Goal: Task Accomplishment & Management: Manage account settings

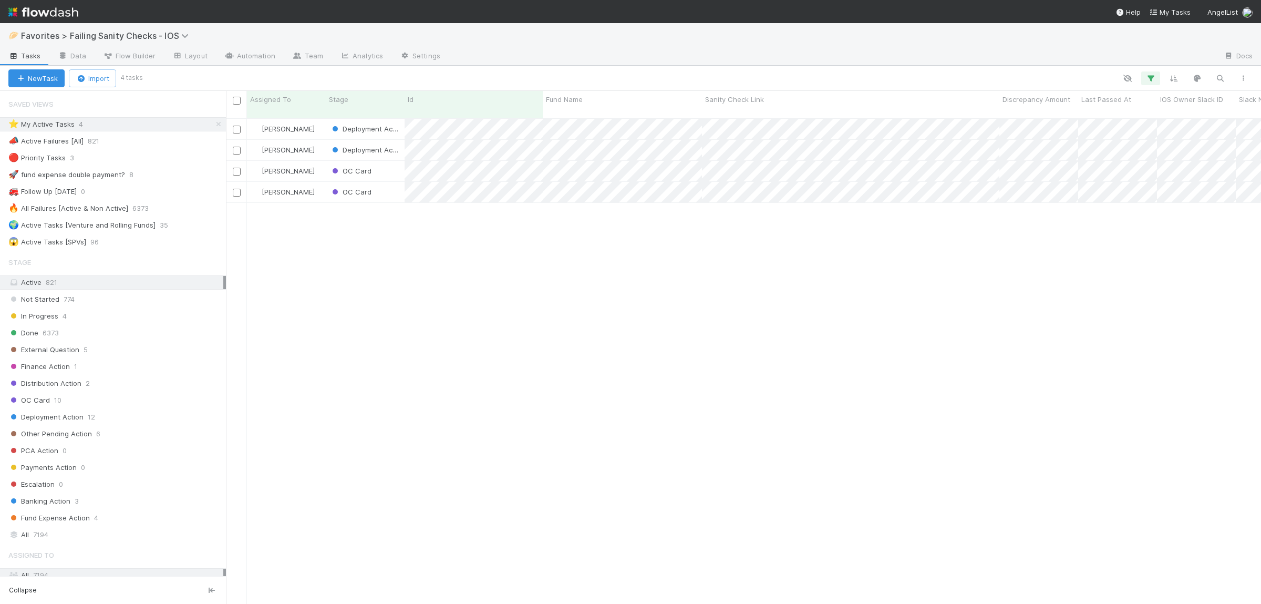
scroll to position [494, 1035]
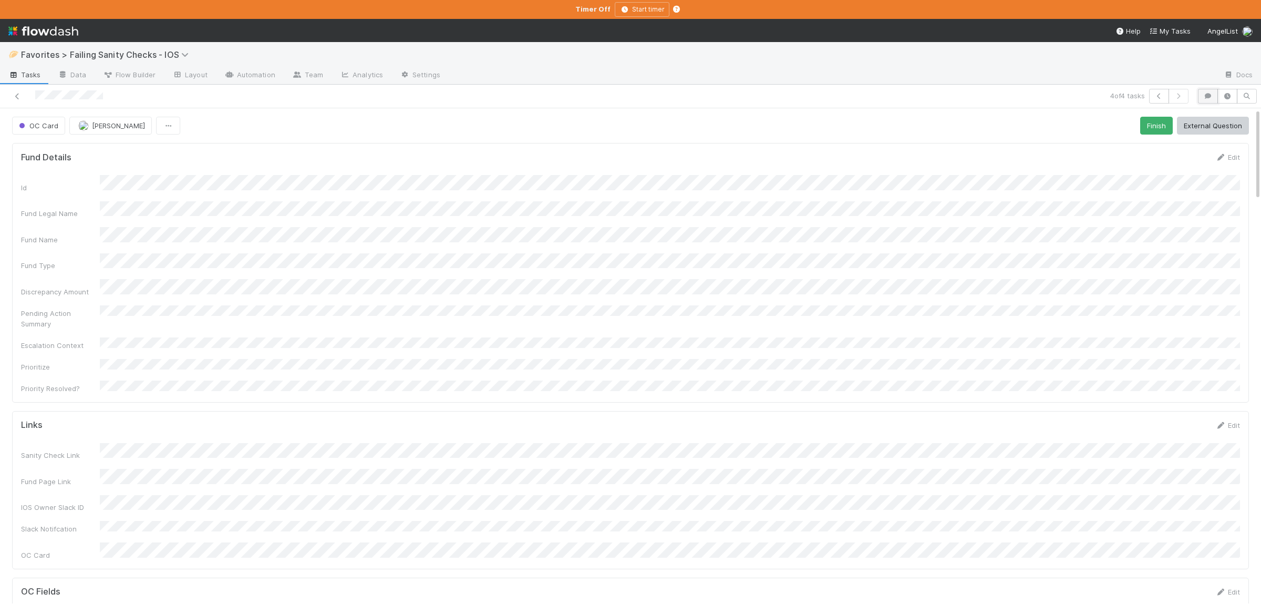
click at [1203, 95] on icon "button" at bounding box center [1207, 96] width 11 height 6
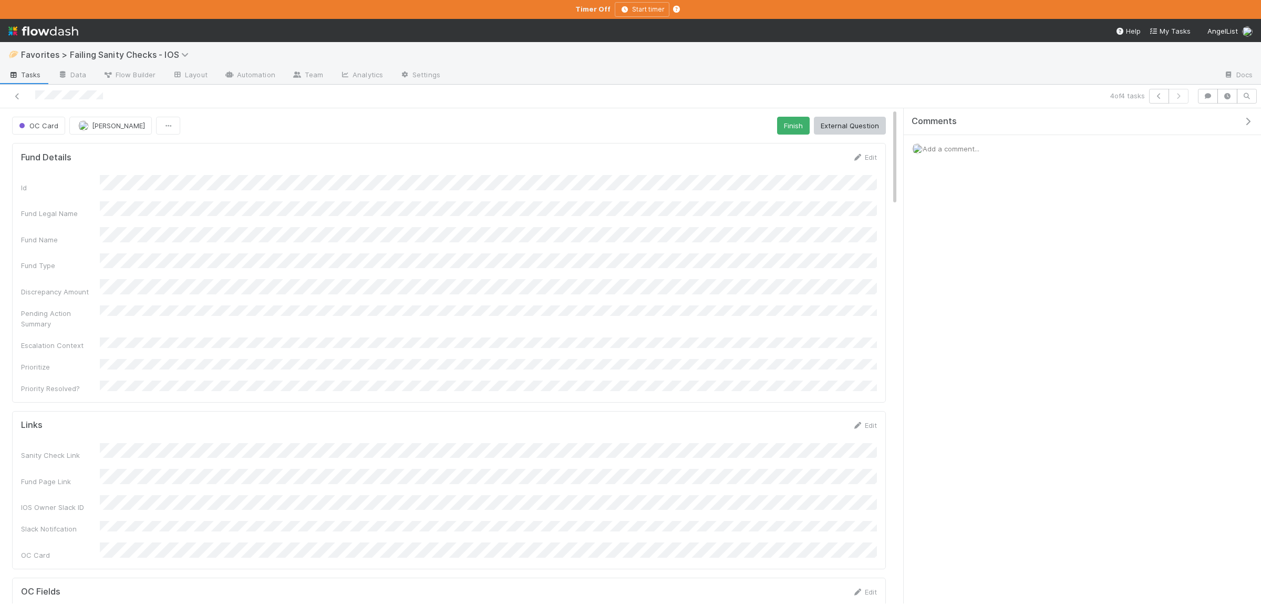
click at [1019, 144] on div "Add a comment..." at bounding box center [1082, 148] width 357 height 27
click at [944, 152] on span "Add a comment..." at bounding box center [950, 148] width 57 height 8
click at [973, 297] on button "Add Comment" at bounding box center [950, 296] width 61 height 18
click at [23, 99] on icon at bounding box center [17, 96] width 11 height 7
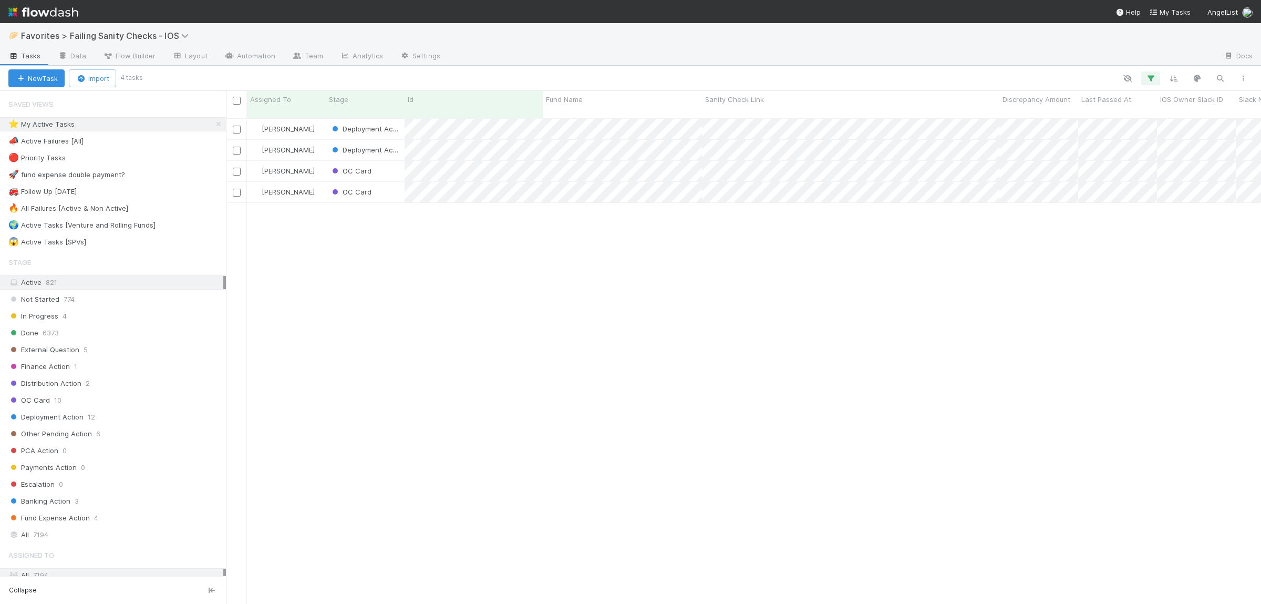
scroll to position [494, 1035]
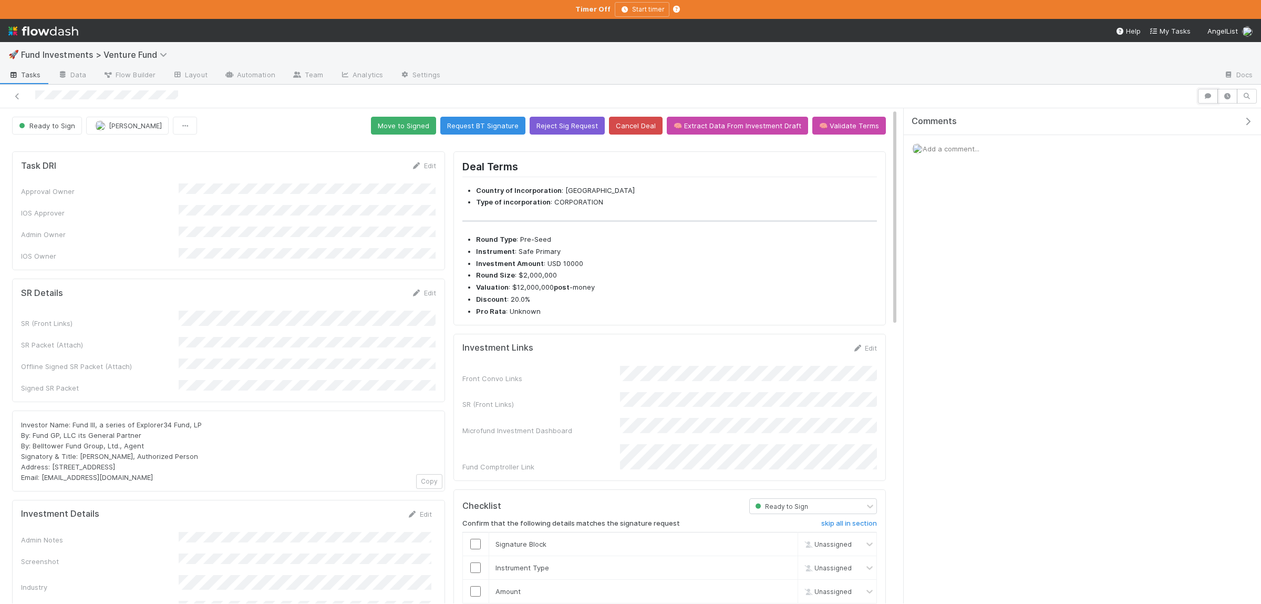
click at [1208, 102] on button "button" at bounding box center [1208, 96] width 20 height 15
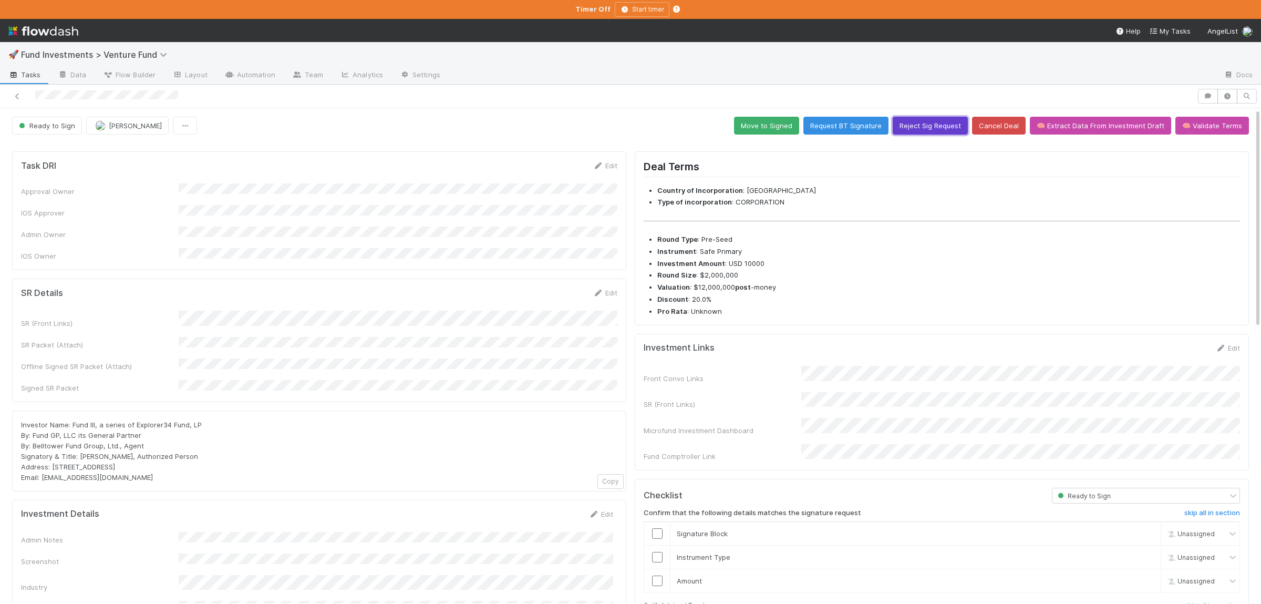
click at [956, 128] on button "Reject Sig Request" at bounding box center [930, 126] width 75 height 18
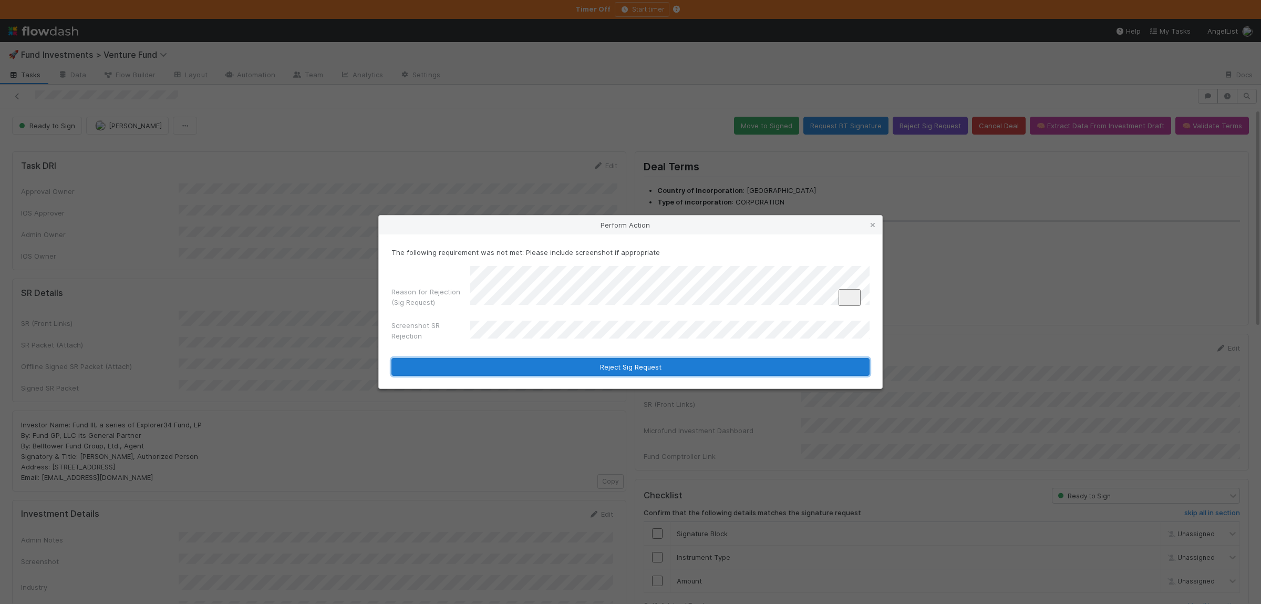
click at [584, 367] on button "Reject Sig Request" at bounding box center [630, 367] width 478 height 18
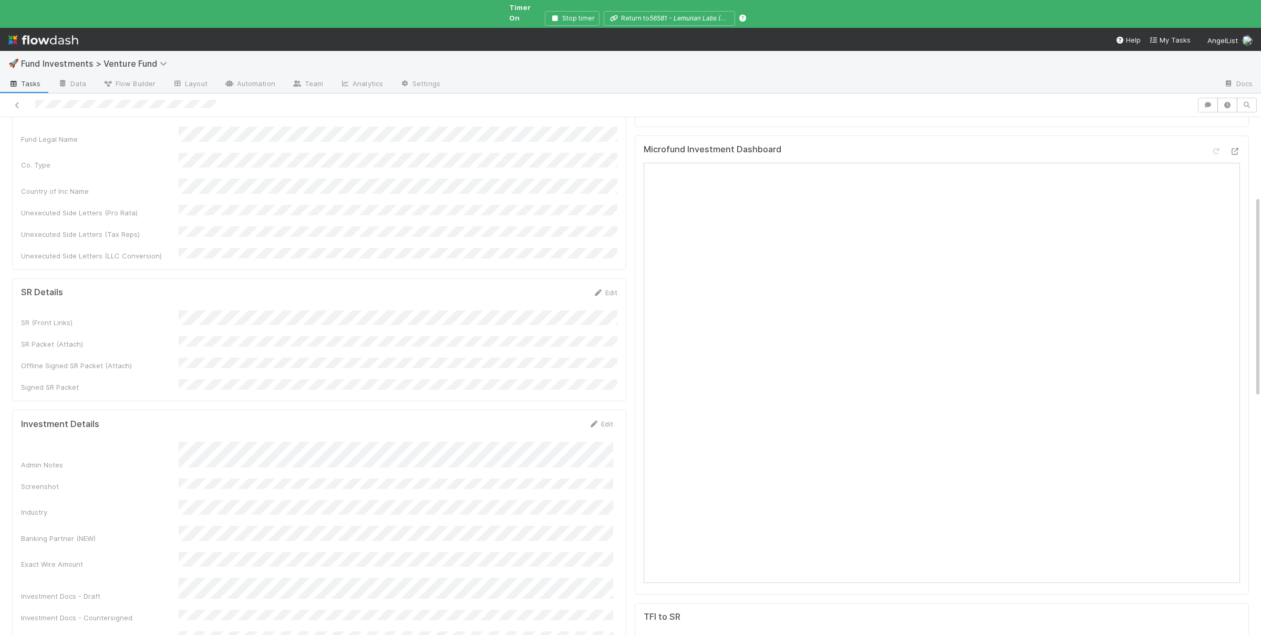
scroll to position [358, 0]
click at [527, 275] on div "Task DRI Edit Approval Owner IOS Approver Admin Owner IOS Owner Industry compli…" at bounding box center [319, 517] width 623 height 1438
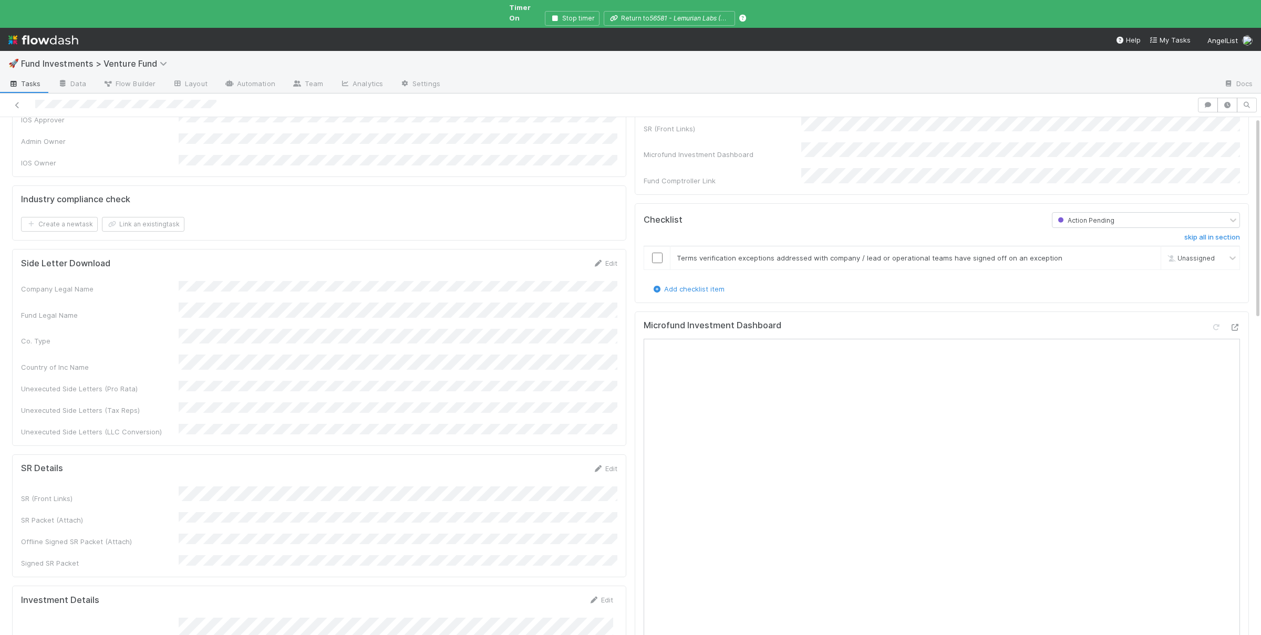
scroll to position [0, 0]
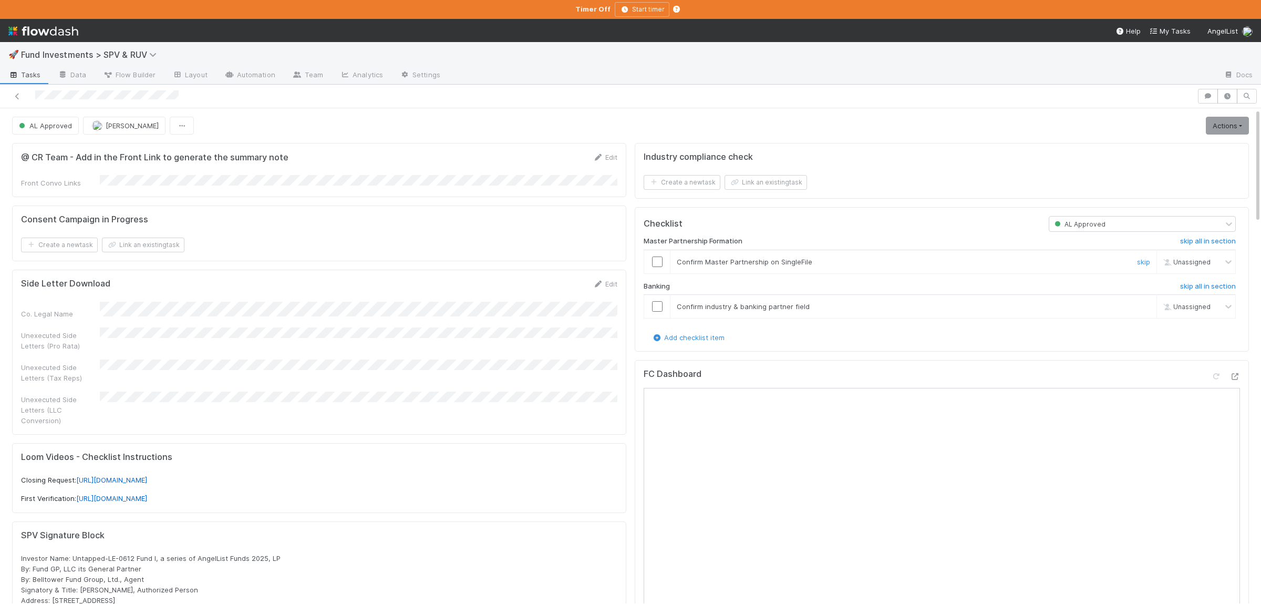
click at [660, 263] on input "checkbox" at bounding box center [657, 261] width 11 height 11
click at [659, 314] on td at bounding box center [657, 307] width 26 height 24
click at [659, 305] on input "checkbox" at bounding box center [657, 306] width 11 height 11
click at [1229, 128] on link "Actions" at bounding box center [1227, 126] width 43 height 18
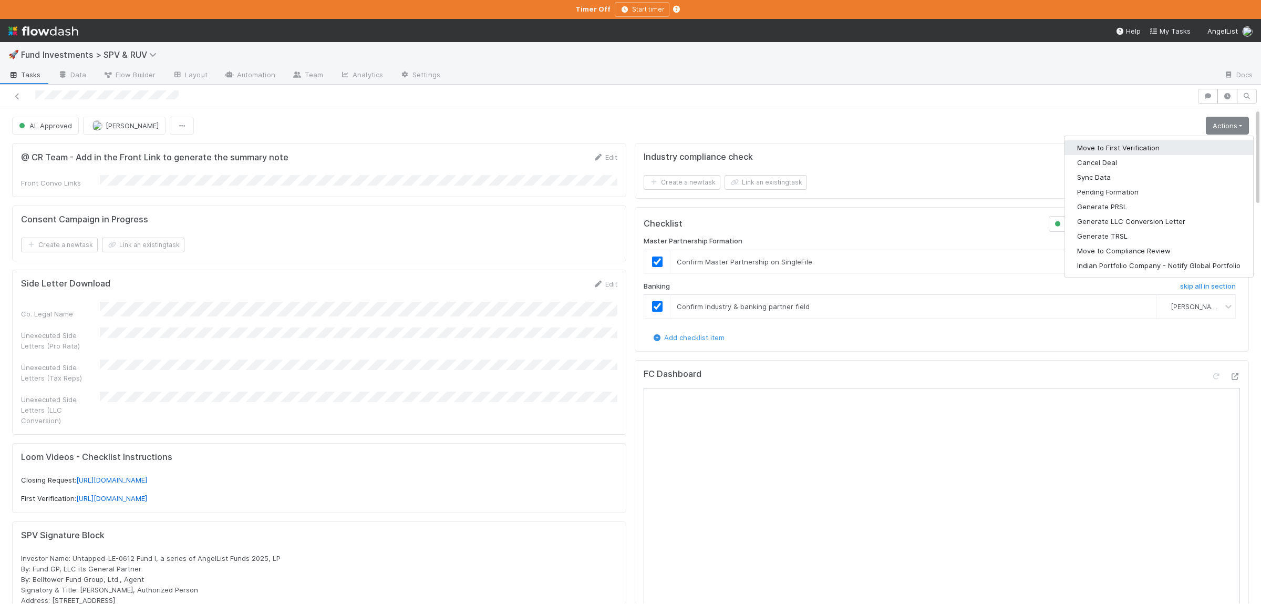
click at [1185, 152] on button "Move to First Verification" at bounding box center [1158, 147] width 189 height 15
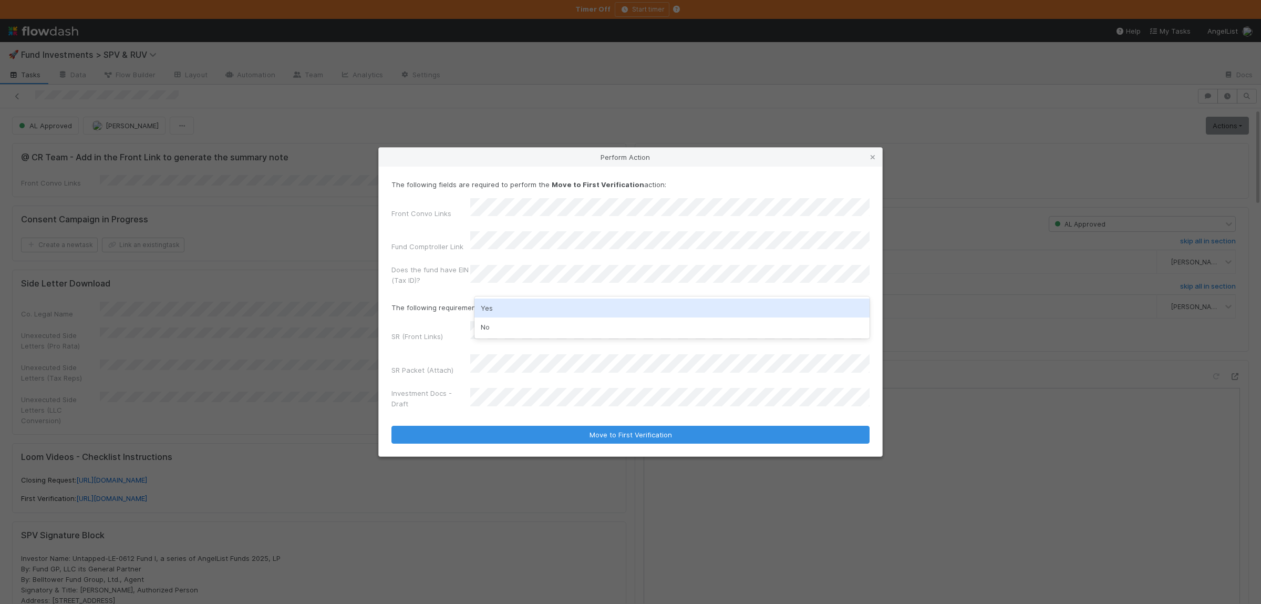
click at [566, 300] on div "Yes" at bounding box center [671, 307] width 395 height 19
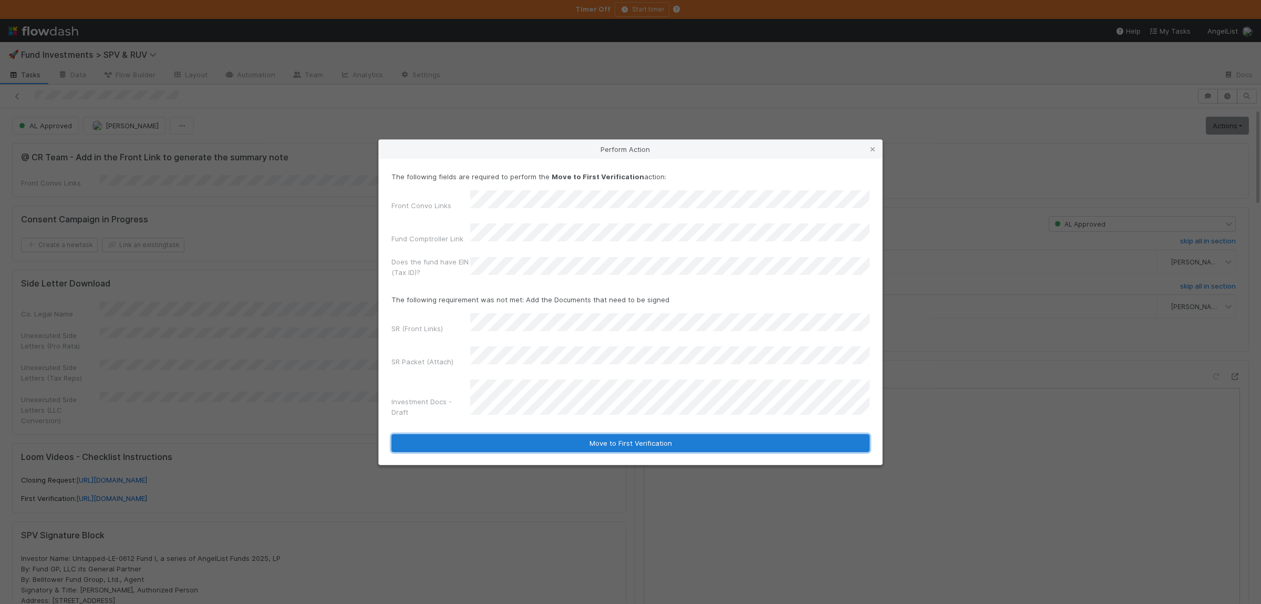
click at [592, 434] on button "Move to First Verification" at bounding box center [630, 443] width 478 height 18
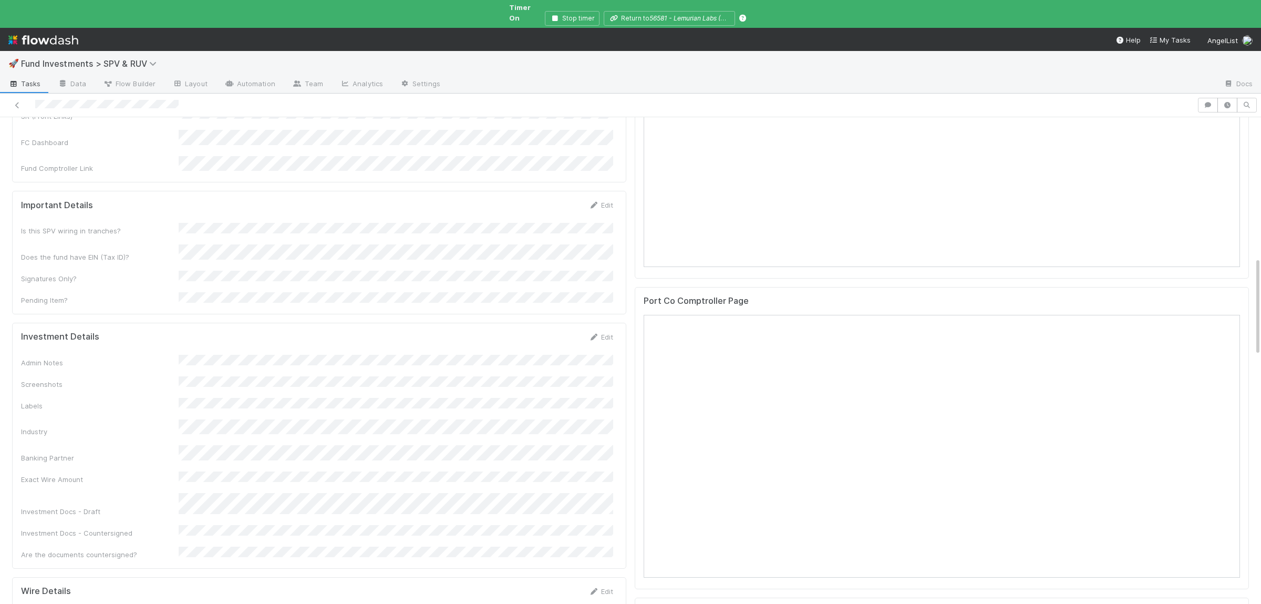
scroll to position [870, 0]
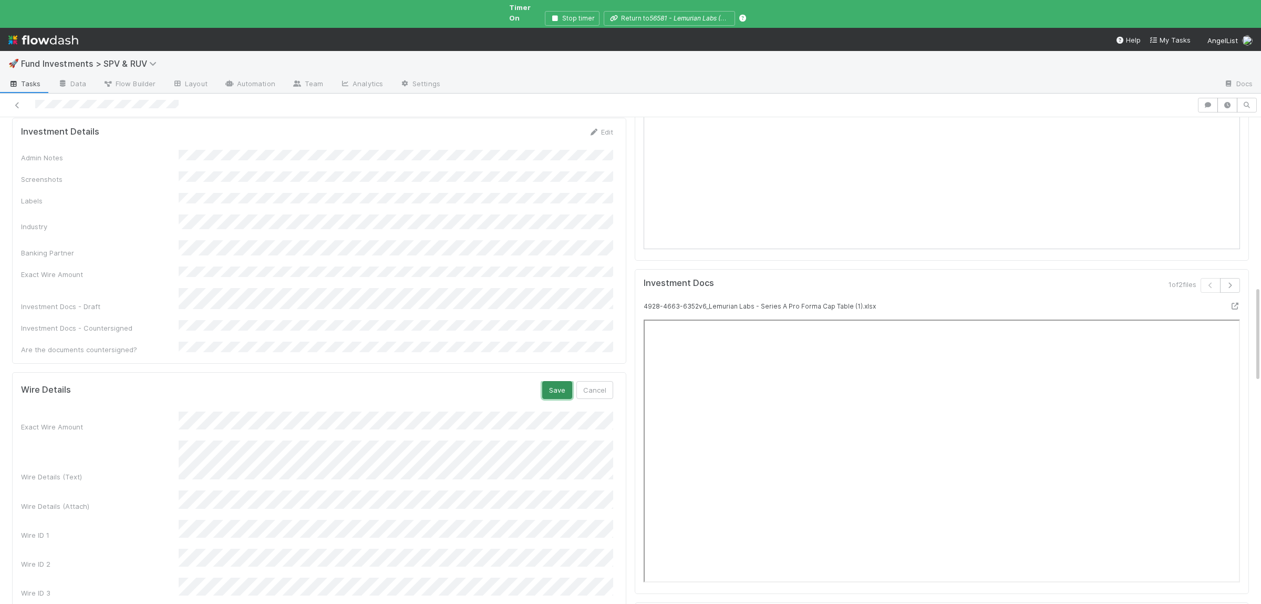
click at [565, 381] on button "Save" at bounding box center [557, 390] width 30 height 18
click at [312, 404] on div "Exact Wire Amount Wire Details (Text) Wire Details (Attach) Wire ID 1 Wire ID 2…" at bounding box center [317, 475] width 592 height 142
click at [558, 381] on button "Save" at bounding box center [557, 390] width 30 height 18
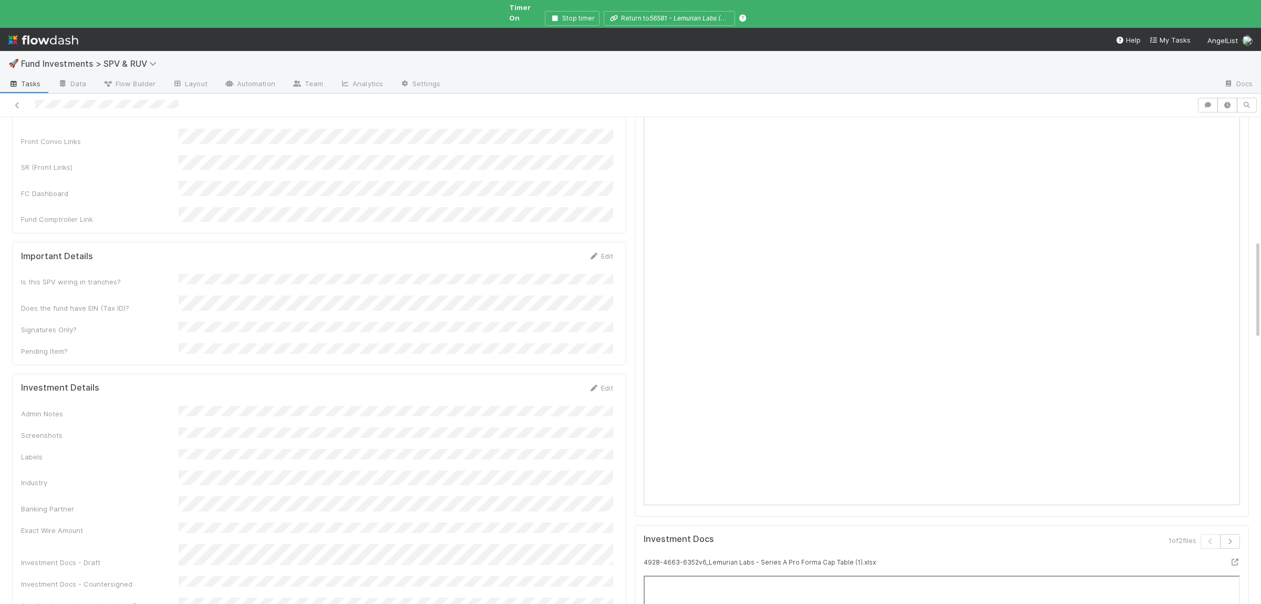
click at [362, 406] on div "Admin Notes Screenshots Labels Industry Banking Partner Exact Wire Amount Inves…" at bounding box center [317, 508] width 592 height 205
click at [564, 382] on button "Save" at bounding box center [557, 391] width 30 height 18
click at [284, 406] on div "Admin Notes Screenshots Labels Industry Banking Partner Exact Wire Amount Inves…" at bounding box center [317, 516] width 592 height 220
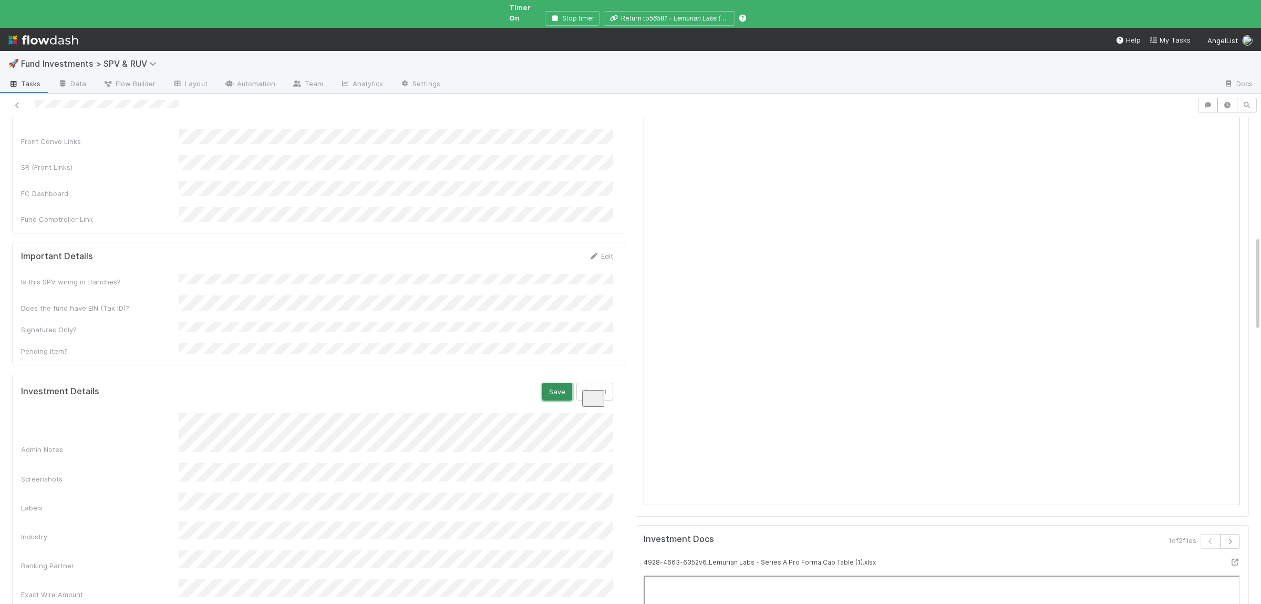
click at [559, 382] on button "Save" at bounding box center [557, 391] width 30 height 18
click at [362, 406] on div "Admin Notes Screenshots Labels Industry Banking Partner Exact Wire Amount Inves…" at bounding box center [317, 518] width 592 height 224
click at [550, 382] on button "Save" at bounding box center [557, 391] width 30 height 18
click at [434, 406] on div "Admin Notes Screenshots Labels Industry Banking Partner Exact Wire Amount Inves…" at bounding box center [317, 518] width 592 height 224
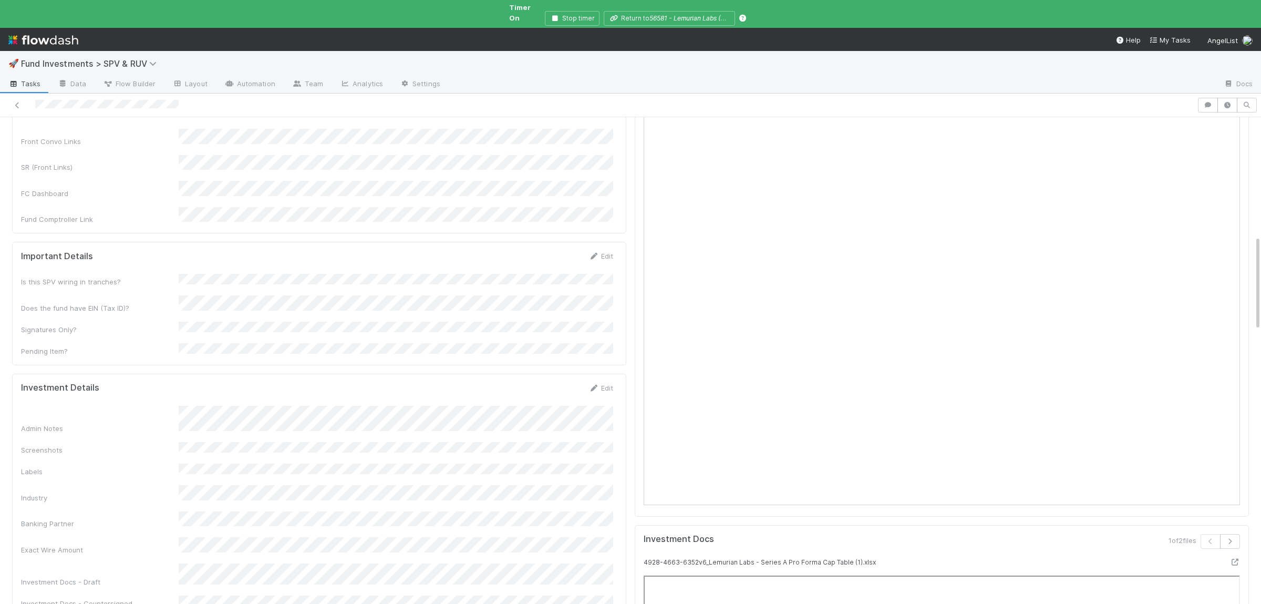
click at [434, 406] on div "Admin Notes Screenshots Labels Industry Banking Partner Exact Wire Amount Inves…" at bounding box center [317, 518] width 592 height 224
click at [553, 382] on button "Save" at bounding box center [557, 391] width 30 height 18
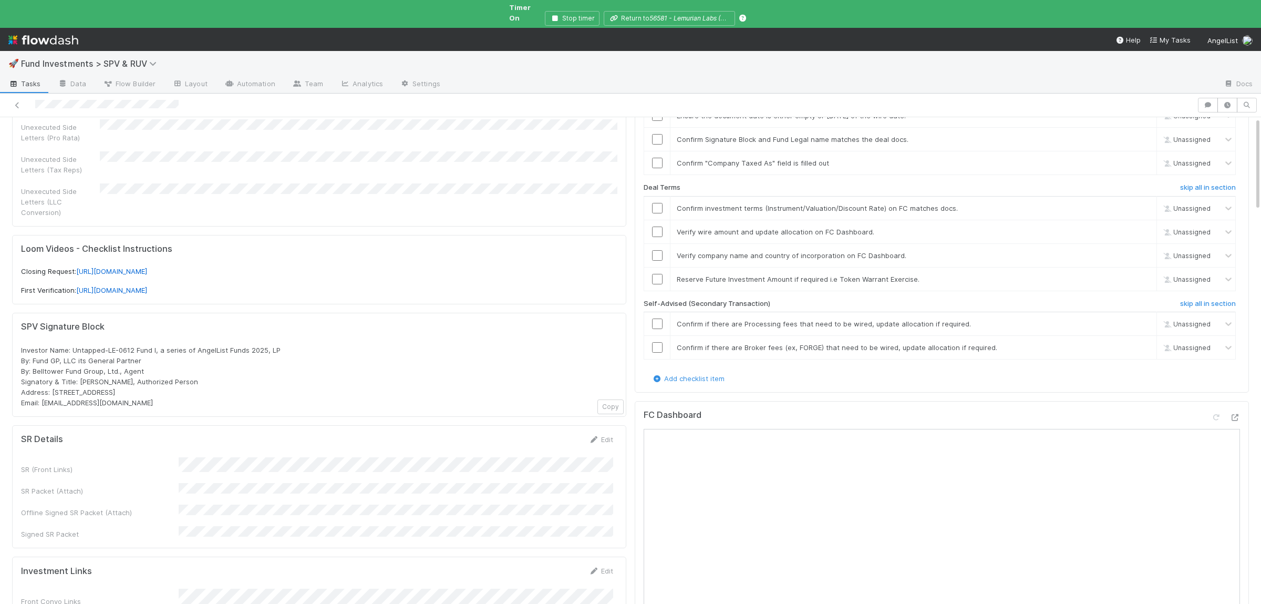
scroll to position [0, 0]
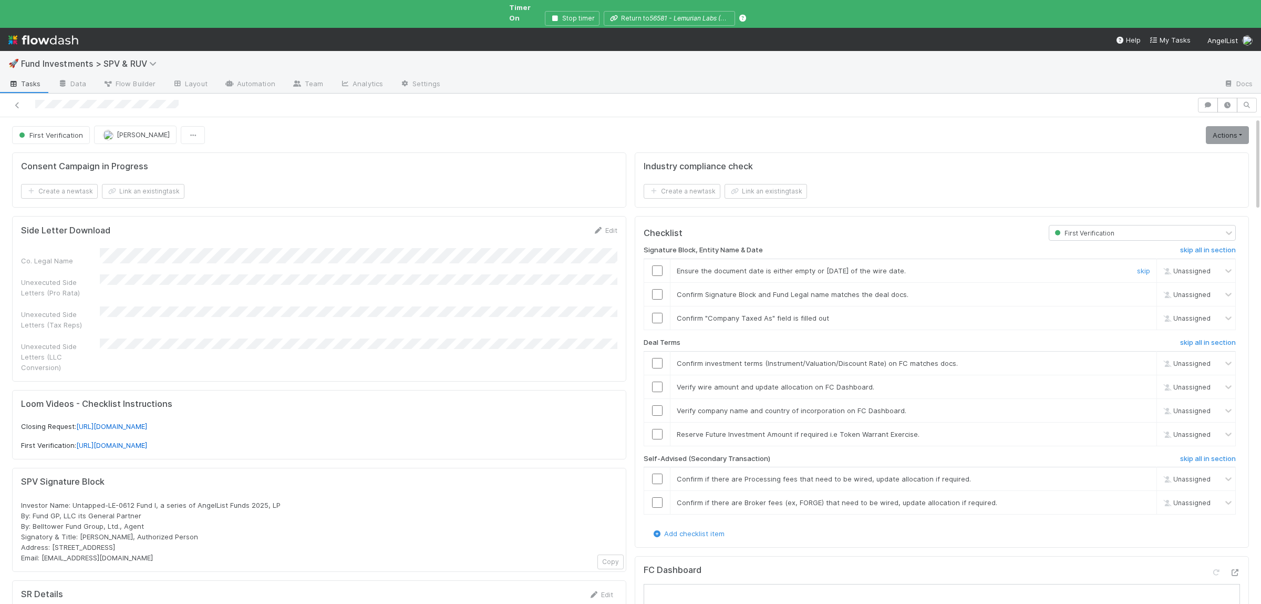
click at [662, 265] on input "checkbox" at bounding box center [657, 270] width 11 height 11
click at [656, 289] on input "checkbox" at bounding box center [657, 294] width 11 height 11
click at [656, 313] on input "checkbox" at bounding box center [657, 318] width 11 height 11
drag, startPoint x: 656, startPoint y: 355, endPoint x: 654, endPoint y: 383, distance: 28.0
click at [657, 358] on input "checkbox" at bounding box center [657, 363] width 11 height 11
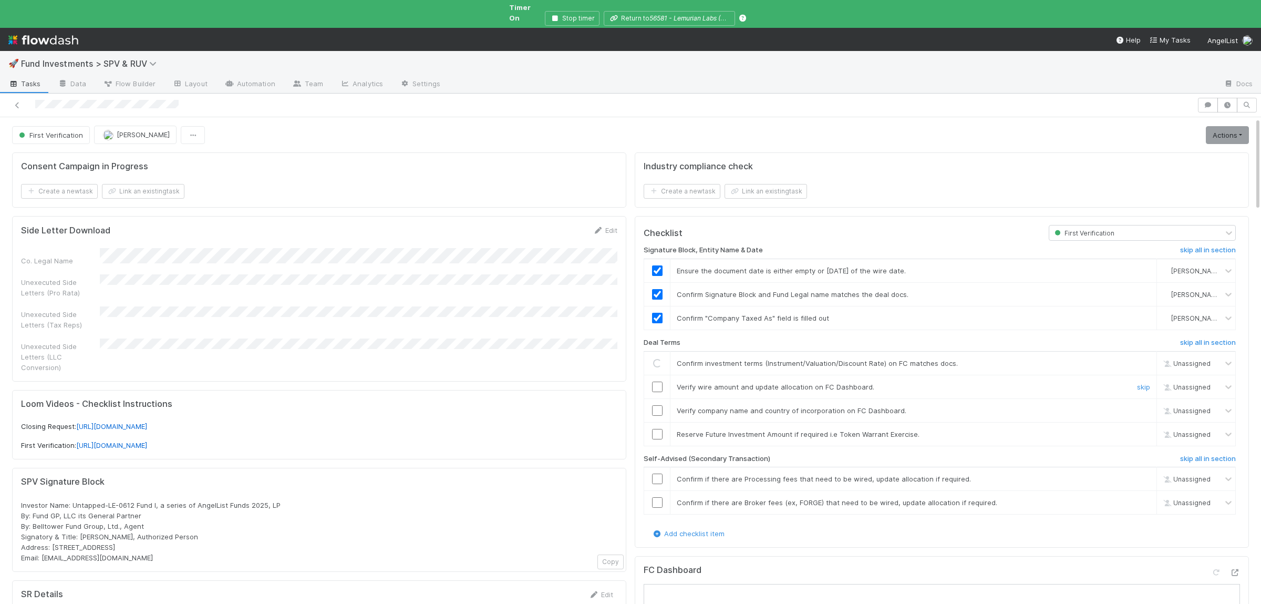
drag, startPoint x: 654, startPoint y: 383, endPoint x: 655, endPoint y: 389, distance: 5.9
click at [654, 383] on input "checkbox" at bounding box center [657, 386] width 11 height 11
click at [659, 405] on input "checkbox" at bounding box center [657, 410] width 11 height 11
click at [1143, 430] on link "skip" at bounding box center [1143, 434] width 13 height 8
click at [1218, 454] on h6 "skip all in section" at bounding box center [1208, 458] width 56 height 8
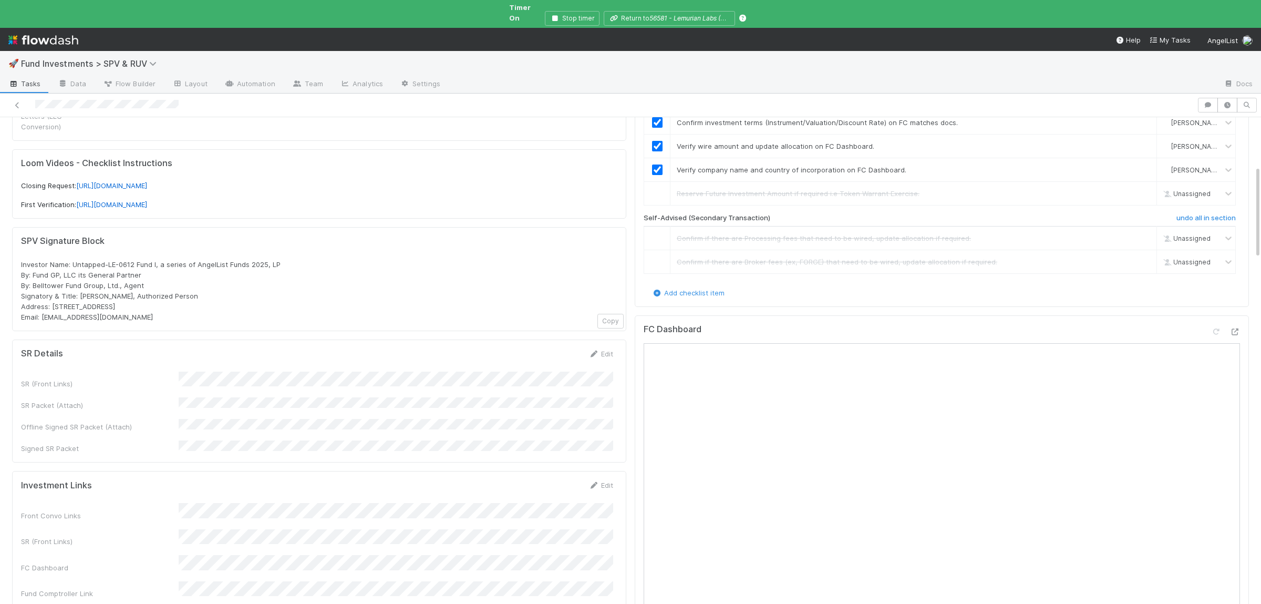
scroll to position [256, 0]
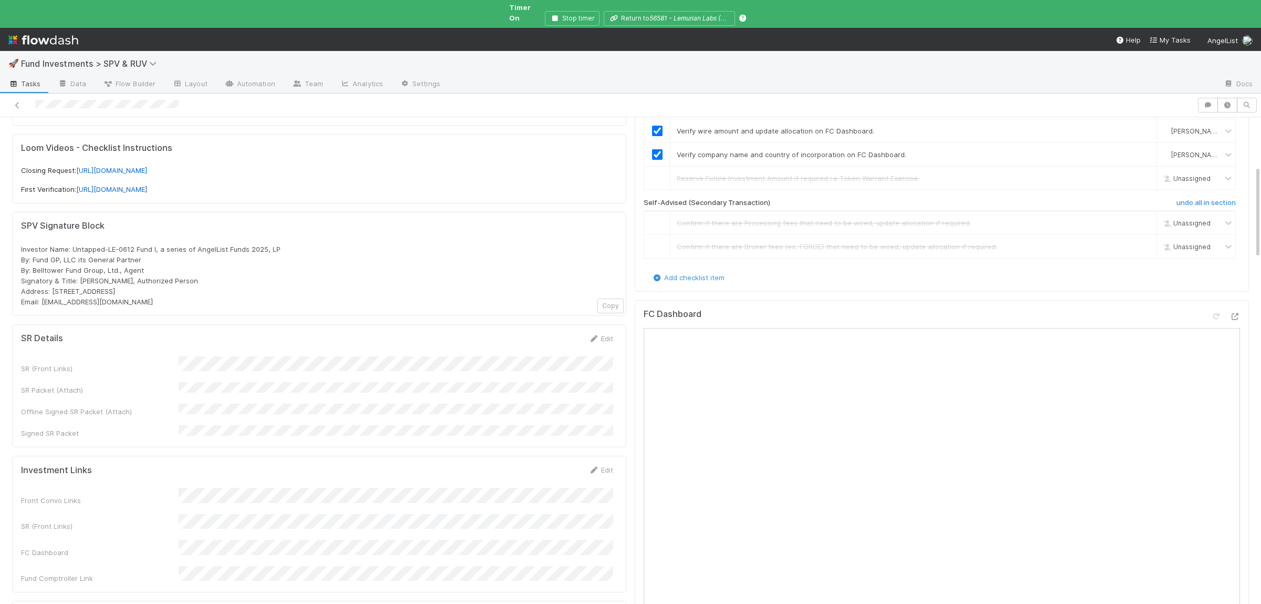
click at [409, 488] on div "Front Convo Links SR (Front Links) FC Dashboard Fund Comptroller Link" at bounding box center [317, 536] width 592 height 96
click at [554, 464] on button "Save" at bounding box center [557, 473] width 30 height 18
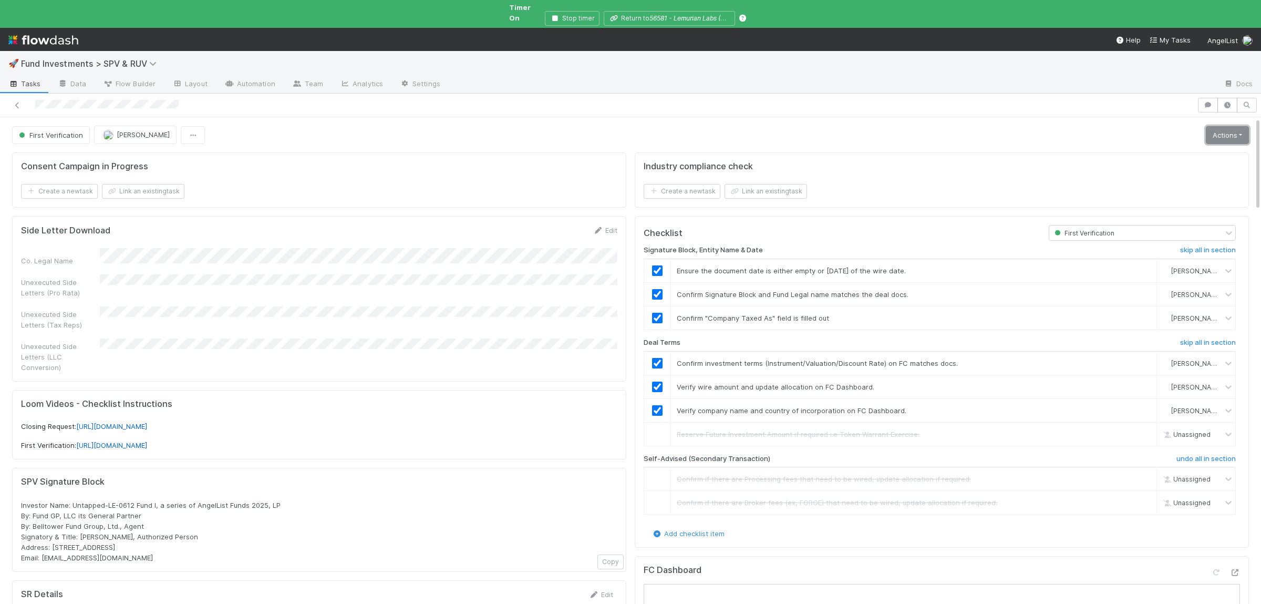
click at [1228, 126] on link "Actions" at bounding box center [1227, 135] width 43 height 18
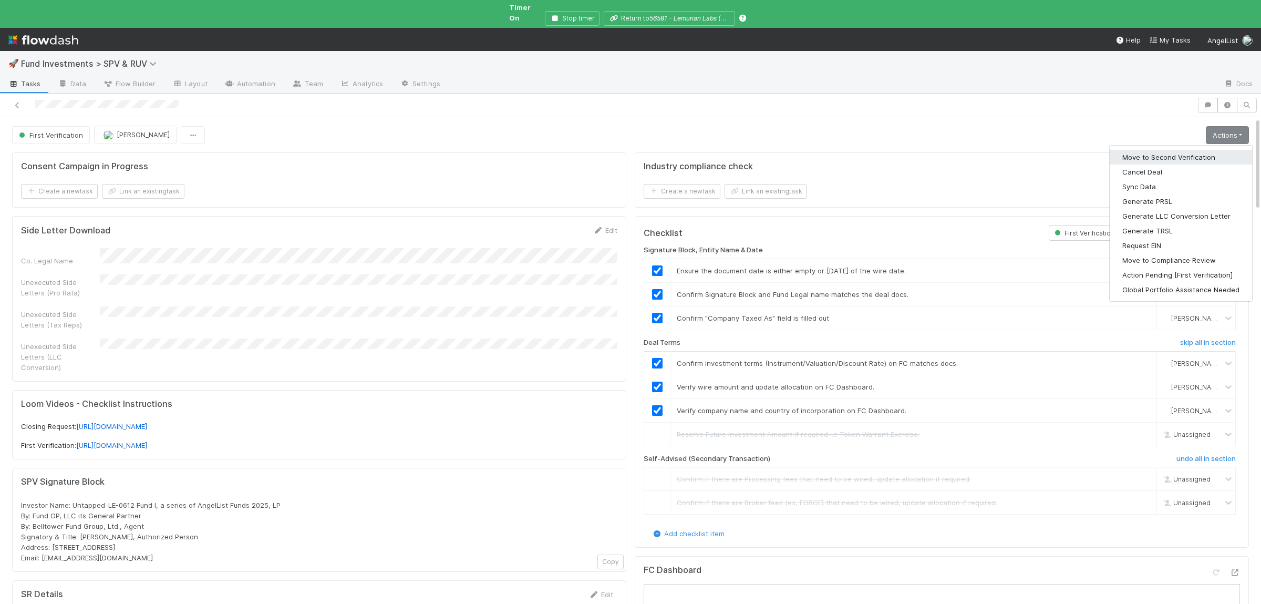
click at [1208, 150] on button "Move to Second Verification" at bounding box center [1181, 157] width 142 height 15
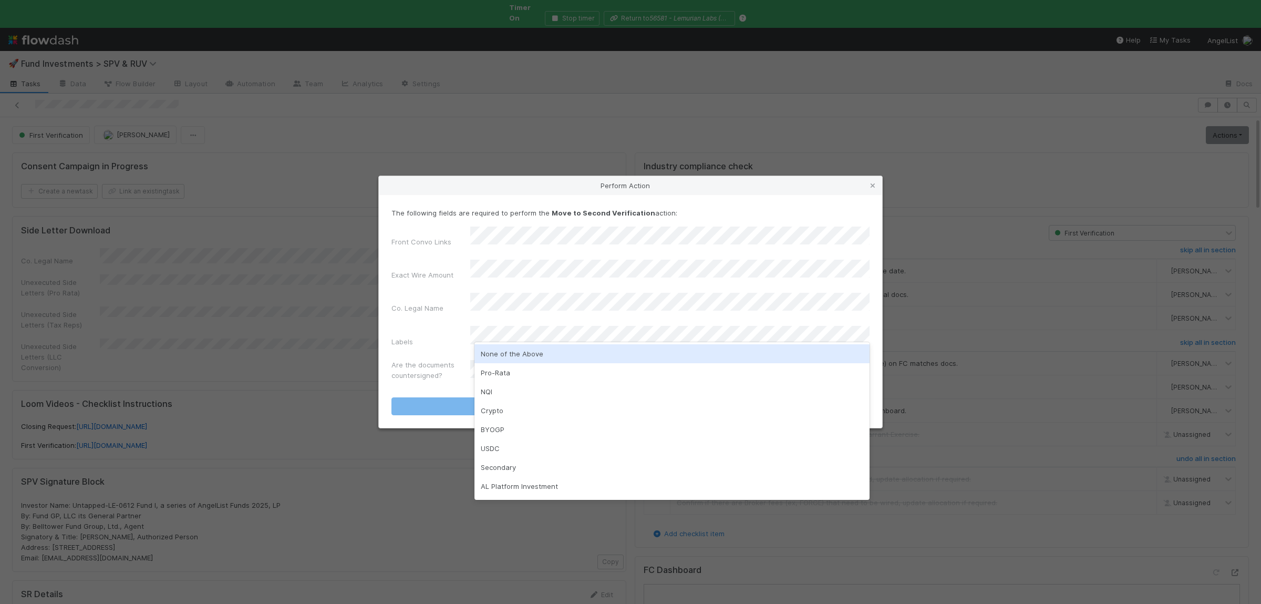
click at [523, 357] on div "None of the Above" at bounding box center [671, 353] width 395 height 19
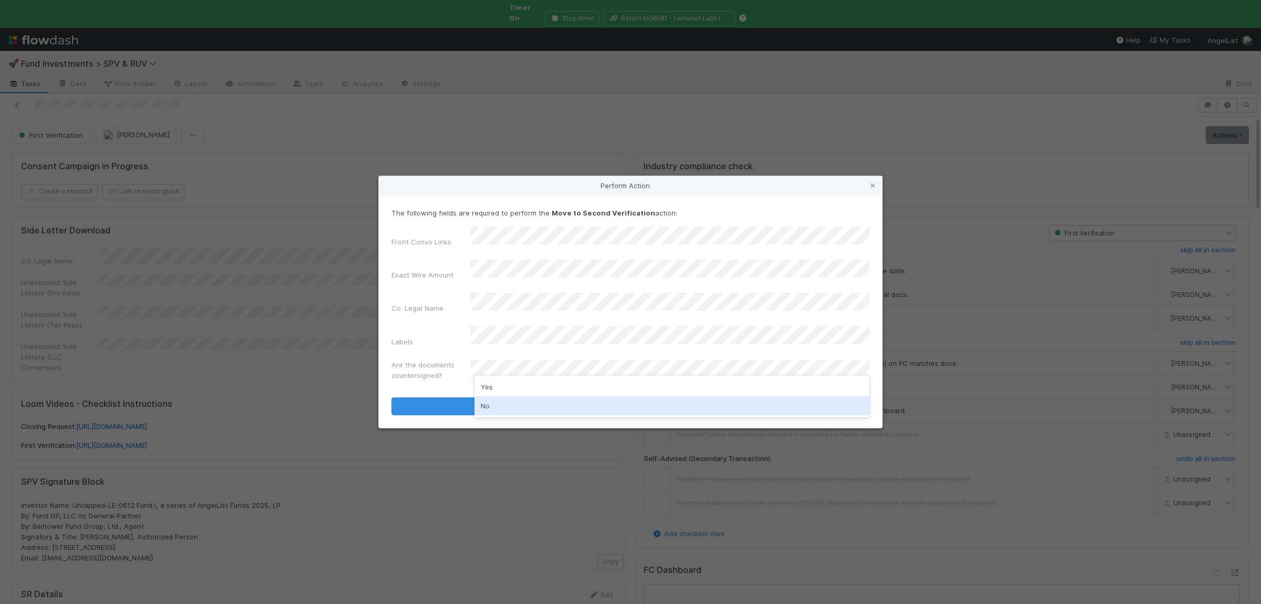
click at [511, 401] on div "No" at bounding box center [671, 405] width 395 height 19
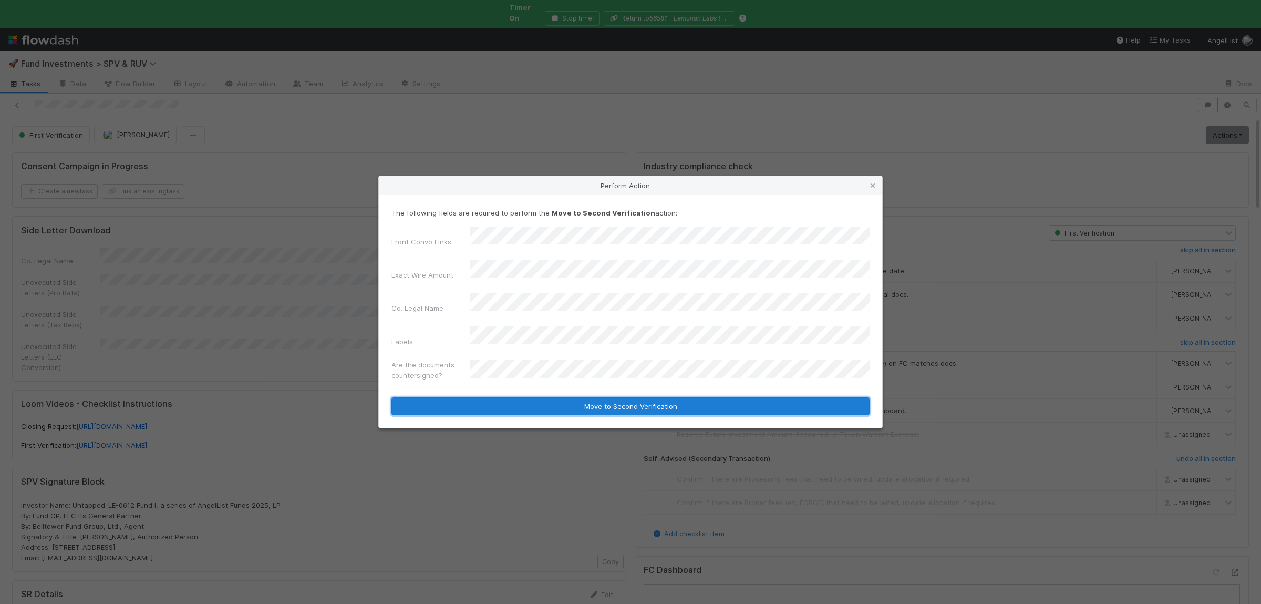
click at [517, 397] on button "Move to Second Verification" at bounding box center [630, 406] width 478 height 18
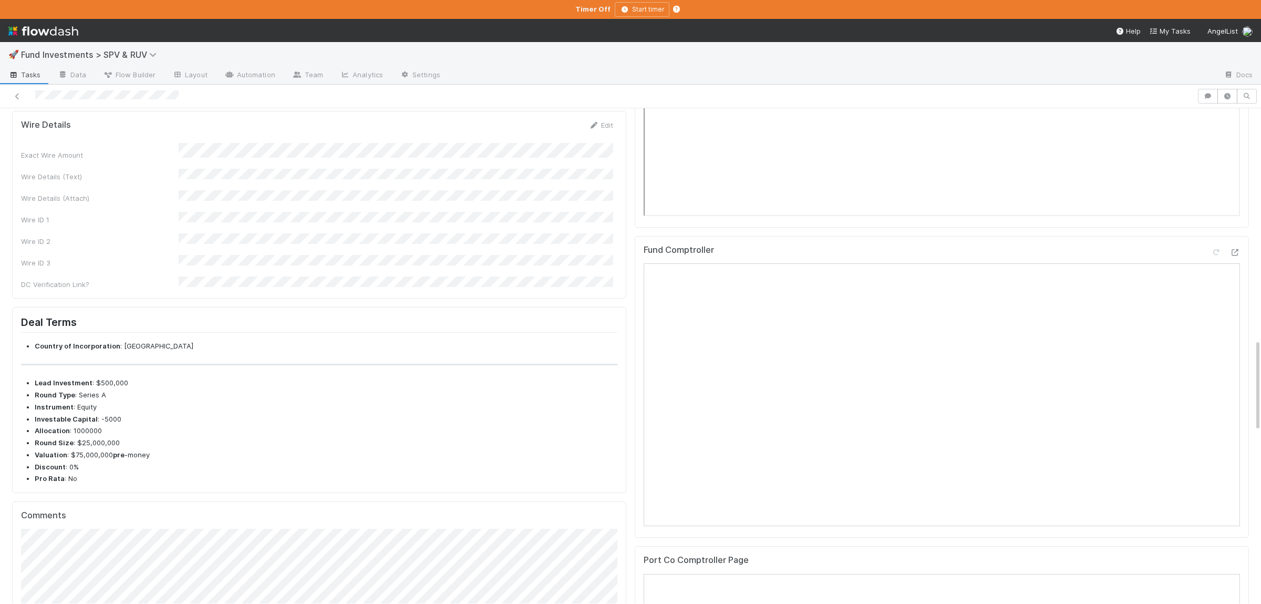
scroll to position [724, 0]
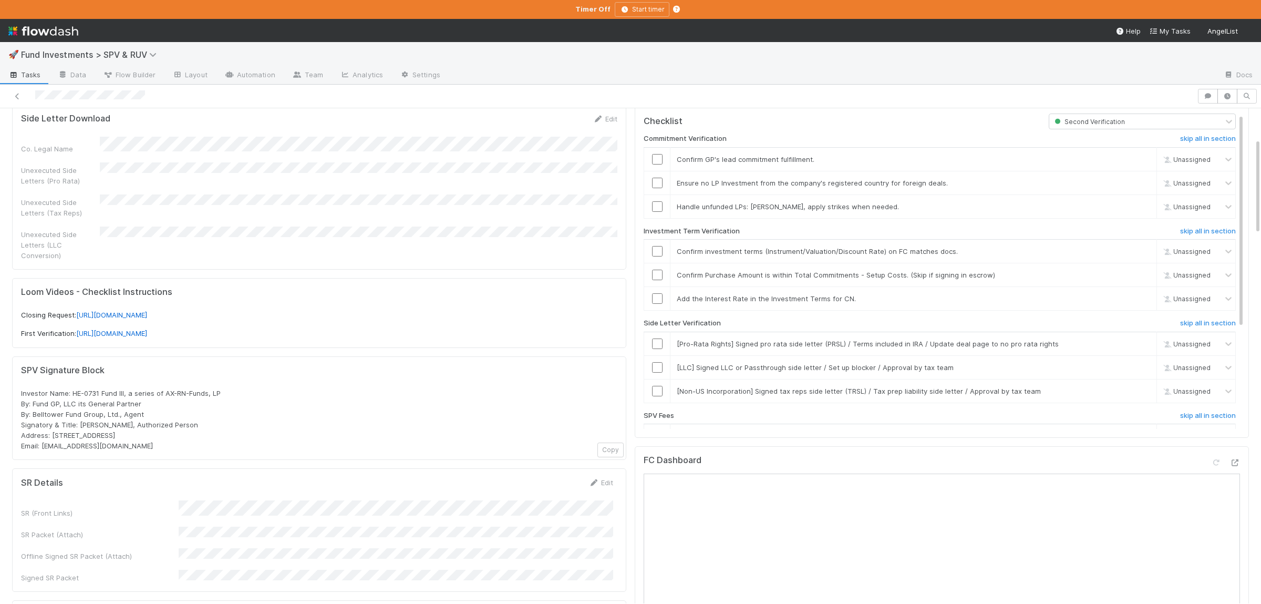
scroll to position [205, 0]
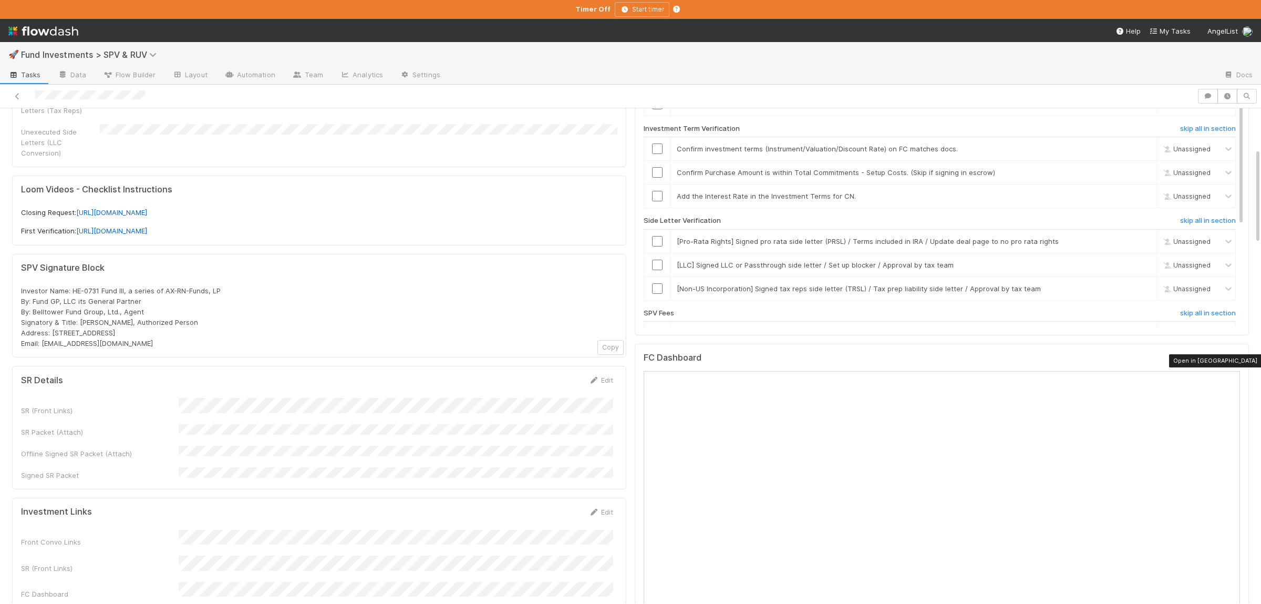
click at [1235, 359] on icon at bounding box center [1234, 360] width 11 height 7
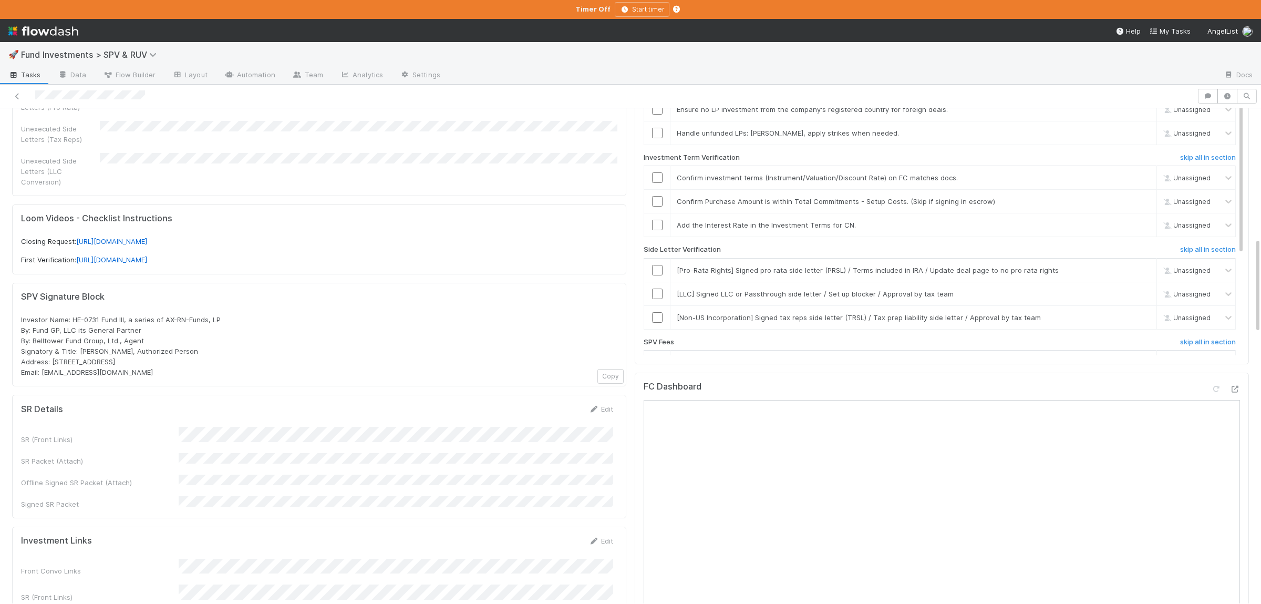
scroll to position [0, 0]
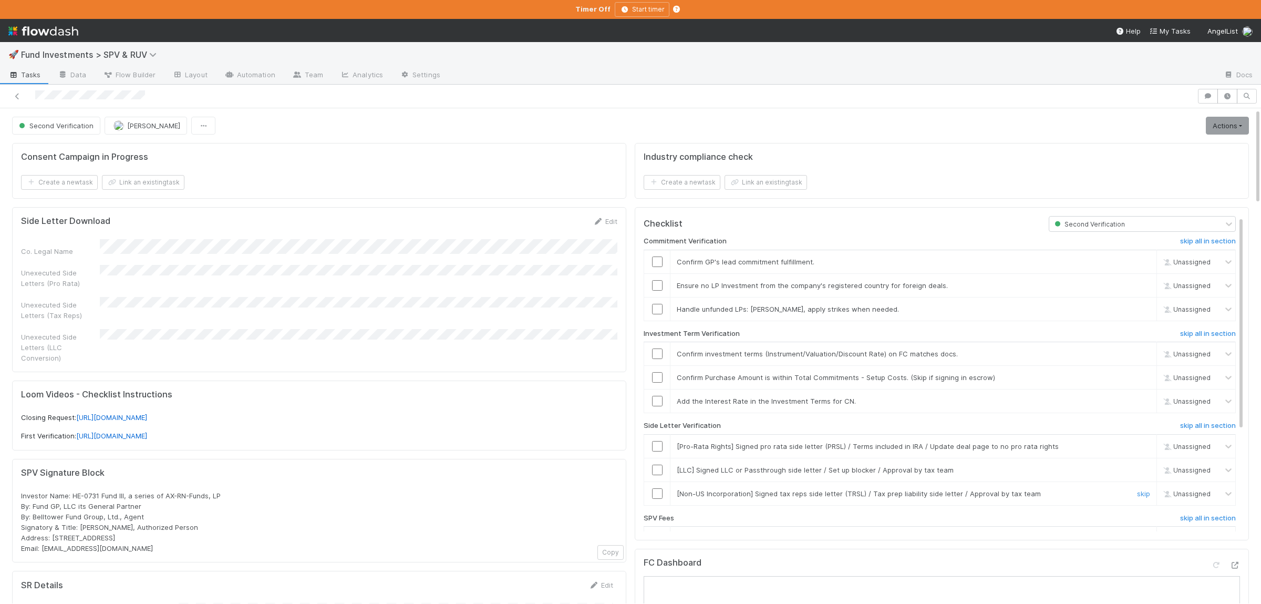
click at [656, 493] on input "checkbox" at bounding box center [657, 493] width 11 height 11
click at [1143, 467] on td "[LLC] Signed LLC or Passthrough side letter / Set up blocker / Approval by tax …" at bounding box center [913, 470] width 486 height 24
click at [1143, 470] on link "skip" at bounding box center [1143, 469] width 13 height 8
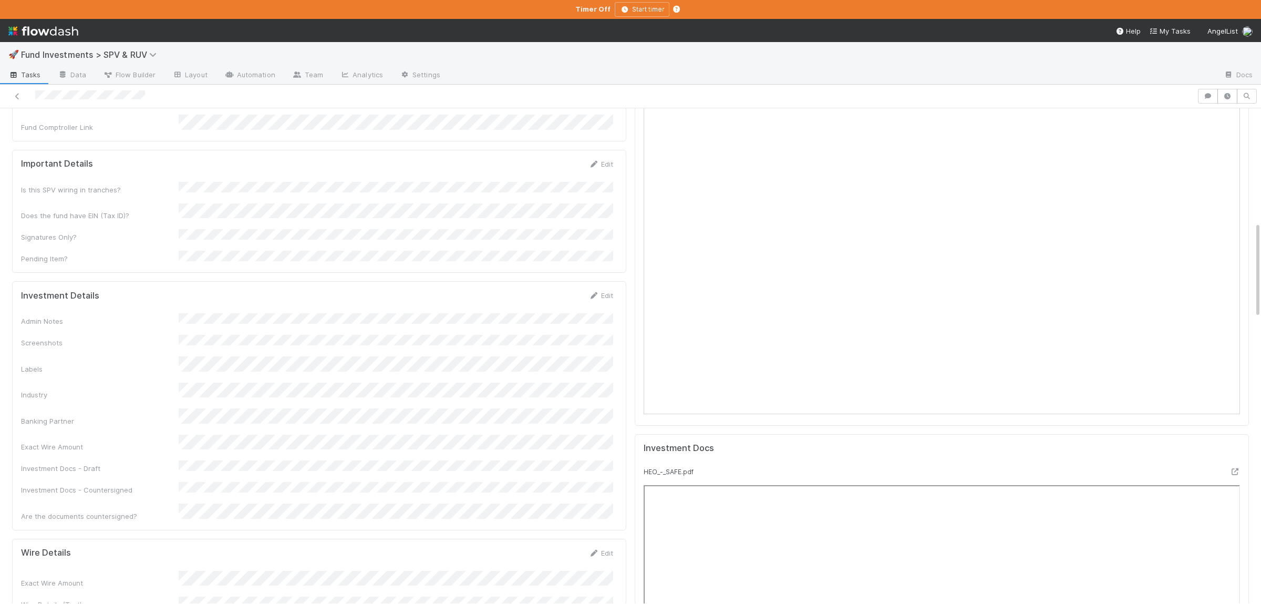
scroll to position [717, 0]
click at [413, 422] on div "Admin Notes Screenshots Labels Industry Banking Partner Exact Wire Amount Inves…" at bounding box center [317, 398] width 592 height 208
click at [556, 373] on button "Save" at bounding box center [557, 382] width 30 height 18
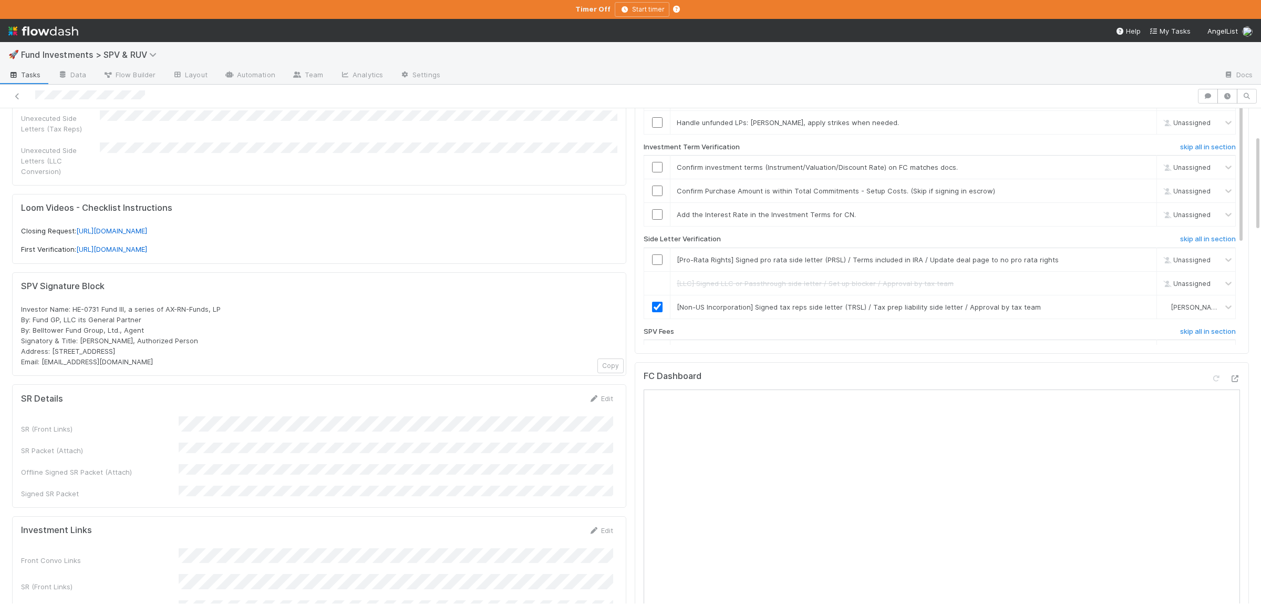
scroll to position [0, 0]
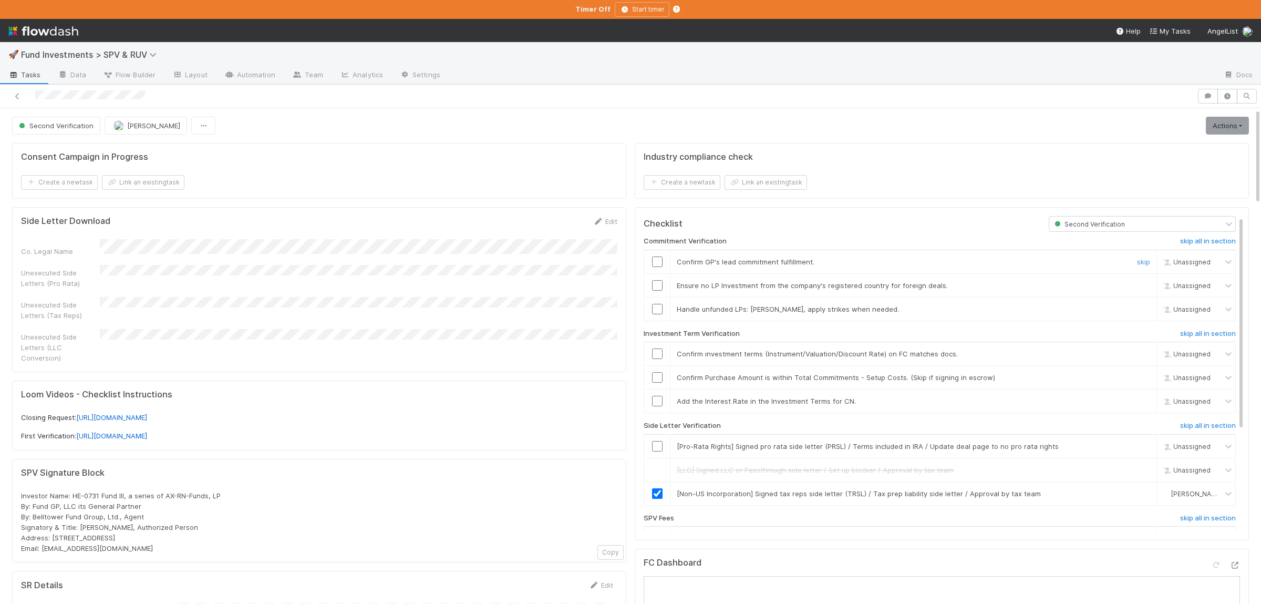
click at [654, 264] on input "checkbox" at bounding box center [657, 261] width 11 height 11
click at [657, 288] on input "checkbox" at bounding box center [657, 285] width 11 height 11
click at [1143, 310] on link "skip" at bounding box center [1143, 309] width 13 height 8
click at [658, 359] on input "checkbox" at bounding box center [657, 353] width 11 height 11
click at [658, 380] on input "checkbox" at bounding box center [657, 377] width 11 height 11
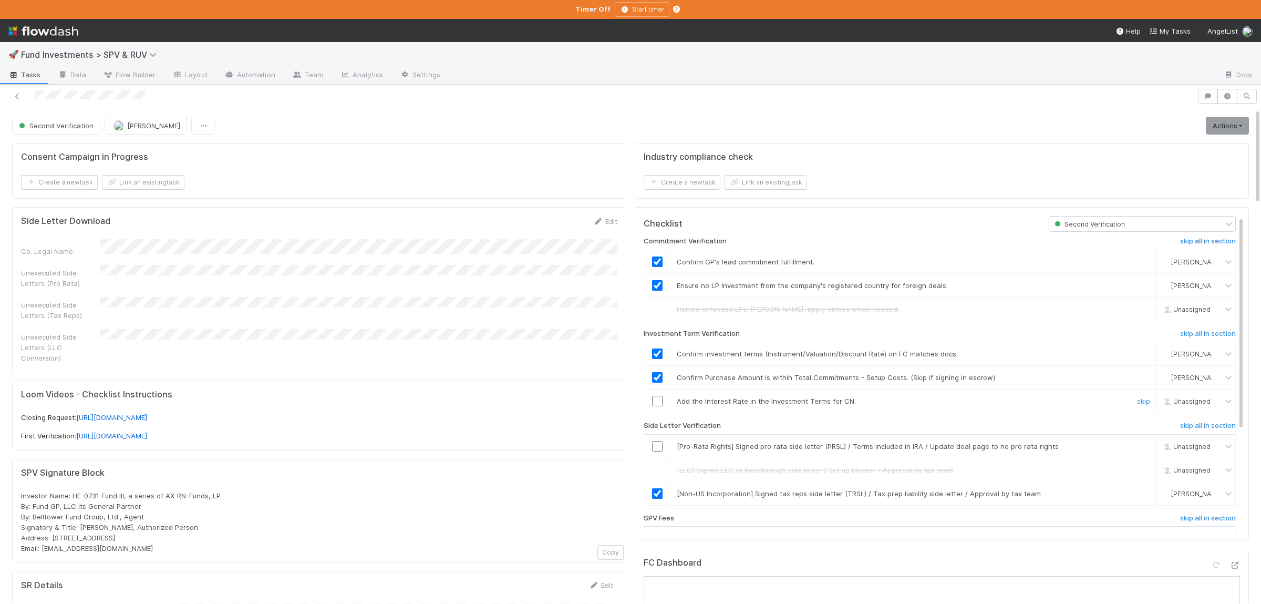
click at [1153, 406] on div "skip" at bounding box center [1142, 401] width 32 height 11
click at [1143, 403] on link "skip" at bounding box center [1143, 401] width 13 height 8
click at [1140, 447] on link "skip" at bounding box center [1143, 446] width 13 height 8
click at [1145, 445] on link "undo" at bounding box center [1142, 446] width 16 height 8
click at [656, 446] on input "checkbox" at bounding box center [657, 446] width 11 height 11
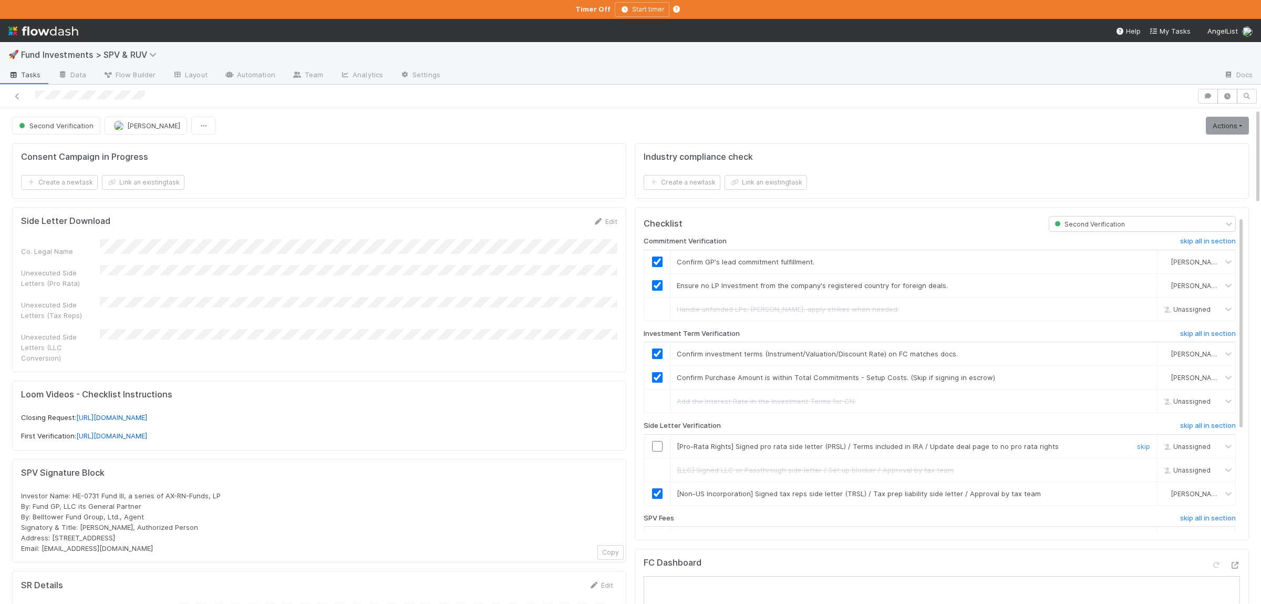
click at [664, 451] on div at bounding box center [657, 446] width 26 height 11
click at [655, 451] on input "checkbox" at bounding box center [657, 446] width 11 height 11
click at [1219, 129] on link "Actions" at bounding box center [1227, 126] width 43 height 18
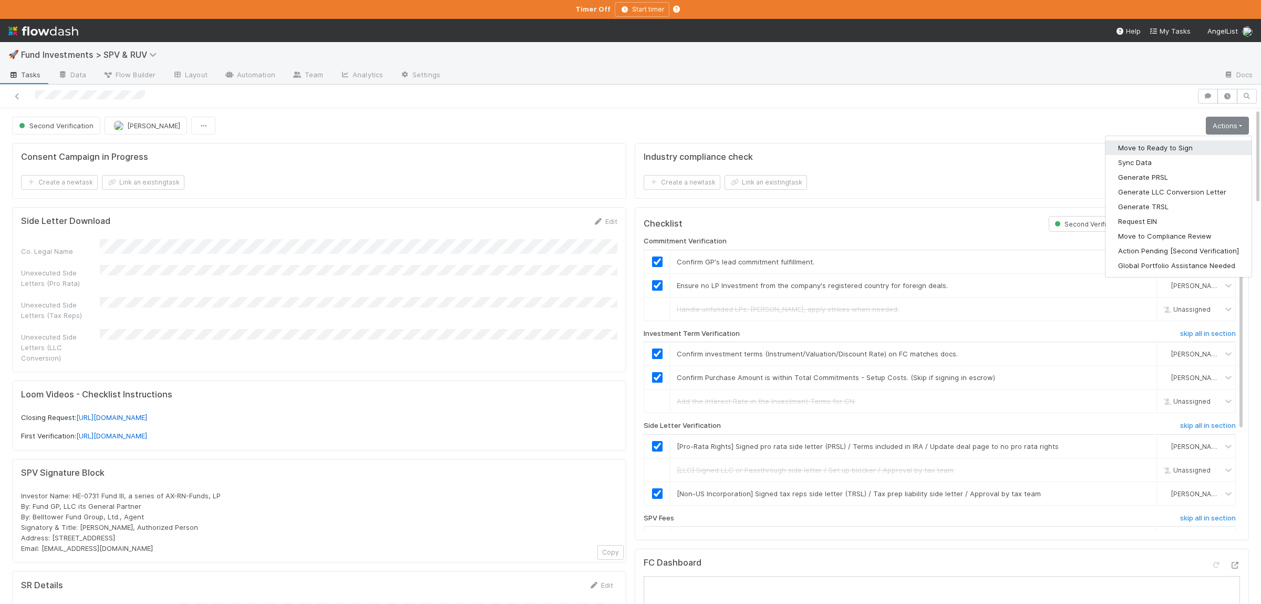
click at [1167, 149] on button "Move to Ready to Sign" at bounding box center [1178, 147] width 146 height 15
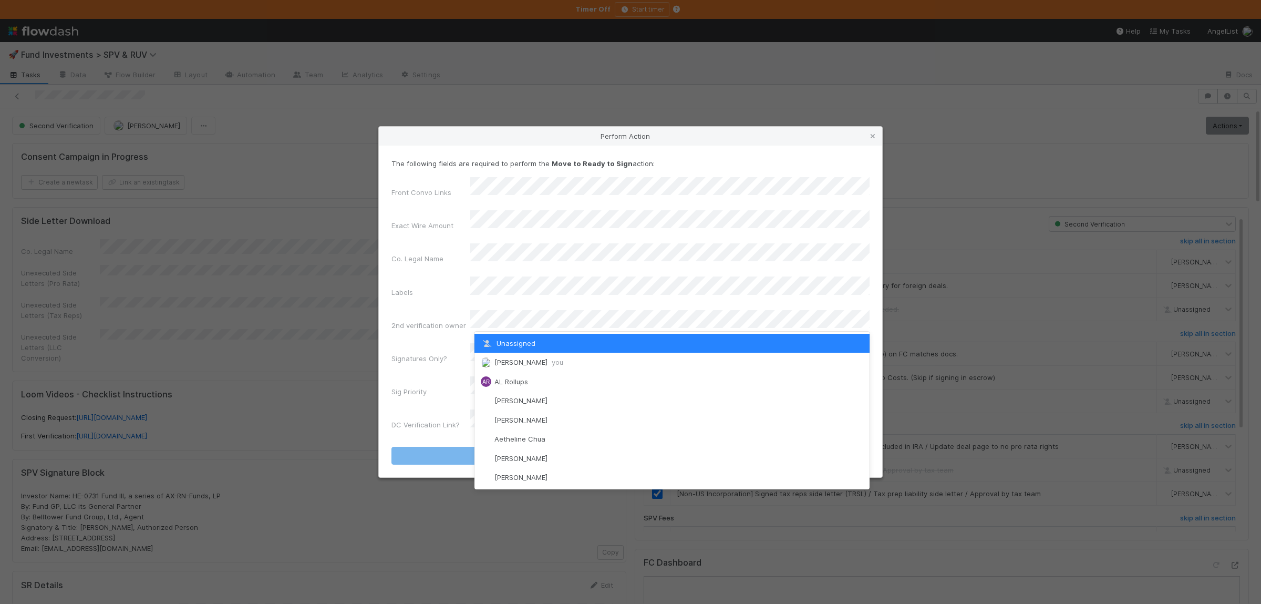
click at [512, 356] on div "Susan Tang you" at bounding box center [671, 362] width 395 height 19
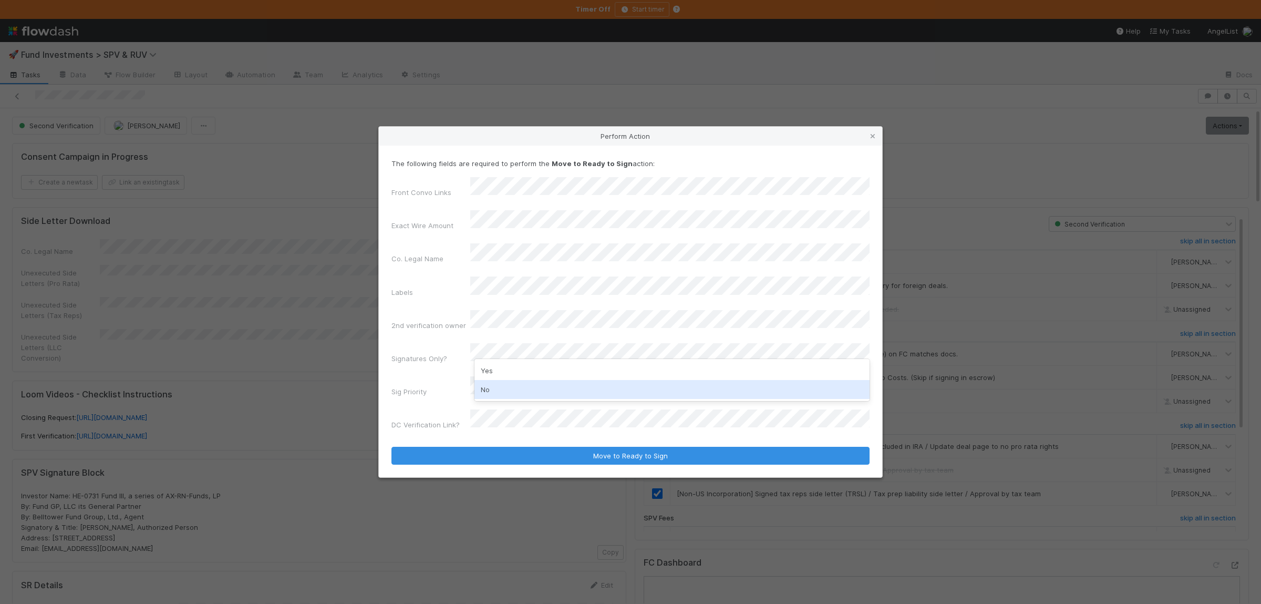
drag, startPoint x: 513, startPoint y: 355, endPoint x: 494, endPoint y: 388, distance: 37.9
click at [493, 389] on div "No" at bounding box center [671, 389] width 395 height 19
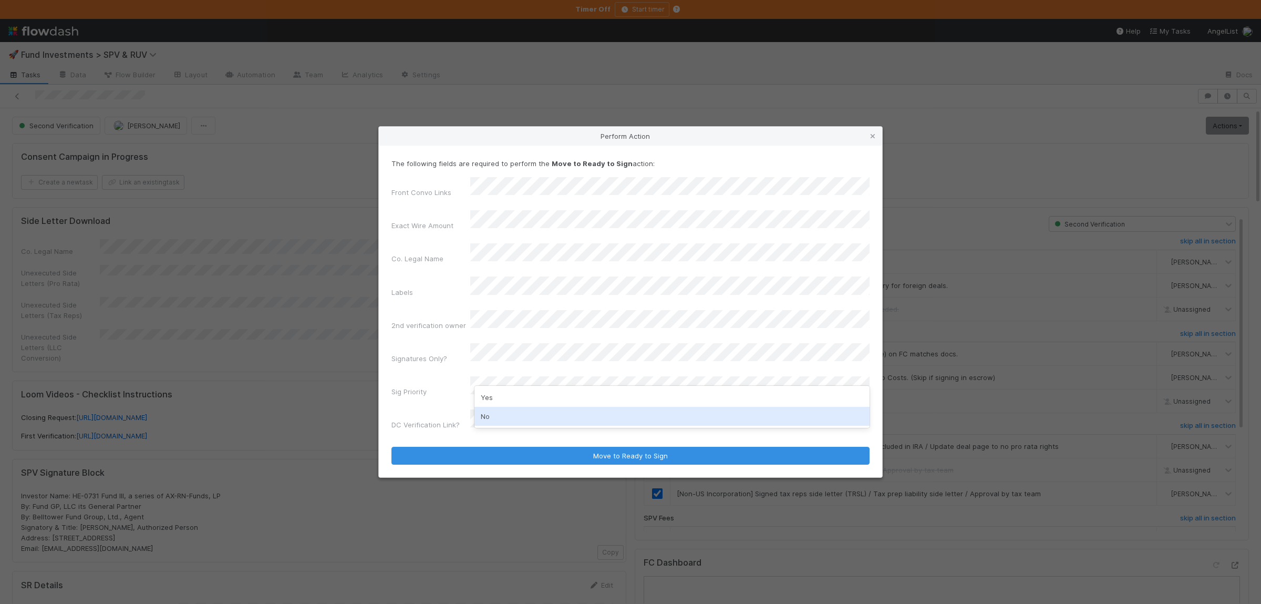
click at [489, 421] on div "No" at bounding box center [671, 416] width 395 height 19
click at [391, 447] on button "Move to Ready to Sign" at bounding box center [630, 456] width 478 height 18
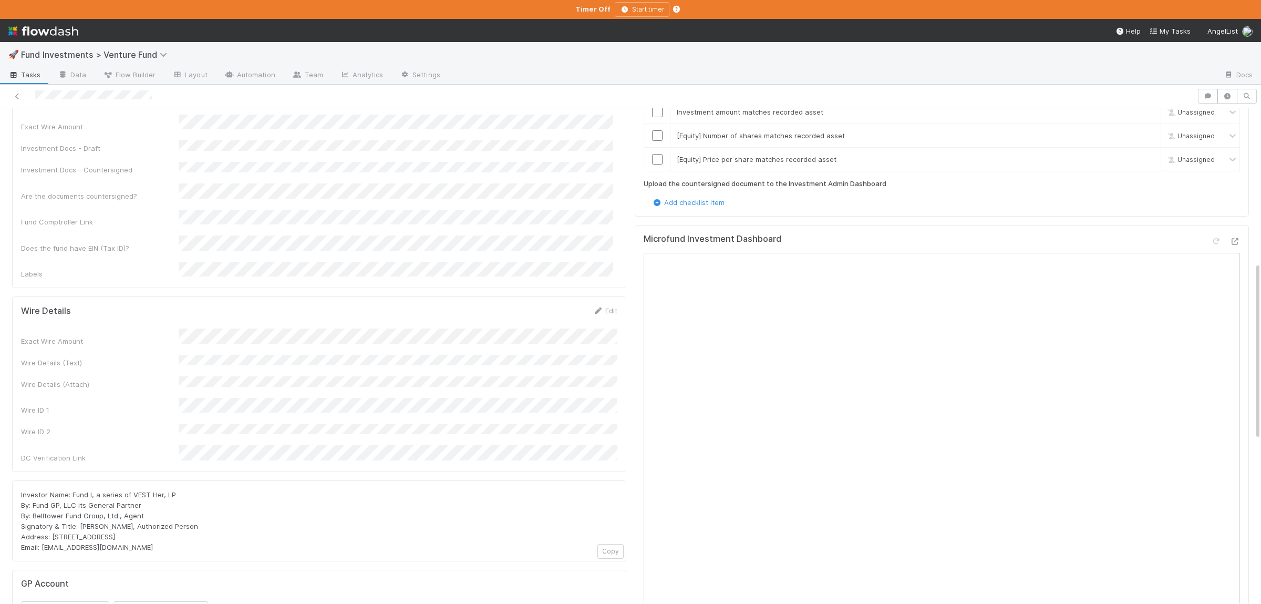
scroll to position [410, 0]
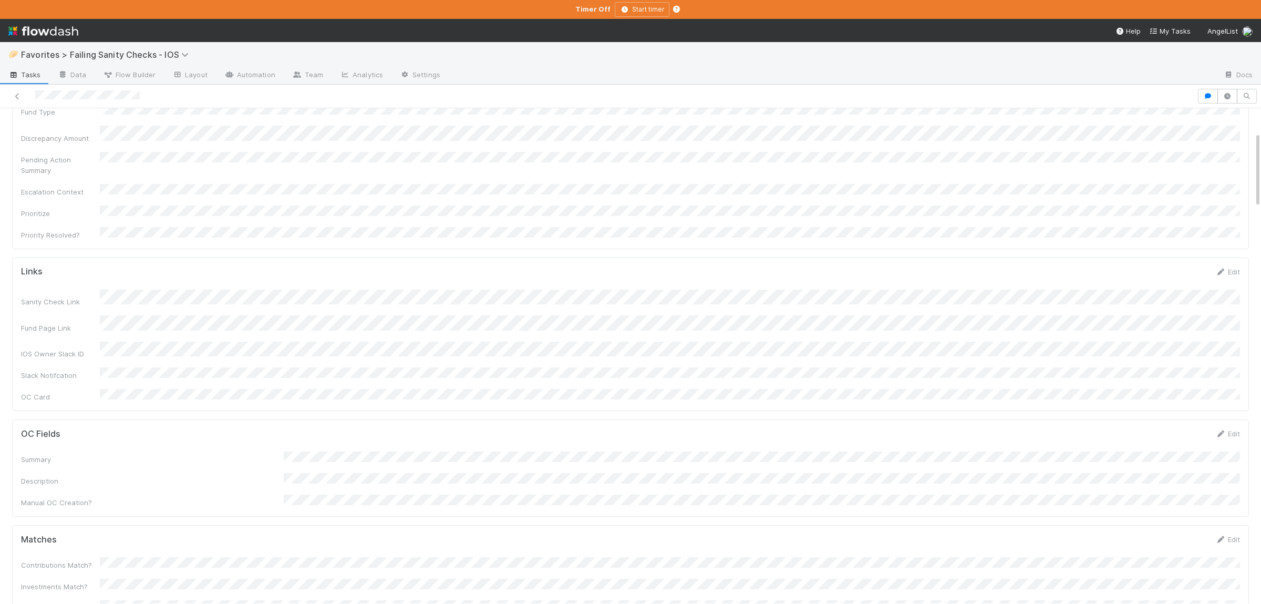
scroll to position [307, 0]
click at [1206, 95] on icon "button" at bounding box center [1207, 96] width 11 height 6
click at [1029, 361] on div "Comments Add a comment... Andre Fredrick 1 hour ago (edited) Reply..." at bounding box center [1082, 355] width 357 height 495
click at [1046, 354] on div "Comments Add a comment... Andre Fredrick 1 hour ago (edited) Reply..." at bounding box center [1082, 355] width 357 height 495
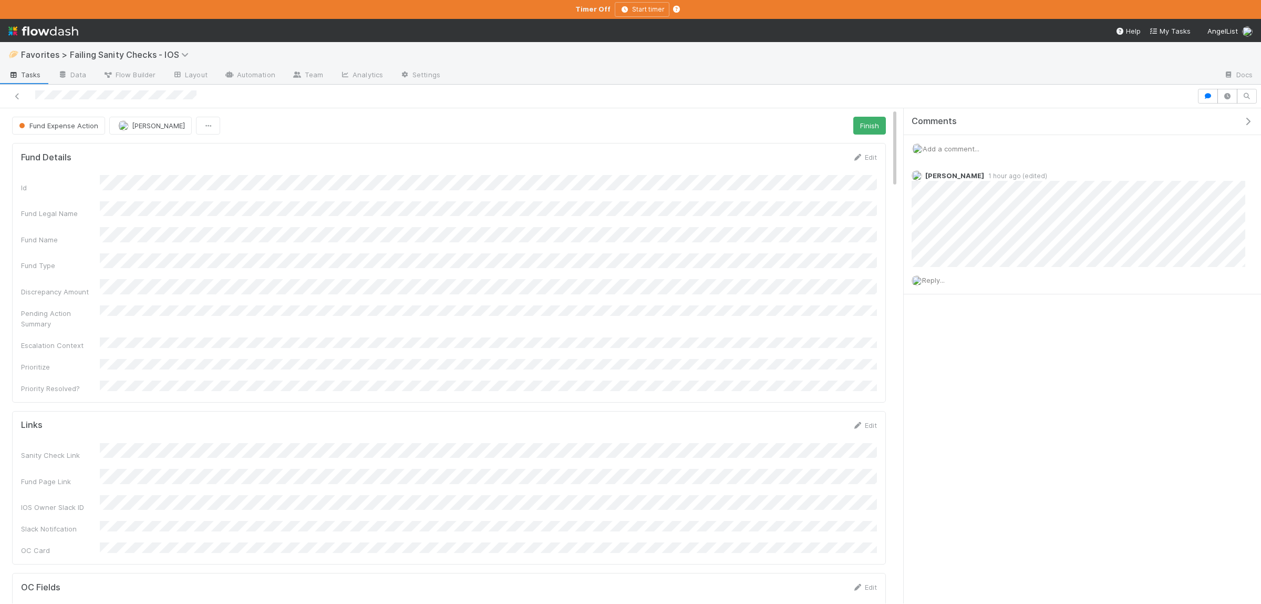
click at [1055, 339] on div "Comments Add a comment... Andre Fredrick 1 hour ago (edited) Reply..." at bounding box center [1082, 227] width 357 height 239
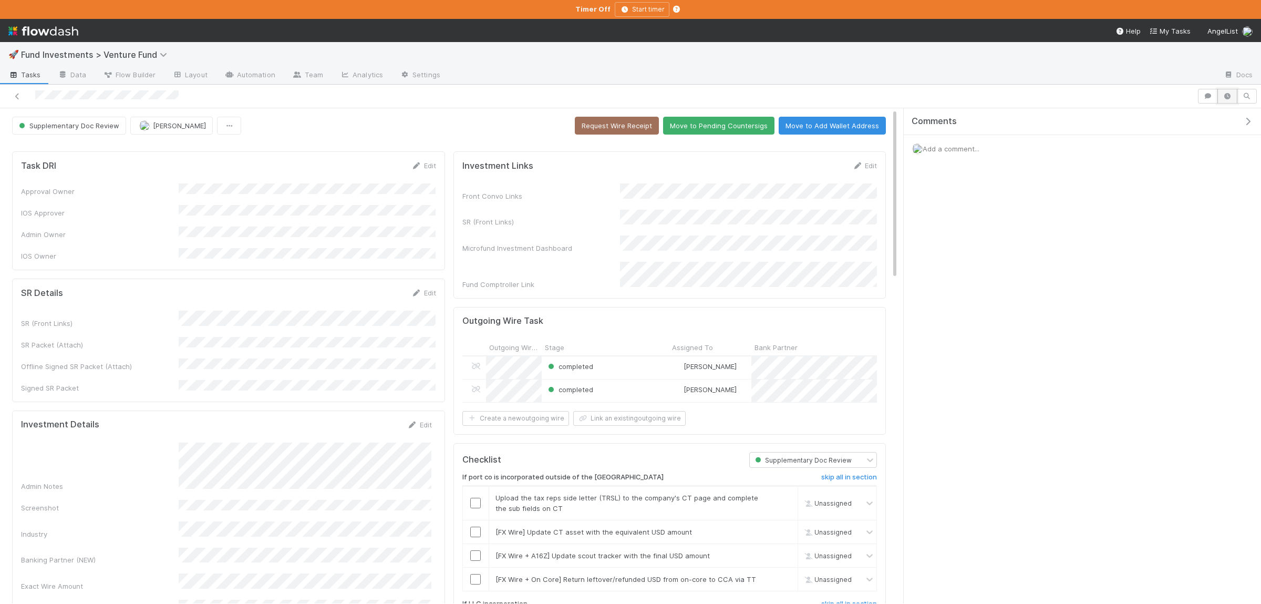
click at [1226, 95] on icon "button" at bounding box center [1227, 96] width 11 height 6
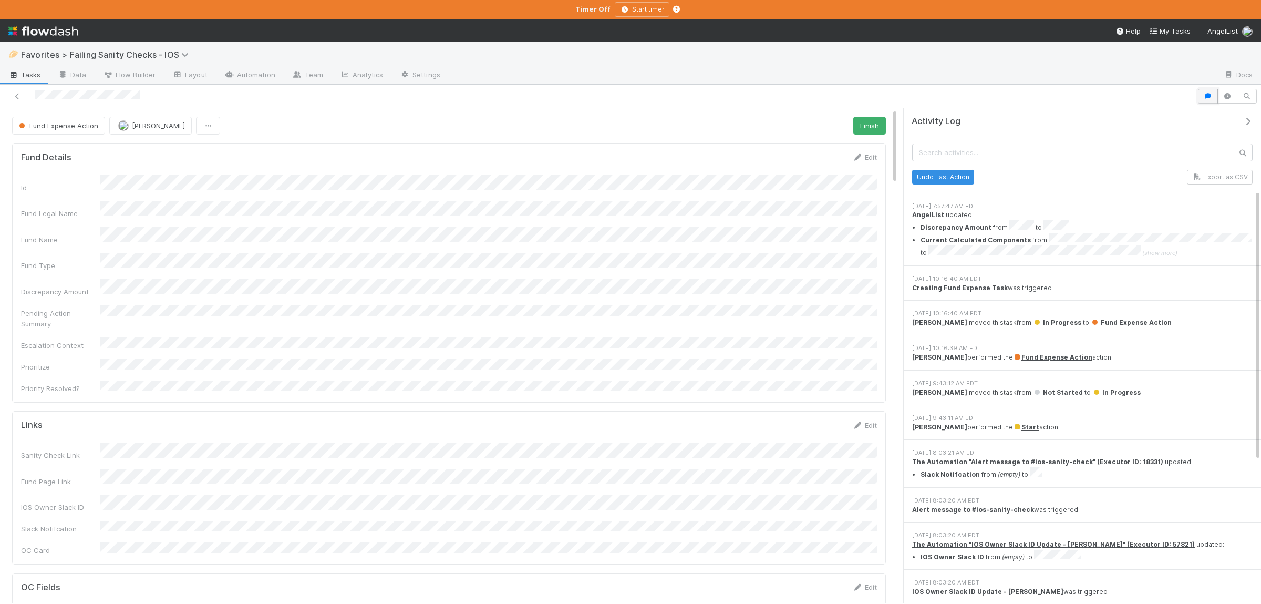
click at [1208, 97] on icon "button" at bounding box center [1207, 96] width 11 height 6
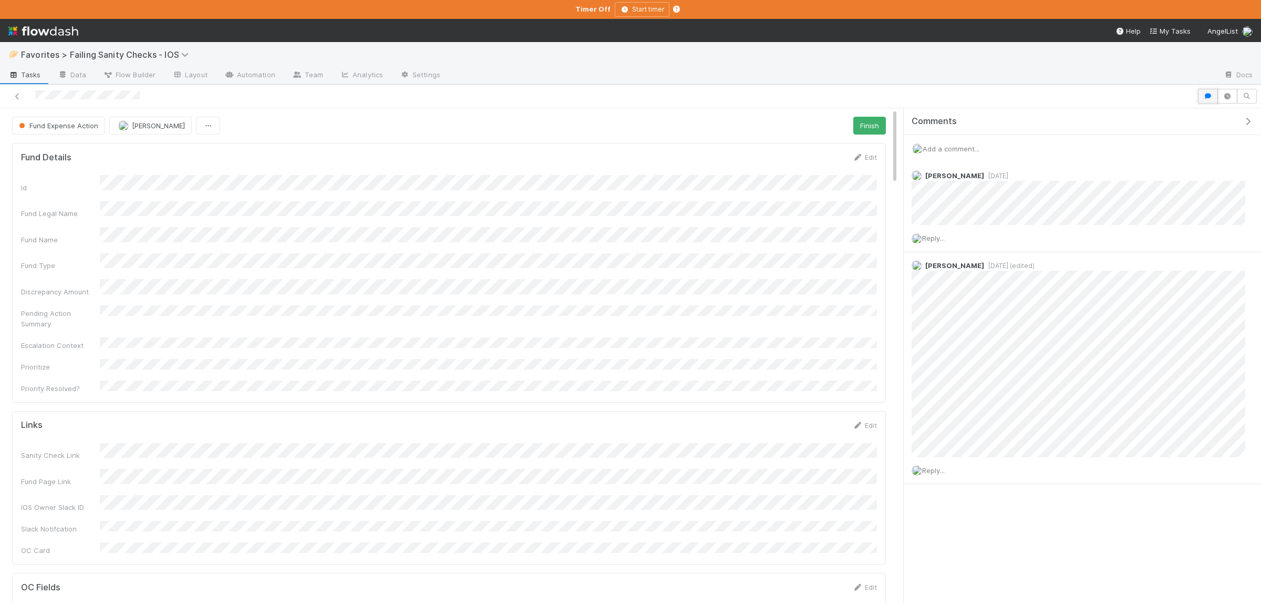
click at [1208, 97] on icon "button" at bounding box center [1207, 96] width 11 height 6
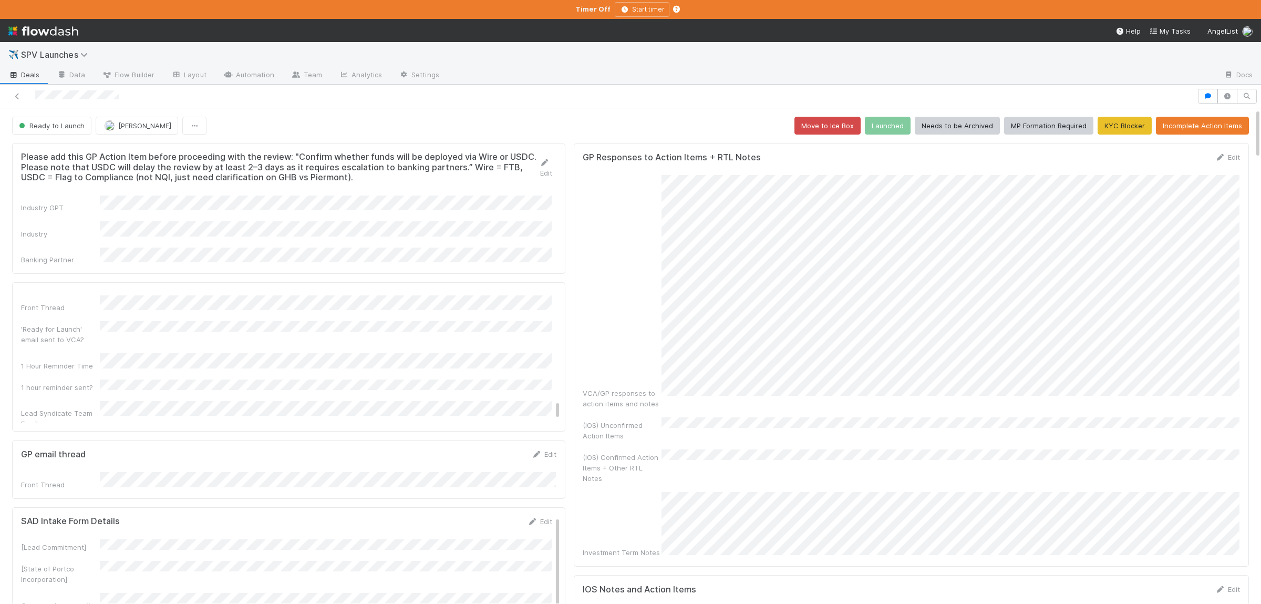
scroll to position [1098, 0]
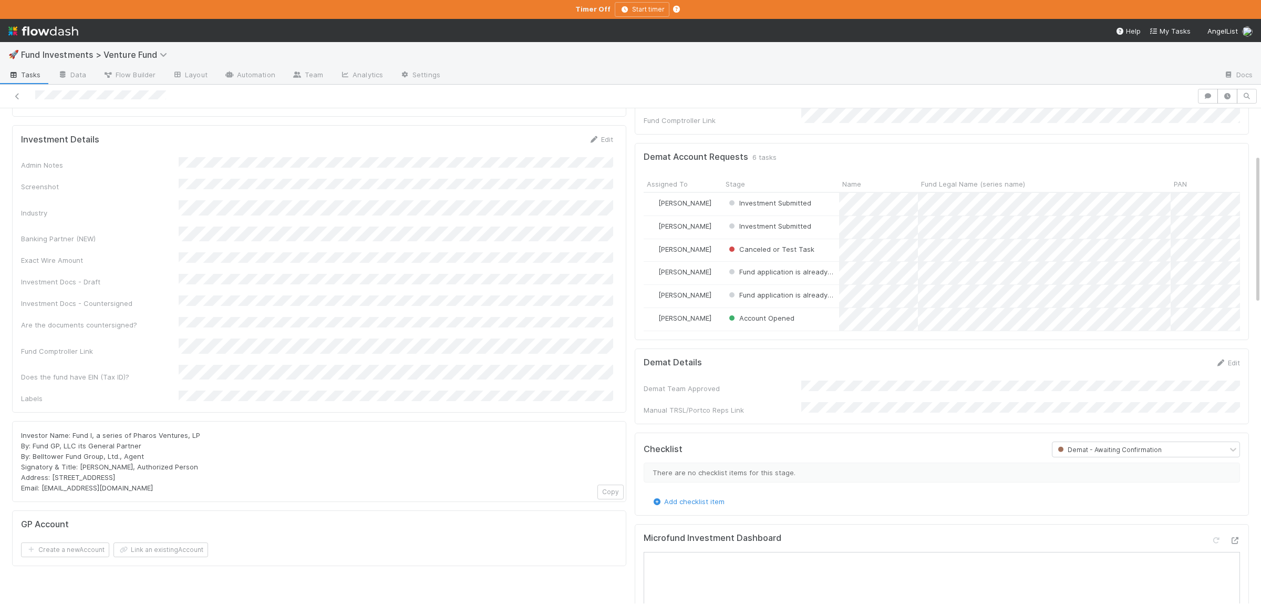
scroll to position [307, 0]
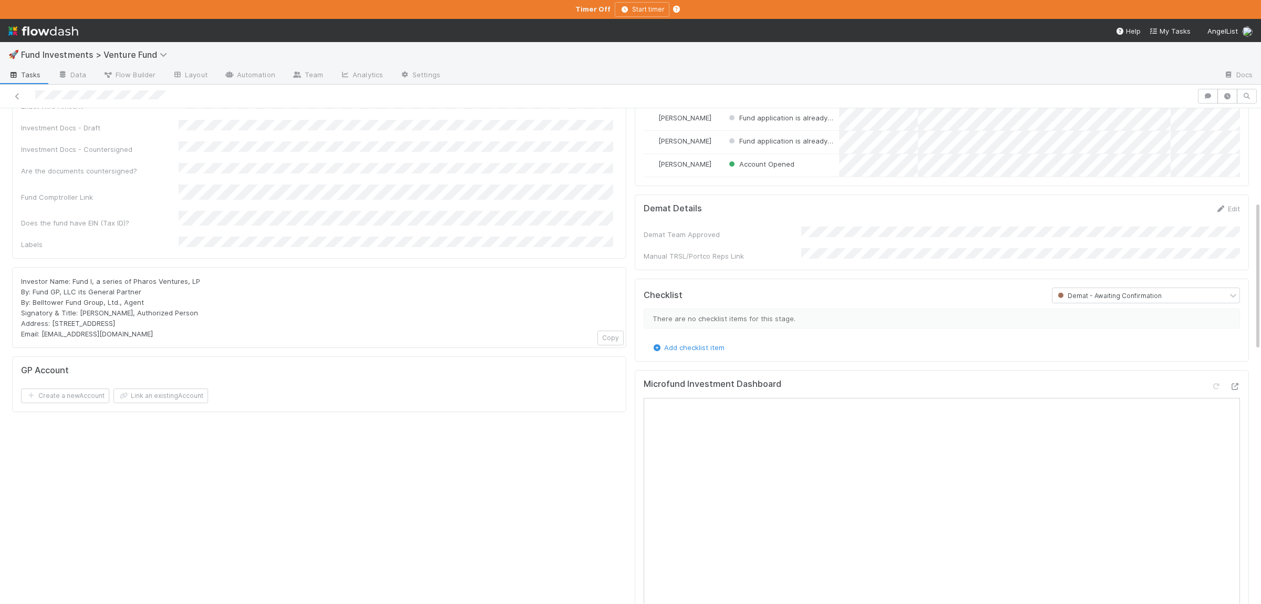
click at [1113, 292] on span "Demat - Awaiting Confirmation" at bounding box center [1108, 296] width 106 height 8
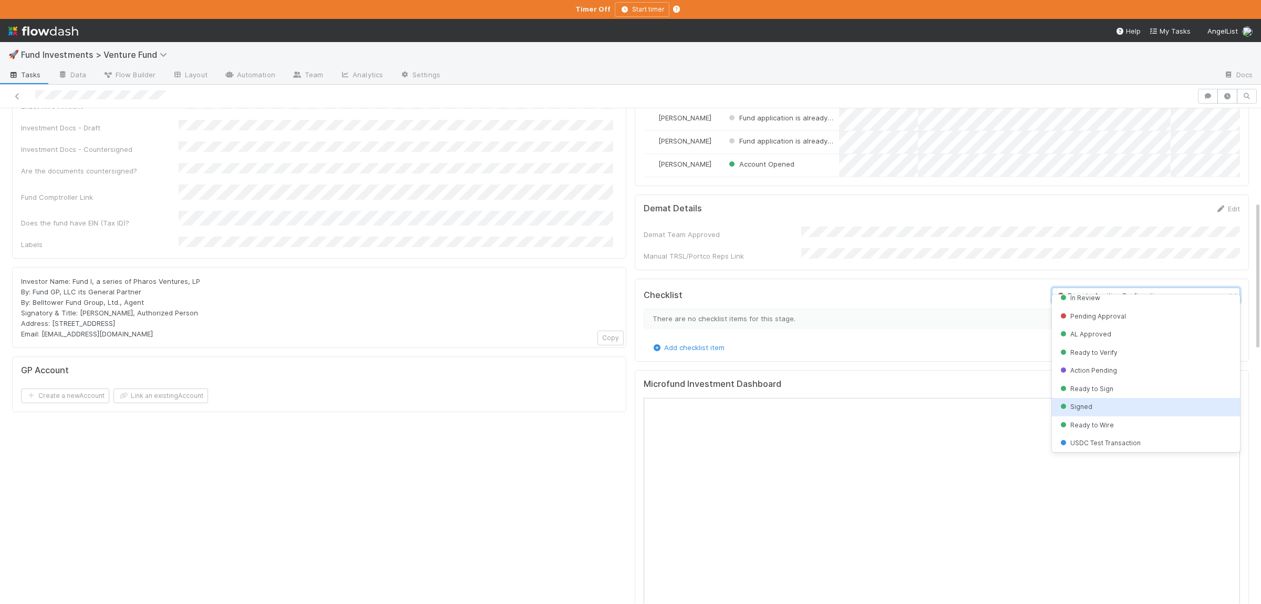
scroll to position [0, 0]
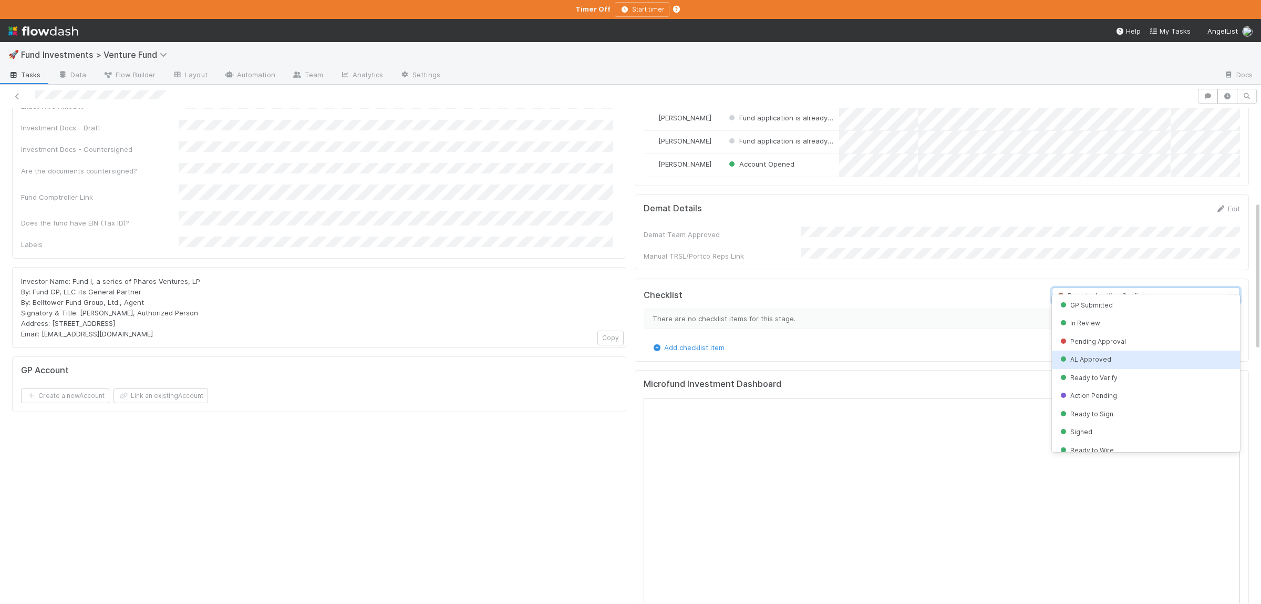
click at [1114, 360] on div "AL Approved" at bounding box center [1146, 359] width 188 height 18
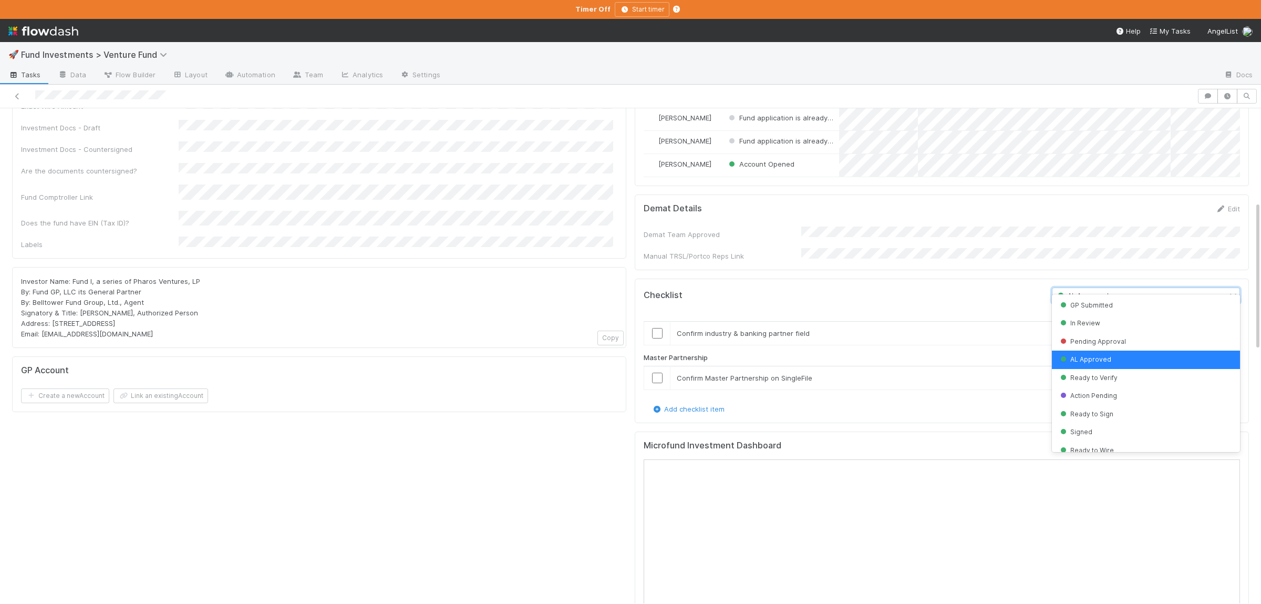
click at [514, 388] on div "Create a new Account Link an existing Account" at bounding box center [319, 395] width 596 height 15
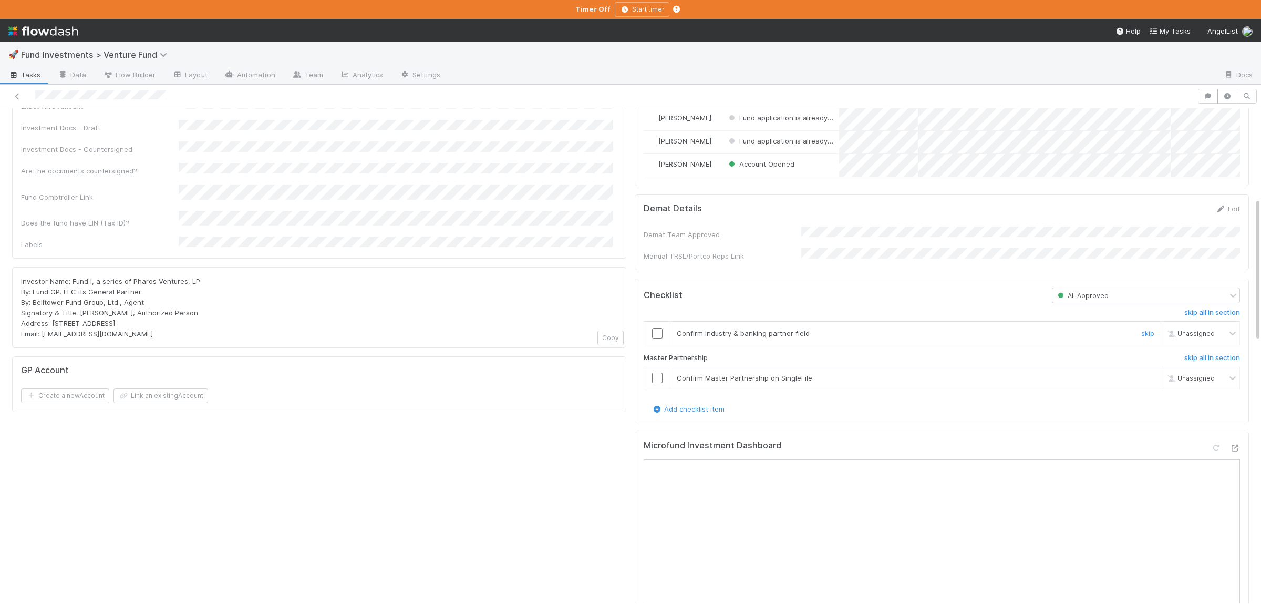
click at [660, 328] on input "checkbox" at bounding box center [657, 333] width 11 height 11
click at [659, 372] on input "checkbox" at bounding box center [657, 377] width 11 height 11
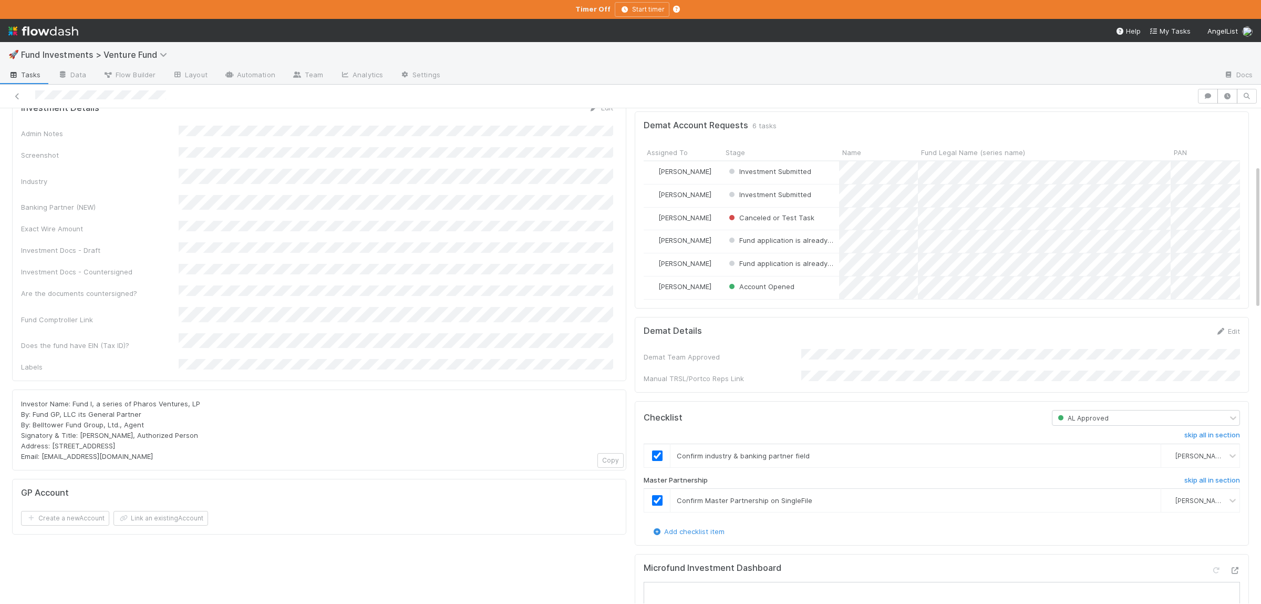
scroll to position [205, 0]
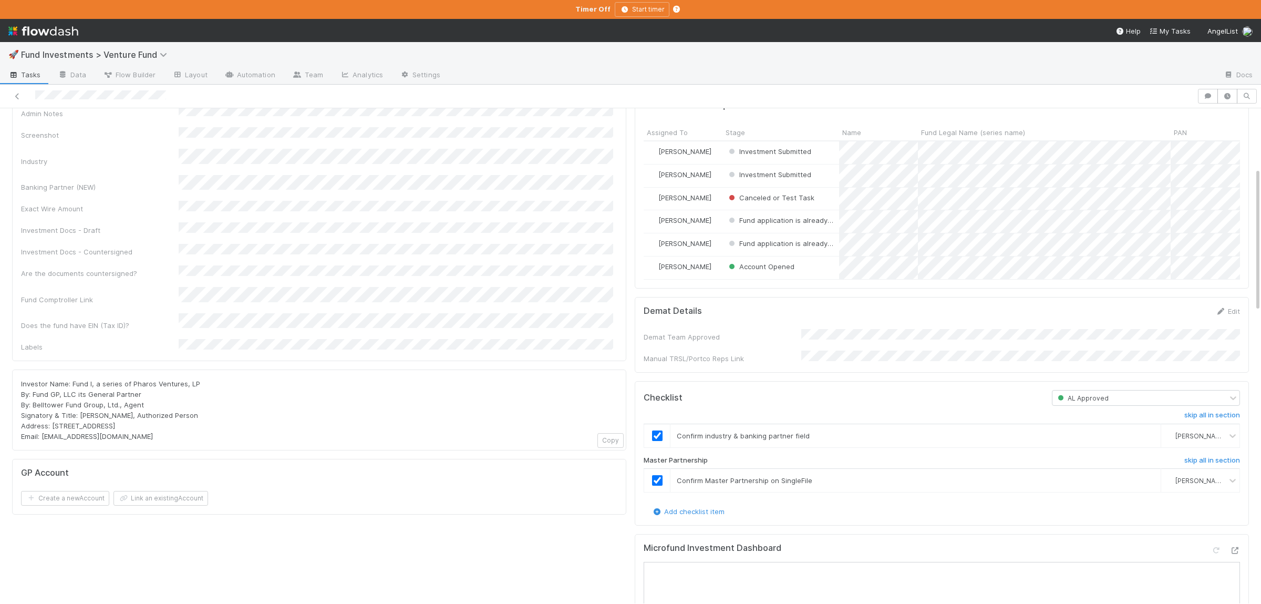
click at [1121, 390] on div "AL Approved" at bounding box center [1139, 397] width 174 height 15
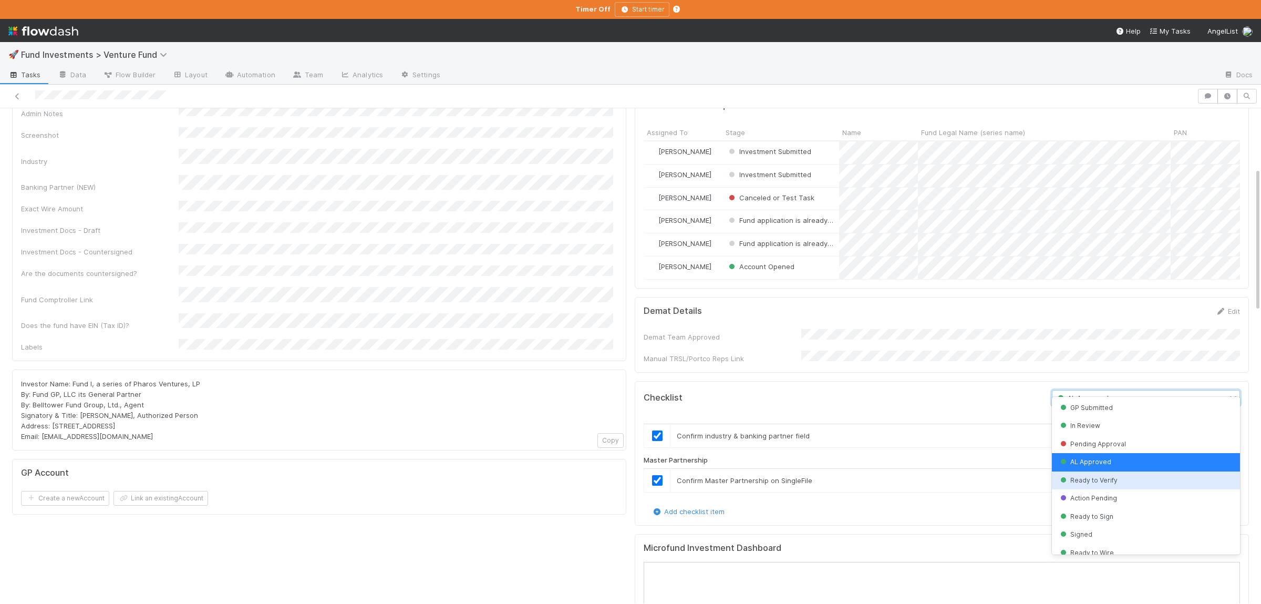
click at [1105, 481] on span "Ready to Verify" at bounding box center [1087, 480] width 59 height 8
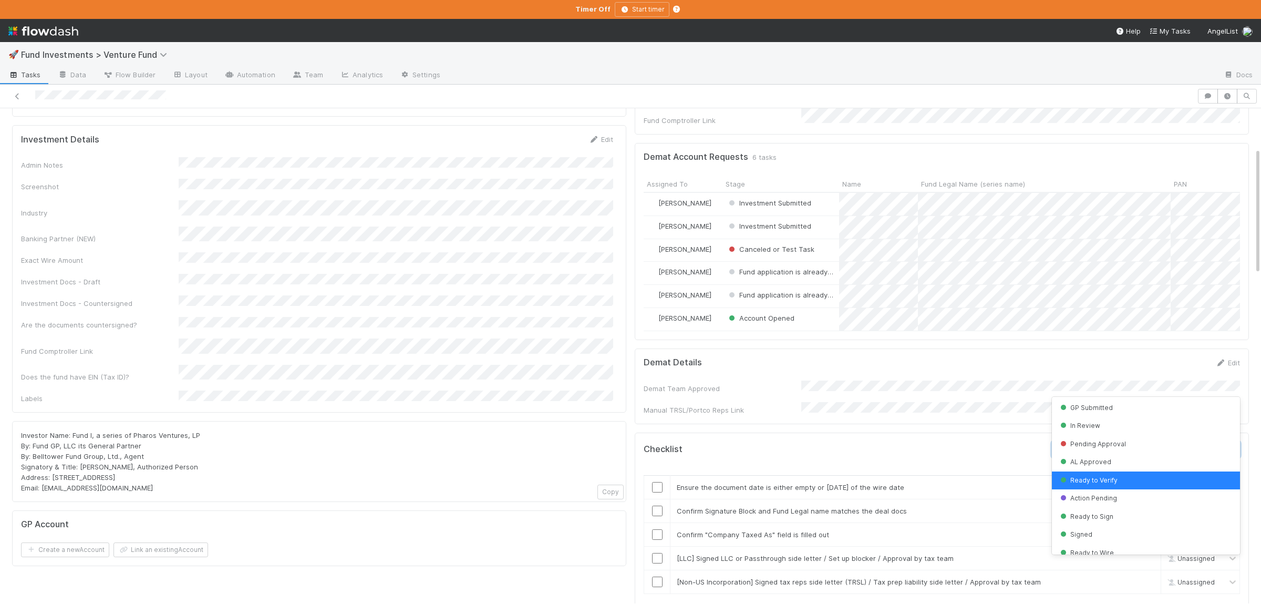
click at [519, 430] on div "Investor Name: Fund I, a series of Pharos Ventures, LP By: Fund GP, LLC its Gen…" at bounding box center [319, 461] width 596 height 63
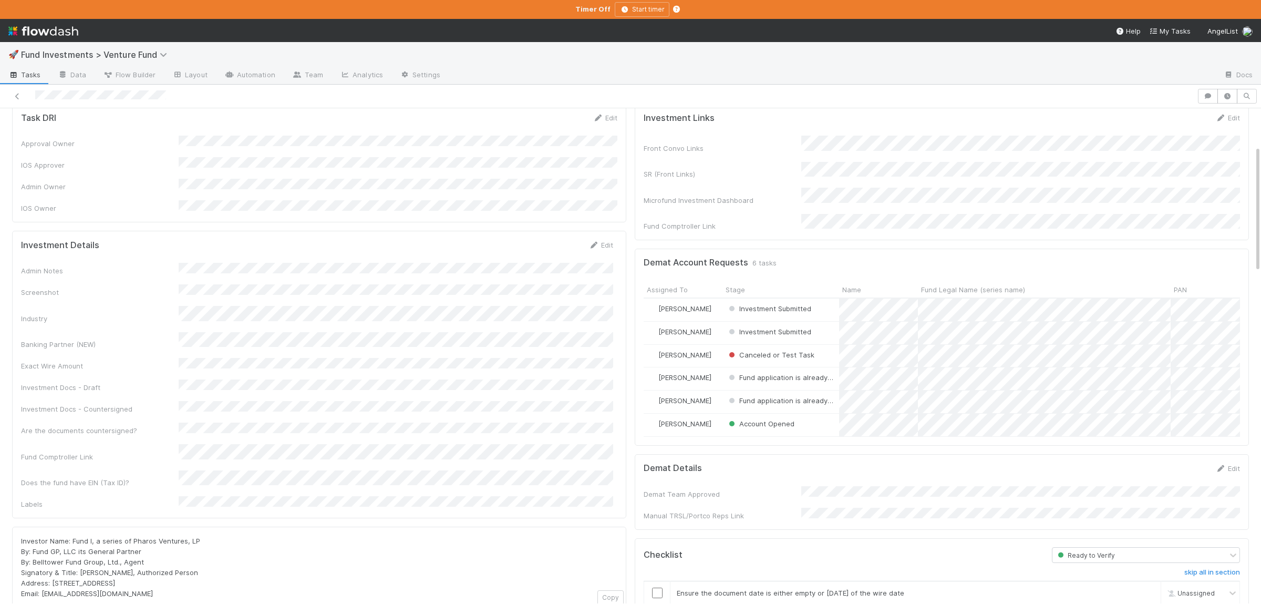
scroll to position [0, 0]
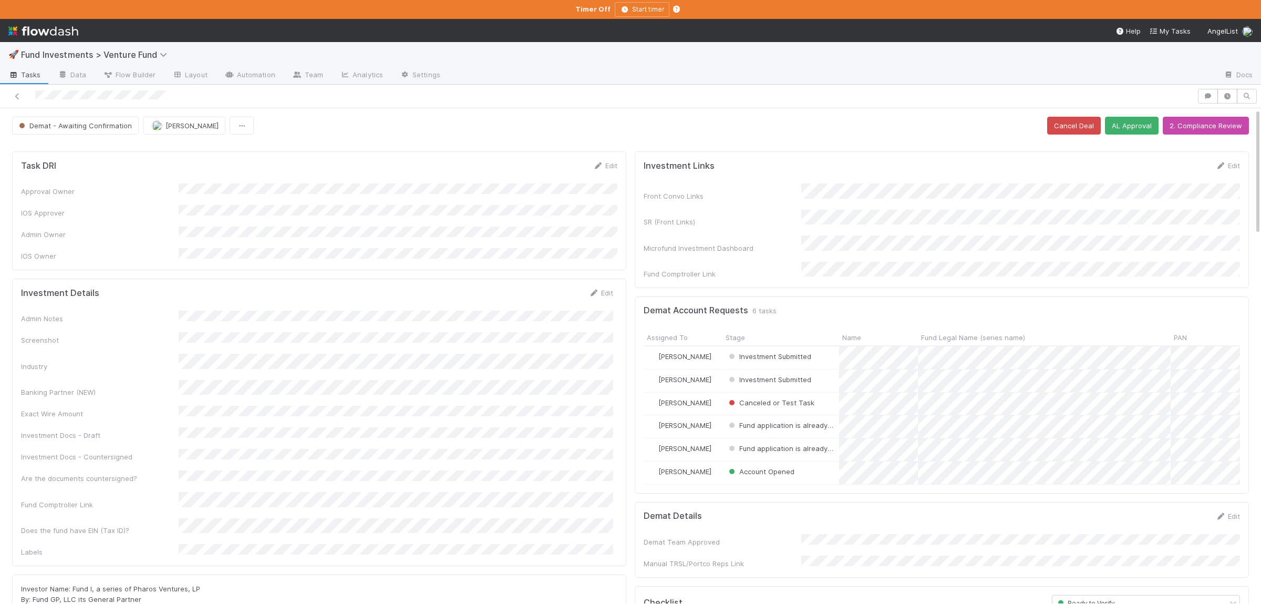
click at [1034, 206] on div "Front Convo Links SR (Front Links) Microfund Investment Dashboard Fund Comptrol…" at bounding box center [942, 231] width 596 height 96
drag, startPoint x: 1178, startPoint y: 162, endPoint x: 1176, endPoint y: 168, distance: 5.9
click at [1178, 163] on button "Save" at bounding box center [1184, 169] width 30 height 18
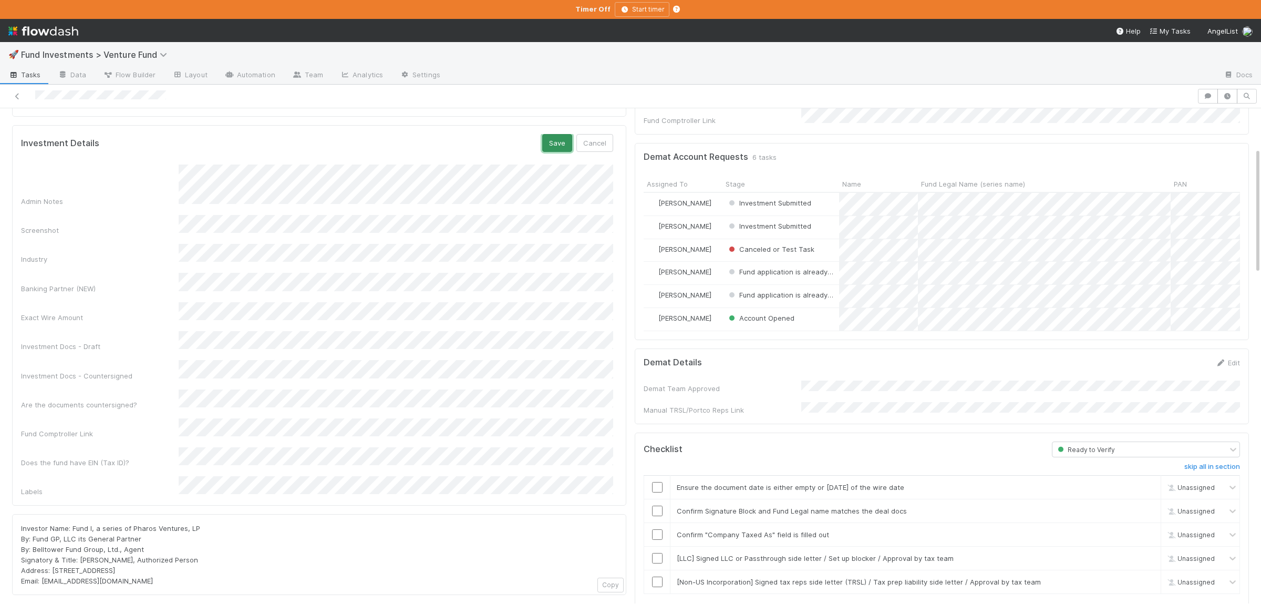
click at [552, 141] on button "Save" at bounding box center [557, 143] width 30 height 18
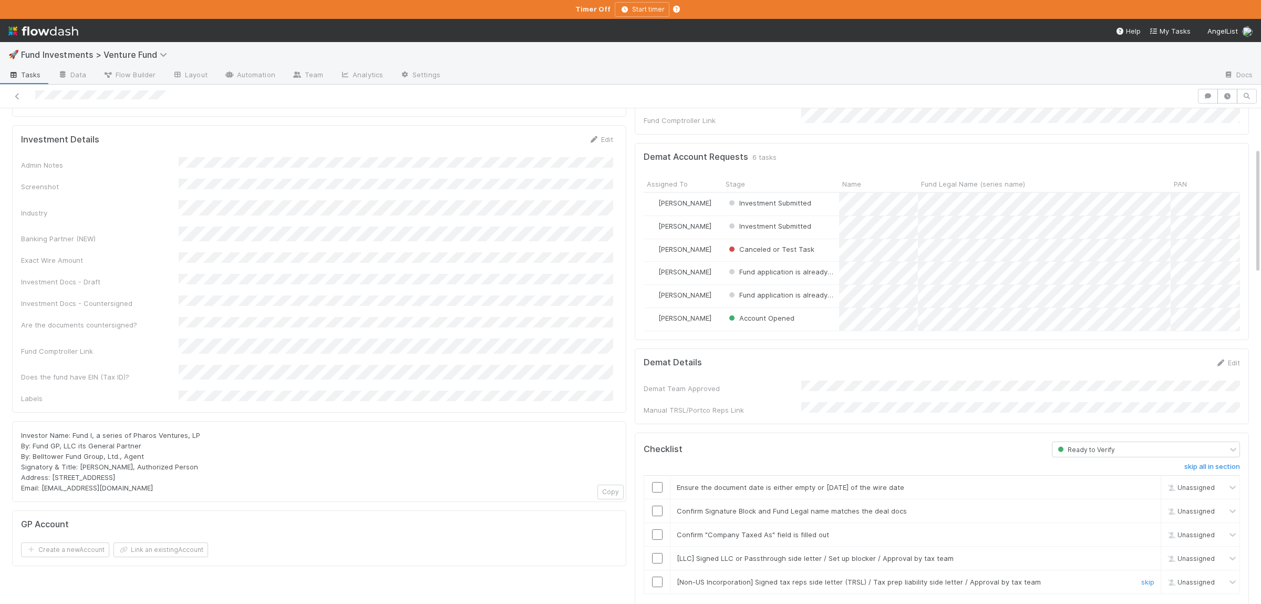
click at [659, 576] on input "checkbox" at bounding box center [657, 581] width 11 height 11
click at [1152, 554] on link "skip" at bounding box center [1147, 558] width 13 height 8
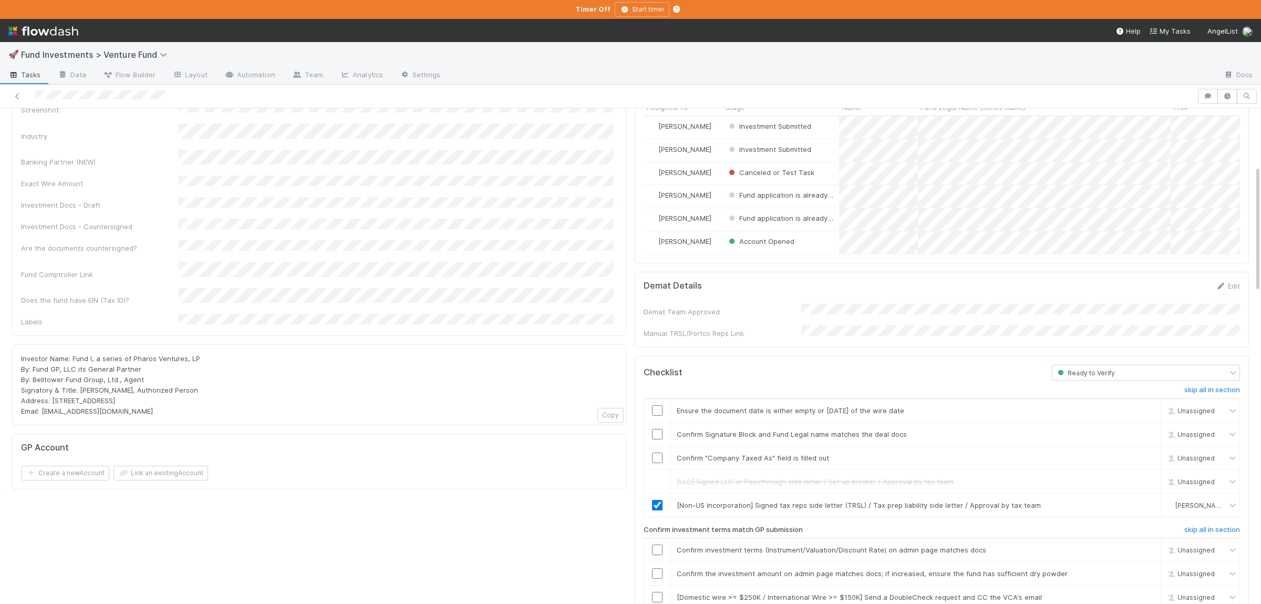
scroll to position [102, 0]
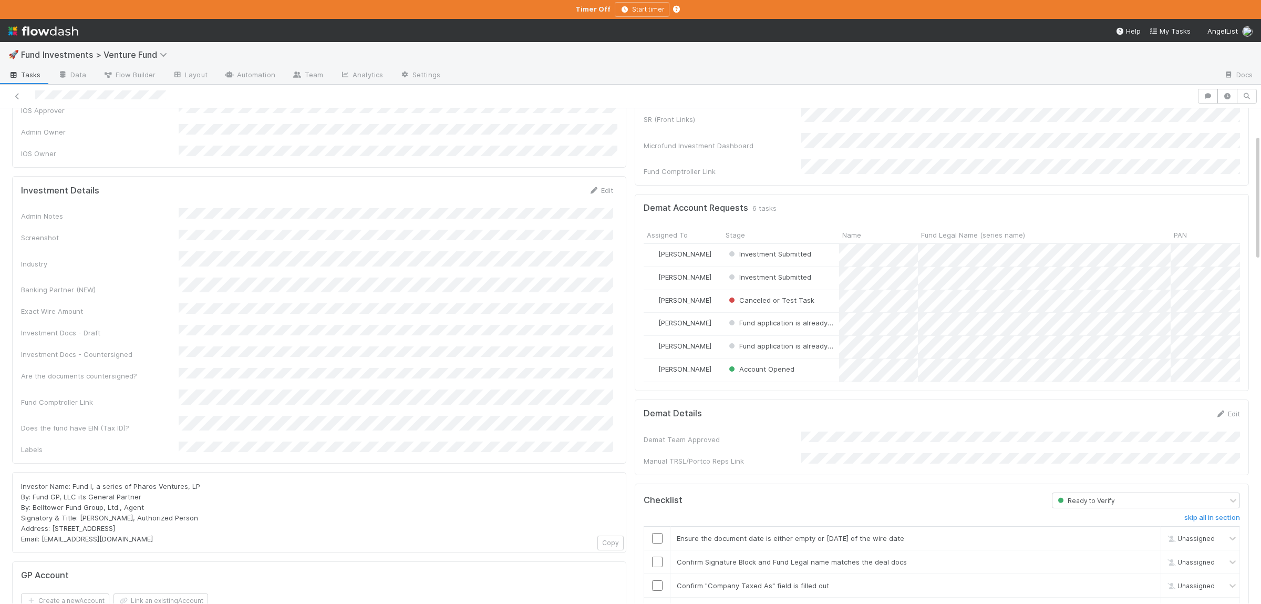
click at [357, 191] on form "Investment Details Edit Admin Notes Screenshot Industry Banking Partner (NEW) E…" at bounding box center [317, 319] width 592 height 269
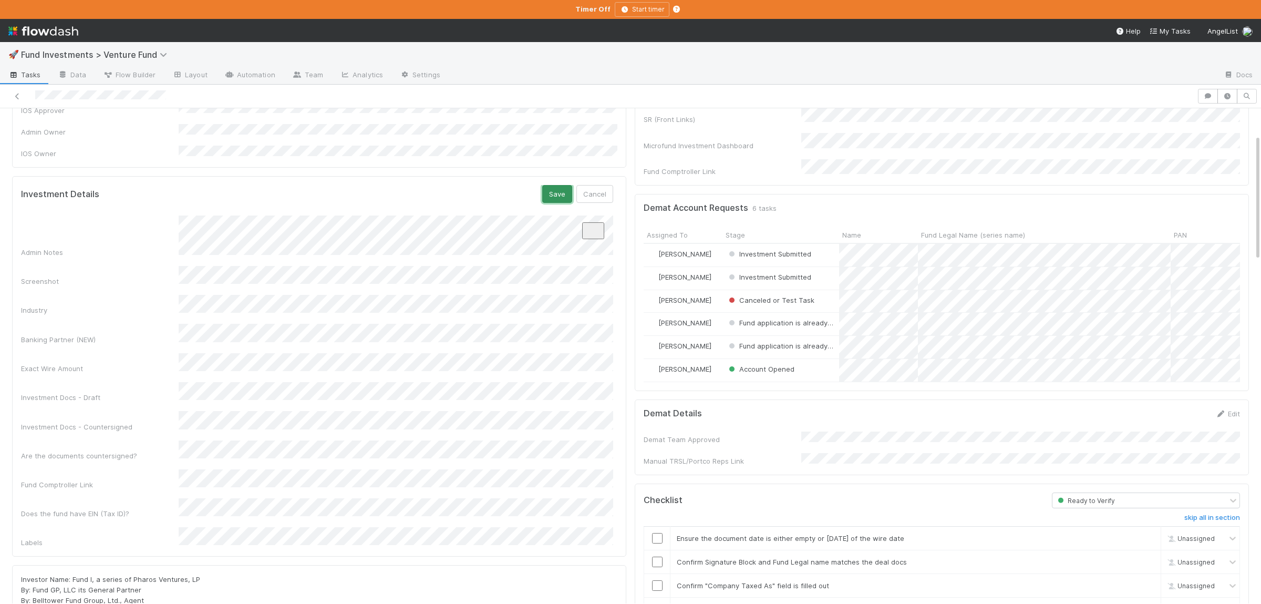
click at [551, 185] on button "Save" at bounding box center [557, 194] width 30 height 18
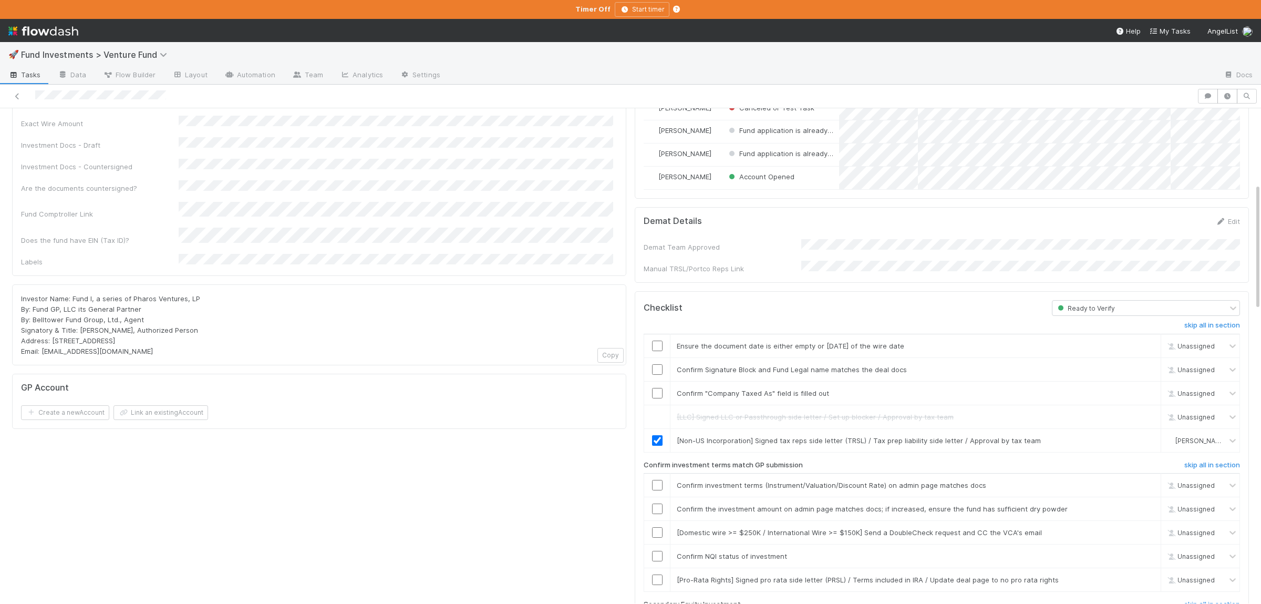
scroll to position [307, 0]
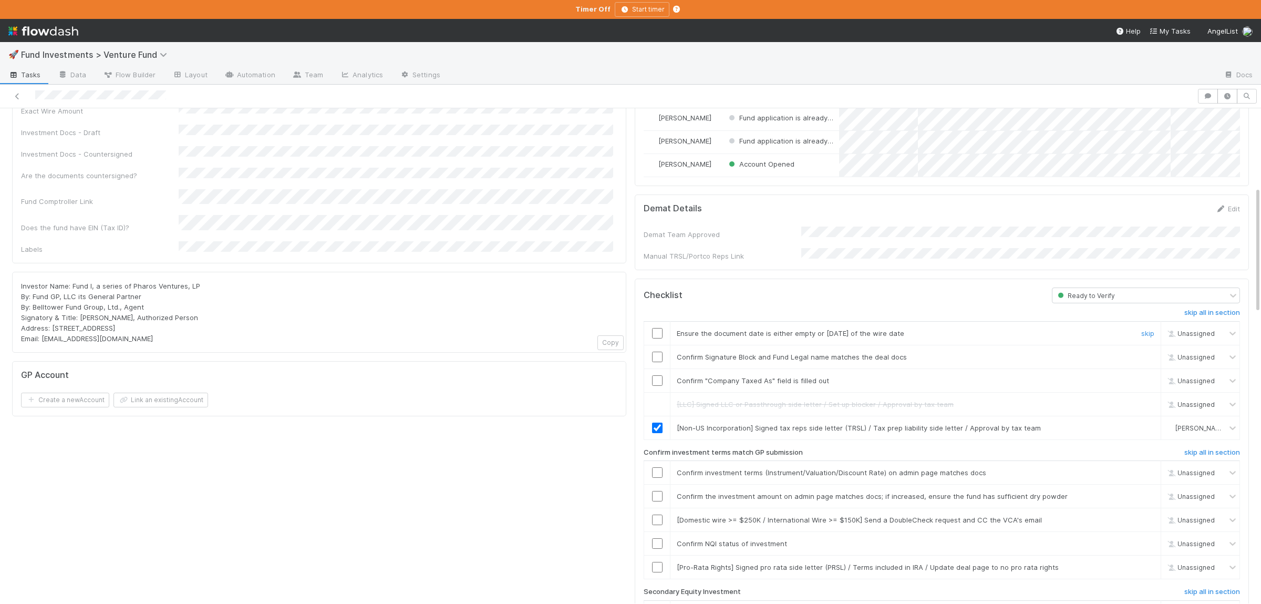
click at [654, 328] on input "checkbox" at bounding box center [657, 333] width 11 height 11
click at [659, 351] on input "checkbox" at bounding box center [657, 356] width 11 height 11
click at [657, 375] on input "checkbox" at bounding box center [657, 380] width 11 height 11
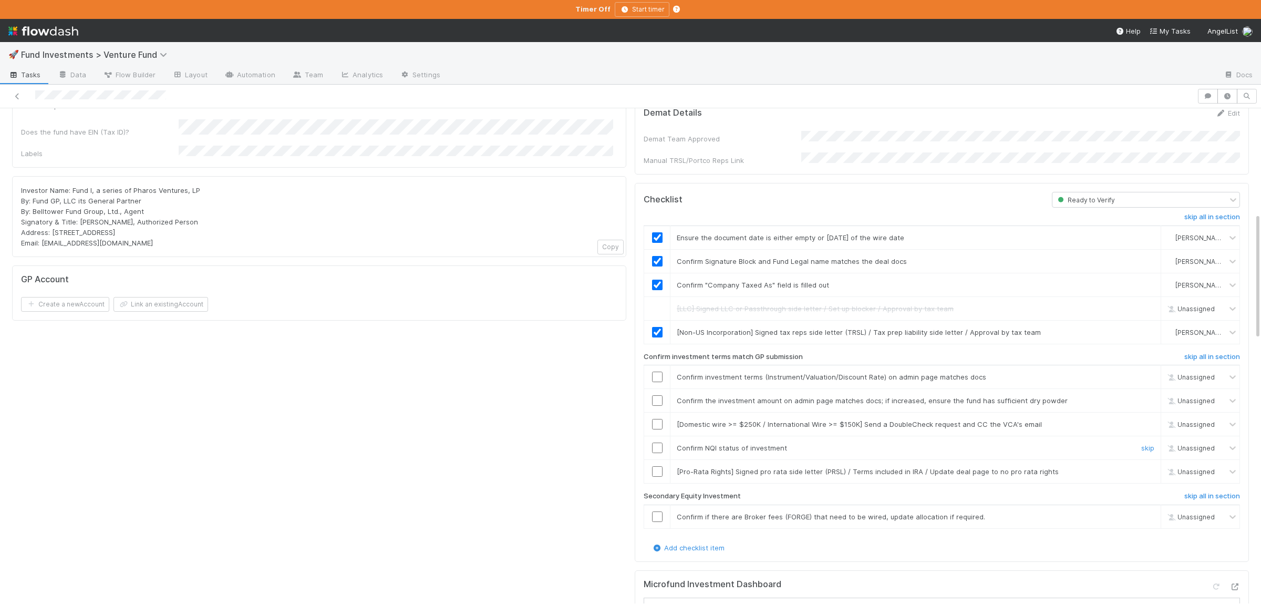
scroll to position [410, 0]
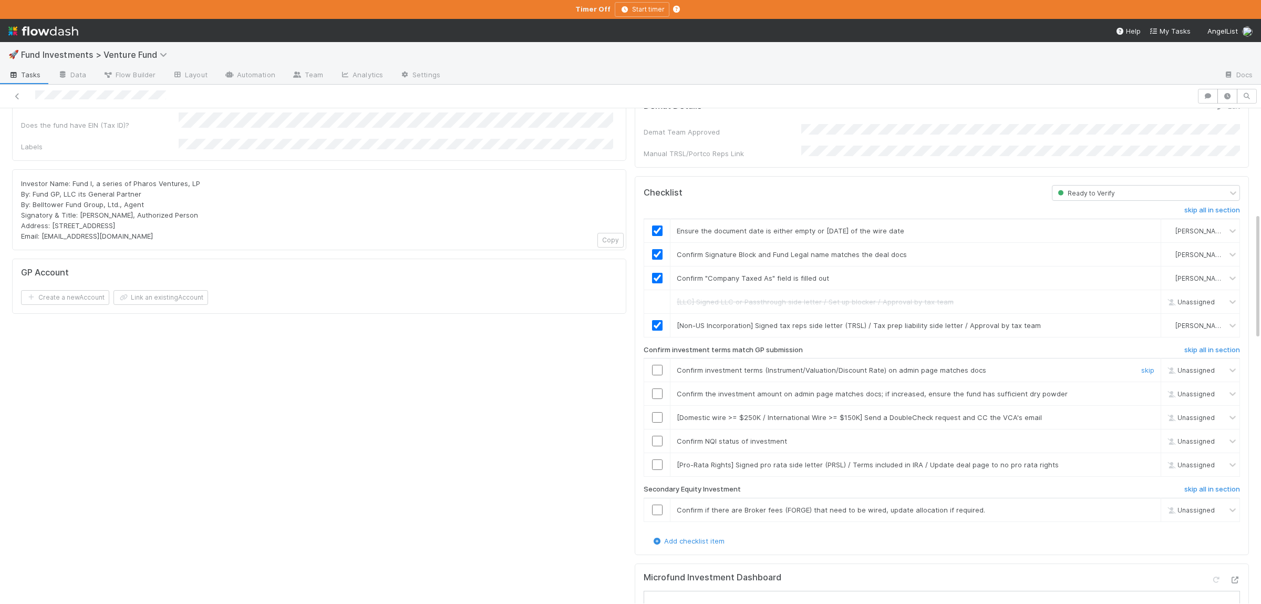
click at [661, 365] on input "checkbox" at bounding box center [657, 370] width 11 height 11
click at [1150, 413] on link "skip" at bounding box center [1147, 417] width 13 height 8
click at [658, 436] on input "checkbox" at bounding box center [657, 441] width 11 height 11
click at [1142, 505] on link "skip" at bounding box center [1147, 509] width 13 height 8
click at [659, 249] on input "checkbox" at bounding box center [657, 254] width 11 height 11
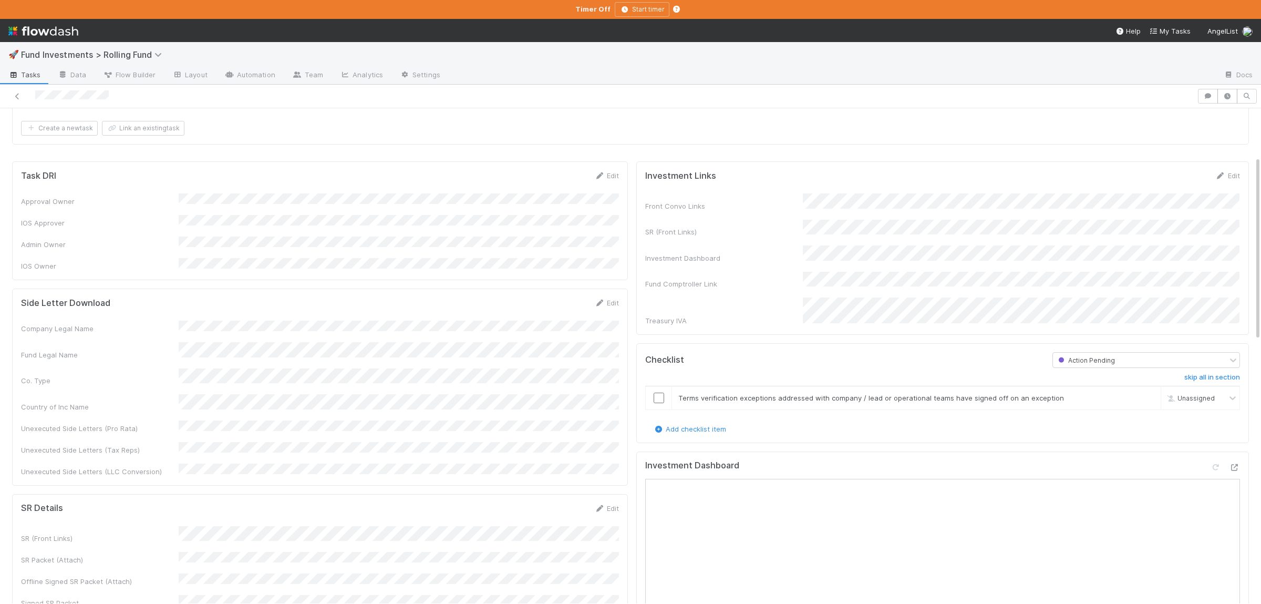
scroll to position [153, 0]
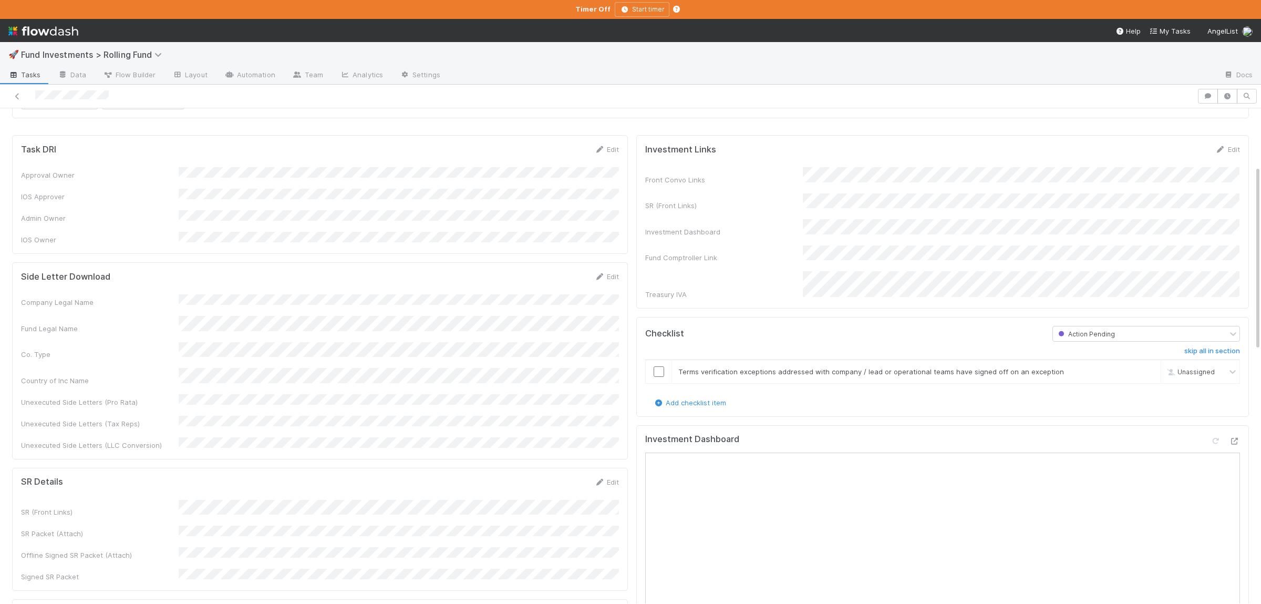
click at [489, 284] on form "Side Letter Download Edit Company Legal Name Fund Legal Name Co. Type Country o…" at bounding box center [320, 360] width 598 height 179
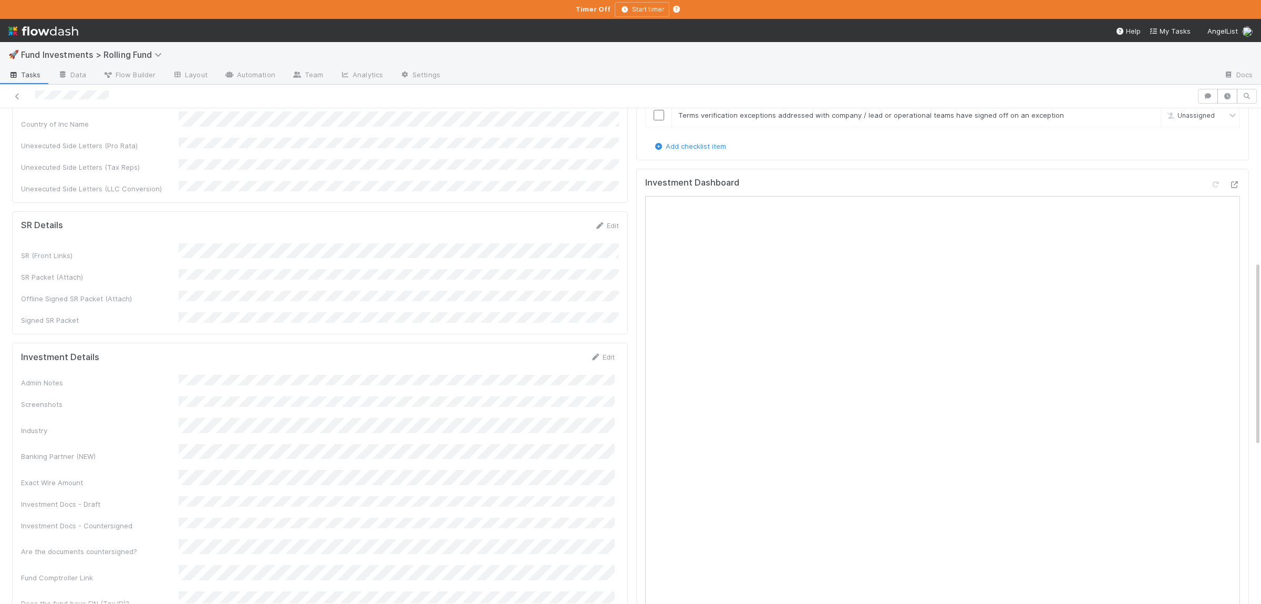
click at [258, 375] on div "Admin Notes Screenshots Industry Banking Partner (NEW) Exact Wire Amount Invest…" at bounding box center [318, 505] width 594 height 260
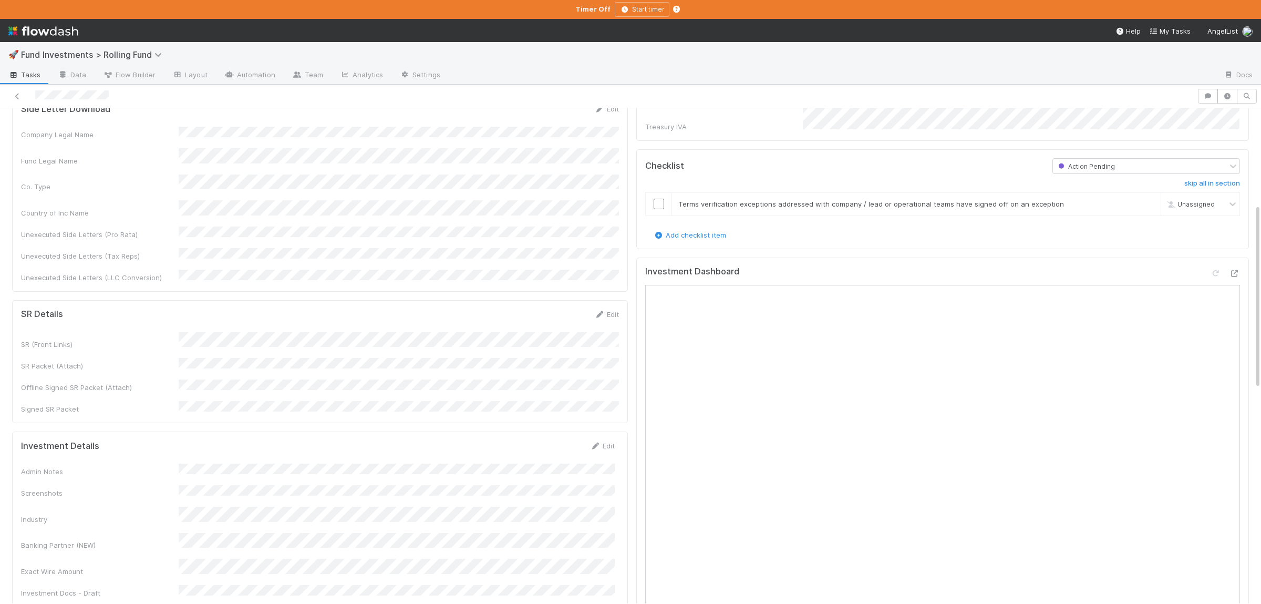
scroll to position [256, 0]
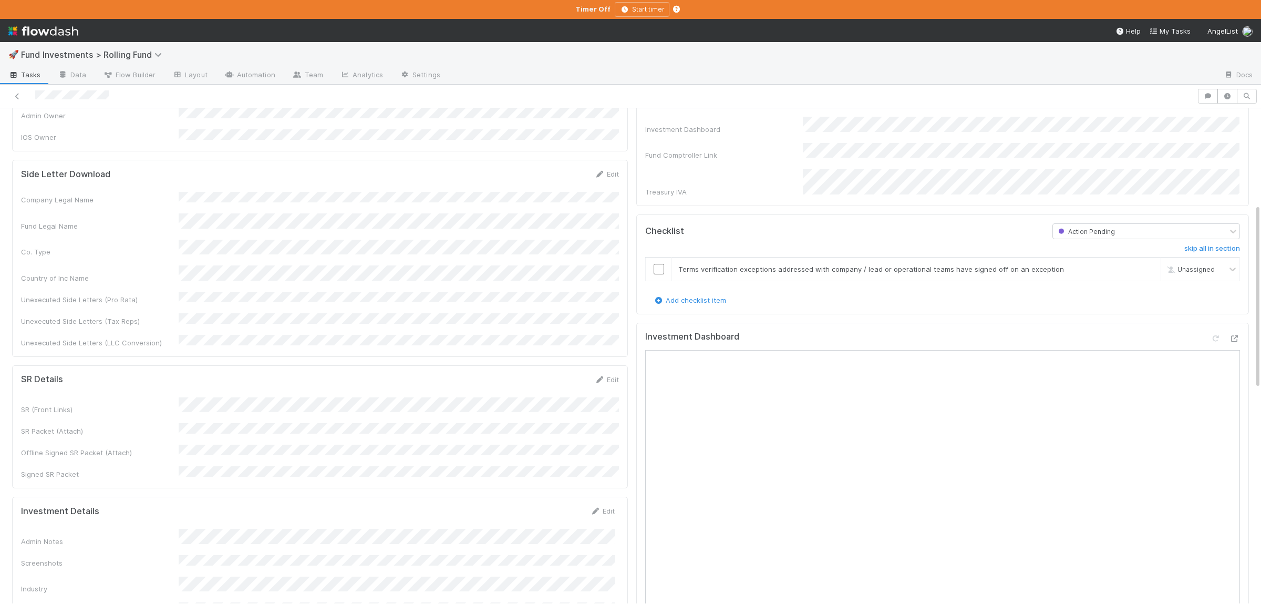
click at [1121, 224] on div "Action Pending" at bounding box center [1140, 231] width 174 height 15
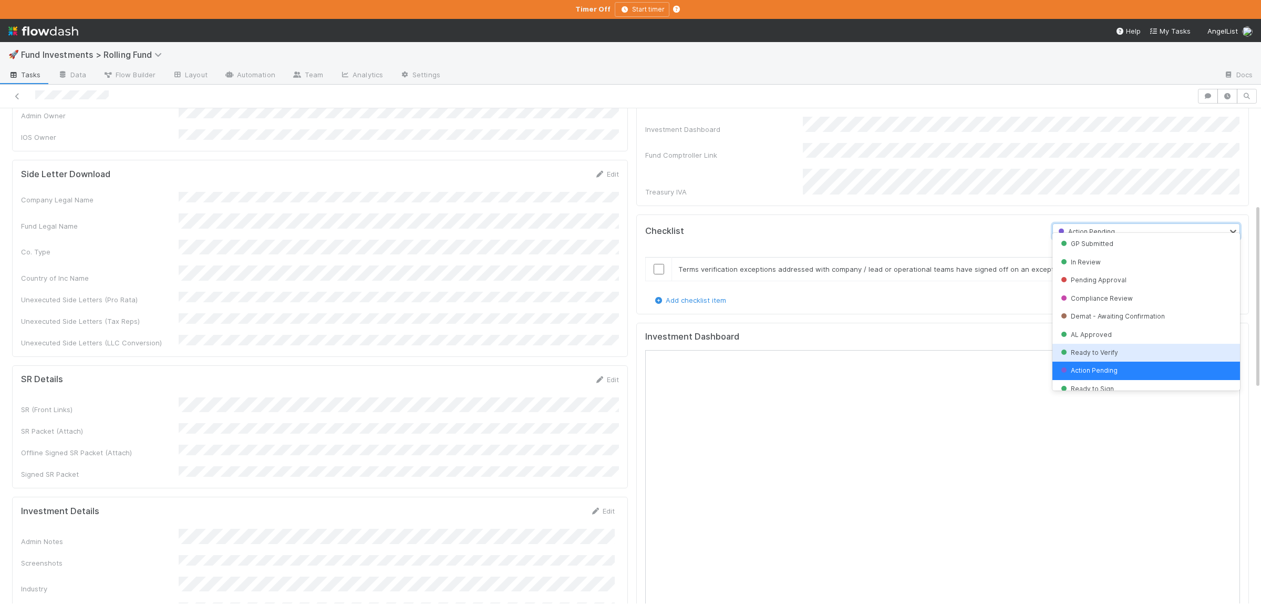
click at [1112, 354] on span "Ready to Verify" at bounding box center [1088, 352] width 59 height 8
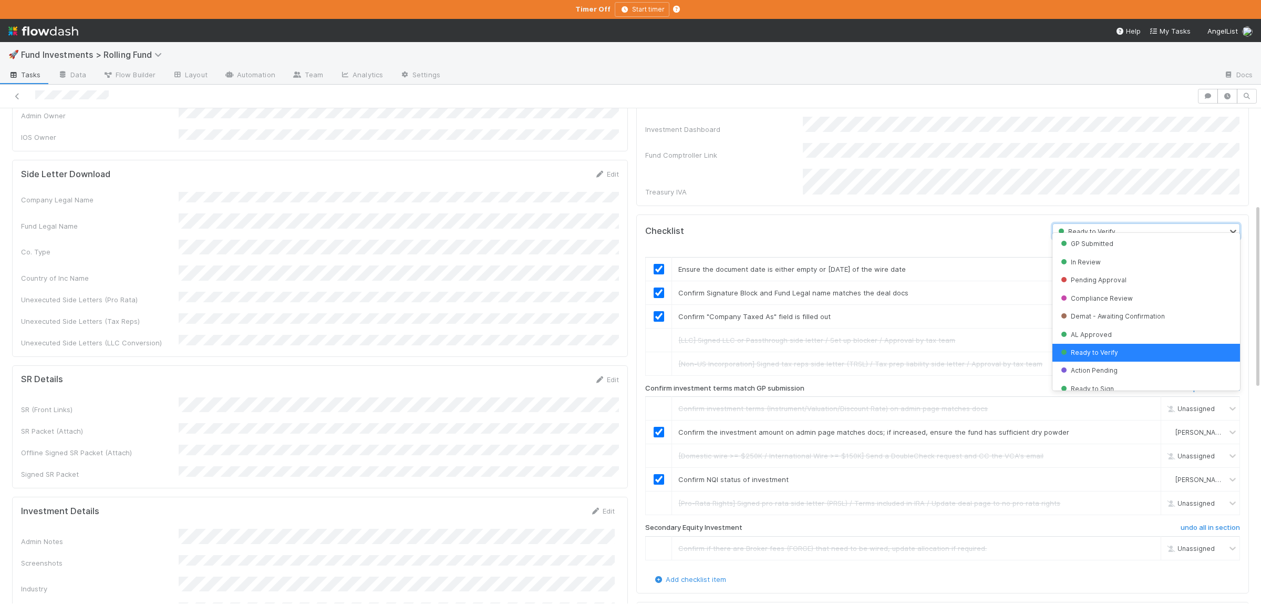
click at [1087, 223] on div "Ready to Verify" at bounding box center [1146, 231] width 188 height 16
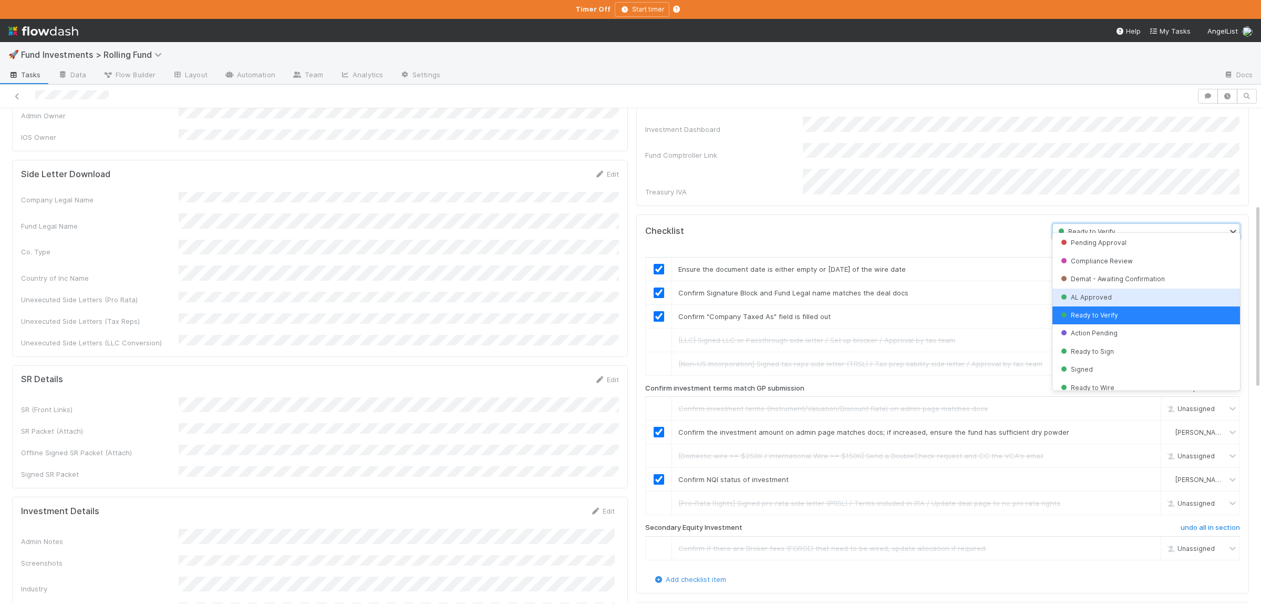
scroll to position [51, 0]
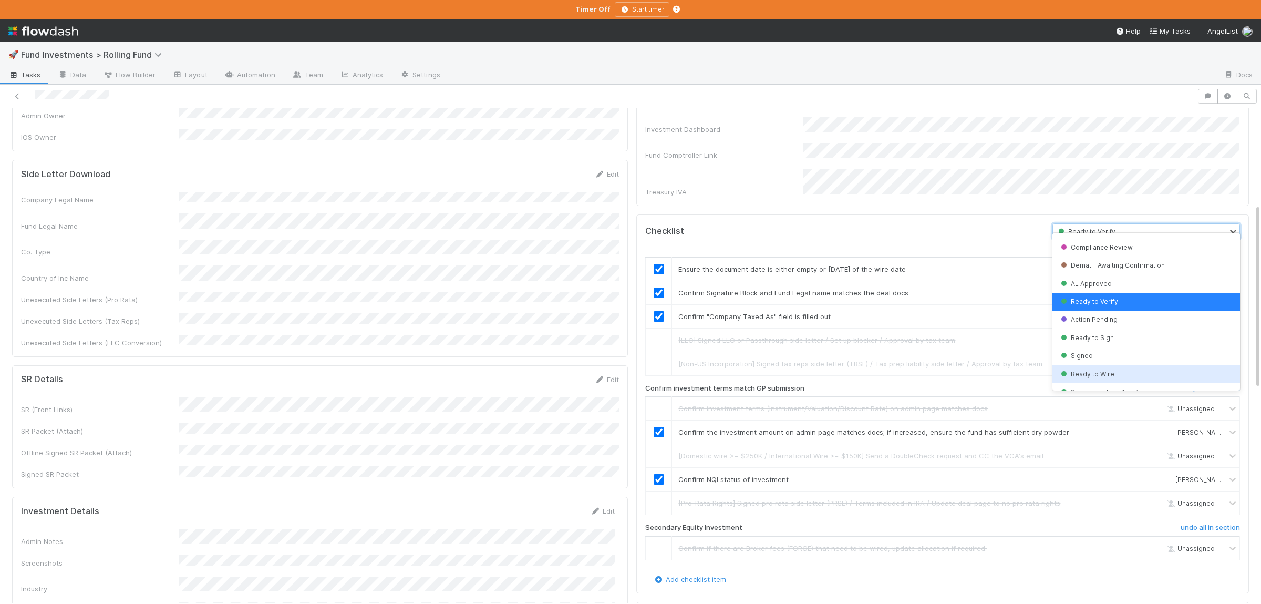
click at [1106, 367] on div "Ready to Wire" at bounding box center [1146, 374] width 188 height 18
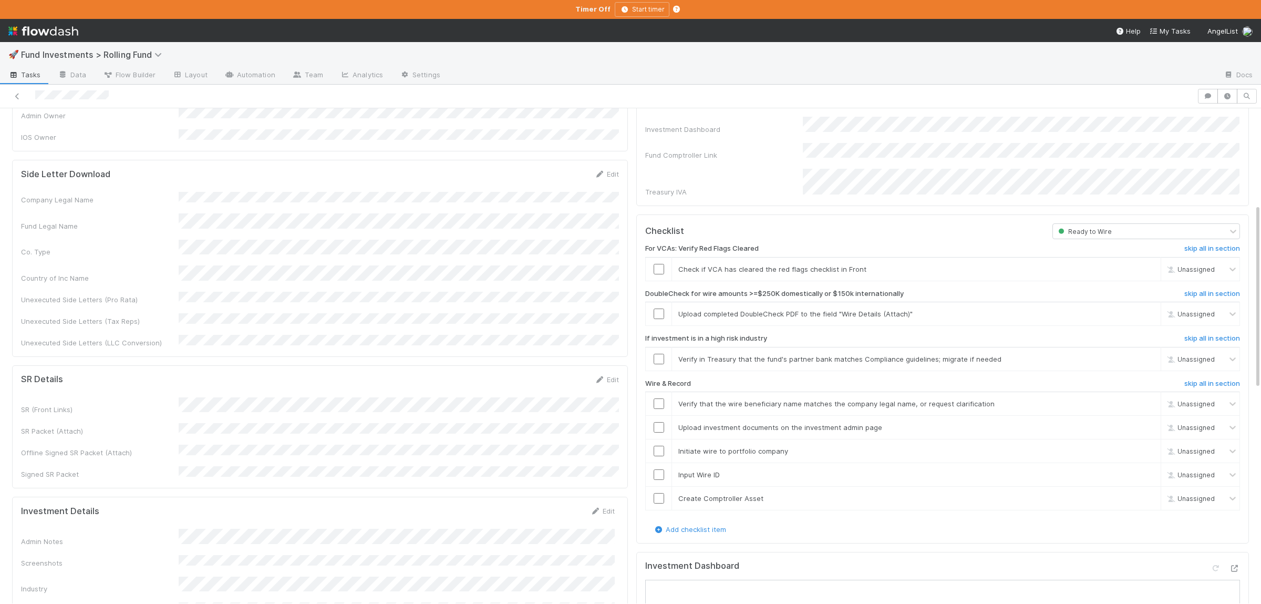
click at [493, 305] on div "Company Legal Name Fund Legal Name Co. Type Country of Inc Name Unexecuted Side…" at bounding box center [320, 270] width 598 height 156
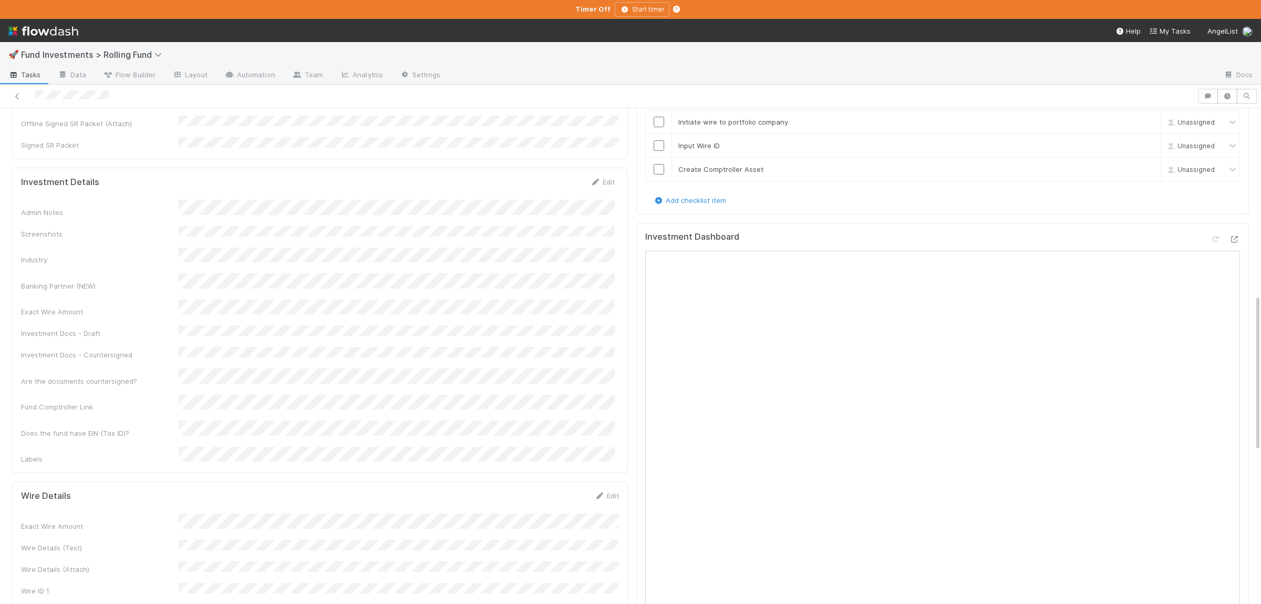
scroll to position [615, 0]
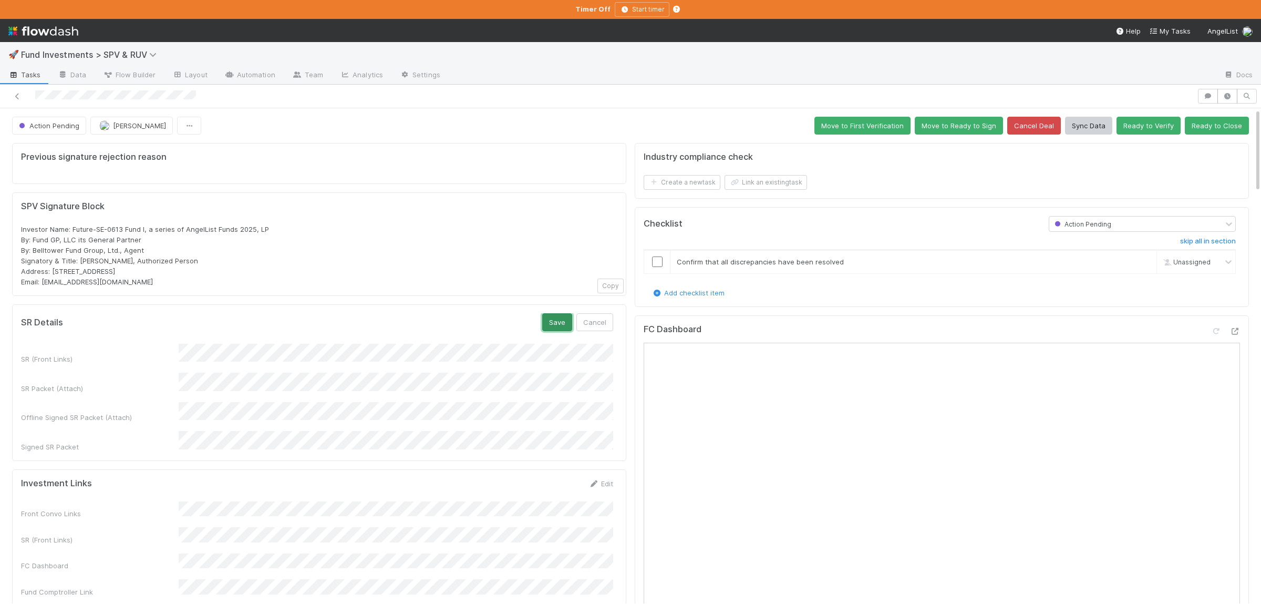
click at [562, 317] on button "Save" at bounding box center [557, 322] width 30 height 18
click at [1161, 129] on button "Ready to Verify" at bounding box center [1148, 126] width 64 height 18
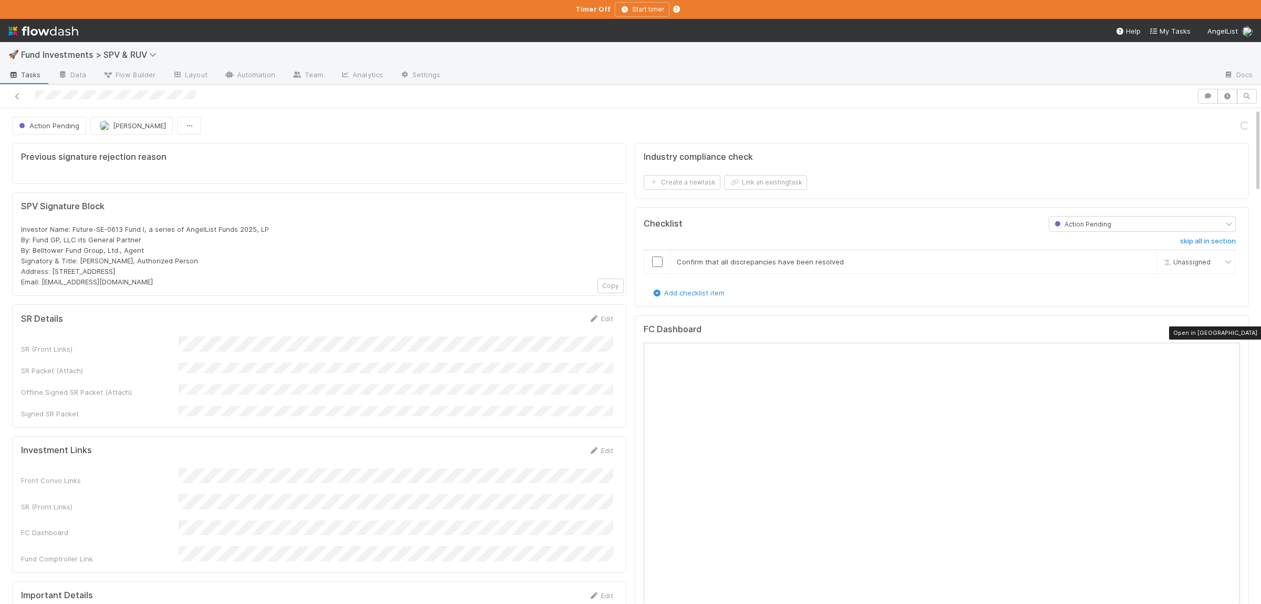
click at [1234, 333] on icon at bounding box center [1234, 331] width 11 height 7
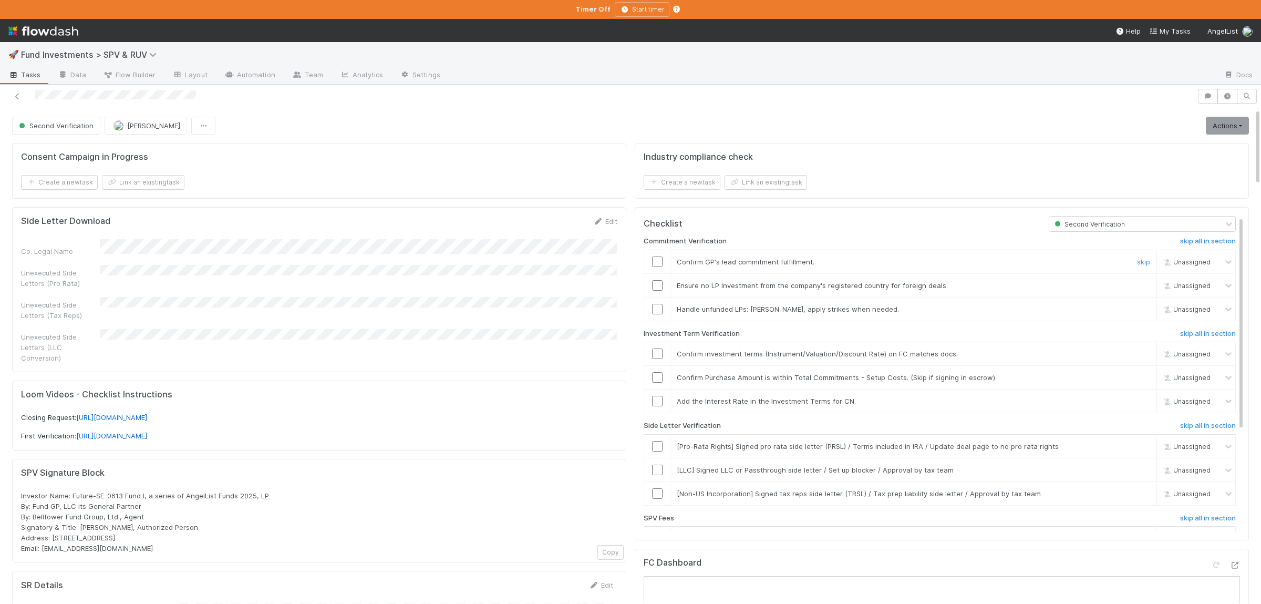
click at [661, 267] on input "checkbox" at bounding box center [657, 261] width 11 height 11
click at [658, 286] on input "checkbox" at bounding box center [657, 285] width 11 height 11
click at [1145, 313] on link "skip" at bounding box center [1143, 309] width 13 height 8
click at [656, 355] on input "checkbox" at bounding box center [657, 353] width 11 height 11
click at [656, 372] on td at bounding box center [657, 378] width 26 height 24
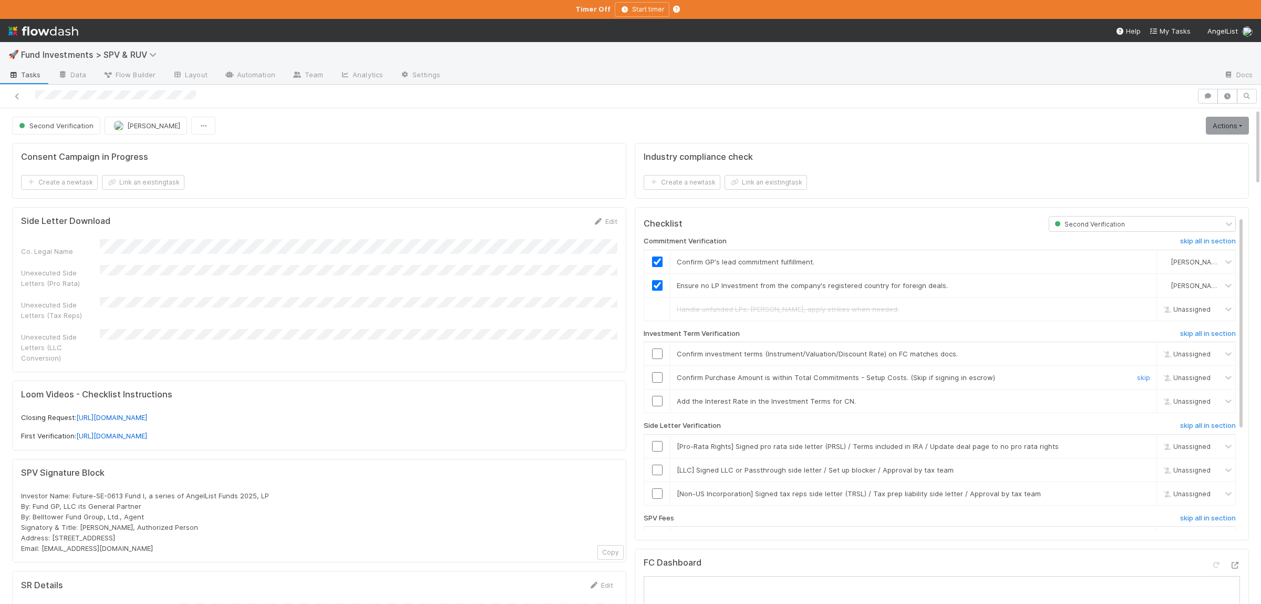
click at [654, 379] on input "checkbox" at bounding box center [657, 377] width 11 height 11
checkbox input "true"
click at [1142, 404] on link "skip" at bounding box center [1143, 401] width 13 height 8
click at [1204, 427] on h6 "skip all in section" at bounding box center [1208, 425] width 56 height 8
click at [1214, 131] on link "Actions" at bounding box center [1227, 126] width 43 height 18
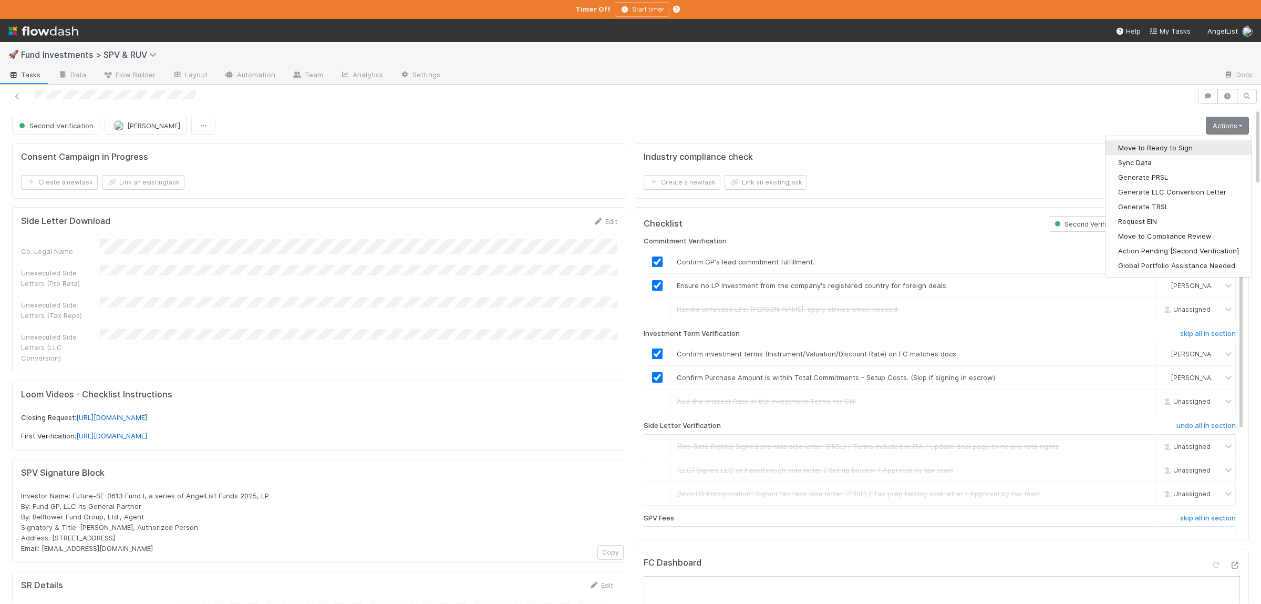
click at [1174, 147] on button "Move to Ready to Sign" at bounding box center [1178, 147] width 146 height 15
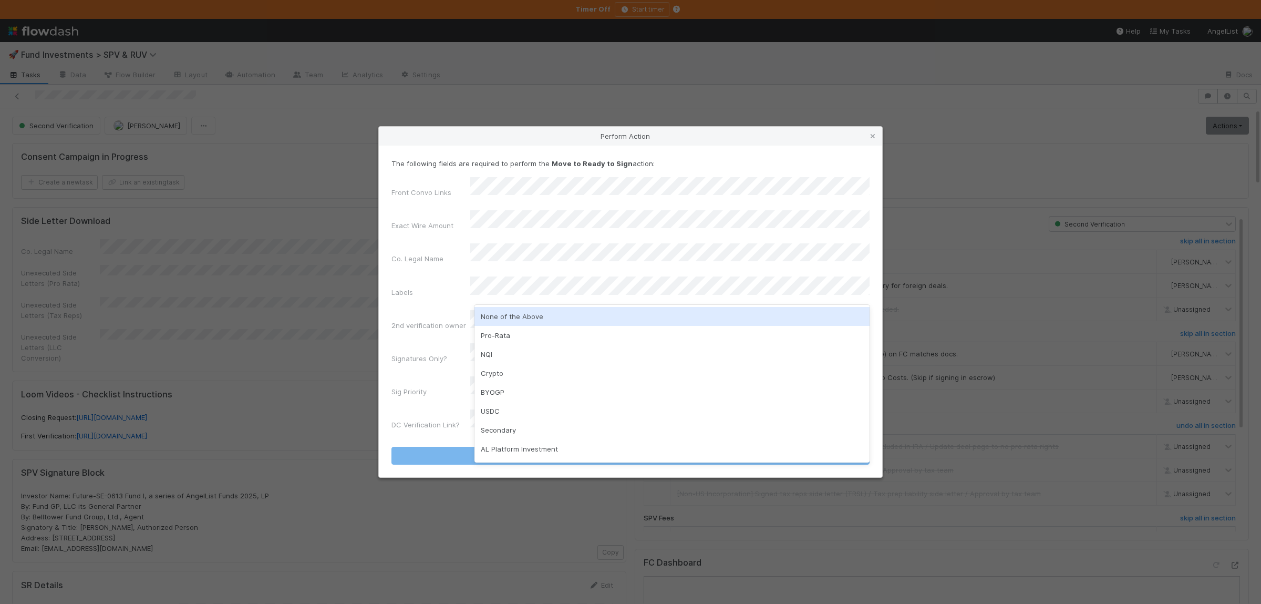
click at [518, 317] on div "None of the Above" at bounding box center [671, 316] width 395 height 19
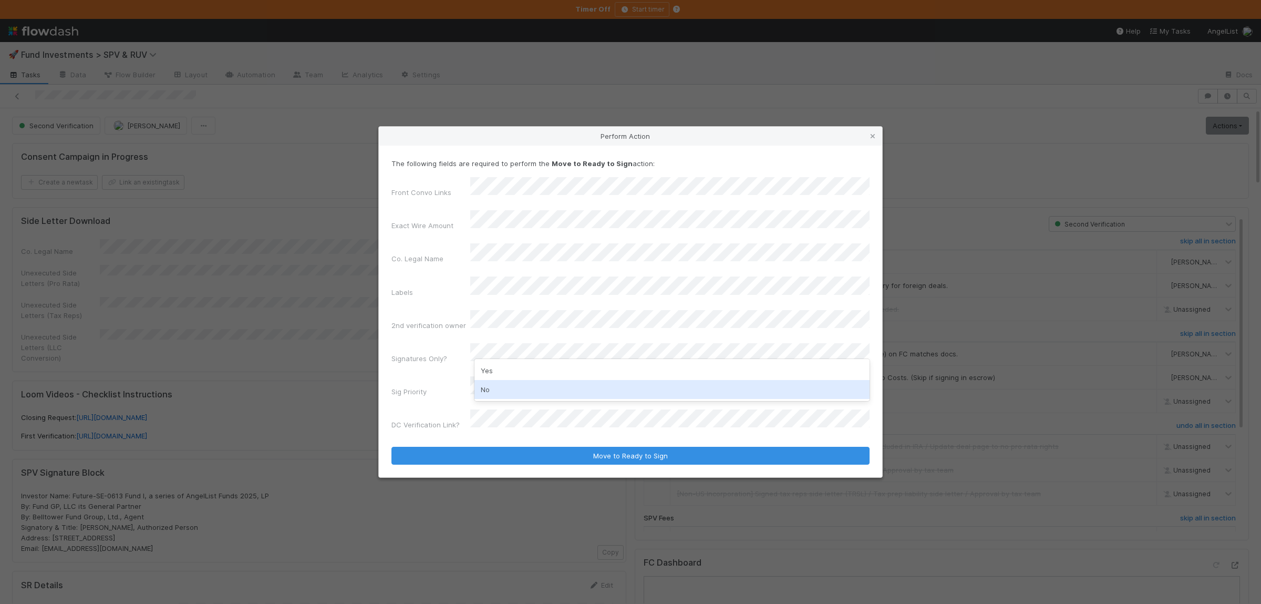
click at [507, 384] on div "No" at bounding box center [671, 389] width 395 height 19
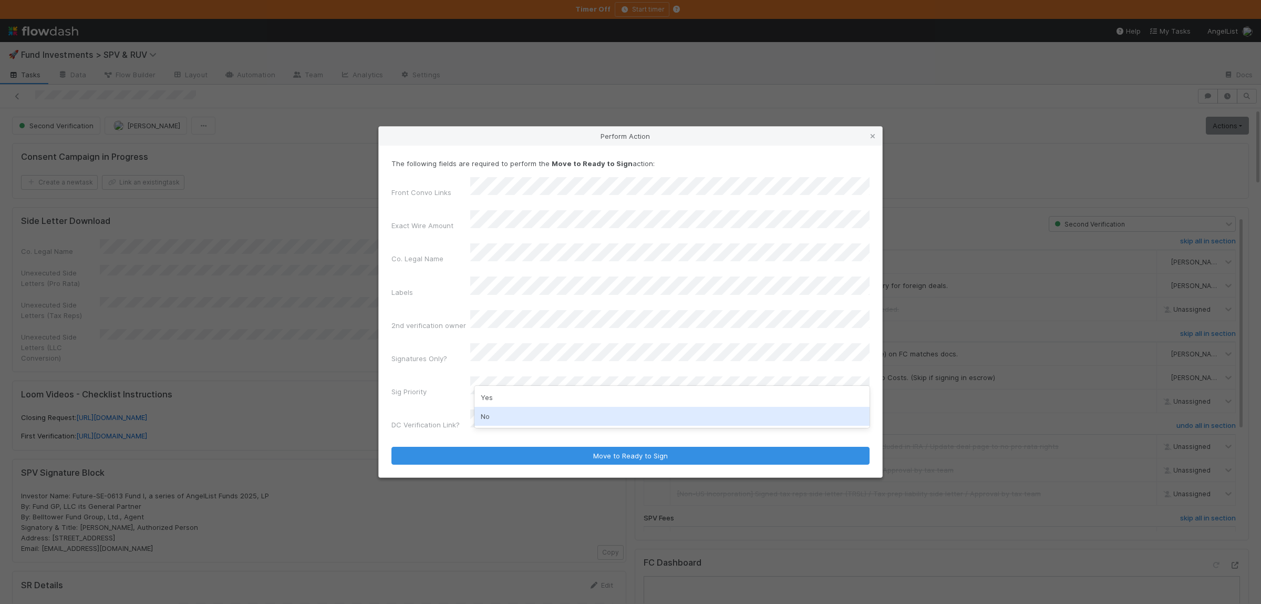
click at [501, 410] on div "No" at bounding box center [671, 416] width 395 height 19
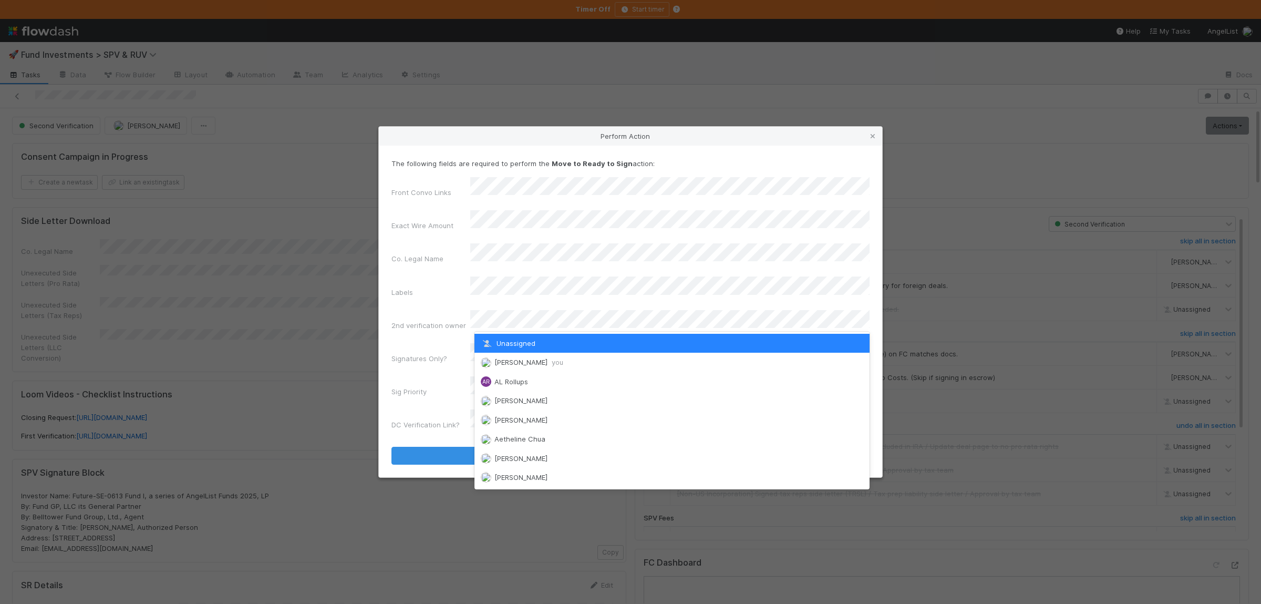
click at [511, 358] on span "Susan Tang you" at bounding box center [528, 362] width 69 height 8
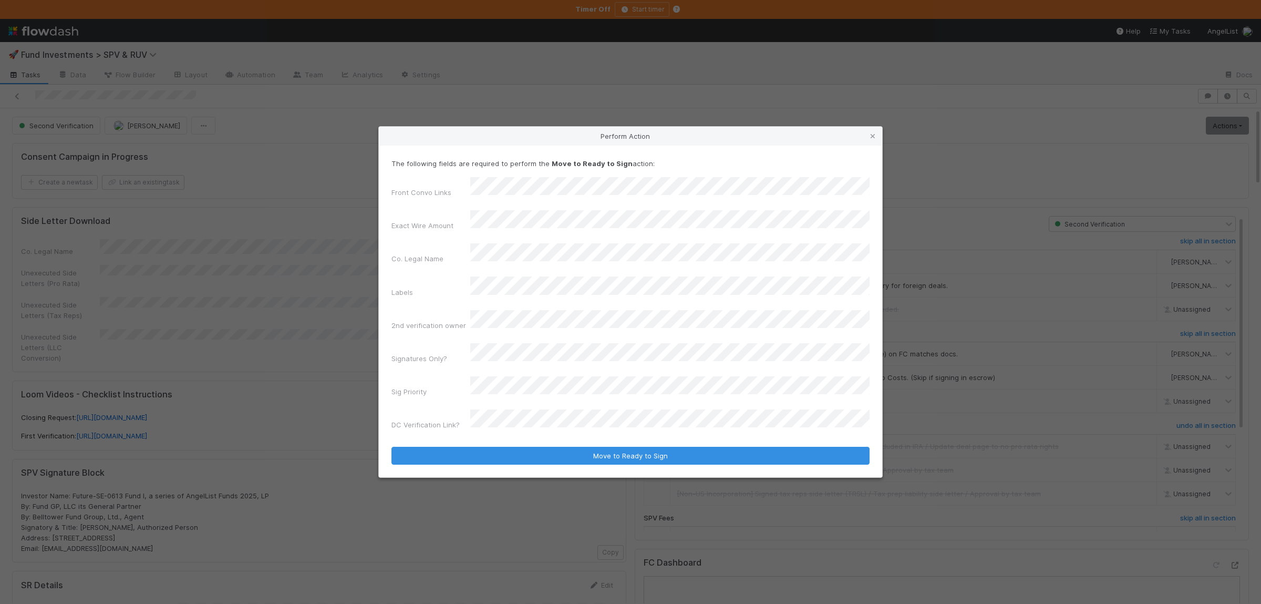
click at [391, 447] on button "Move to Ready to Sign" at bounding box center [630, 456] width 478 height 18
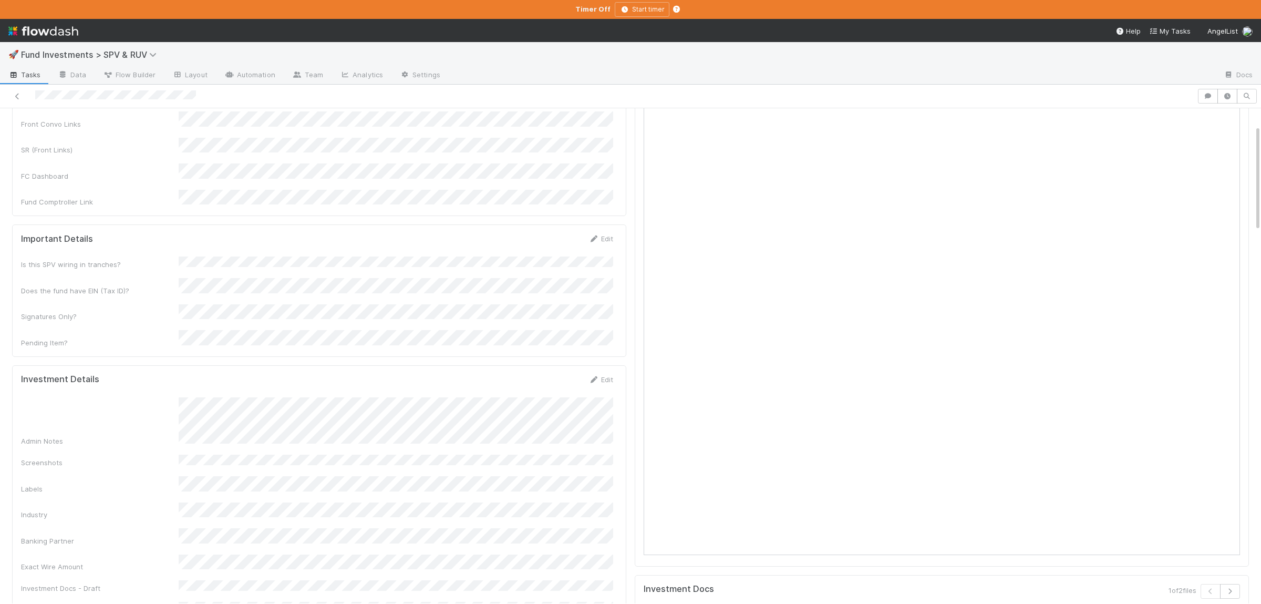
scroll to position [79, 0]
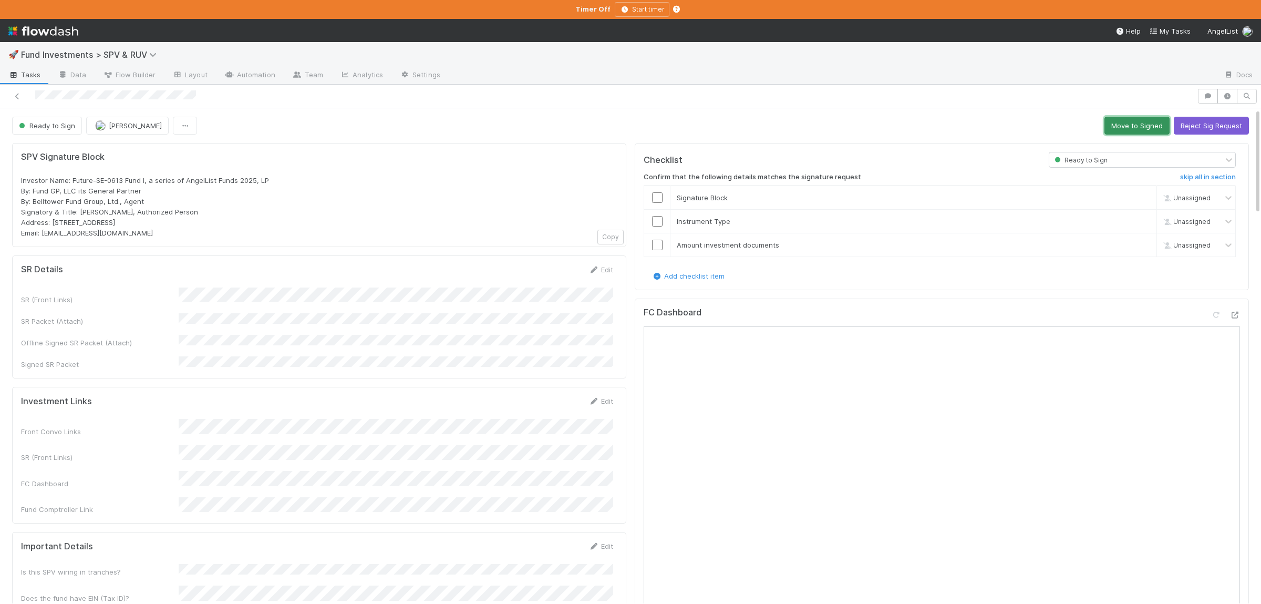
click at [1127, 118] on button "Move to Signed" at bounding box center [1136, 126] width 65 height 18
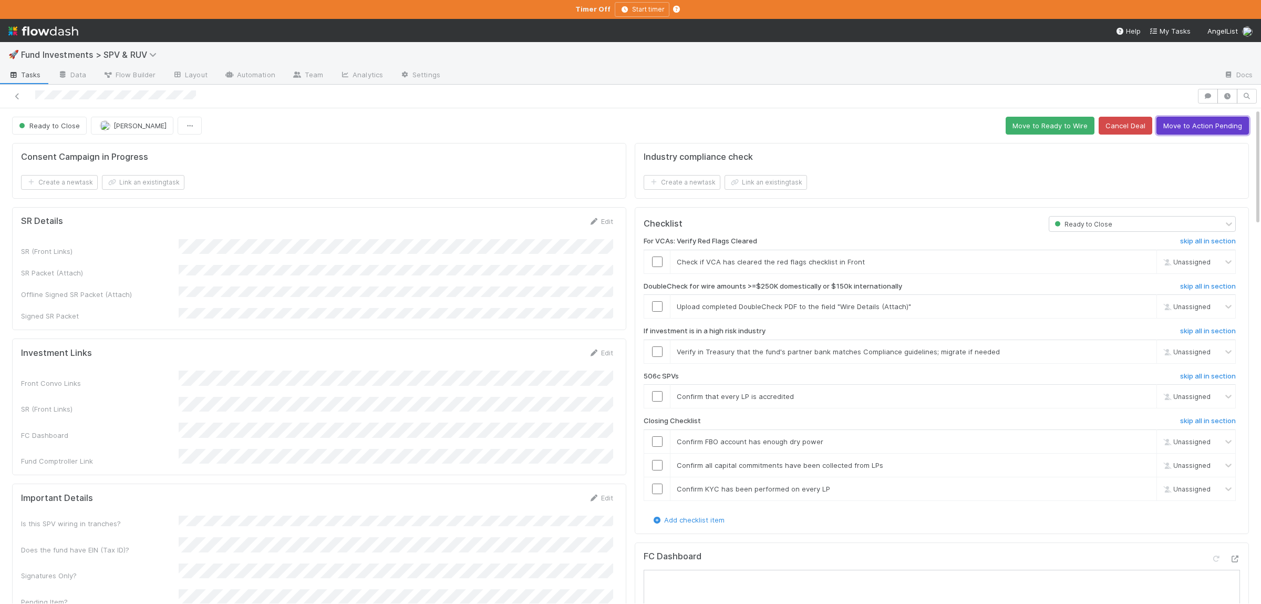
click at [1204, 126] on button "Move to Action Pending" at bounding box center [1202, 126] width 92 height 18
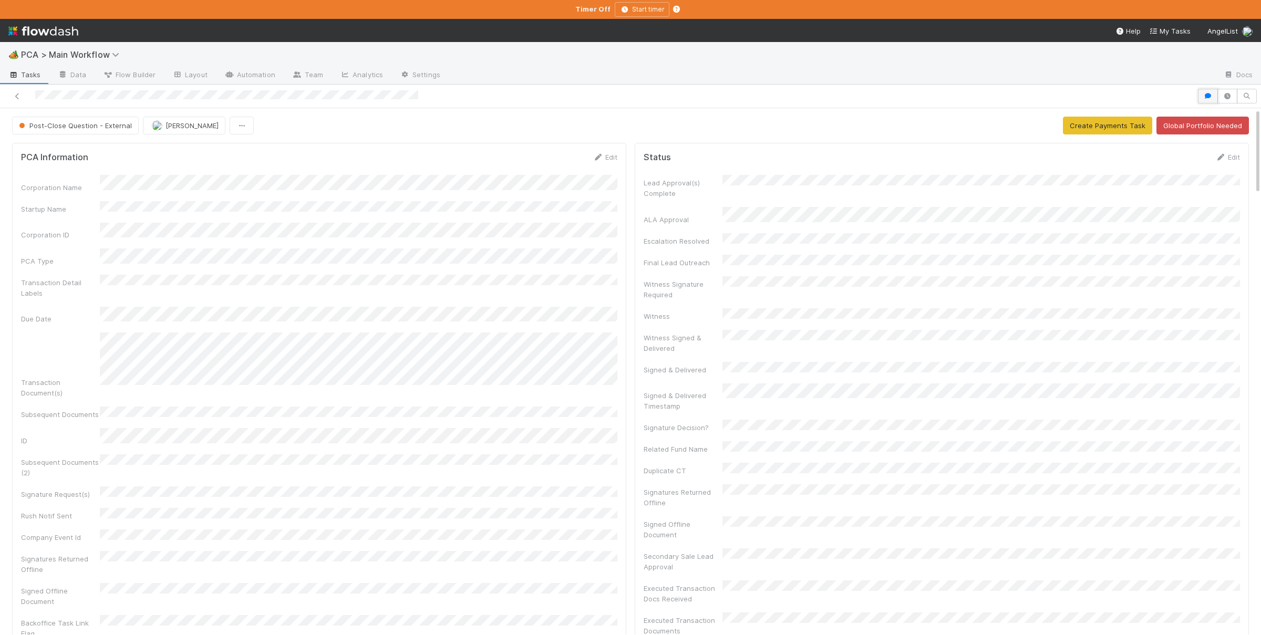
click at [1211, 95] on icon "button" at bounding box center [1207, 96] width 11 height 6
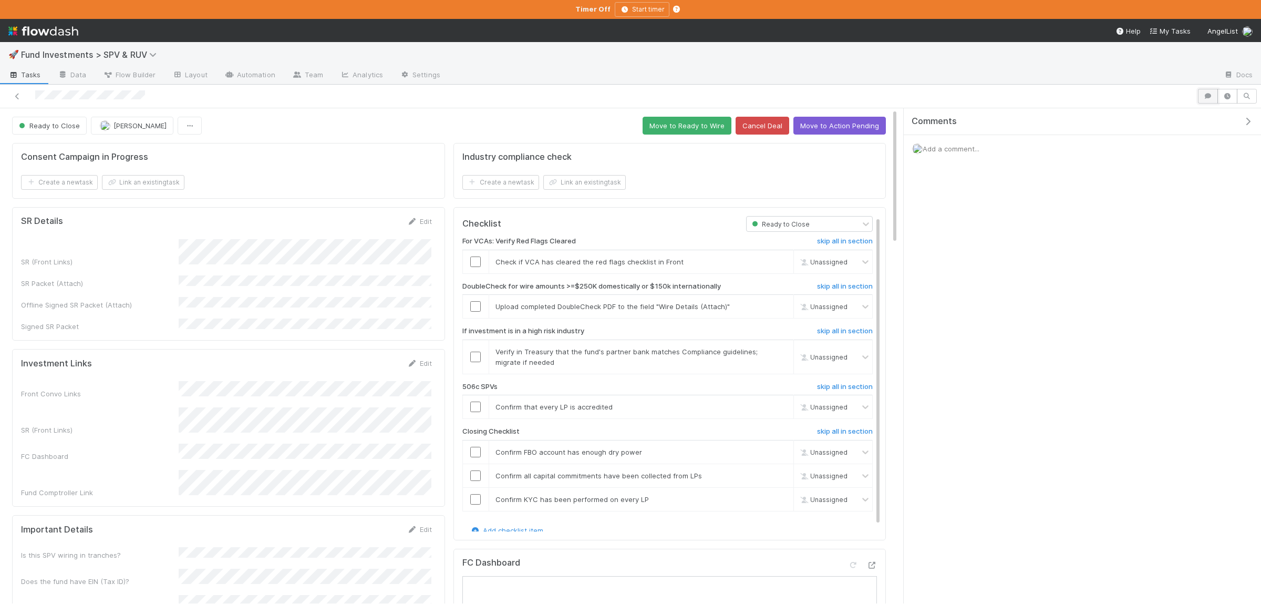
click at [1202, 97] on button "button" at bounding box center [1208, 96] width 20 height 15
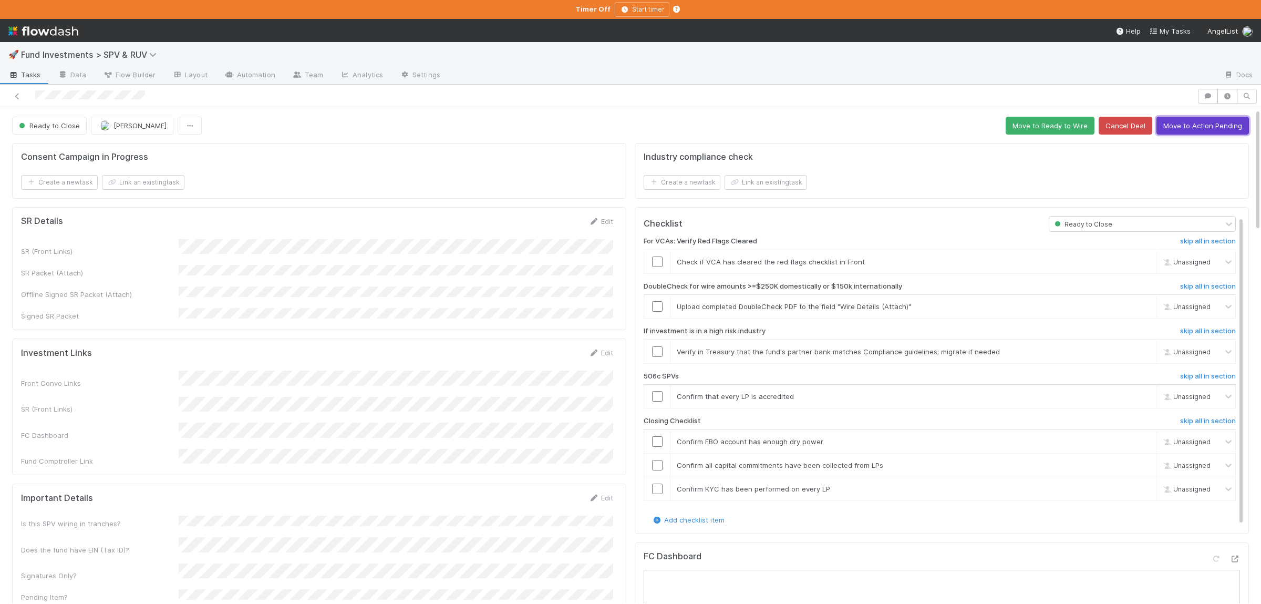
click at [1195, 129] on button "Move to Action Pending" at bounding box center [1202, 126] width 92 height 18
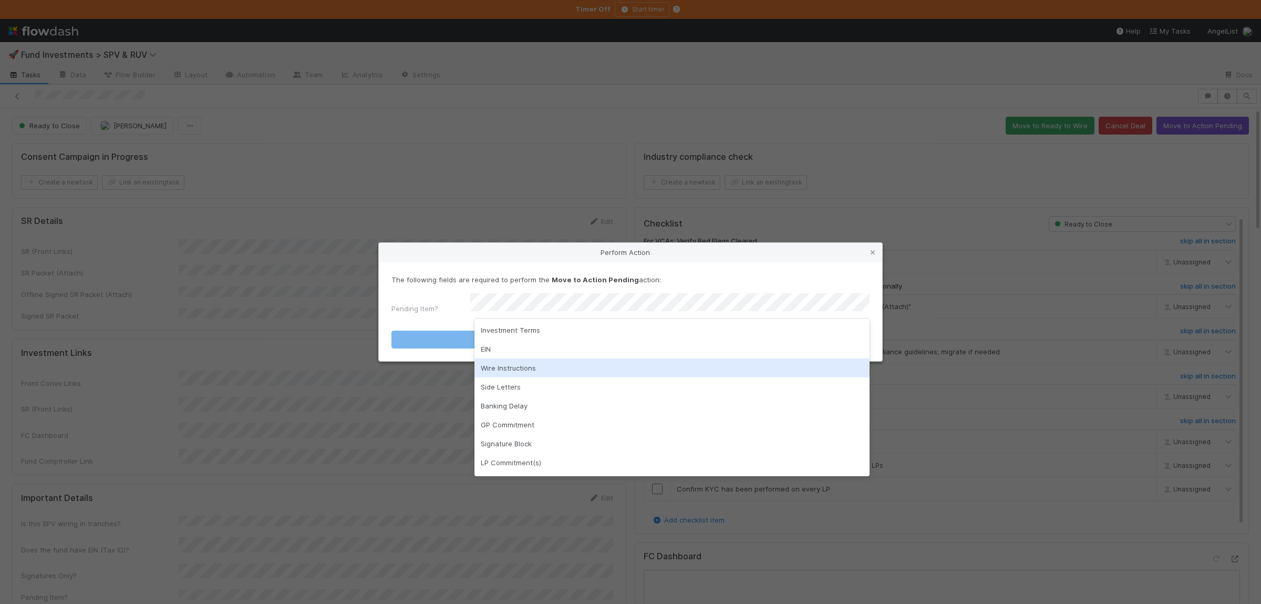
click at [512, 370] on div "Wire Instructions" at bounding box center [671, 367] width 395 height 19
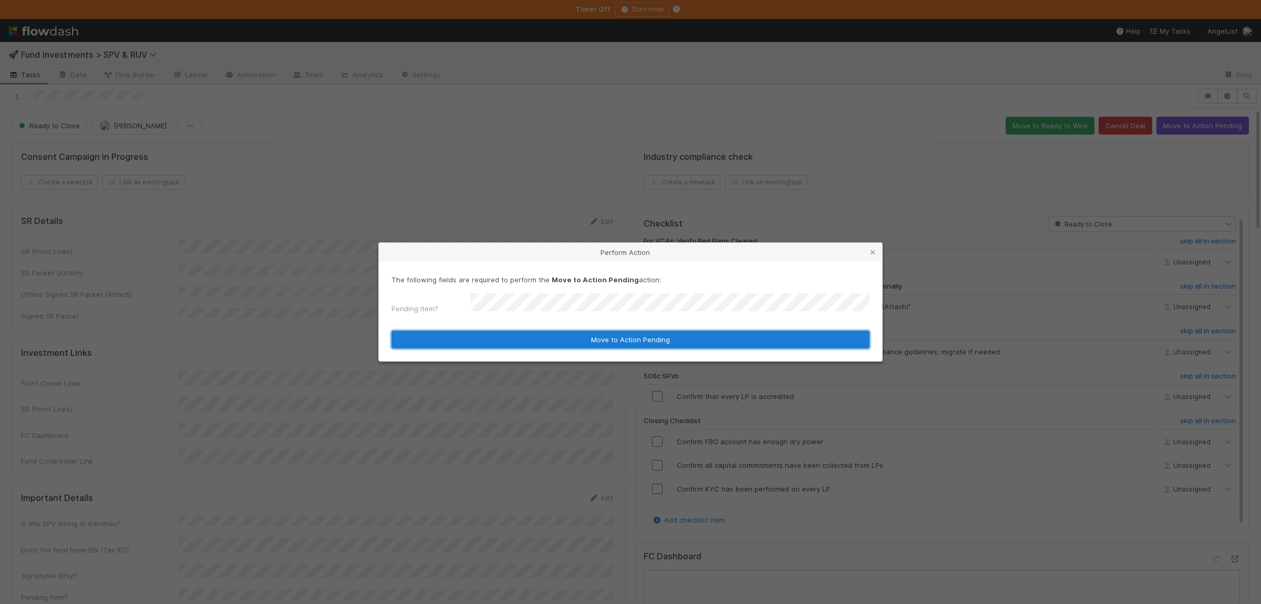
click at [506, 340] on button "Move to Action Pending" at bounding box center [630, 339] width 478 height 18
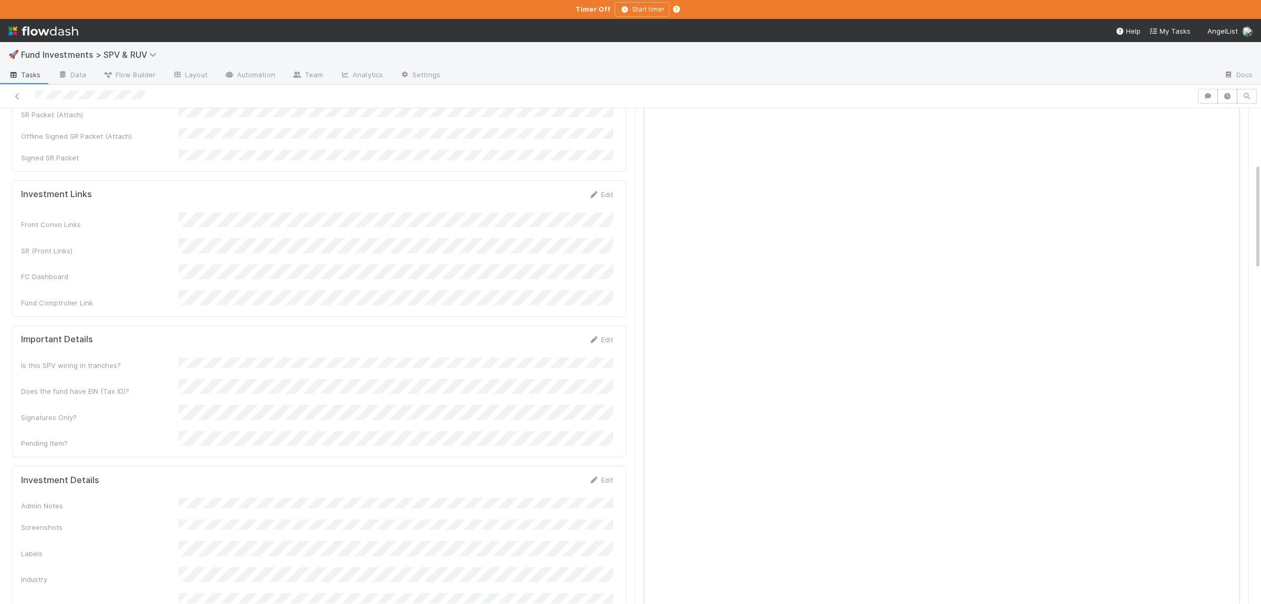
scroll to position [354, 0]
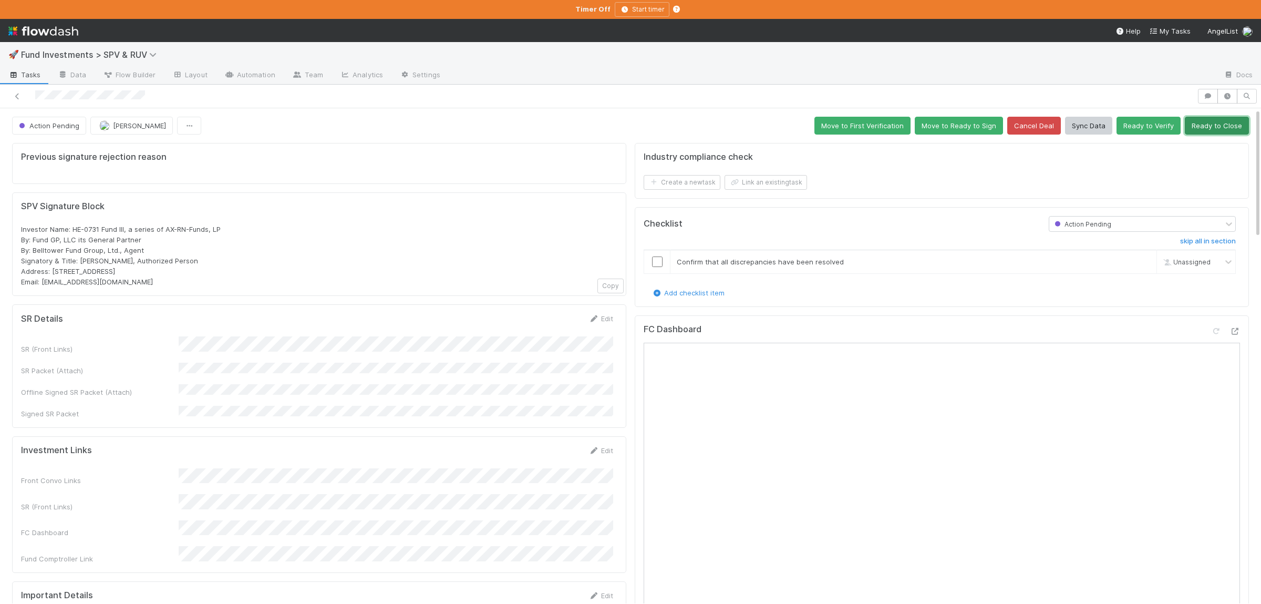
click at [1219, 121] on button "Ready to Close" at bounding box center [1217, 126] width 64 height 18
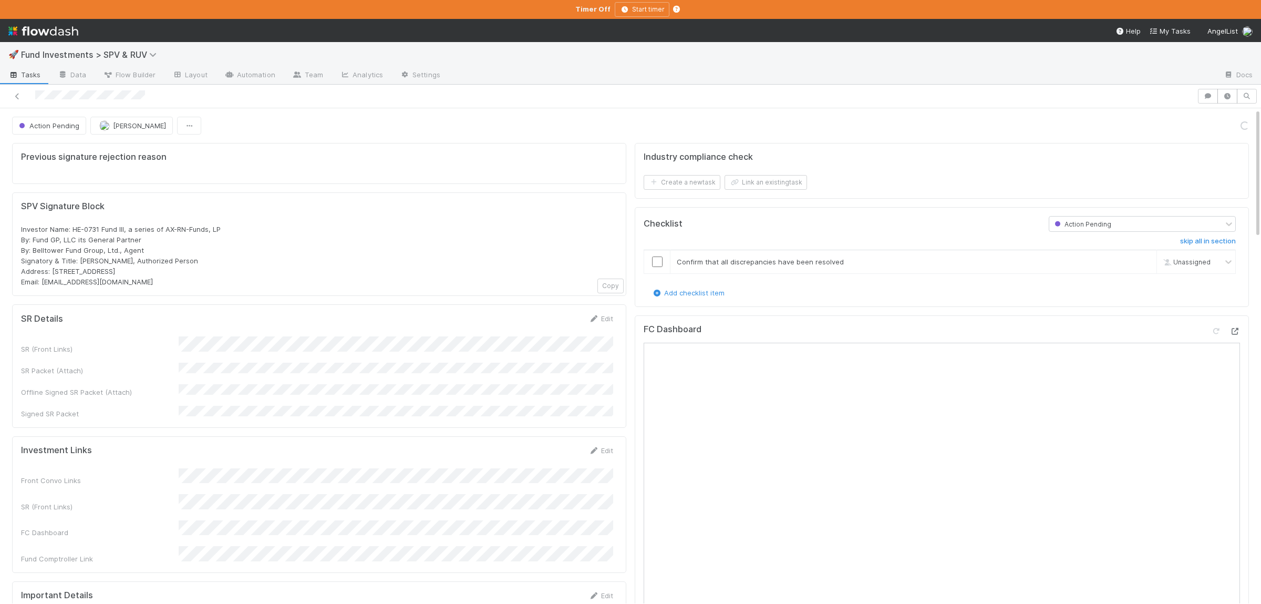
click at [1236, 335] on icon at bounding box center [1234, 331] width 11 height 7
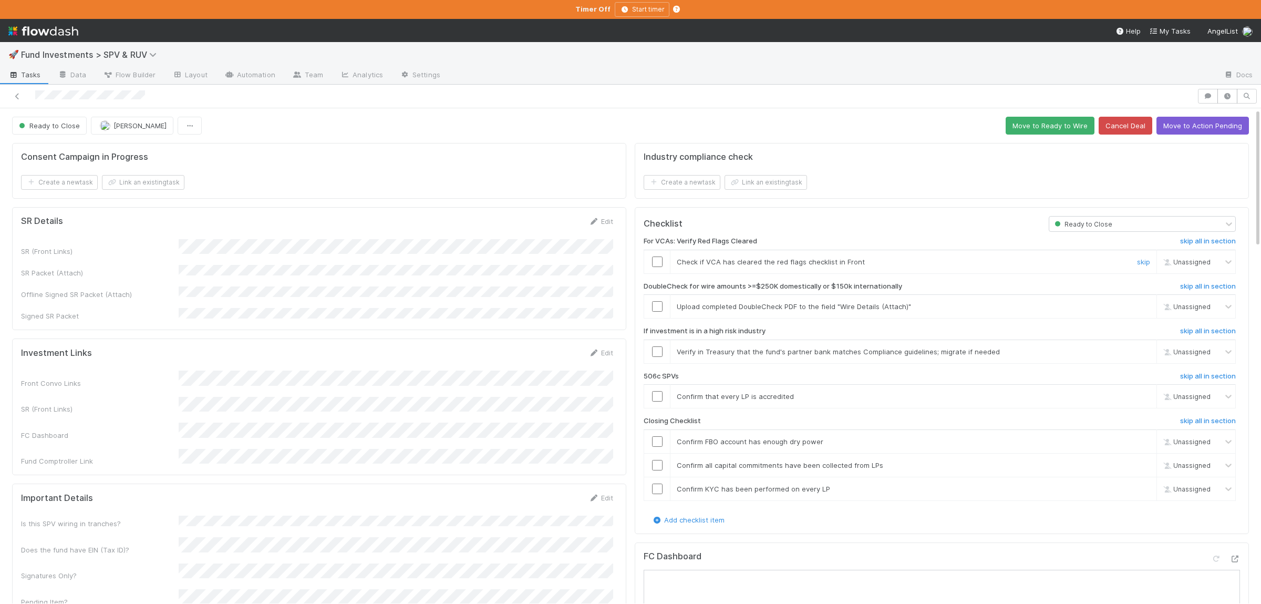
click at [659, 261] on input "checkbox" at bounding box center [657, 261] width 11 height 11
click at [1149, 310] on link "skip" at bounding box center [1143, 306] width 13 height 8
click at [1142, 352] on link "skip" at bounding box center [1143, 351] width 13 height 8
click at [1146, 399] on link "skip" at bounding box center [1143, 396] width 13 height 8
click at [656, 444] on input "checkbox" at bounding box center [657, 441] width 11 height 11
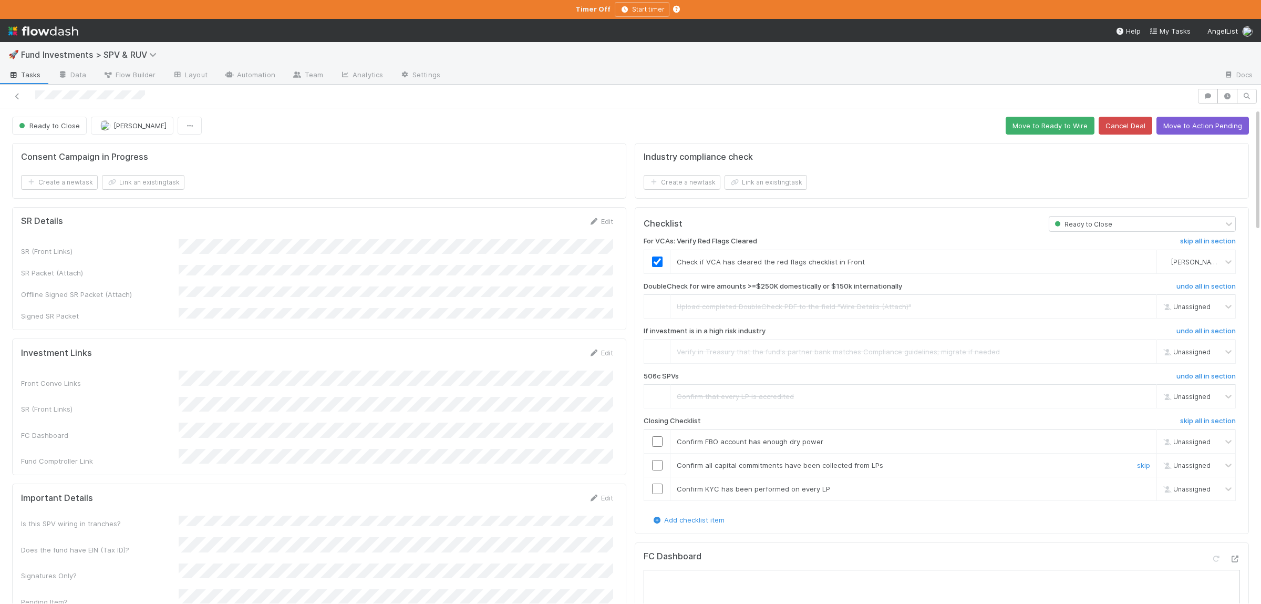
drag, startPoint x: 661, startPoint y: 468, endPoint x: 658, endPoint y: 489, distance: 21.2
click at [661, 468] on input "checkbox" at bounding box center [657, 465] width 11 height 11
click at [657, 492] on input "checkbox" at bounding box center [657, 488] width 11 height 11
click at [656, 443] on input "checkbox" at bounding box center [657, 441] width 11 height 11
click at [658, 470] on input "checkbox" at bounding box center [657, 465] width 11 height 11
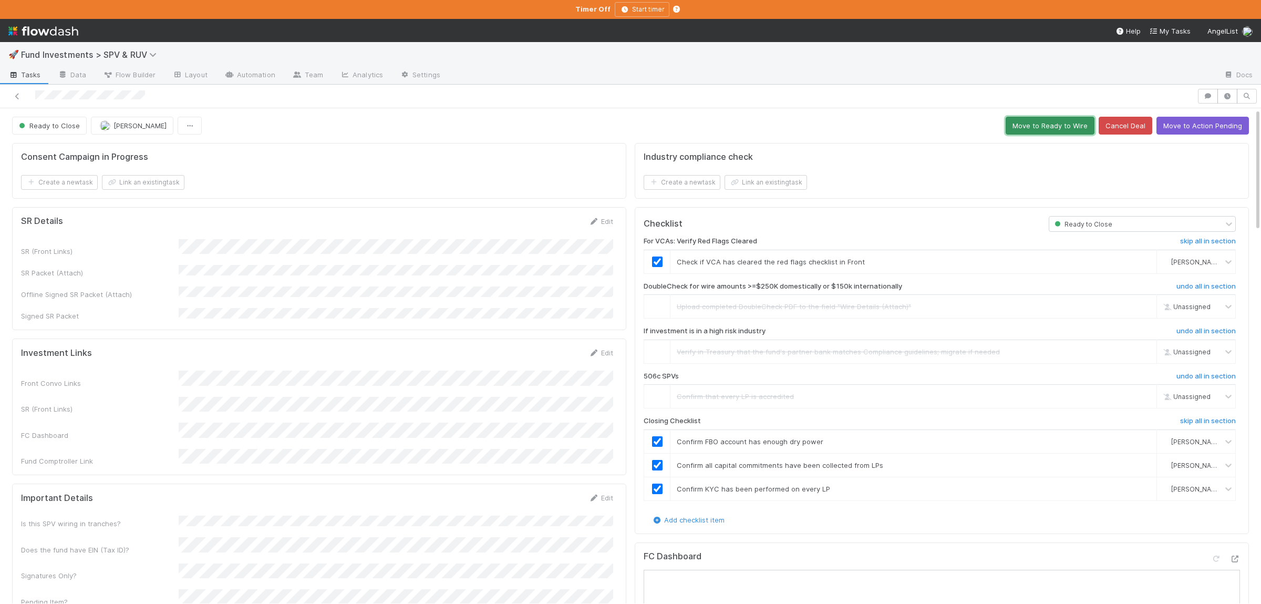
click at [1060, 127] on button "Move to Ready to Wire" at bounding box center [1049, 126] width 89 height 18
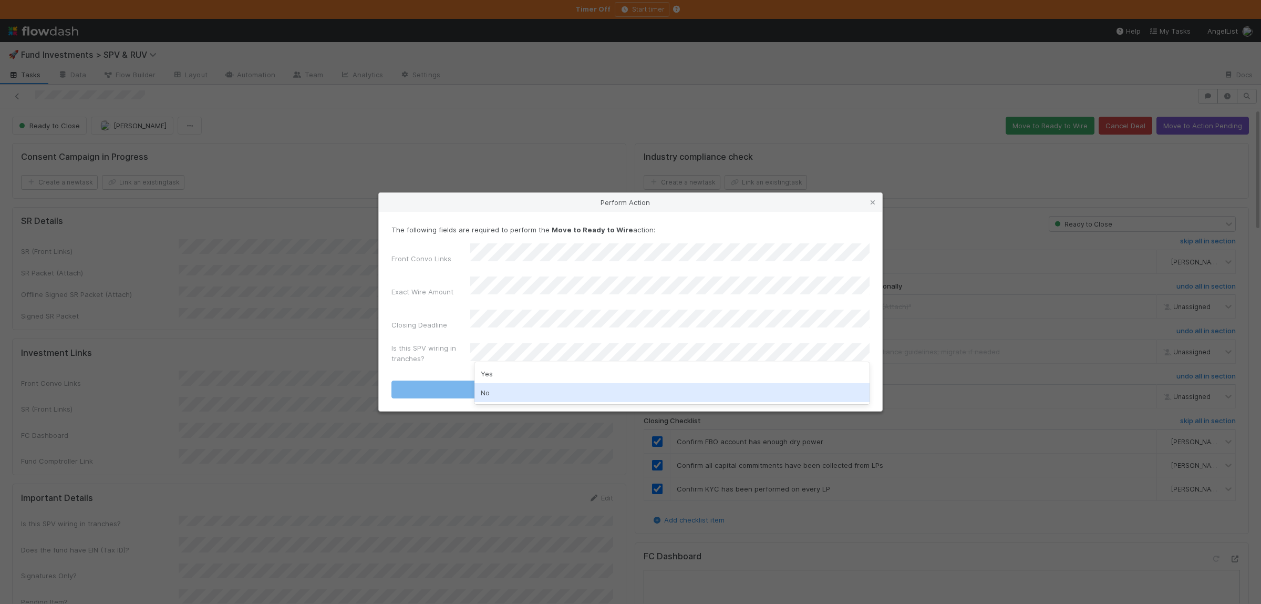
click at [513, 393] on div "No" at bounding box center [671, 392] width 395 height 19
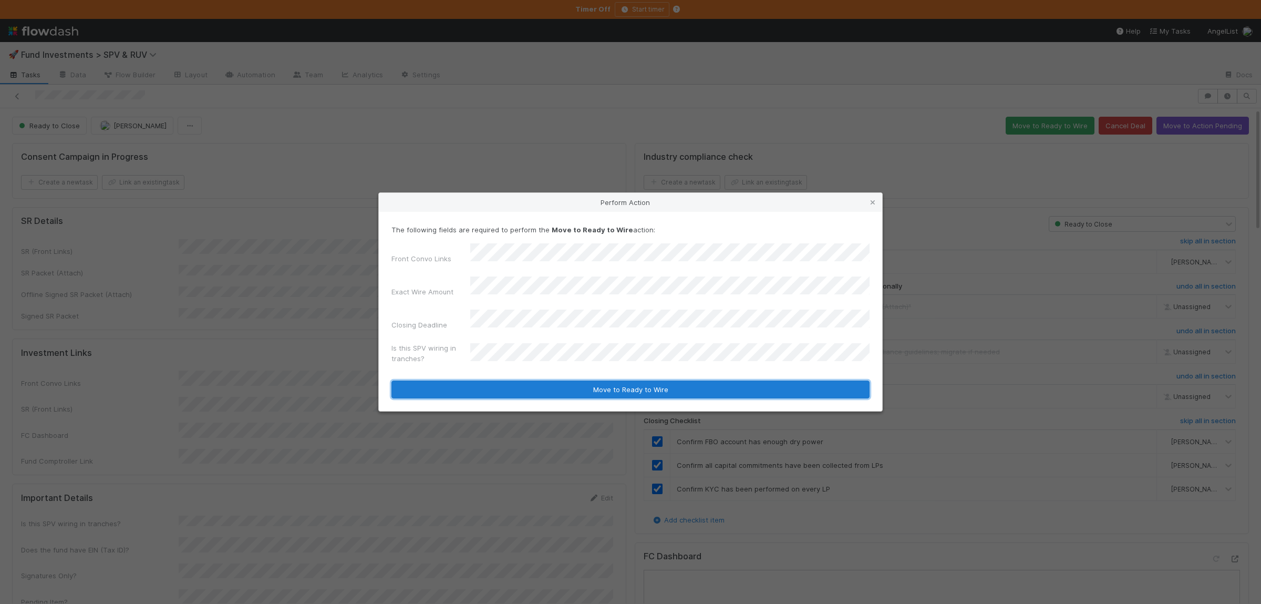
click at [532, 380] on button "Move to Ready to Wire" at bounding box center [630, 389] width 478 height 18
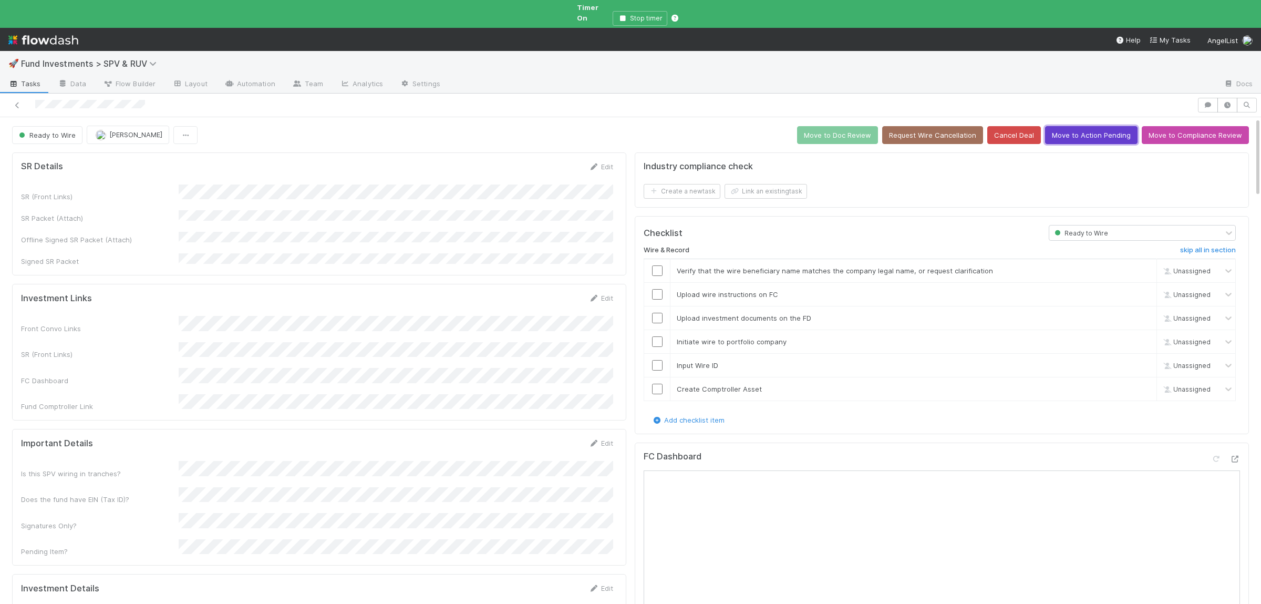
click at [1122, 130] on button "Move to Action Pending" at bounding box center [1091, 135] width 92 height 18
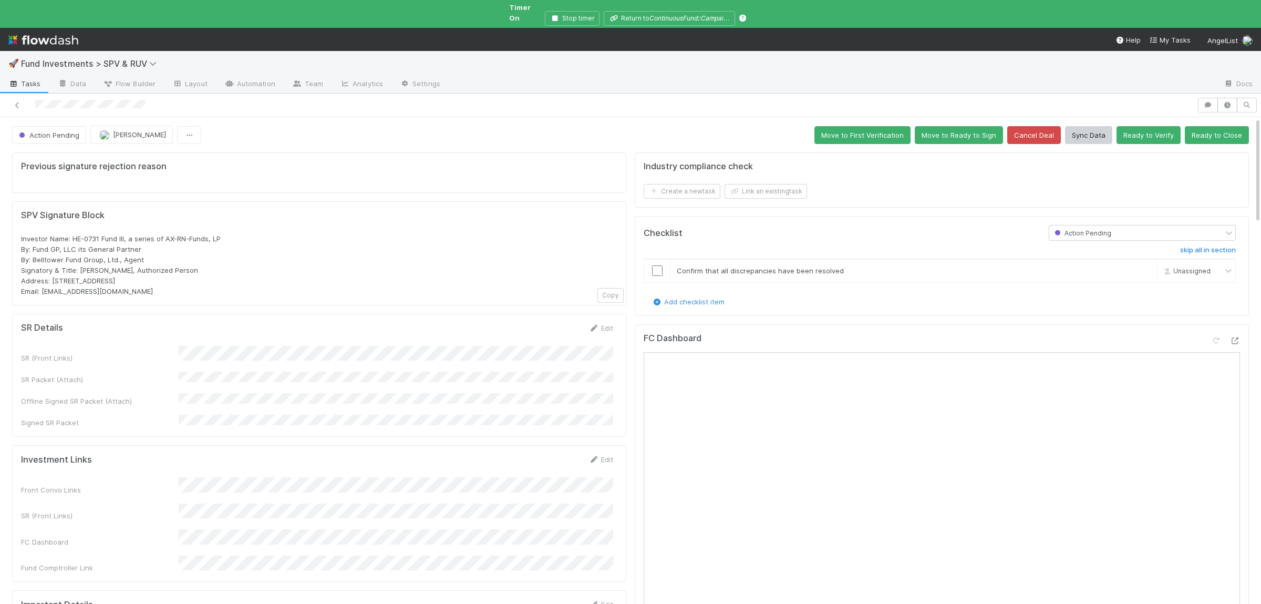
click at [345, 260] on div "Investor Name: HE-0731 Fund III, a series of AX-RN-Funds, LP By: Fund GP, LLC i…" at bounding box center [319, 264] width 596 height 63
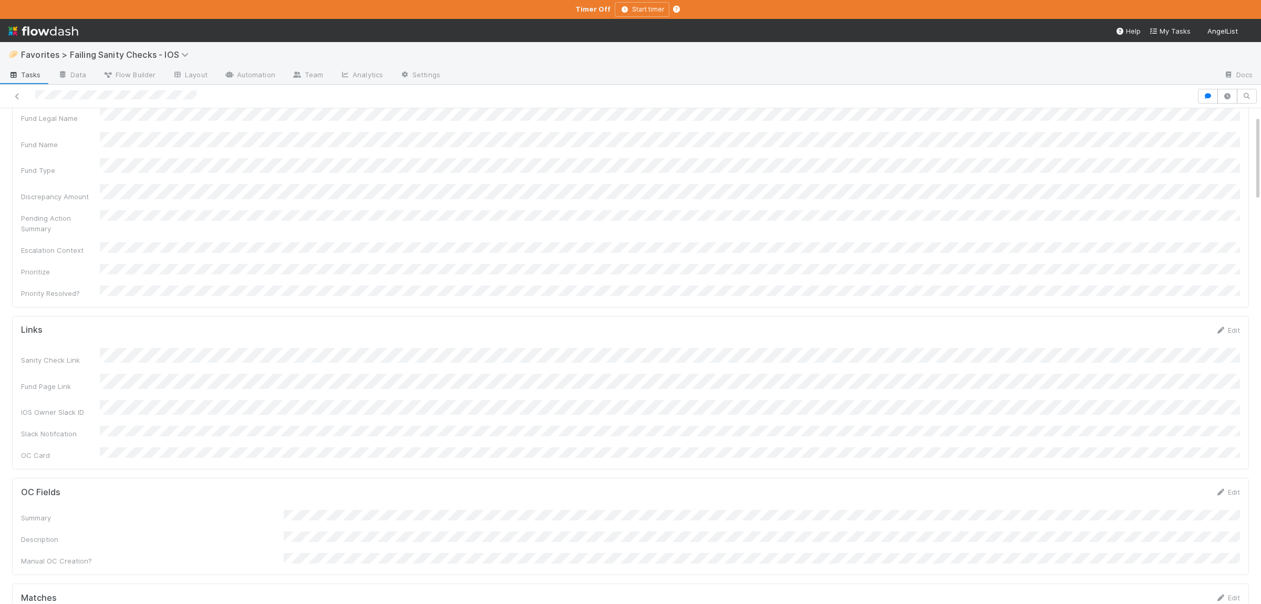
scroll to position [153, 0]
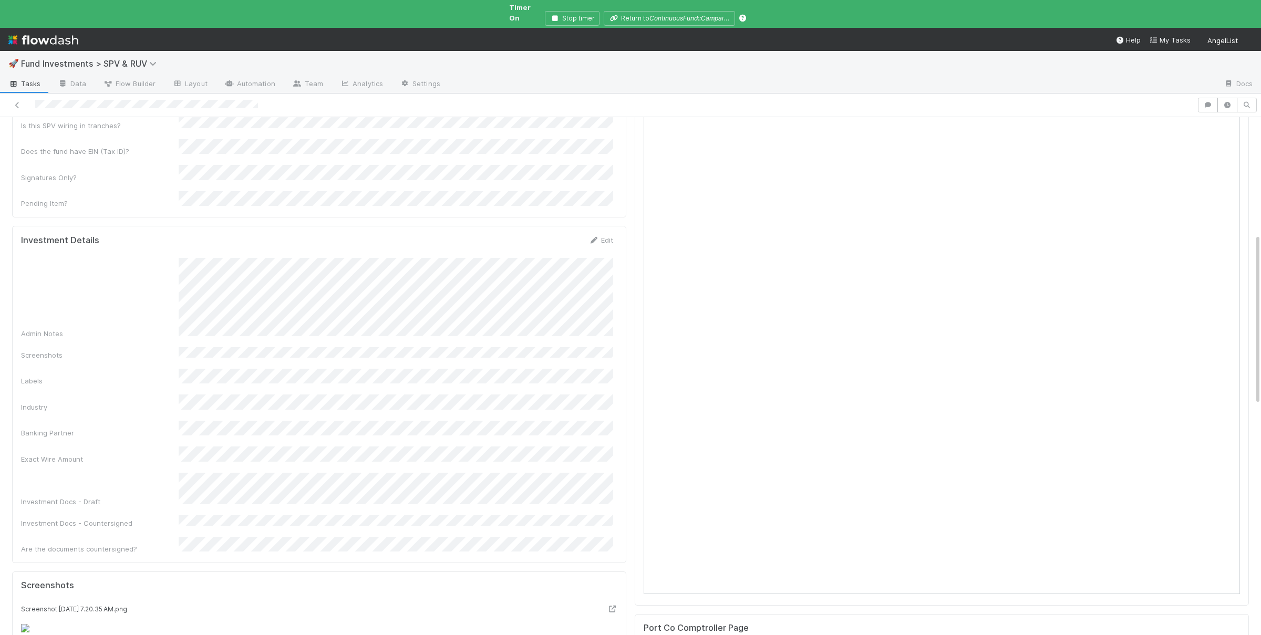
scroll to position [358, 0]
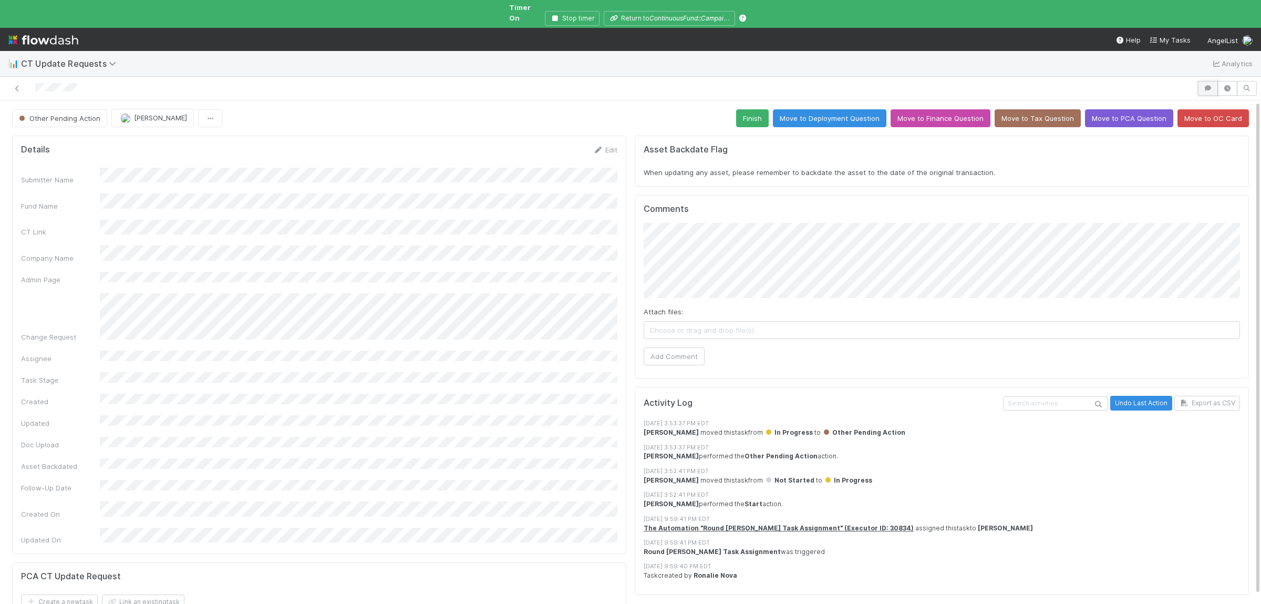
click at [1211, 85] on icon "button" at bounding box center [1207, 88] width 11 height 6
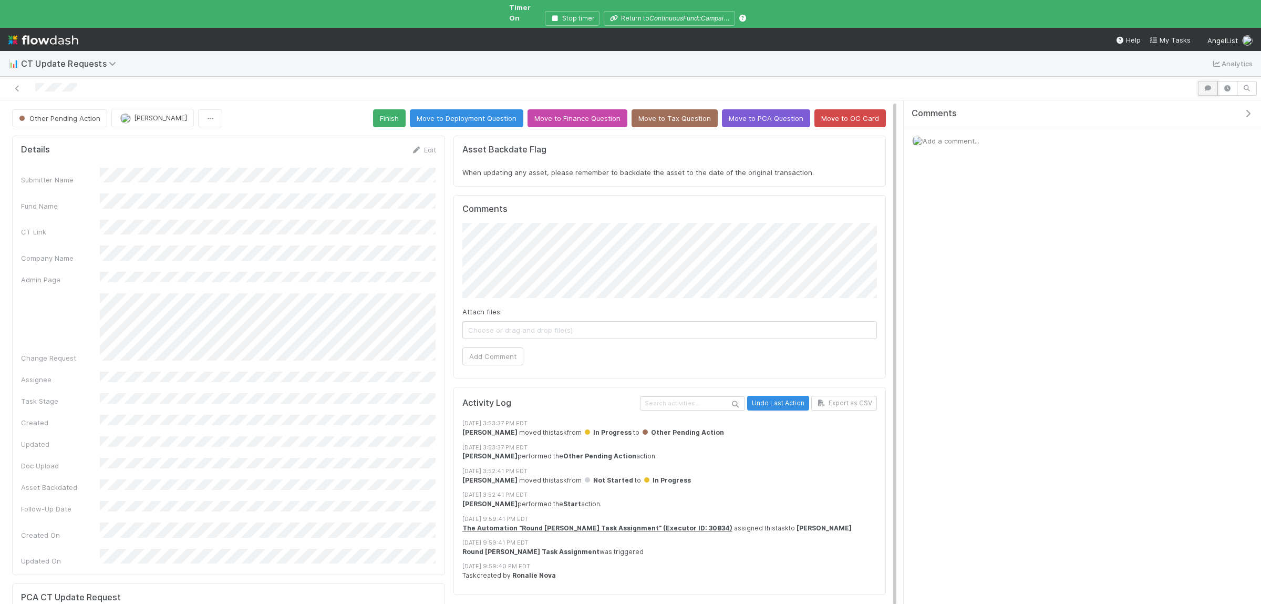
click at [1211, 85] on icon "button" at bounding box center [1207, 88] width 11 height 6
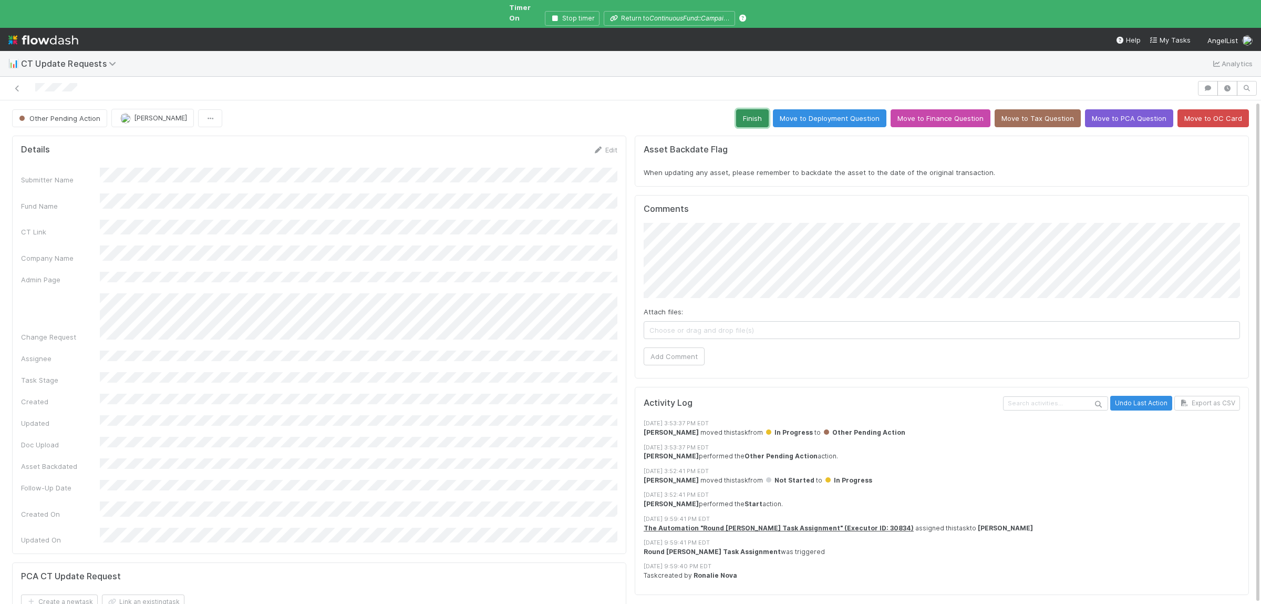
click at [763, 116] on button "Finish" at bounding box center [752, 118] width 33 height 18
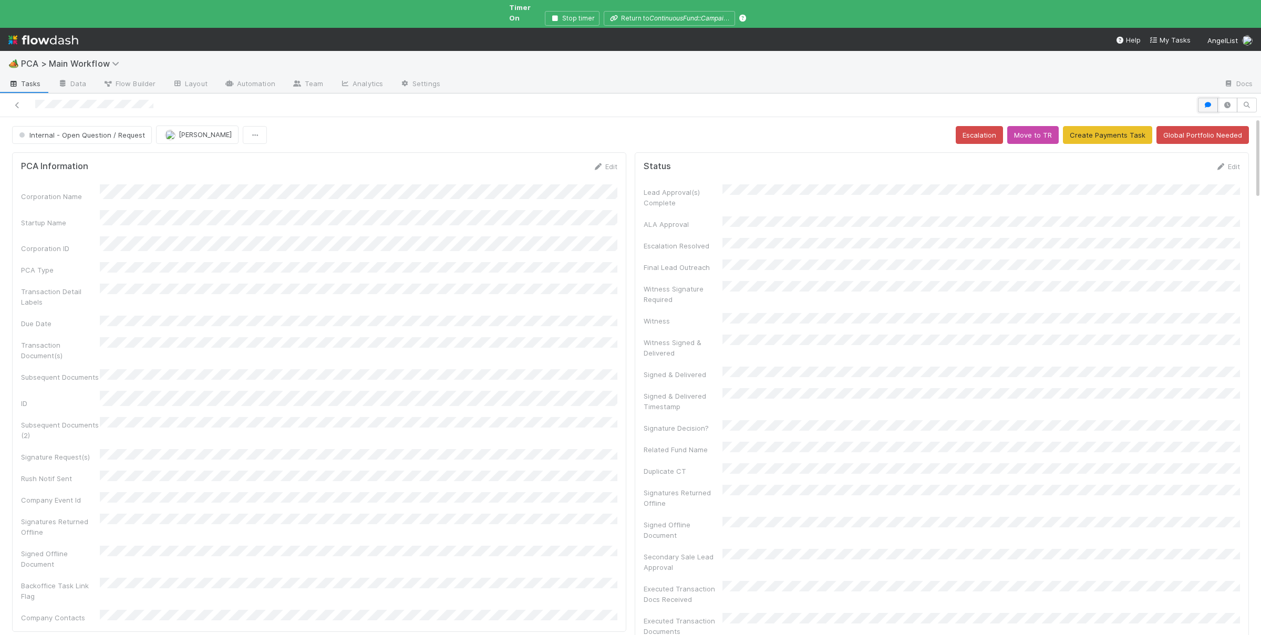
click at [1207, 102] on icon "button" at bounding box center [1207, 105] width 11 height 6
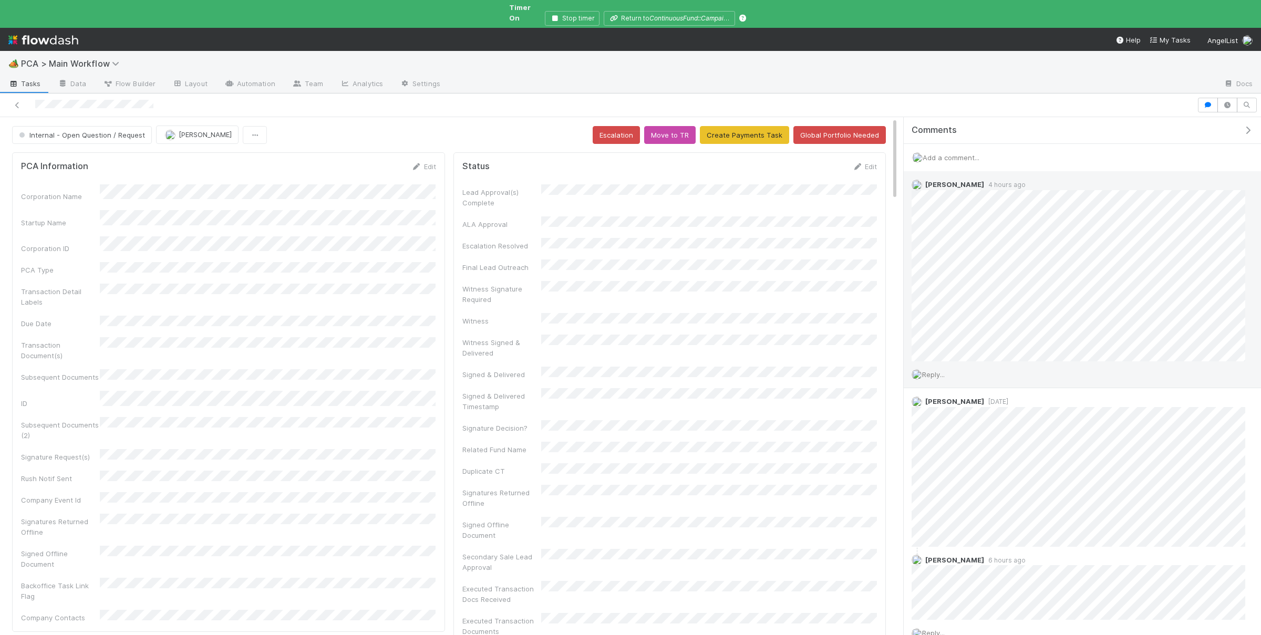
click at [945, 370] on span "Reply..." at bounding box center [933, 374] width 23 height 8
click at [948, 510] on button "Add Reply" at bounding box center [947, 519] width 47 height 18
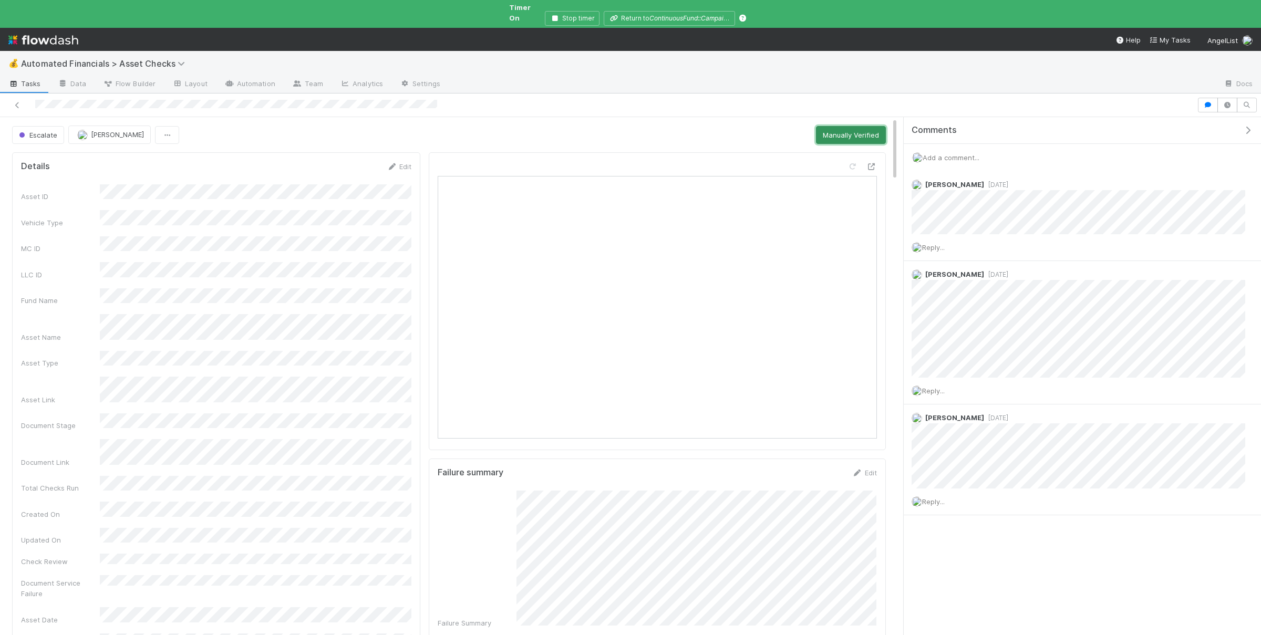
click at [831, 129] on button "Manually Verified" at bounding box center [851, 135] width 70 height 18
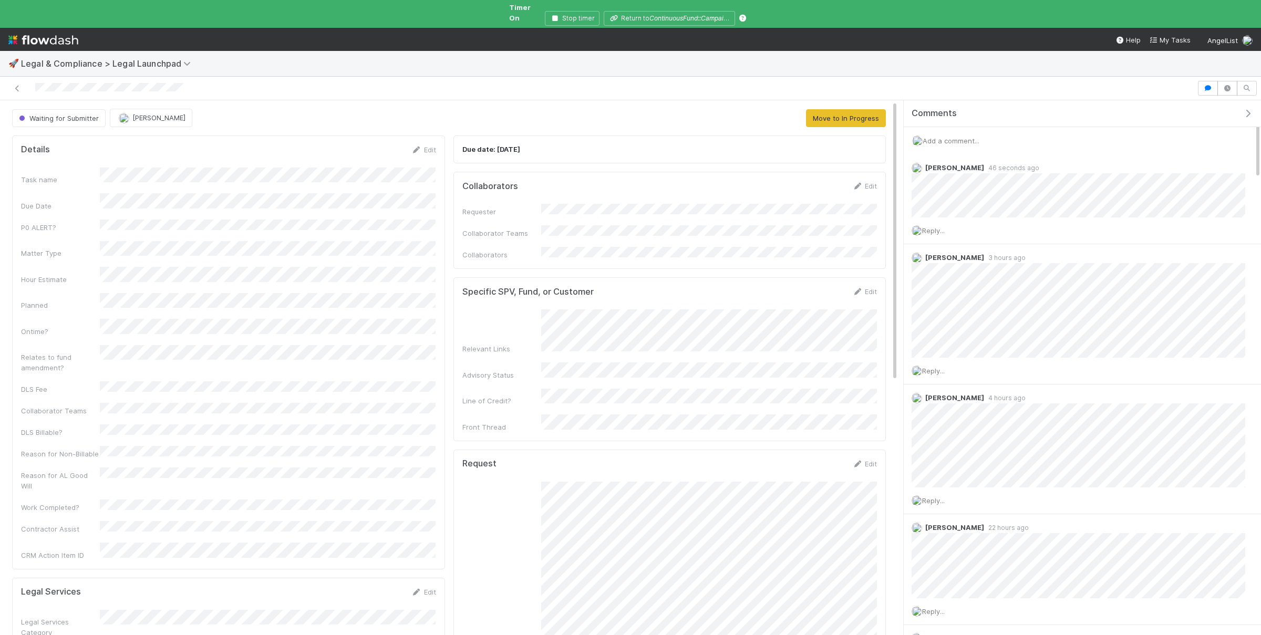
click at [964, 137] on span "Add a comment..." at bounding box center [950, 141] width 57 height 8
click at [959, 377] on button "Add Comment" at bounding box center [950, 383] width 61 height 18
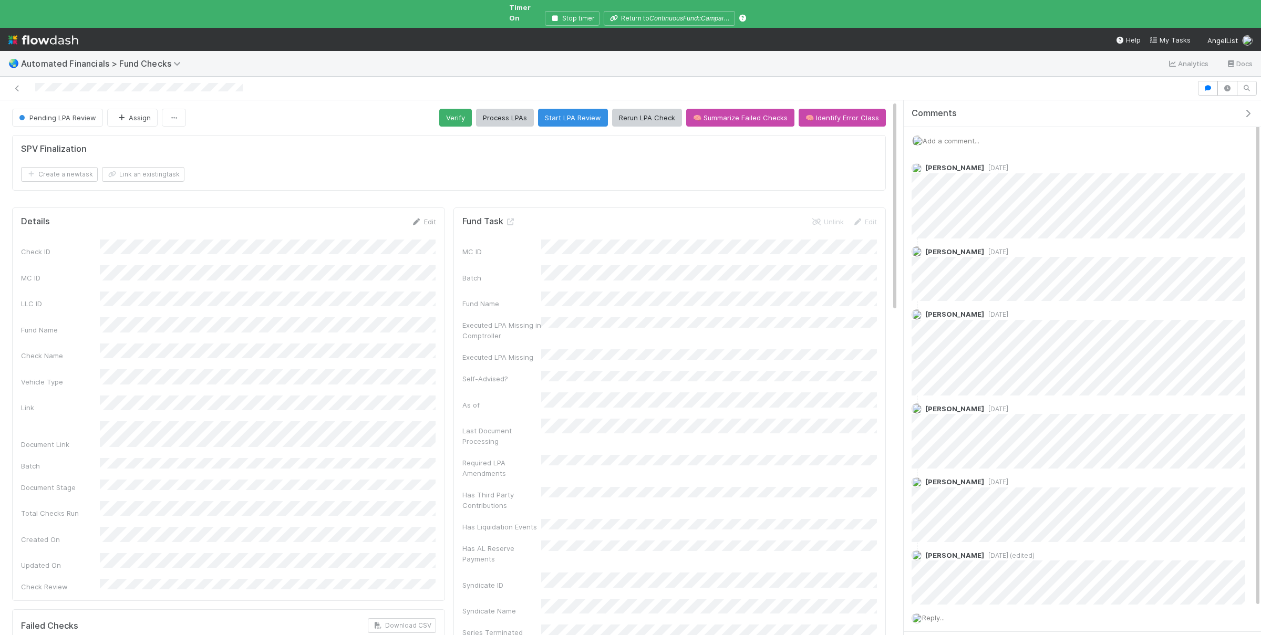
click at [960, 137] on span "Add a comment..." at bounding box center [950, 141] width 57 height 8
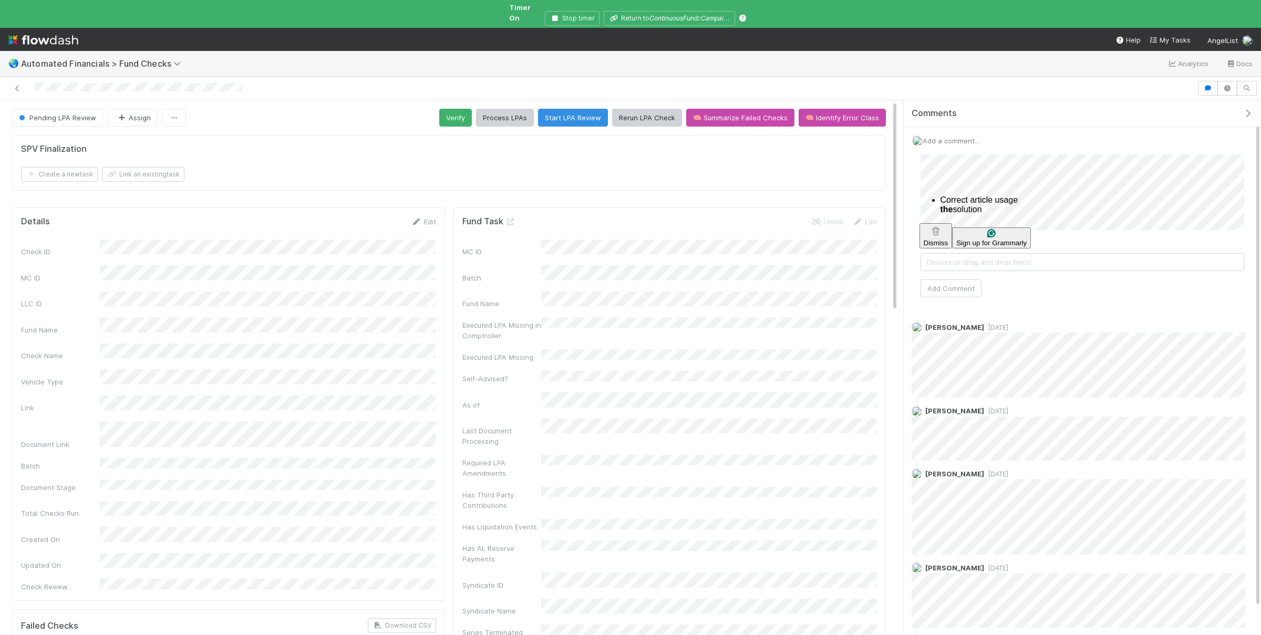
click at [940, 198] on html "🌏 Automated Financials > Fund Checks Analytics Docs Pending LPA Review Assign V…" at bounding box center [630, 317] width 1261 height 635
click at [958, 283] on button "Add Comment" at bounding box center [950, 288] width 61 height 18
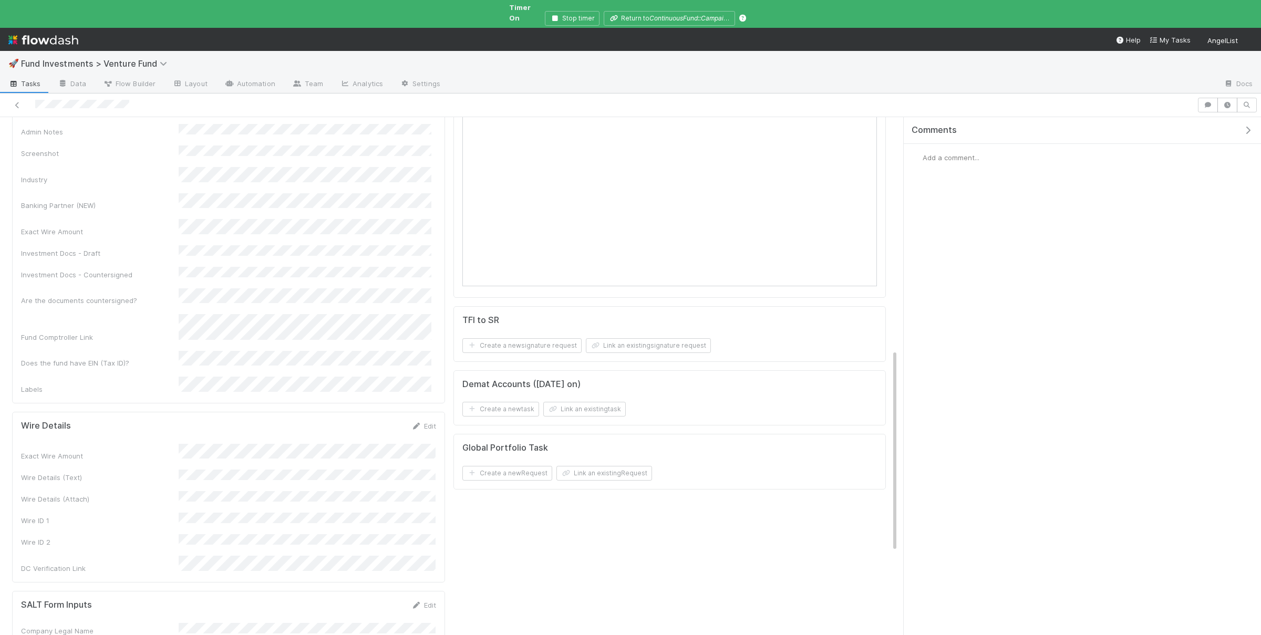
scroll to position [615, 0]
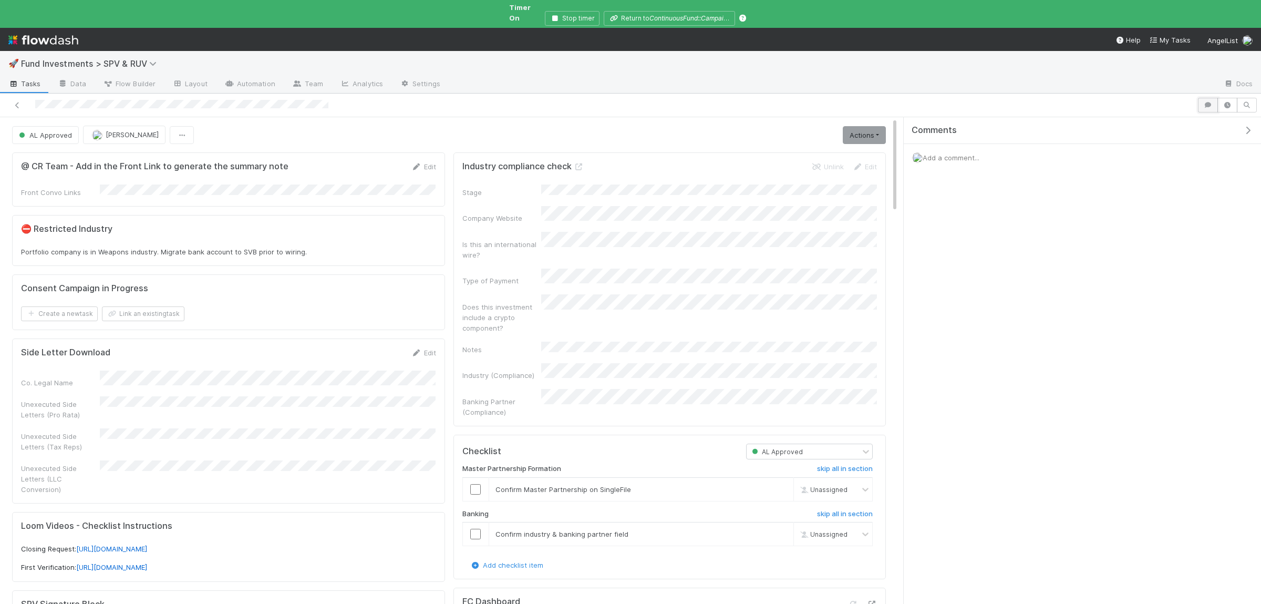
click at [1211, 102] on icon "button" at bounding box center [1207, 105] width 11 height 6
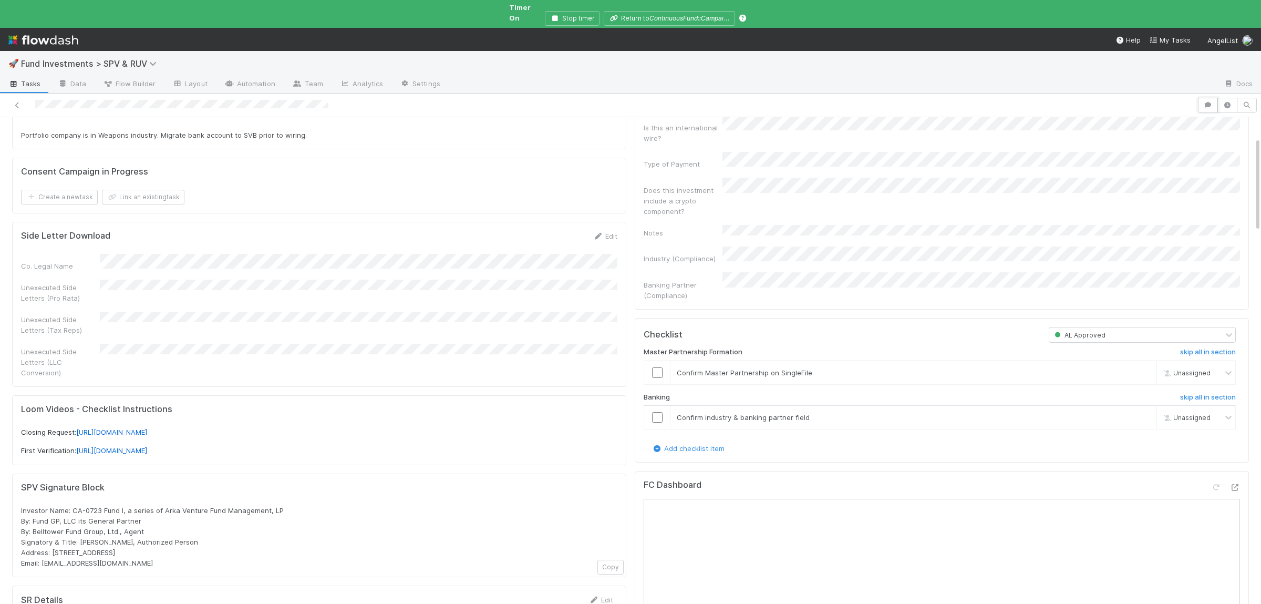
scroll to position [102, 0]
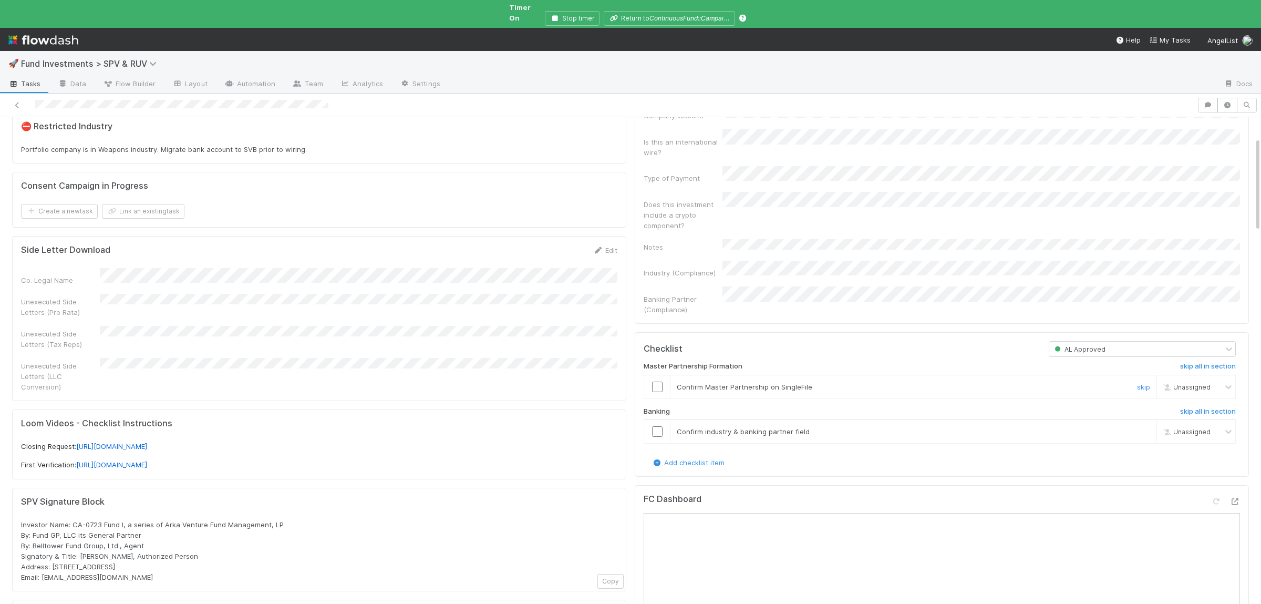
click at [658, 381] on input "checkbox" at bounding box center [657, 386] width 11 height 11
click at [659, 426] on input "checkbox" at bounding box center [657, 431] width 11 height 11
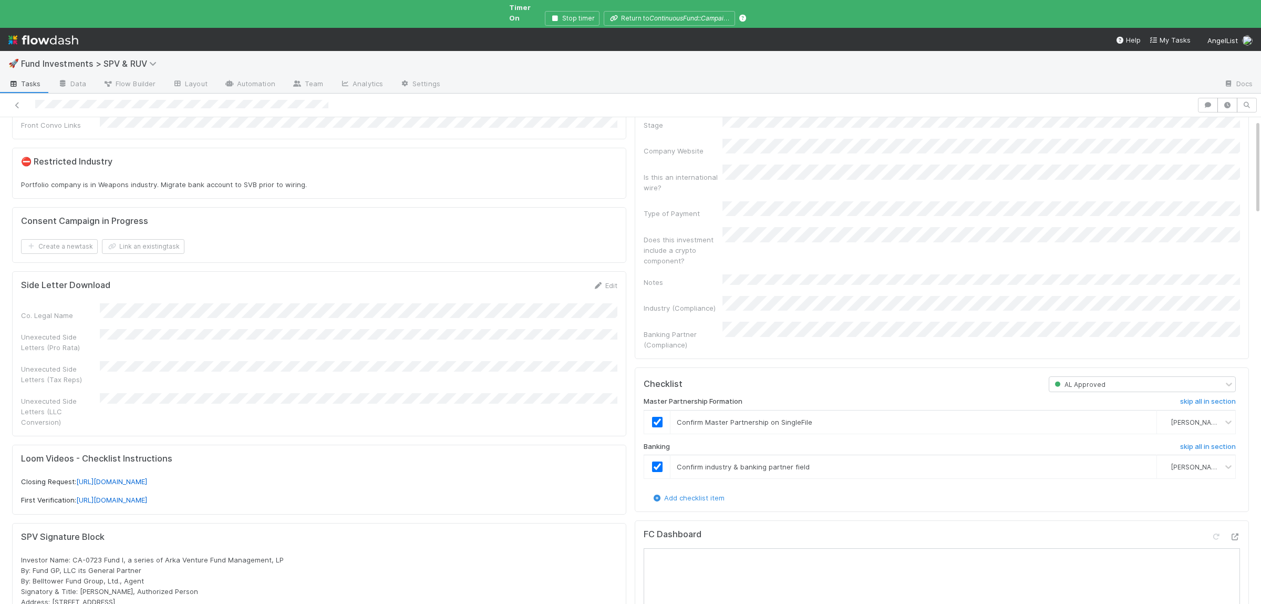
scroll to position [153, 0]
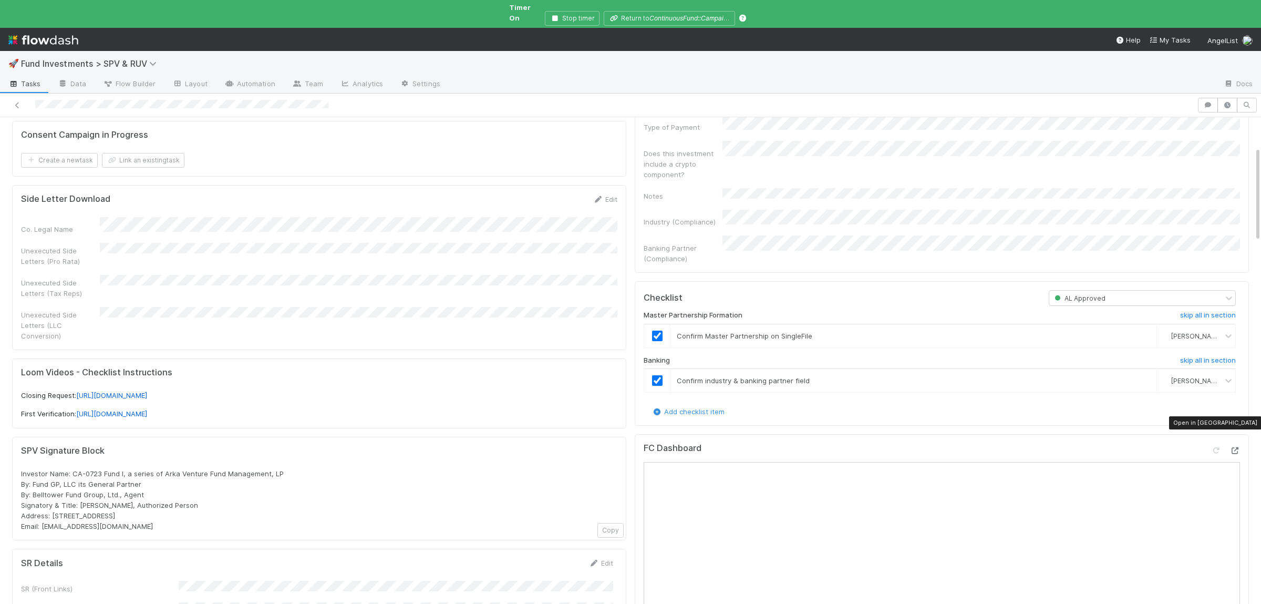
click at [1237, 447] on icon at bounding box center [1234, 450] width 11 height 7
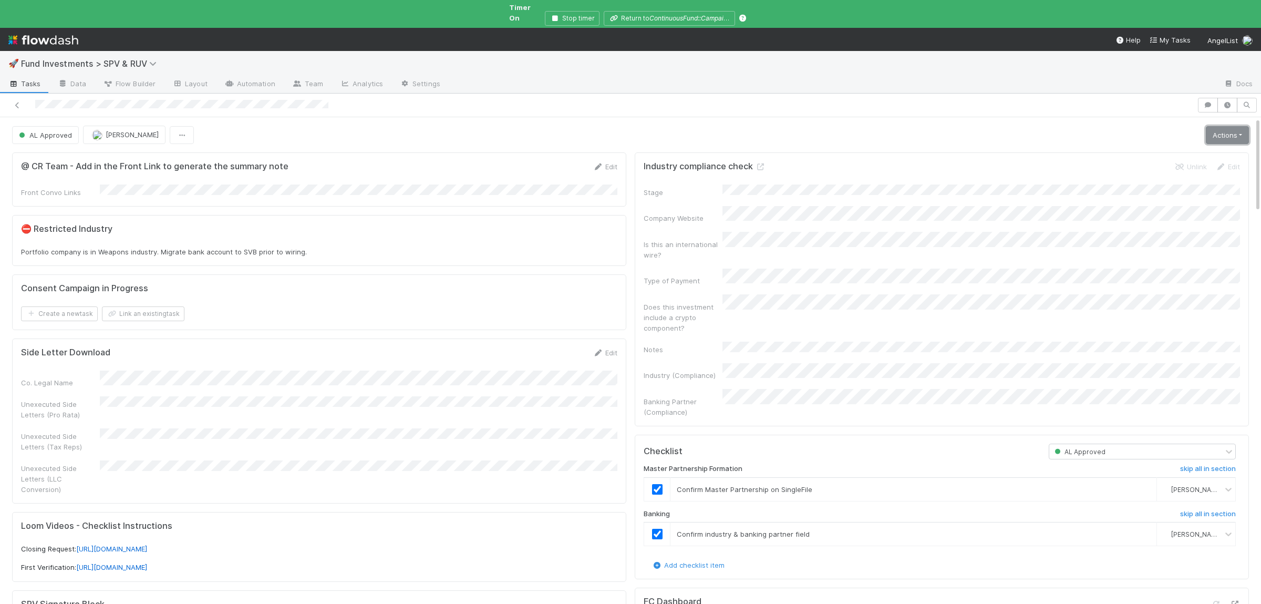
click at [1234, 130] on link "Actions" at bounding box center [1227, 135] width 43 height 18
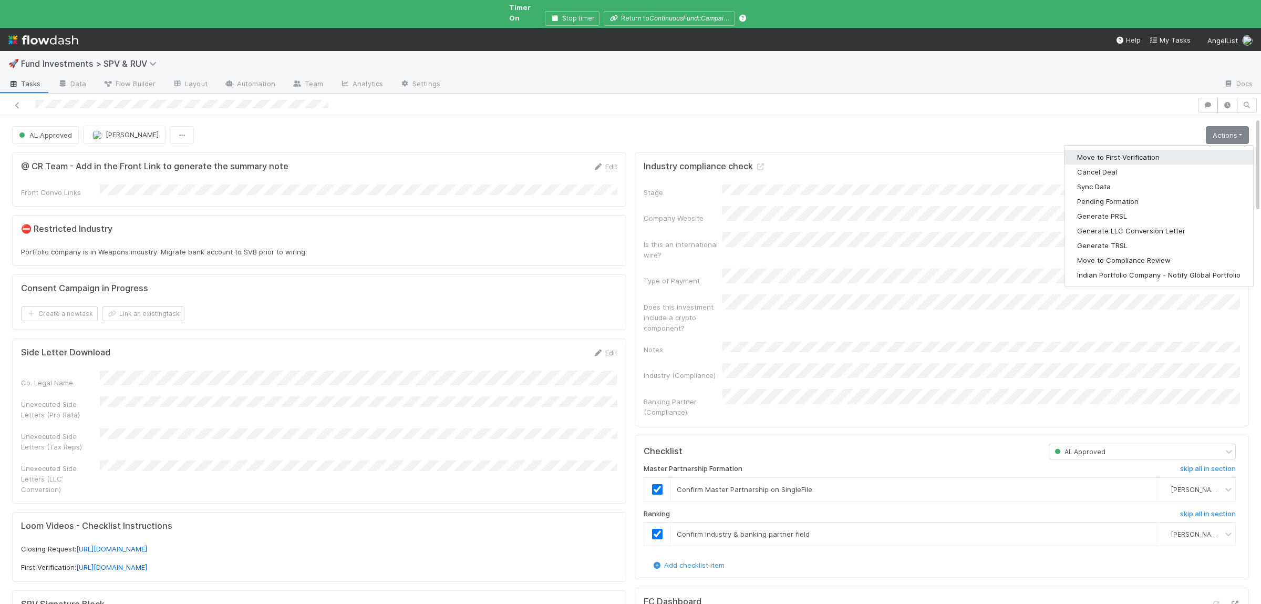
click at [1214, 150] on button "Move to First Verification" at bounding box center [1158, 157] width 189 height 15
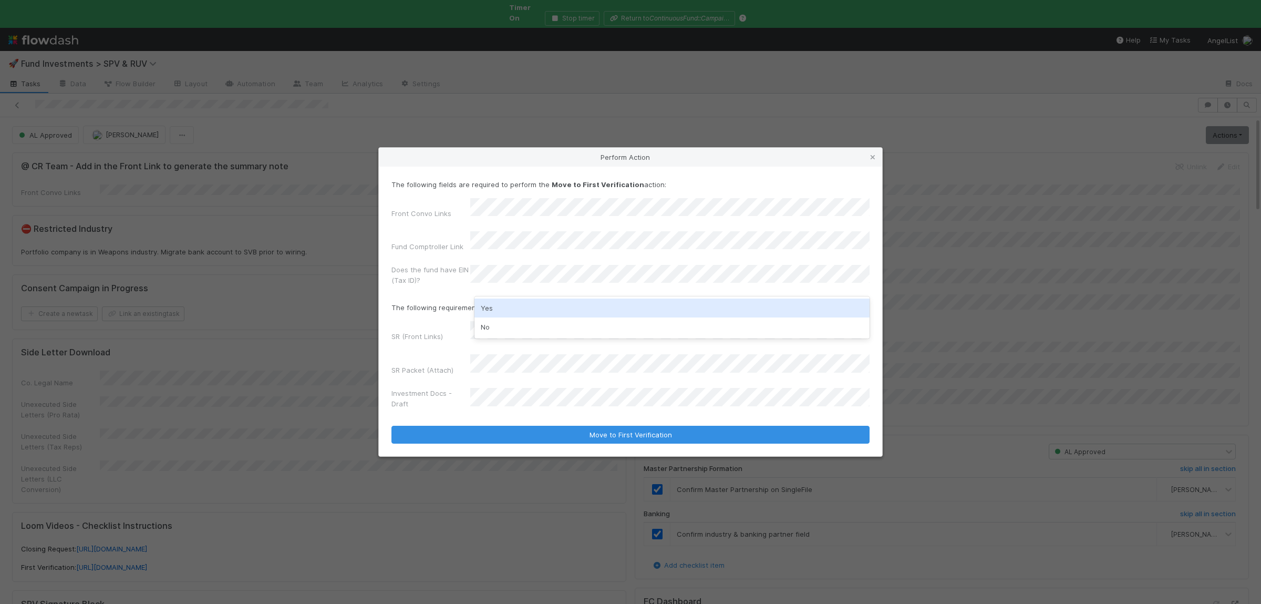
click at [575, 303] on div "Yes" at bounding box center [671, 307] width 395 height 19
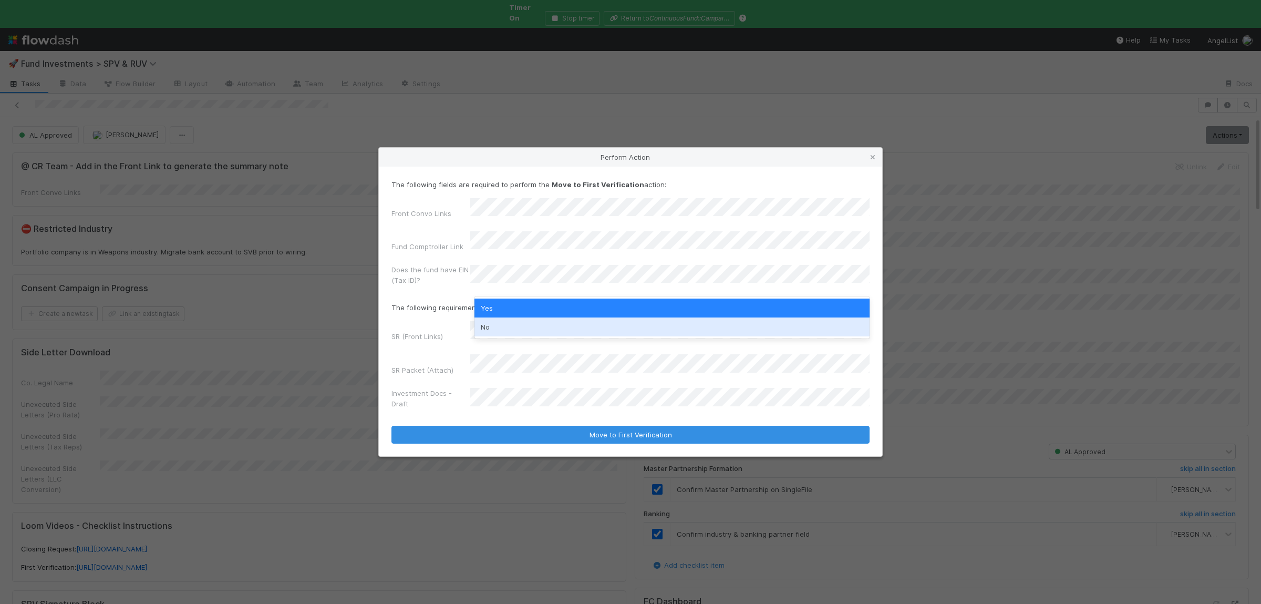
click at [423, 325] on div "SR (Front Links)" at bounding box center [630, 333] width 478 height 25
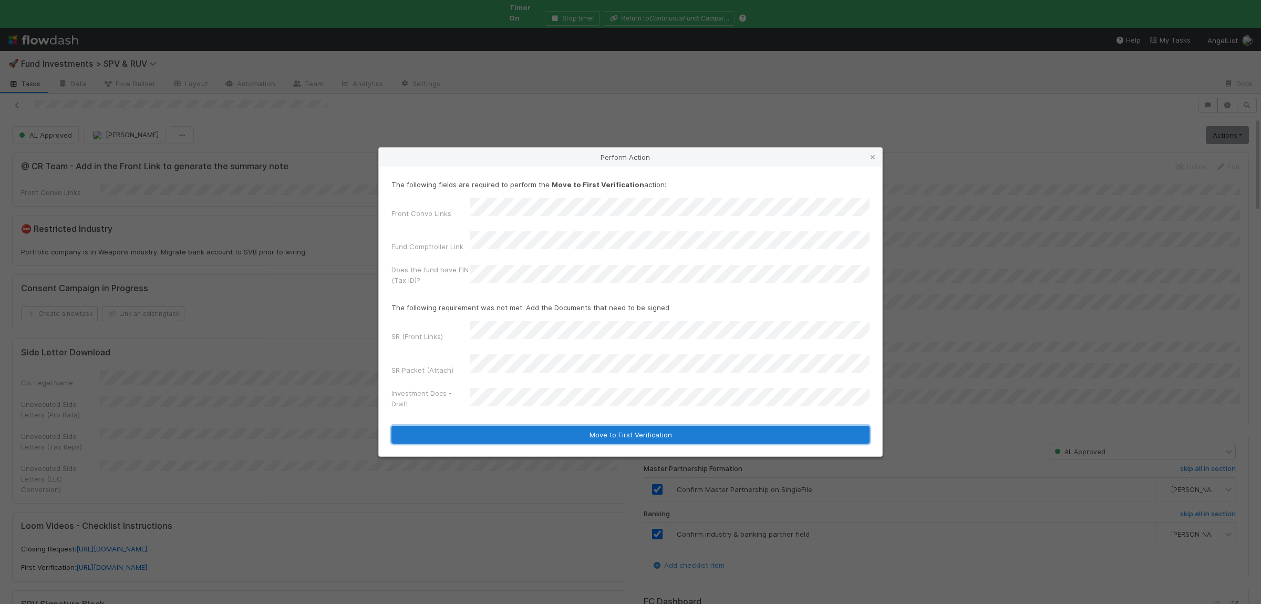
click at [544, 426] on button "Move to First Verification" at bounding box center [630, 435] width 478 height 18
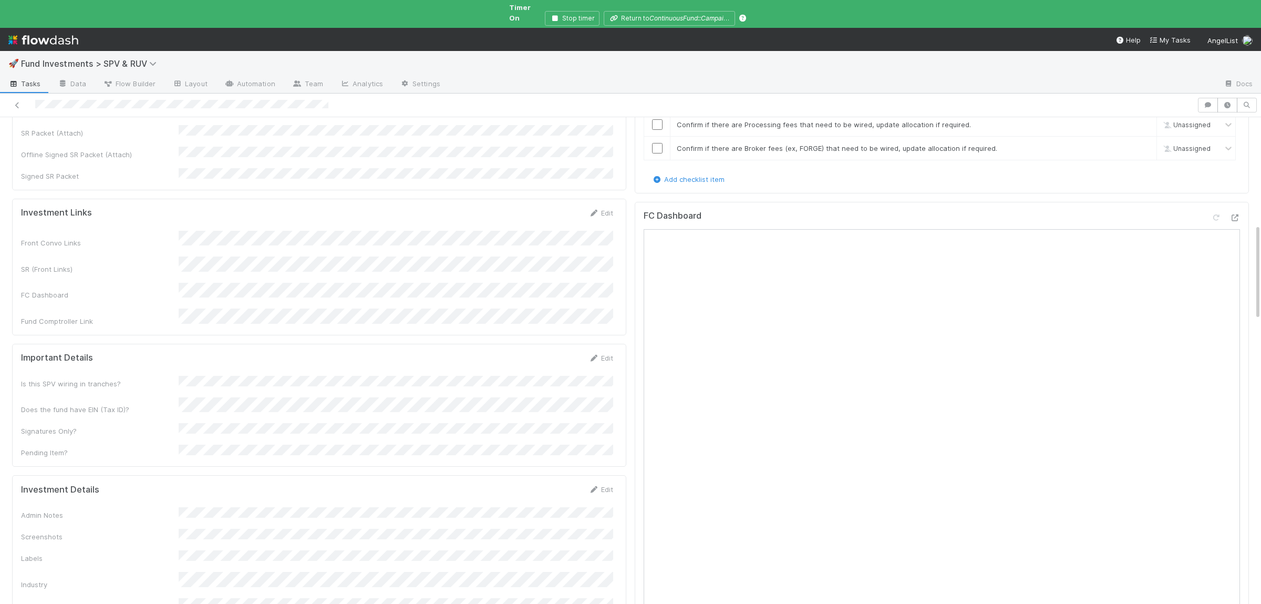
scroll to position [615, 0]
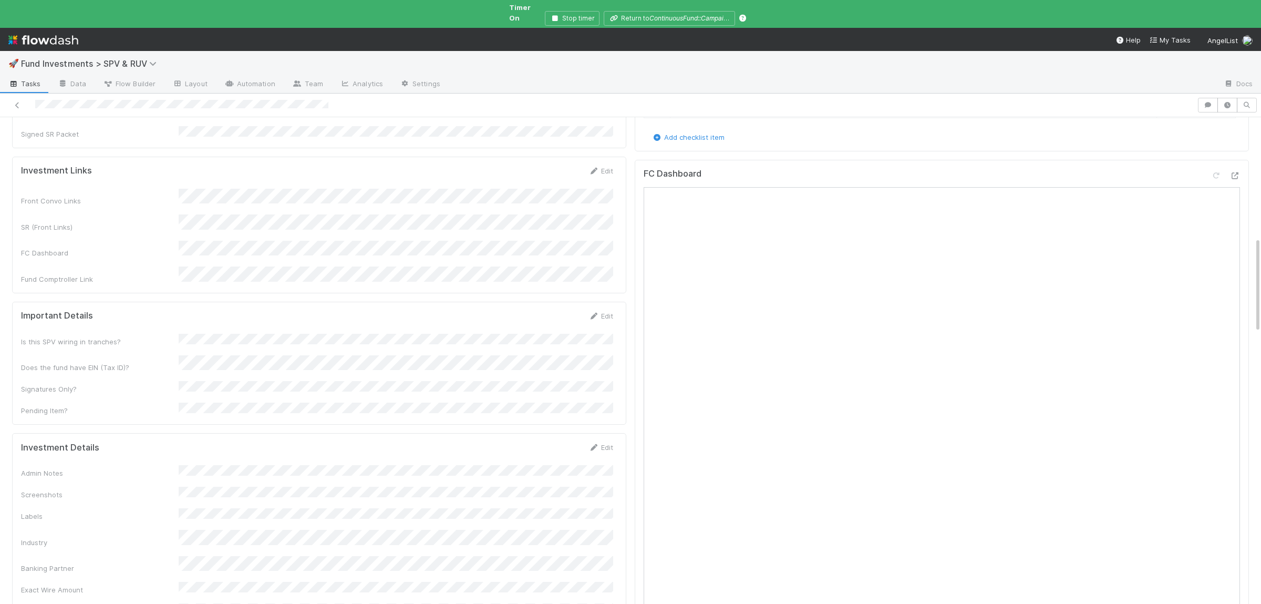
click at [313, 465] on div "Admin Notes Screenshots Labels Industry Banking Partner Exact Wire Amount Inves…" at bounding box center [317, 562] width 592 height 194
click at [557, 433] on div "Investment Details Save Cancel Admin Notes Screenshots Labels Industry Banking …" at bounding box center [319, 594] width 614 height 323
click at [556, 442] on button "Save" at bounding box center [557, 451] width 30 height 18
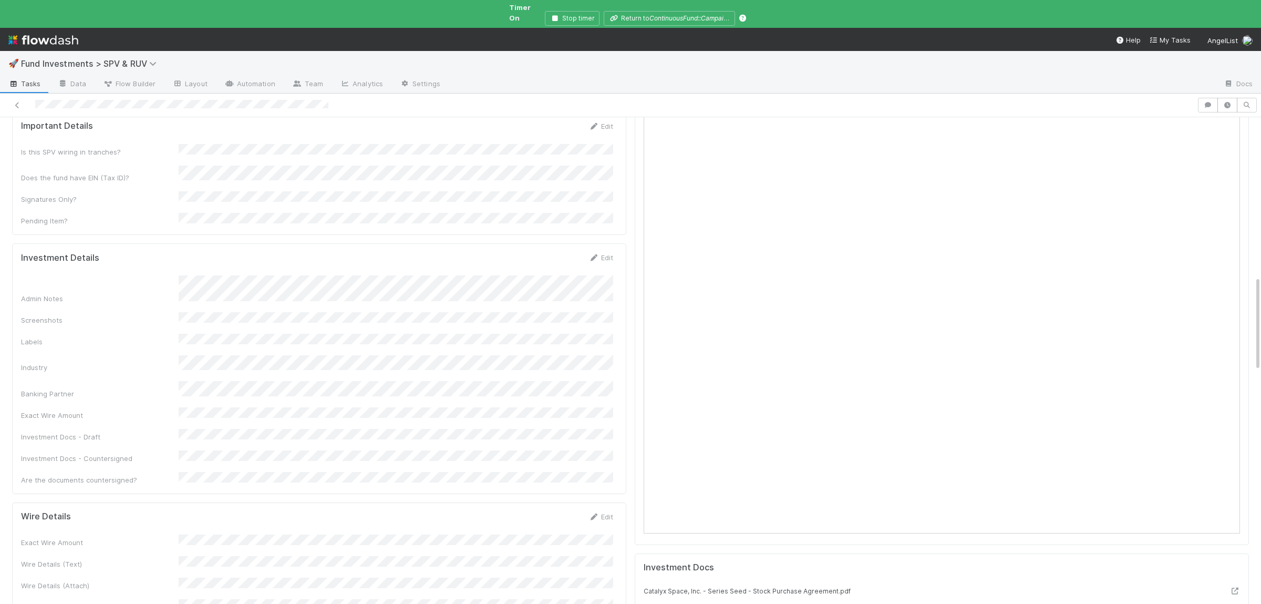
scroll to position [820, 0]
click at [548, 237] on button "Save" at bounding box center [557, 246] width 30 height 18
click at [291, 364] on div "Admin Notes Screenshots Labels Industry Banking Partner Exact Wire Amount Inves…" at bounding box center [317, 469] width 592 height 214
click at [292, 364] on div "Admin Notes Screenshots Labels Industry Banking Partner Exact Wire Amount Inves…" at bounding box center [317, 469] width 592 height 214
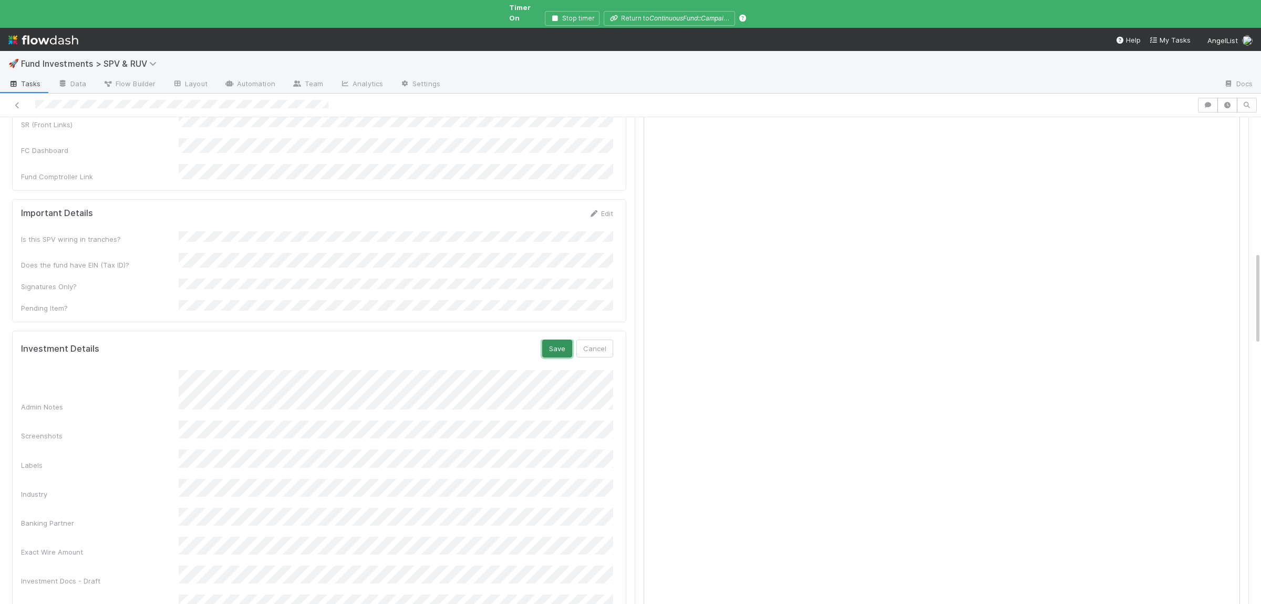
click at [564, 339] on button "Save" at bounding box center [557, 348] width 30 height 18
click at [395, 380] on div "Admin Notes Screenshots Labels Industry Banking Partner Exact Wire Amount Inves…" at bounding box center [317, 469] width 592 height 214
click at [561, 339] on button "Save" at bounding box center [557, 348] width 30 height 18
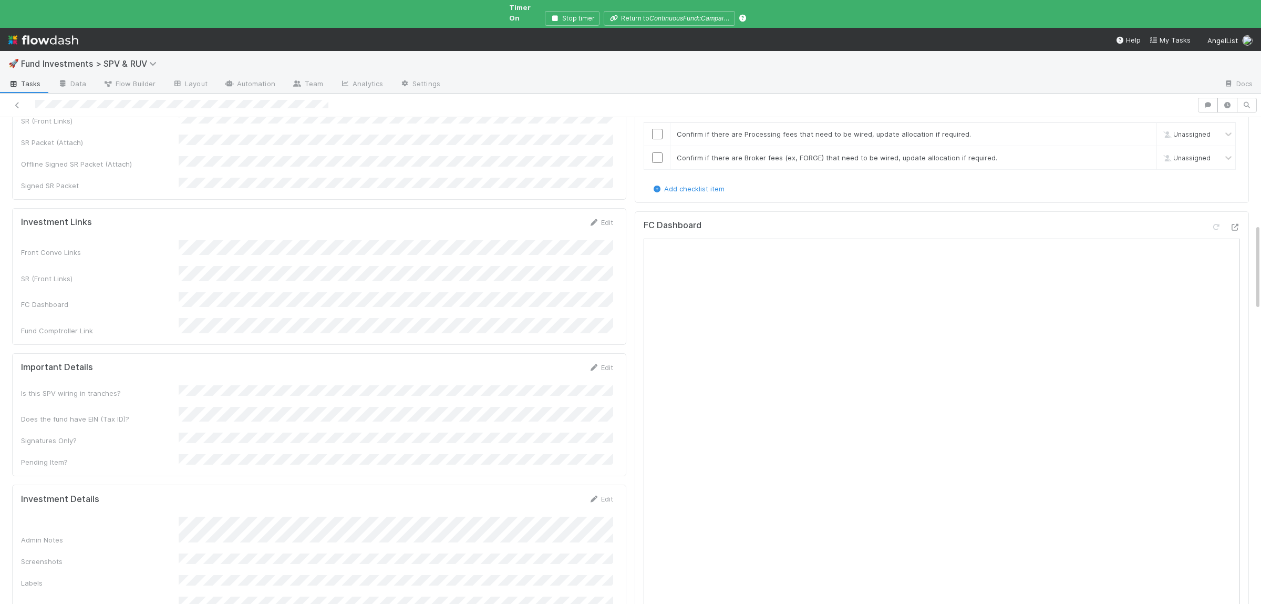
scroll to position [666, 0]
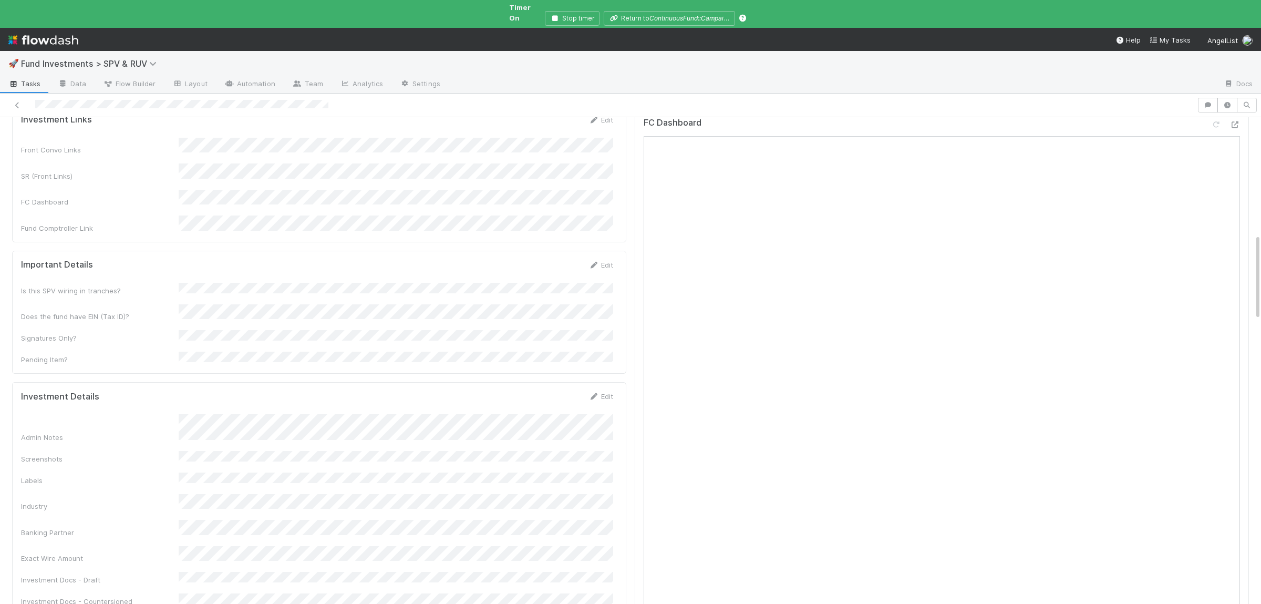
click at [292, 391] on form "Investment Details Edit Admin Notes Screenshots Labels Industry Banking Partner…" at bounding box center [317, 509] width 592 height 237
click at [544, 391] on button "Save" at bounding box center [557, 400] width 30 height 18
click at [558, 391] on button "Save" at bounding box center [557, 400] width 30 height 18
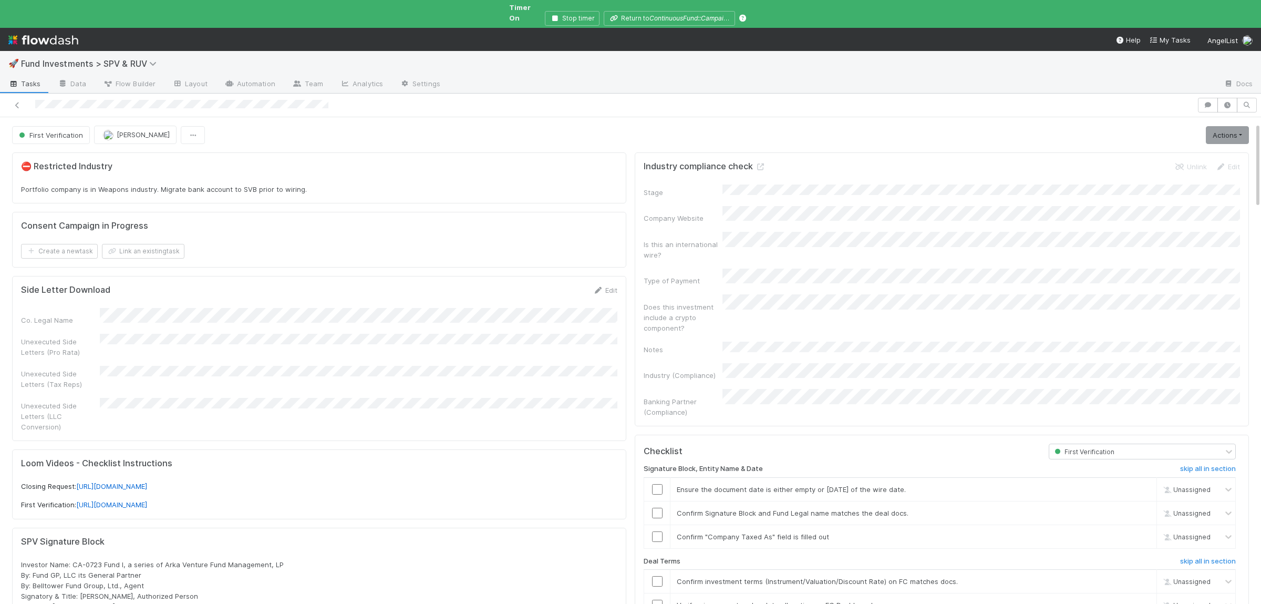
scroll to position [153, 0]
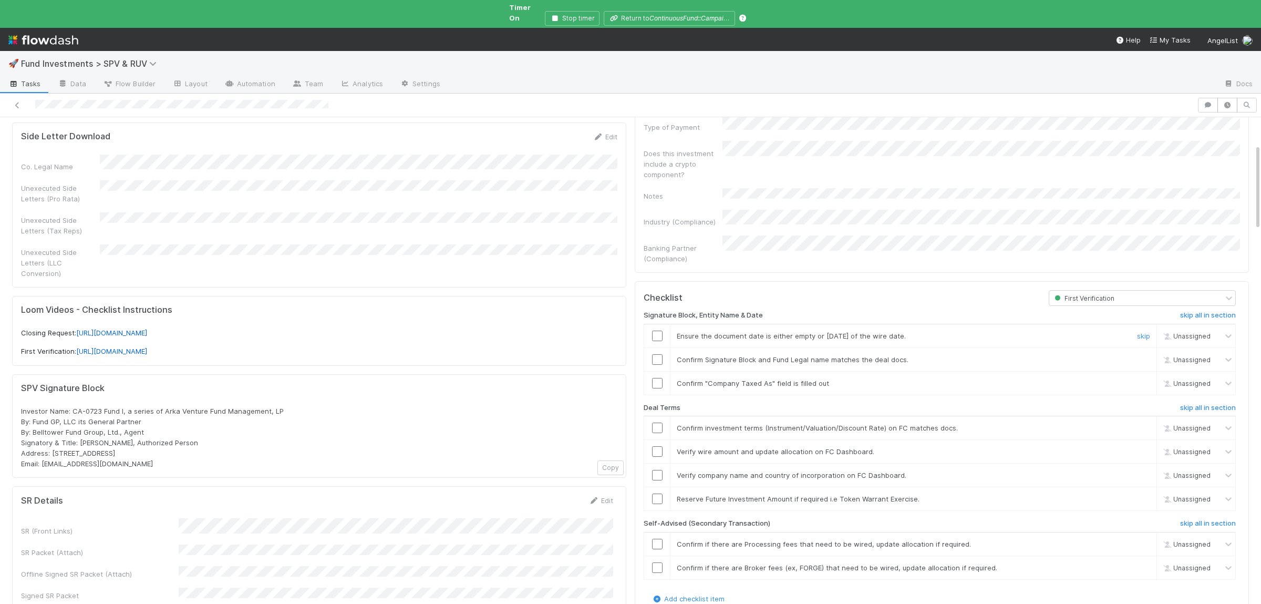
click at [658, 330] on input "checkbox" at bounding box center [657, 335] width 11 height 11
click at [659, 354] on input "checkbox" at bounding box center [657, 359] width 11 height 11
click at [660, 378] on input "checkbox" at bounding box center [657, 383] width 11 height 11
click at [657, 422] on input "checkbox" at bounding box center [657, 427] width 11 height 11
click at [659, 440] on td at bounding box center [657, 452] width 26 height 24
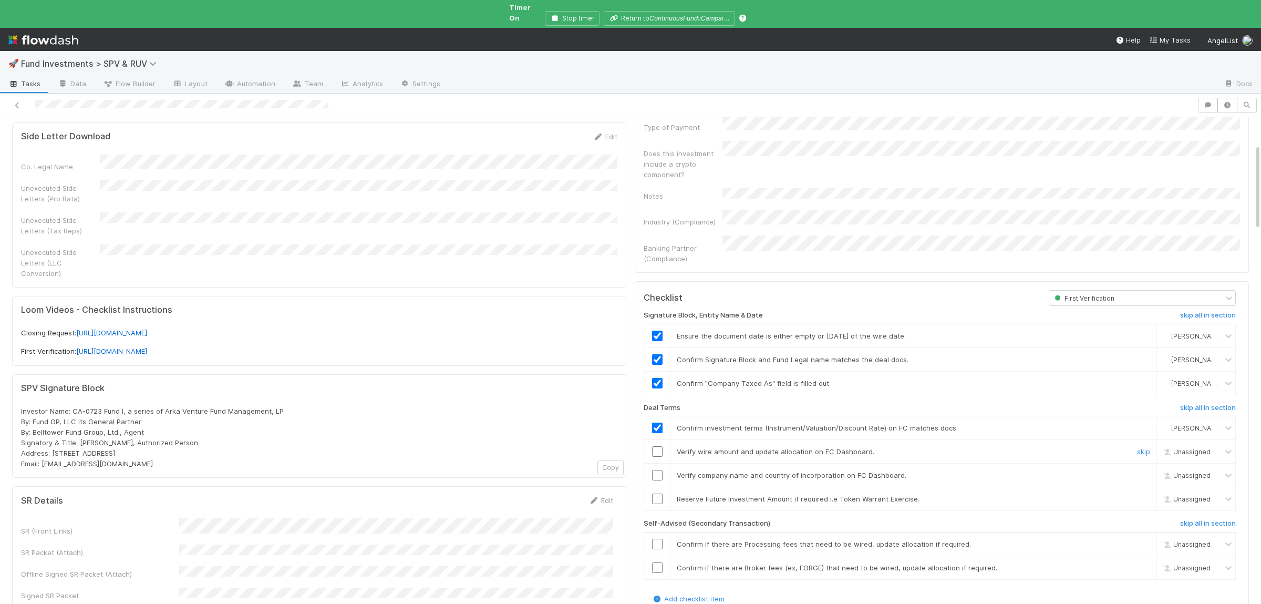
click at [659, 446] on input "checkbox" at bounding box center [657, 451] width 11 height 11
click at [656, 470] on input "checkbox" at bounding box center [657, 475] width 11 height 11
click at [660, 446] on input "checkbox" at bounding box center [657, 451] width 11 height 11
click at [659, 470] on input "checkbox" at bounding box center [657, 475] width 11 height 11
click at [1142, 494] on link "skip" at bounding box center [1143, 498] width 13 height 8
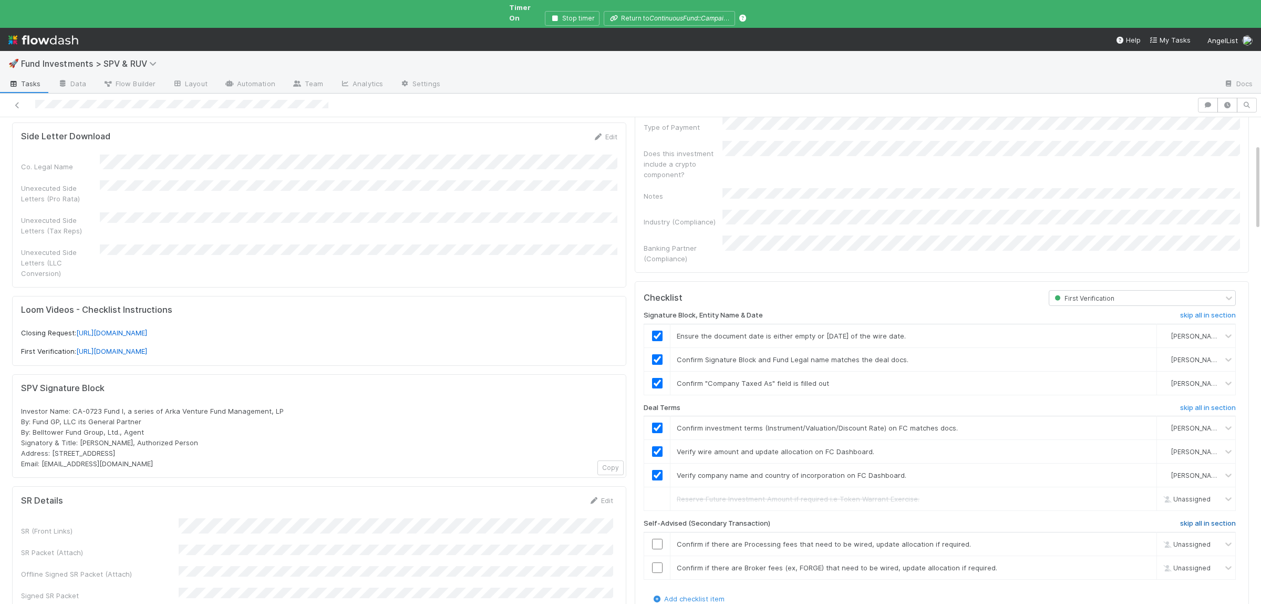
click at [1198, 519] on h6 "skip all in section" at bounding box center [1208, 523] width 56 height 8
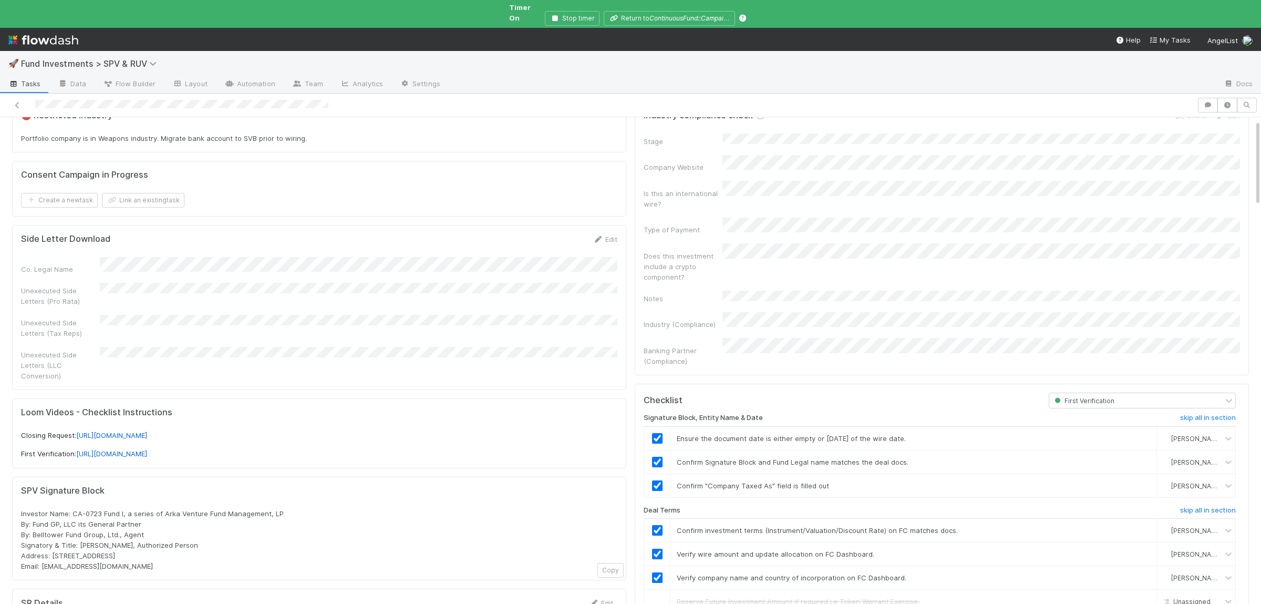
scroll to position [0, 0]
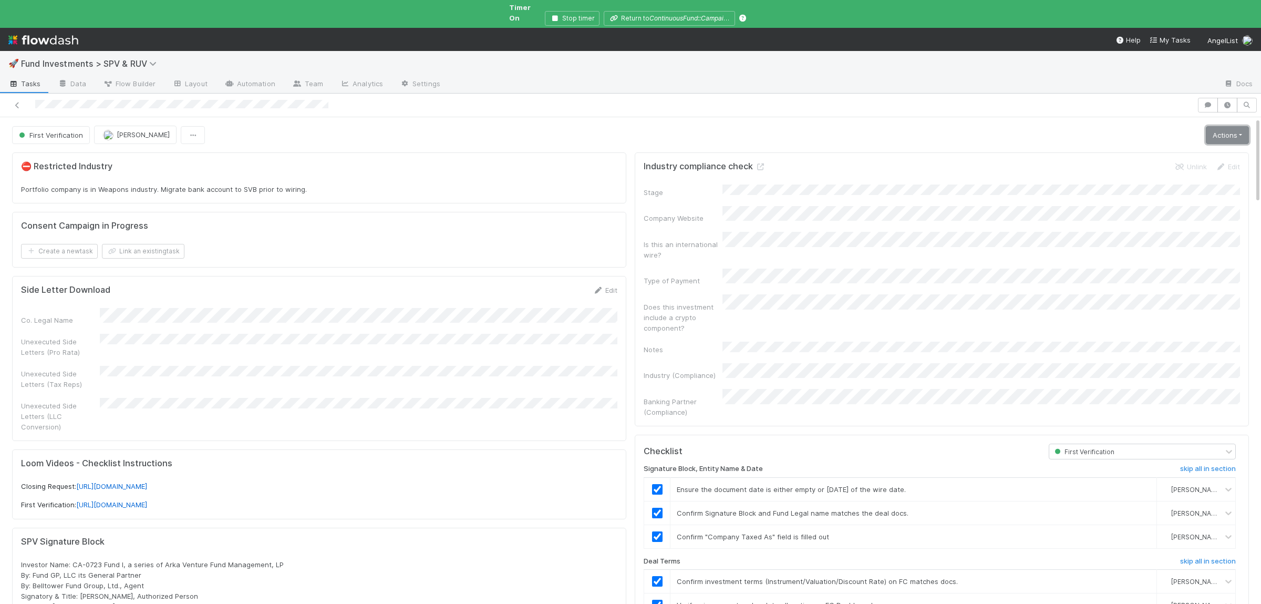
click at [1211, 126] on link "Actions" at bounding box center [1227, 135] width 43 height 18
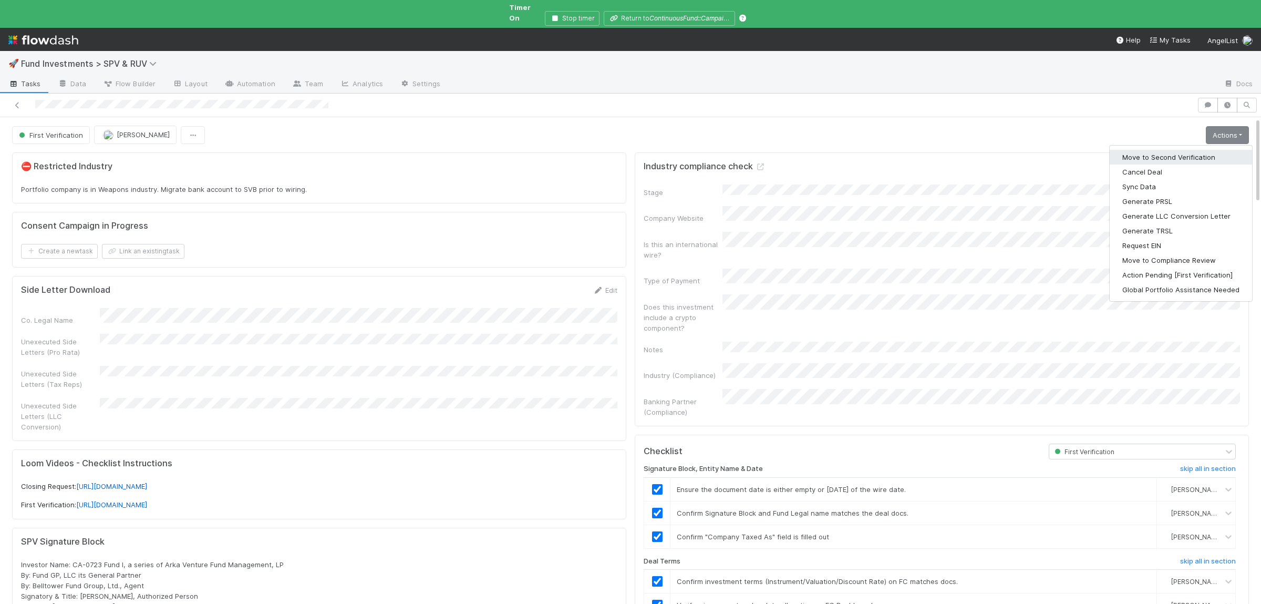
click at [1143, 150] on button "Move to Second Verification" at bounding box center [1181, 157] width 142 height 15
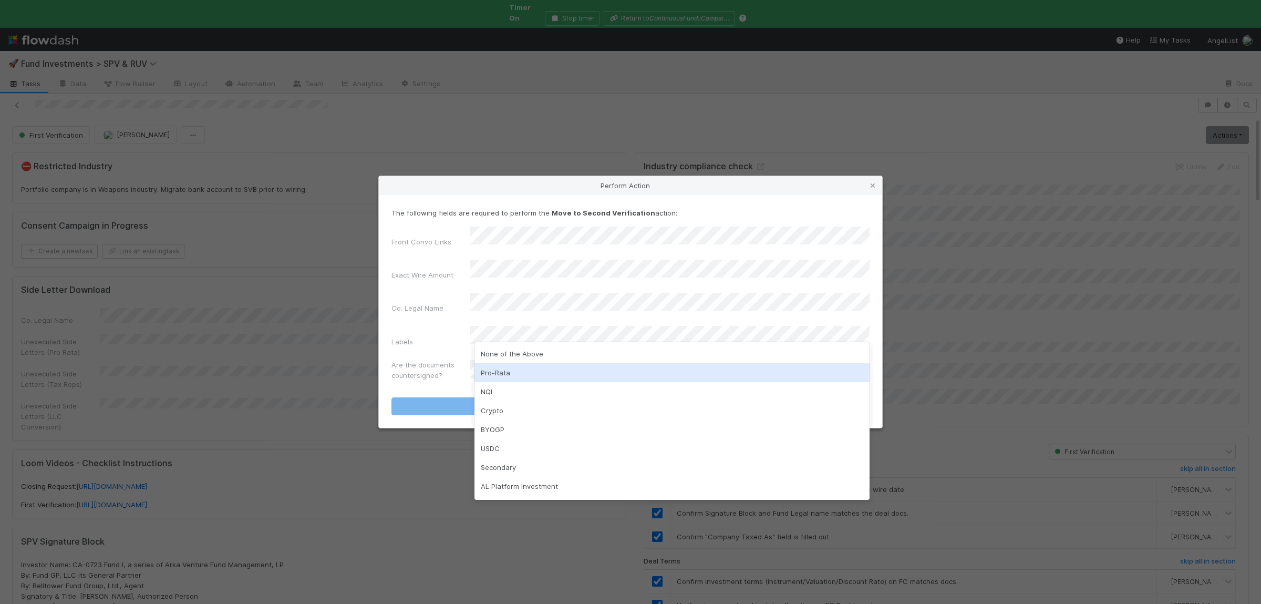
click at [506, 364] on div "Pro-Rata" at bounding box center [671, 372] width 395 height 19
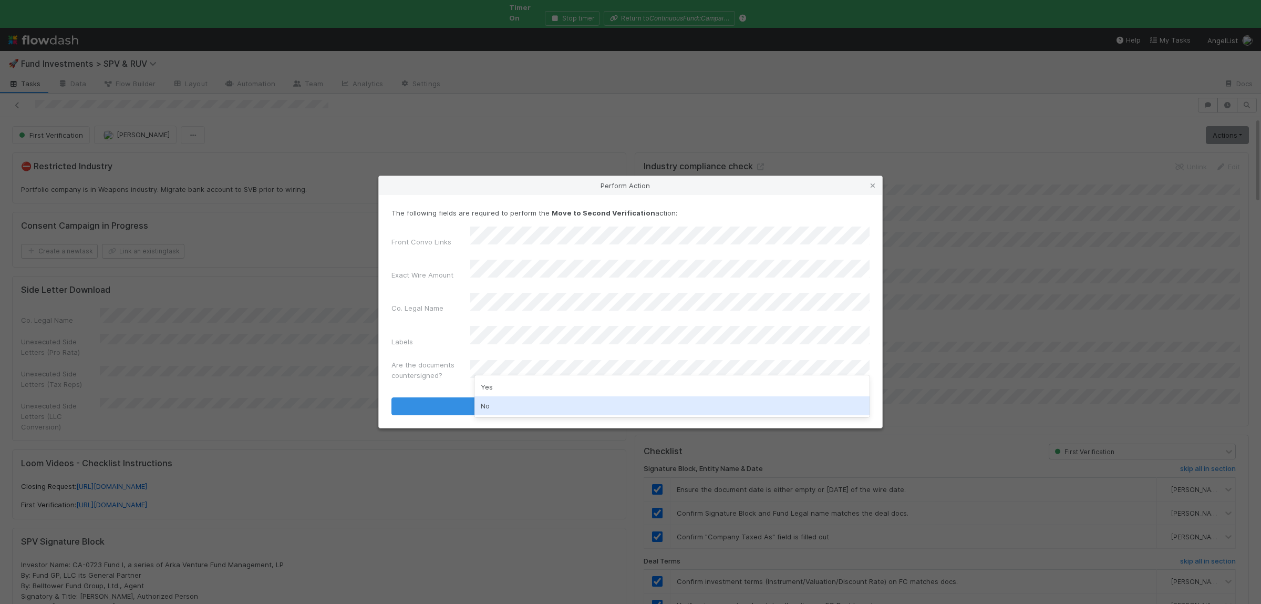
drag, startPoint x: 500, startPoint y: 413, endPoint x: 494, endPoint y: 406, distance: 8.9
click at [500, 412] on div "No" at bounding box center [671, 405] width 395 height 19
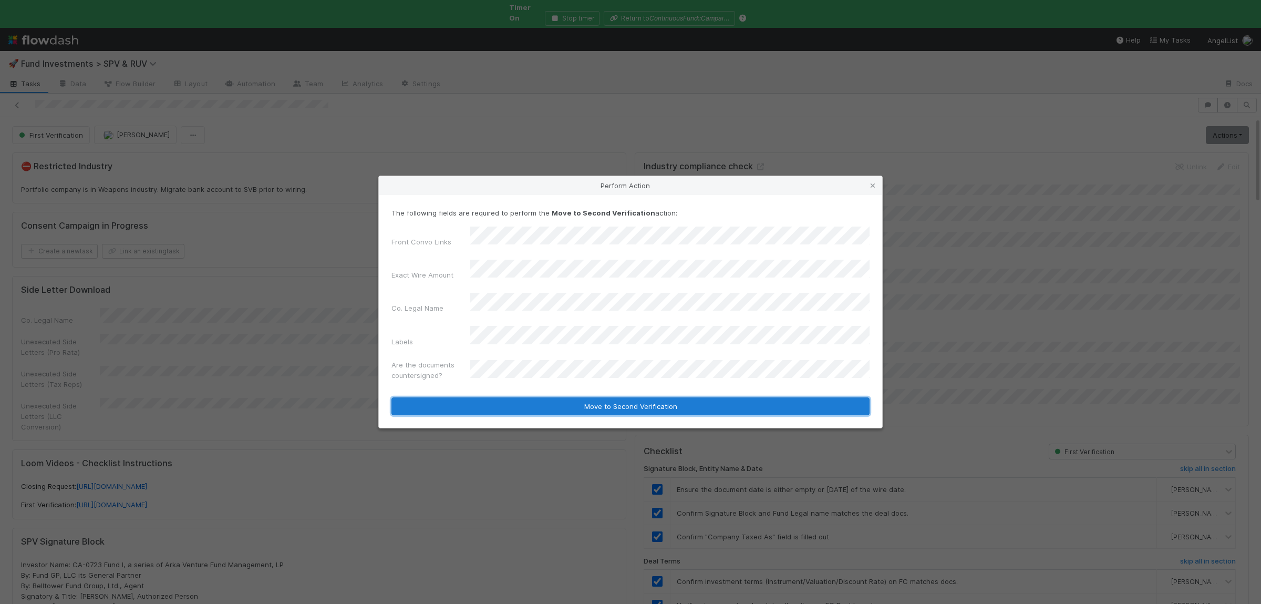
click at [495, 398] on button "Move to Second Verification" at bounding box center [630, 406] width 478 height 18
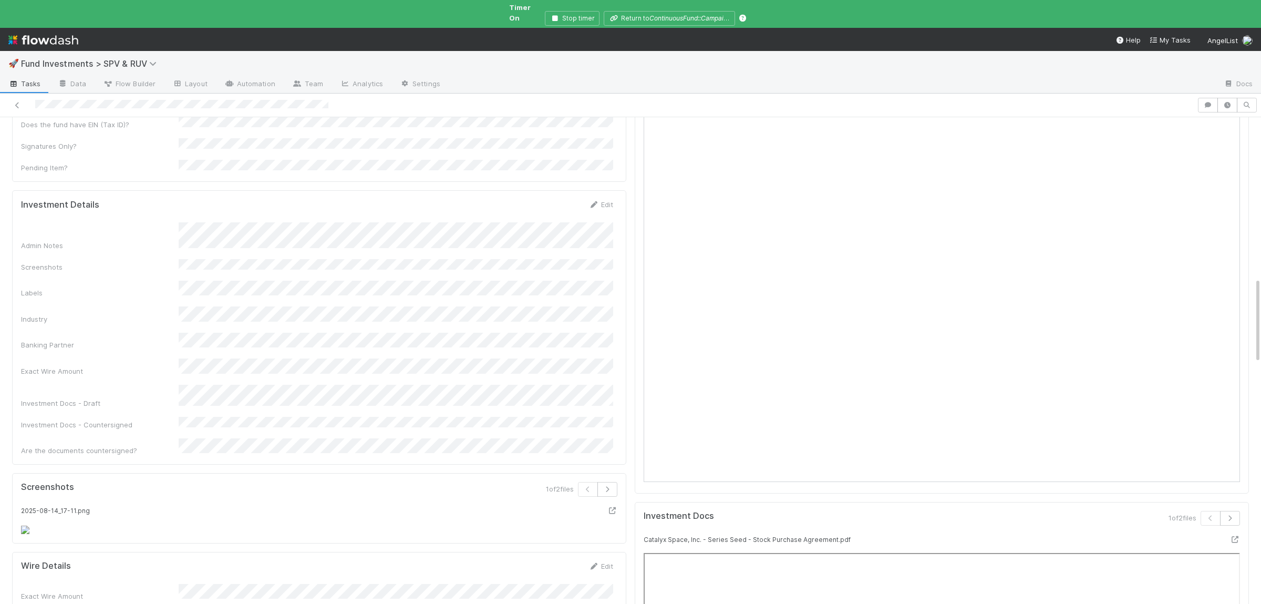
scroll to position [768, 0]
click at [412, 362] on div "Admin Notes Screenshots Labels Industry Banking Partner Exact Wire Amount Inves…" at bounding box center [317, 428] width 592 height 233
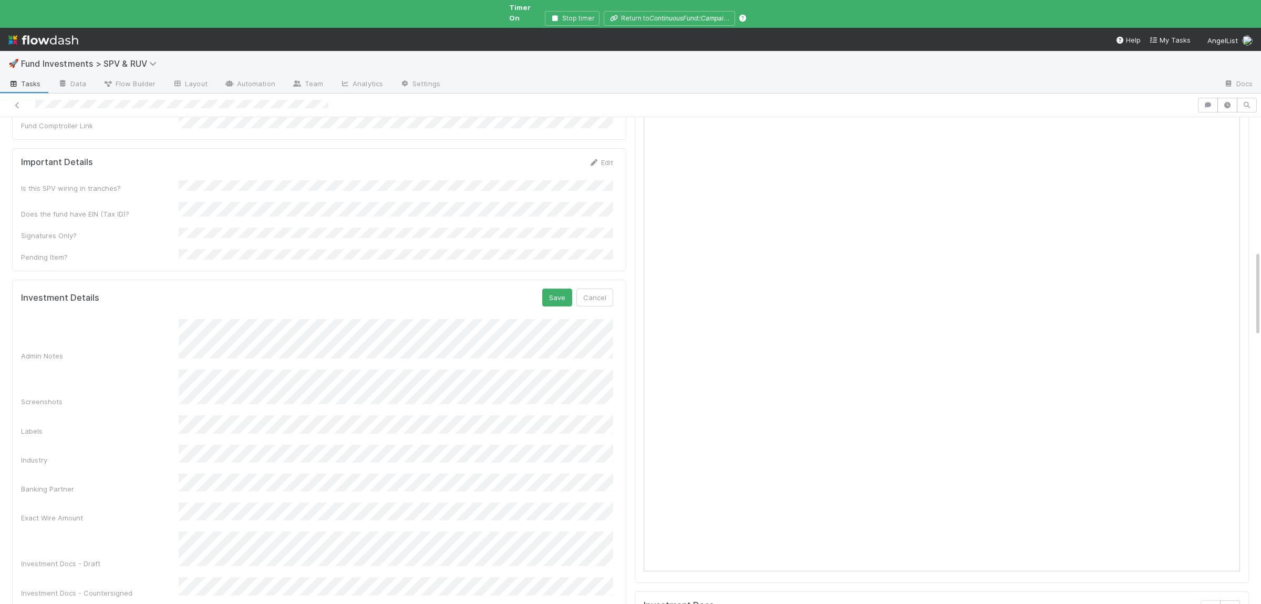
scroll to position [1, 0]
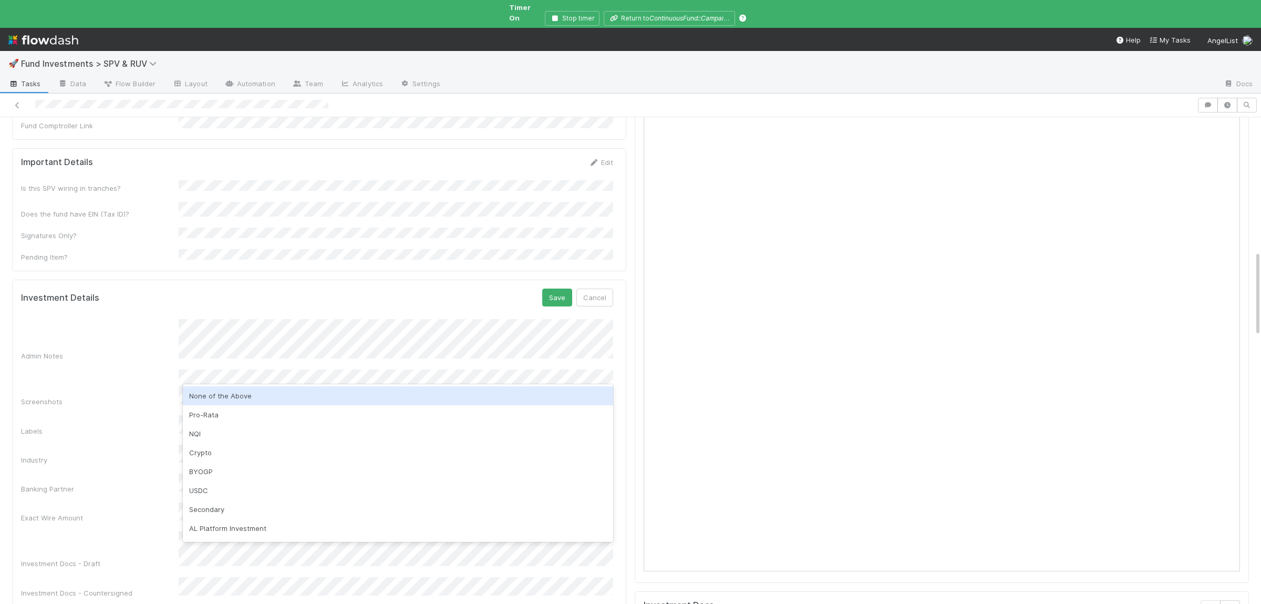
click at [229, 392] on div "None of the Above" at bounding box center [398, 395] width 430 height 19
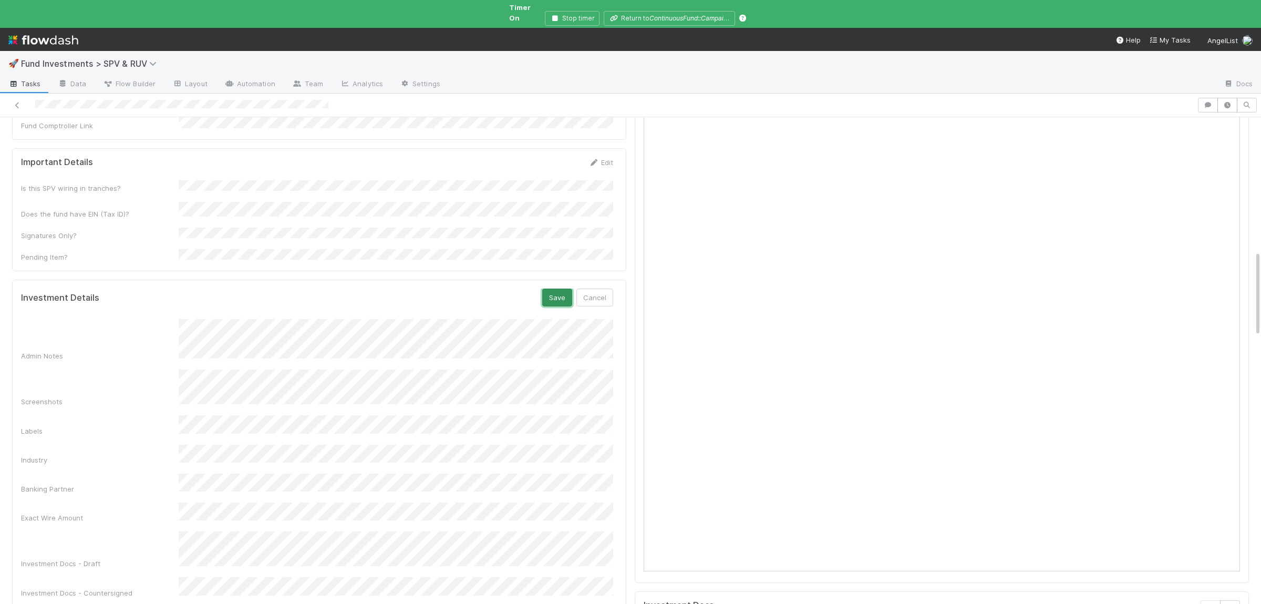
click at [555, 288] on button "Save" at bounding box center [557, 297] width 30 height 18
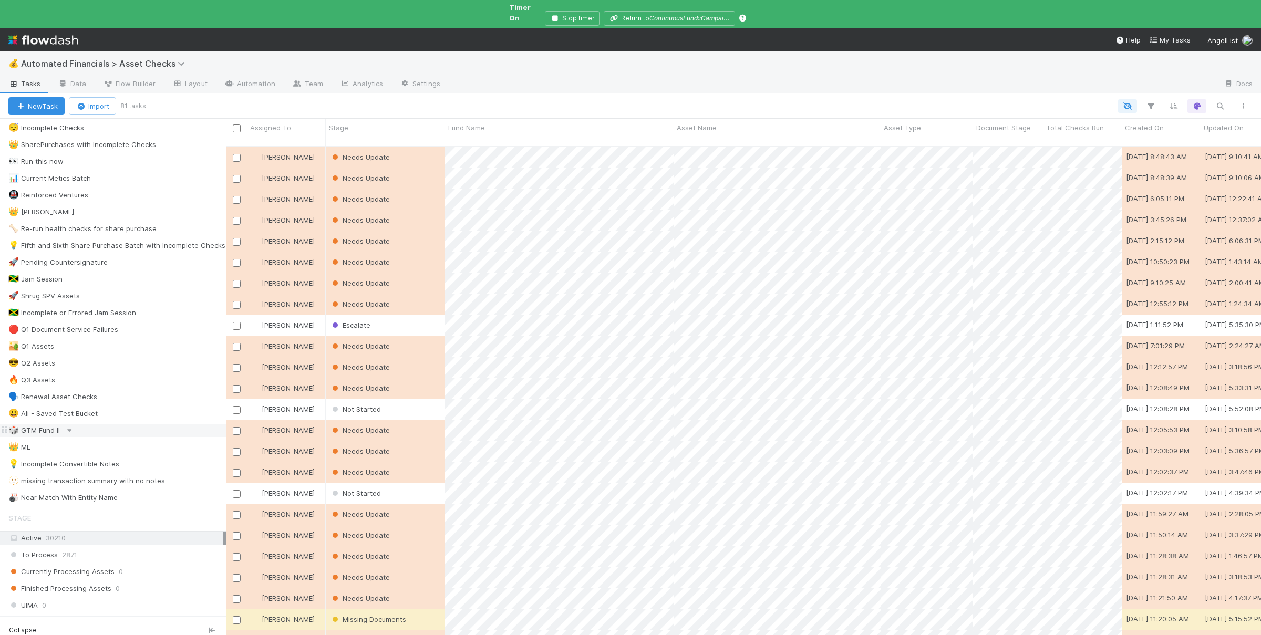
scroll to position [153, 0]
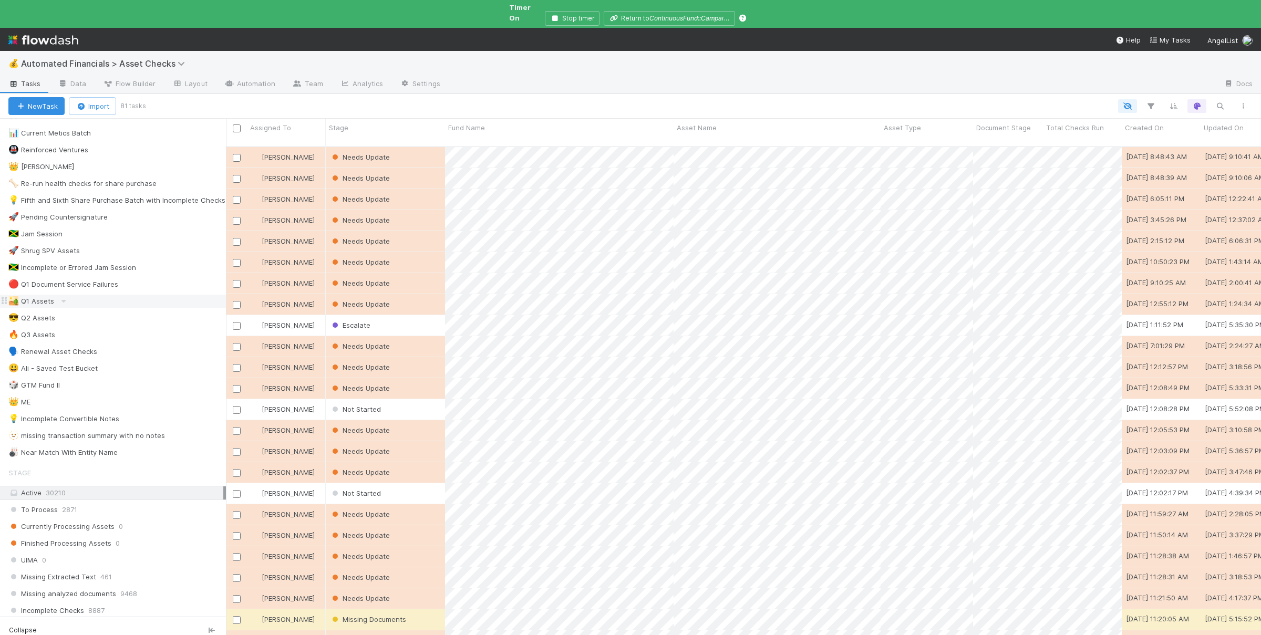
click at [102, 295] on div "🏜️ Q1 Assets" at bounding box center [116, 301] width 217 height 13
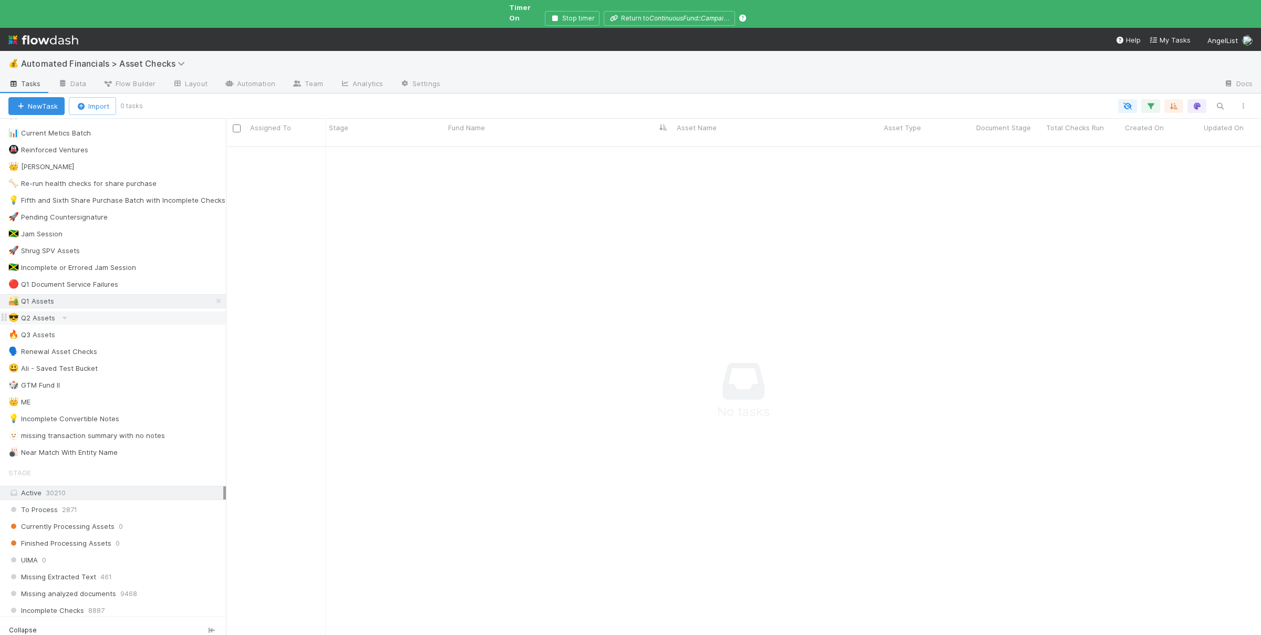
scroll to position [507, 1035]
click at [131, 316] on div "😎 Q2 Assets" at bounding box center [116, 318] width 217 height 13
click at [123, 330] on div "🔥 Q3 Assets" at bounding box center [116, 334] width 217 height 13
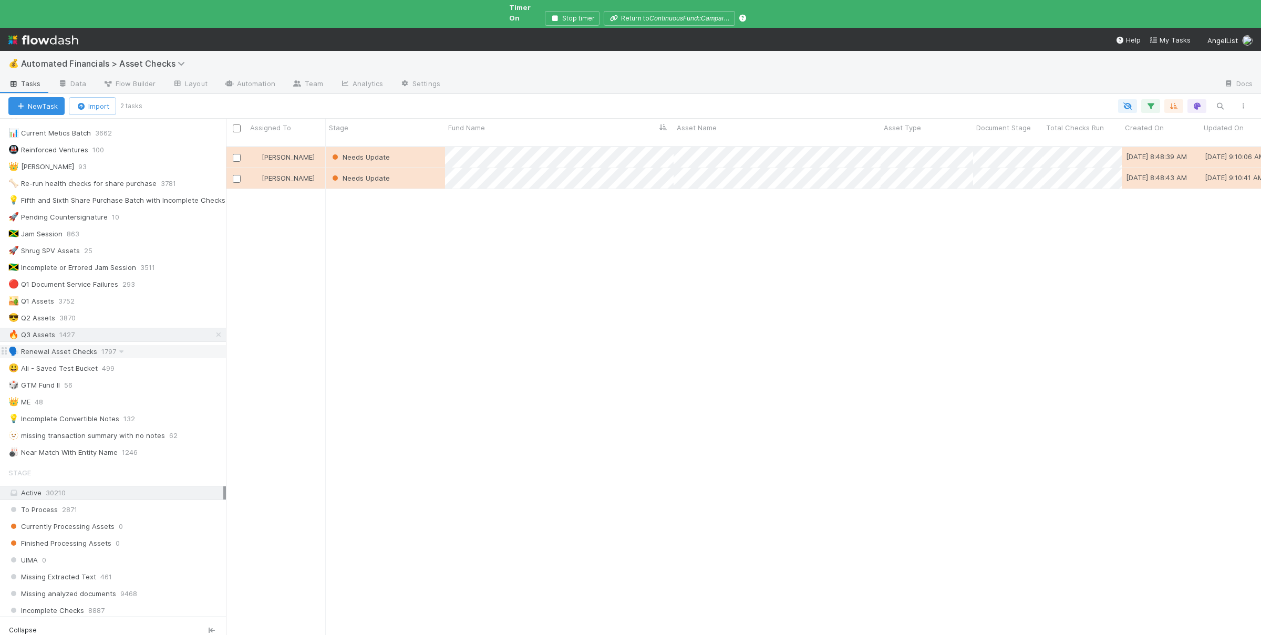
scroll to position [507, 1035]
click at [426, 147] on div "Needs Update" at bounding box center [385, 157] width 119 height 20
click at [426, 168] on div "Needs Update" at bounding box center [385, 178] width 119 height 20
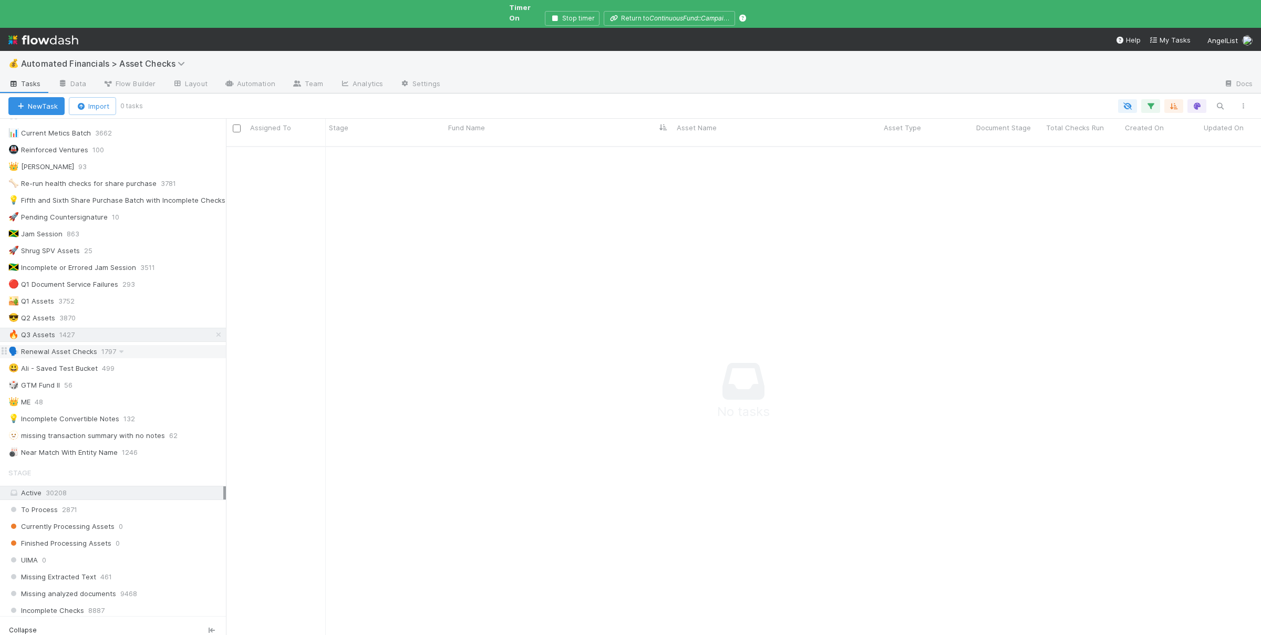
click at [123, 355] on span at bounding box center [121, 351] width 11 height 13
click at [420, 147] on div "Escalate" at bounding box center [385, 157] width 119 height 20
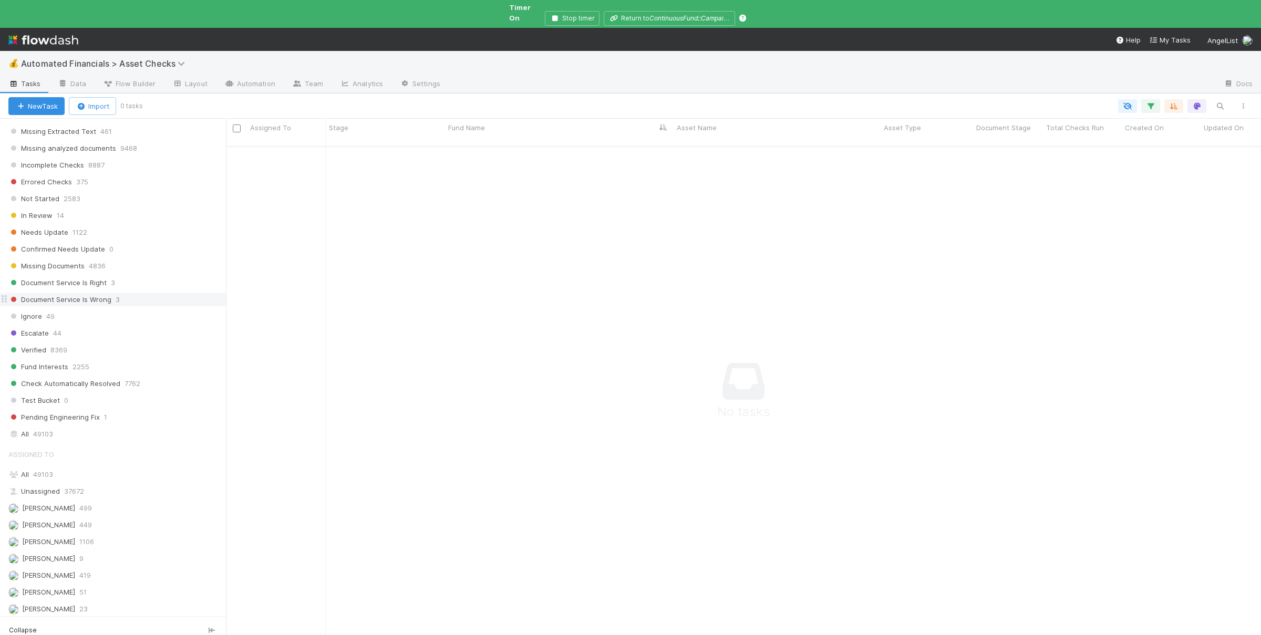
scroll to position [615, 0]
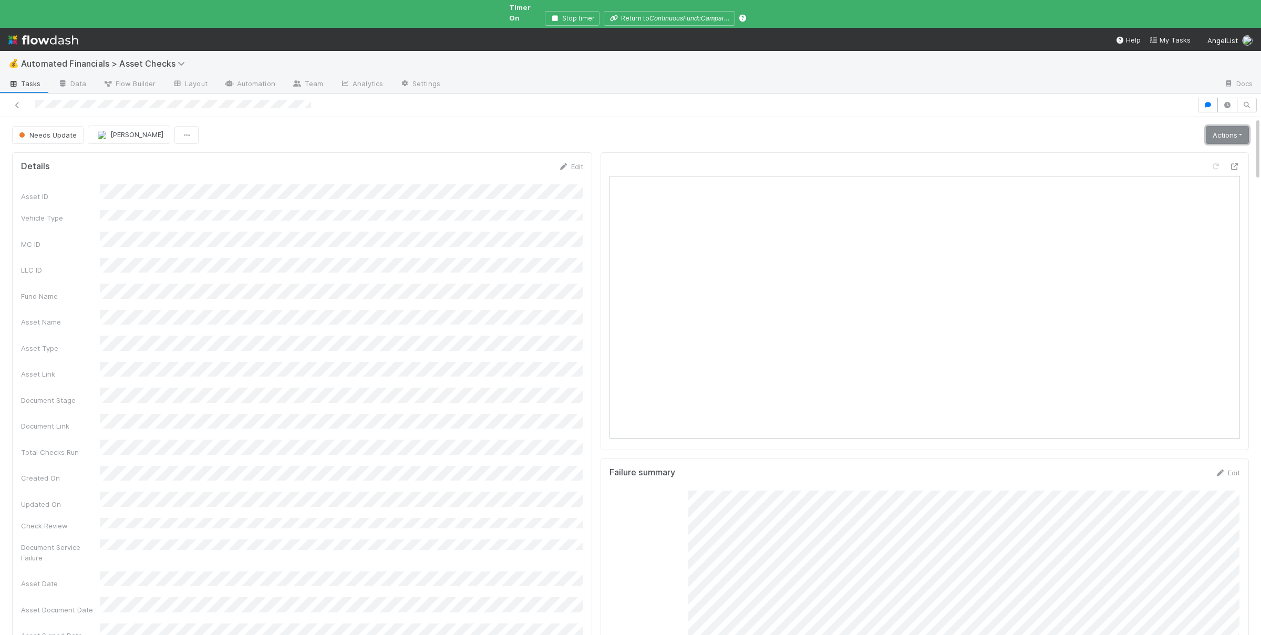
click at [1219, 130] on link "Actions" at bounding box center [1227, 135] width 43 height 18
click at [1163, 150] on button "Manually Verified" at bounding box center [1192, 157] width 118 height 15
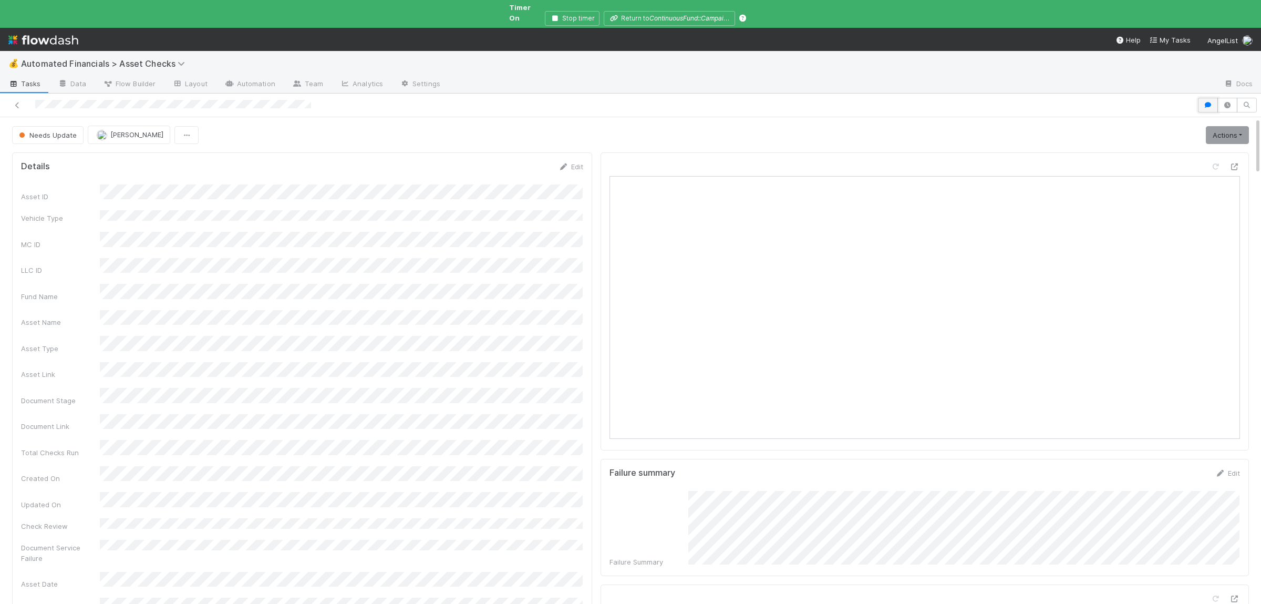
click at [1202, 98] on button "button" at bounding box center [1208, 105] width 20 height 15
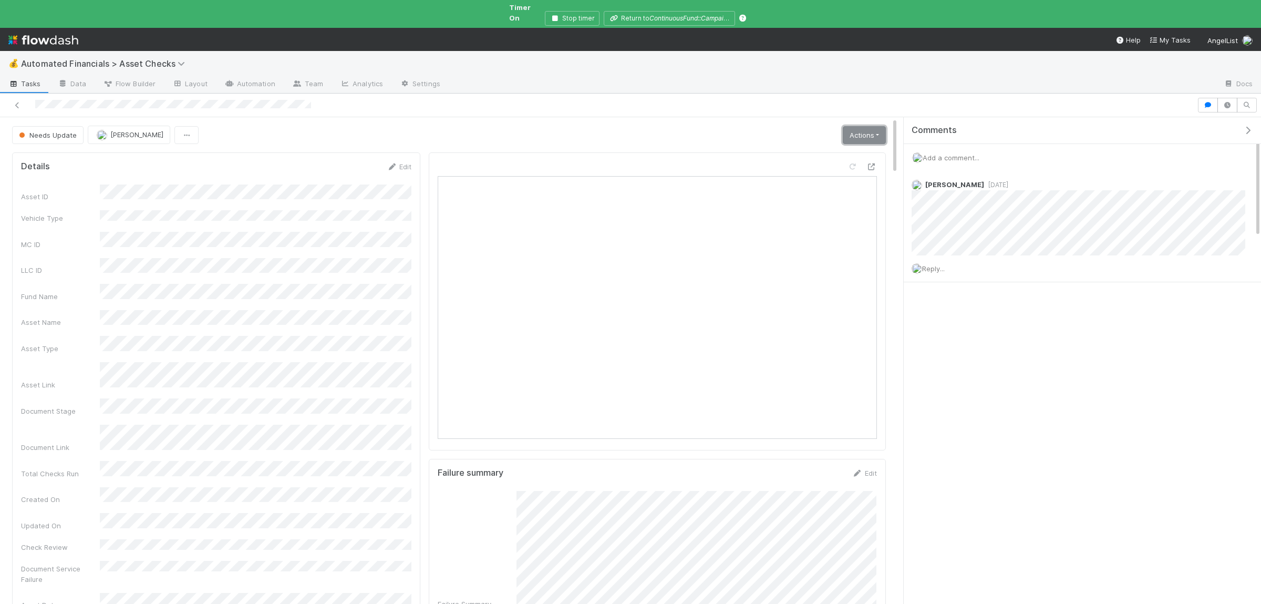
click at [855, 132] on link "Actions" at bounding box center [864, 135] width 43 height 18
click at [864, 150] on button "Manually Verified" at bounding box center [829, 157] width 118 height 15
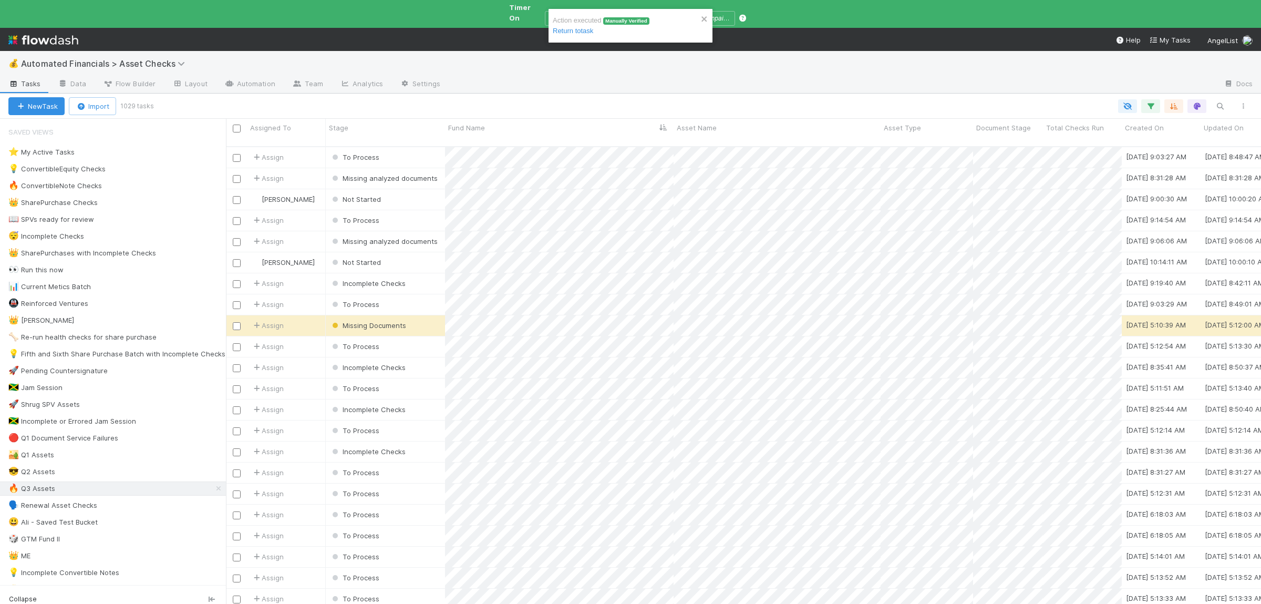
scroll to position [475, 1035]
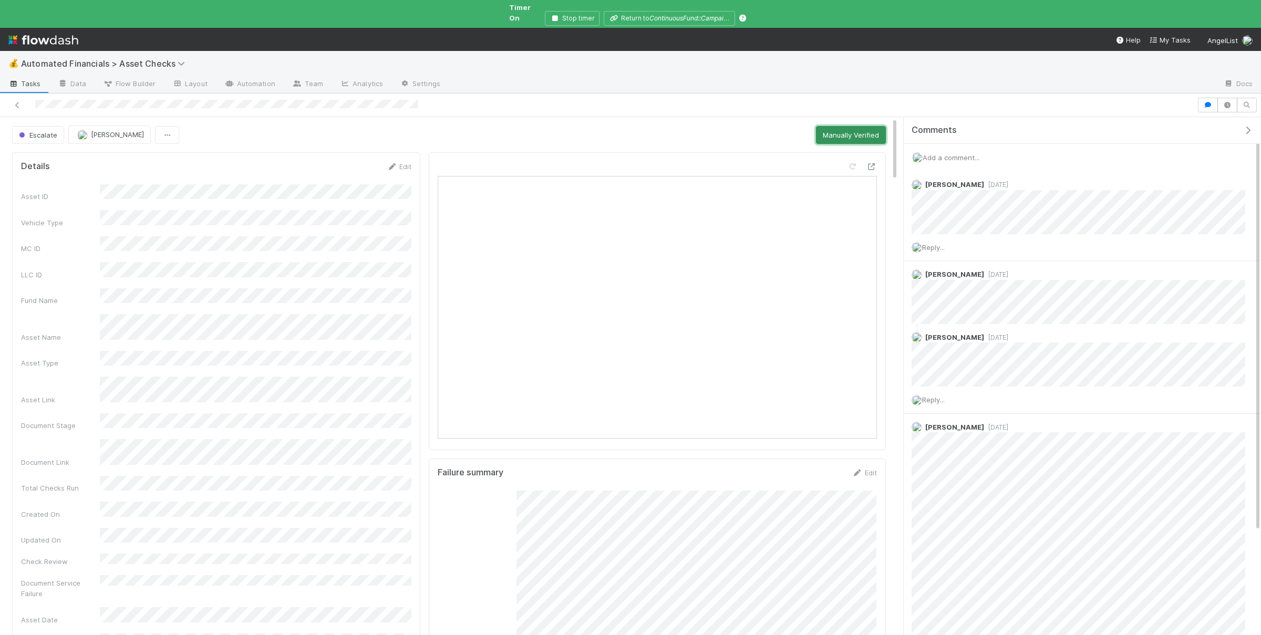
click at [832, 129] on button "Manually Verified" at bounding box center [851, 135] width 70 height 18
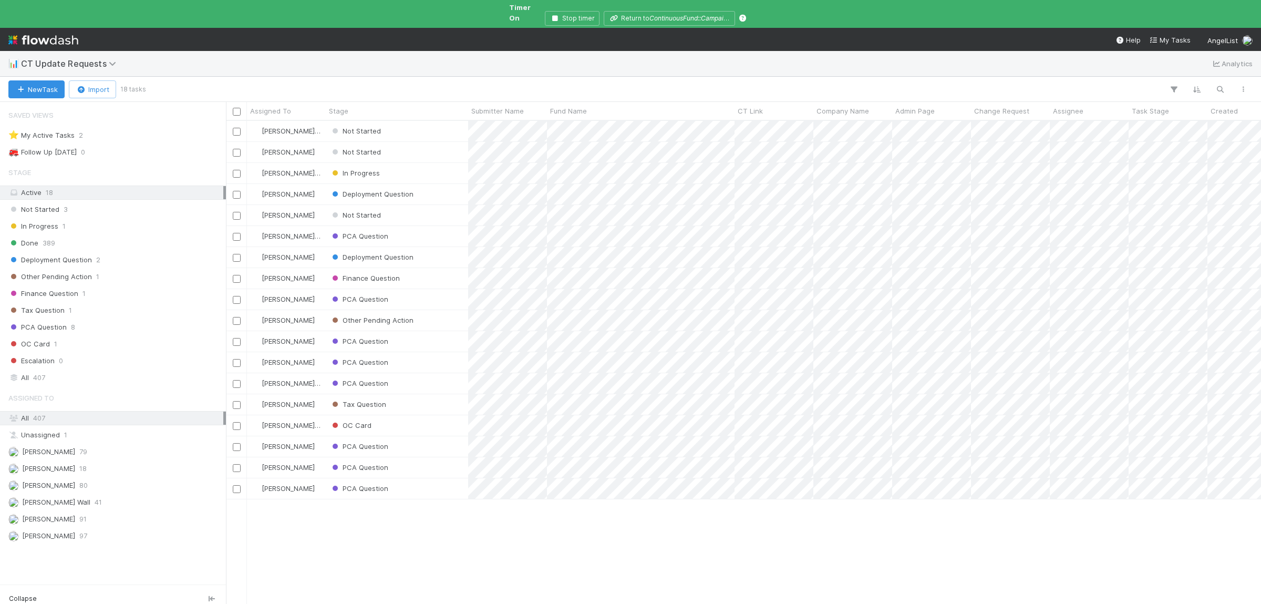
scroll to position [0, 1]
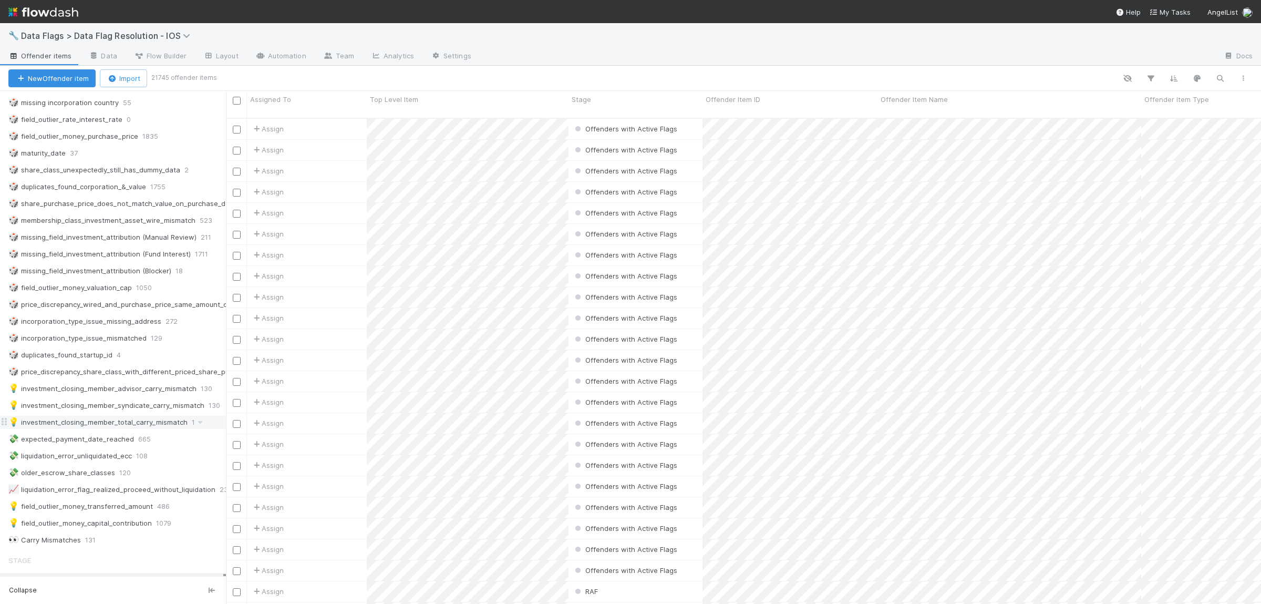
scroll to position [153, 0]
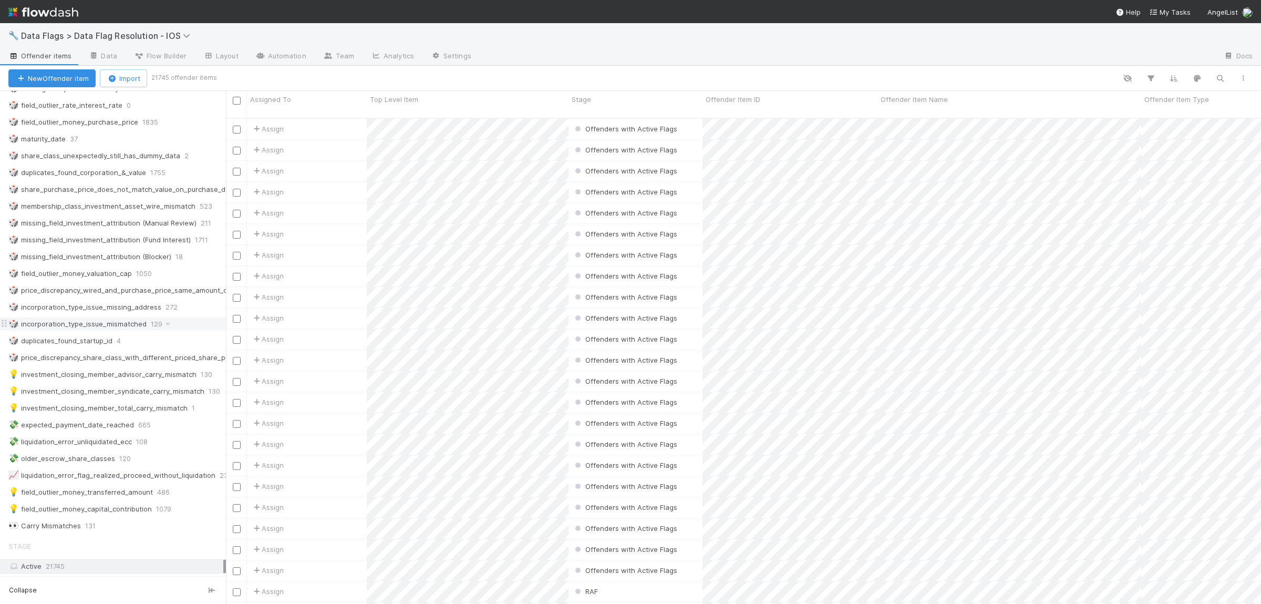
click at [83, 330] on div "🎲 incorporation_type_issue_mismatched" at bounding box center [77, 323] width 138 height 13
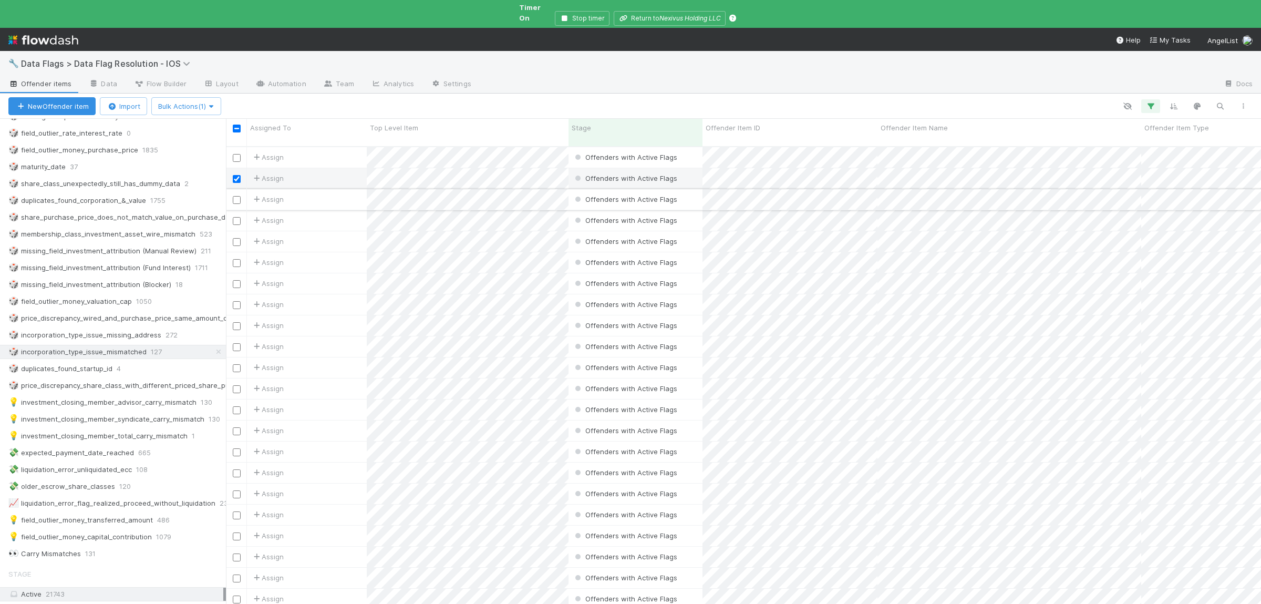
click at [231, 193] on div at bounding box center [236, 199] width 13 height 12
click at [234, 196] on input "checkbox" at bounding box center [237, 200] width 8 height 8
click at [236, 217] on input "checkbox" at bounding box center [237, 221] width 8 height 8
click at [235, 231] on div at bounding box center [236, 241] width 21 height 20
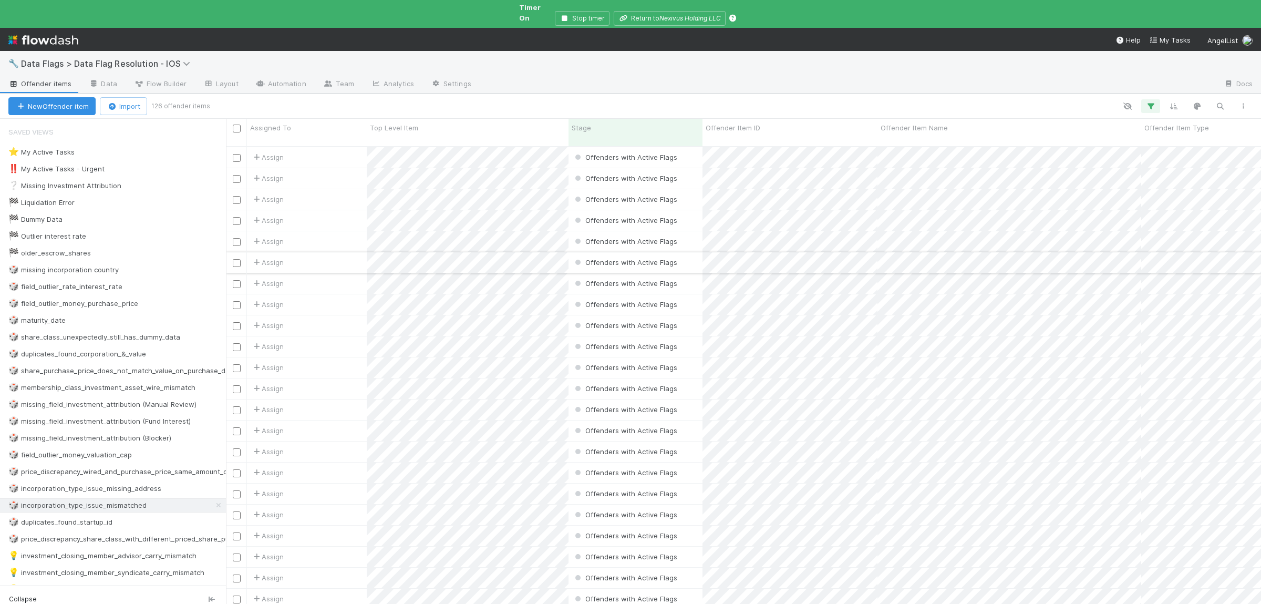
scroll to position [475, 1035]
click at [239, 154] on input "checkbox" at bounding box center [237, 158] width 8 height 8
click at [238, 175] on input "checkbox" at bounding box center [237, 179] width 8 height 8
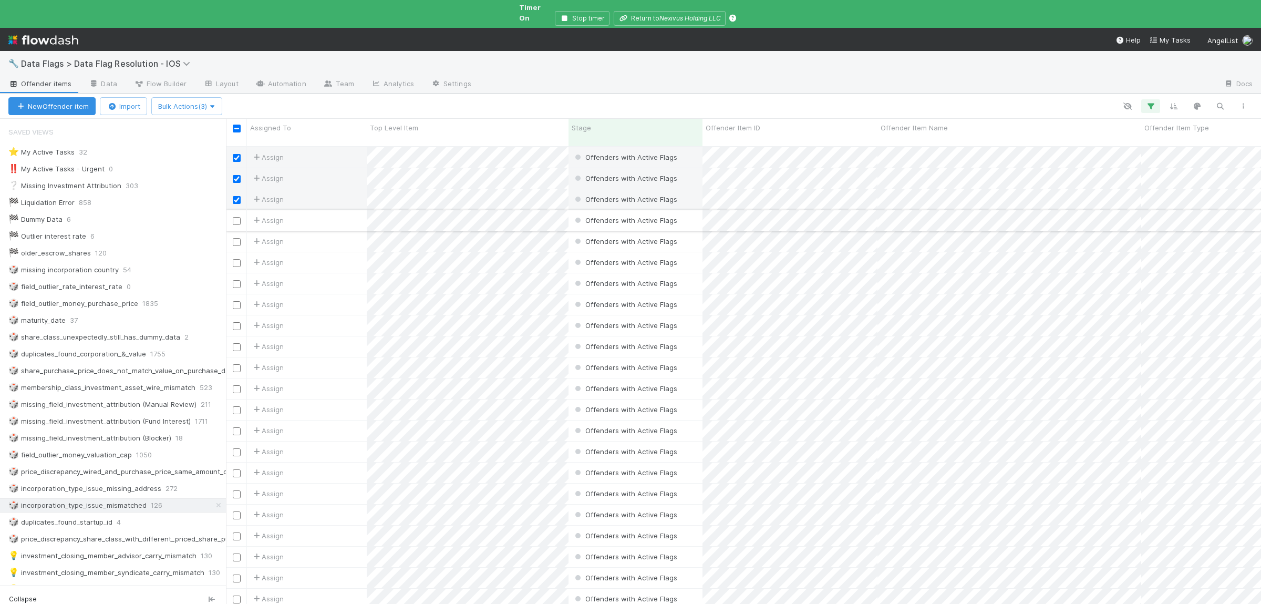
click at [234, 217] on input "checkbox" at bounding box center [237, 221] width 8 height 8
click at [236, 238] on input "checkbox" at bounding box center [237, 242] width 8 height 8
click at [238, 259] on input "checkbox" at bounding box center [237, 263] width 8 height 8
click at [185, 102] on span "Bulk Actions (6)" at bounding box center [186, 106] width 57 height 8
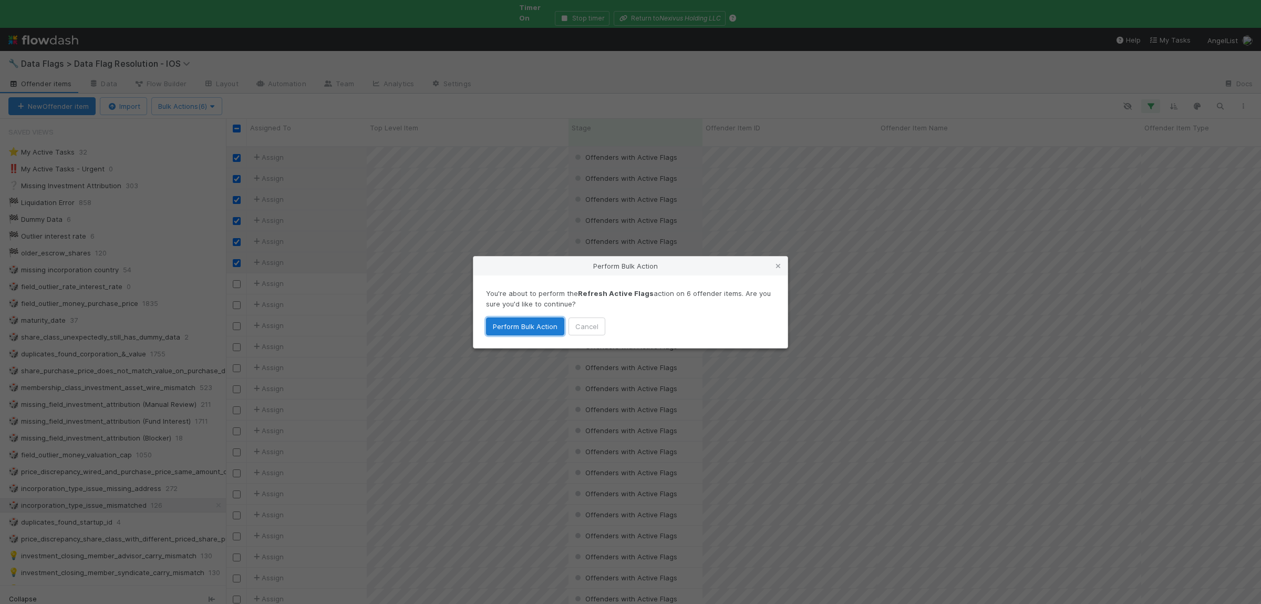
click at [522, 329] on button "Perform Bulk Action" at bounding box center [525, 326] width 78 height 18
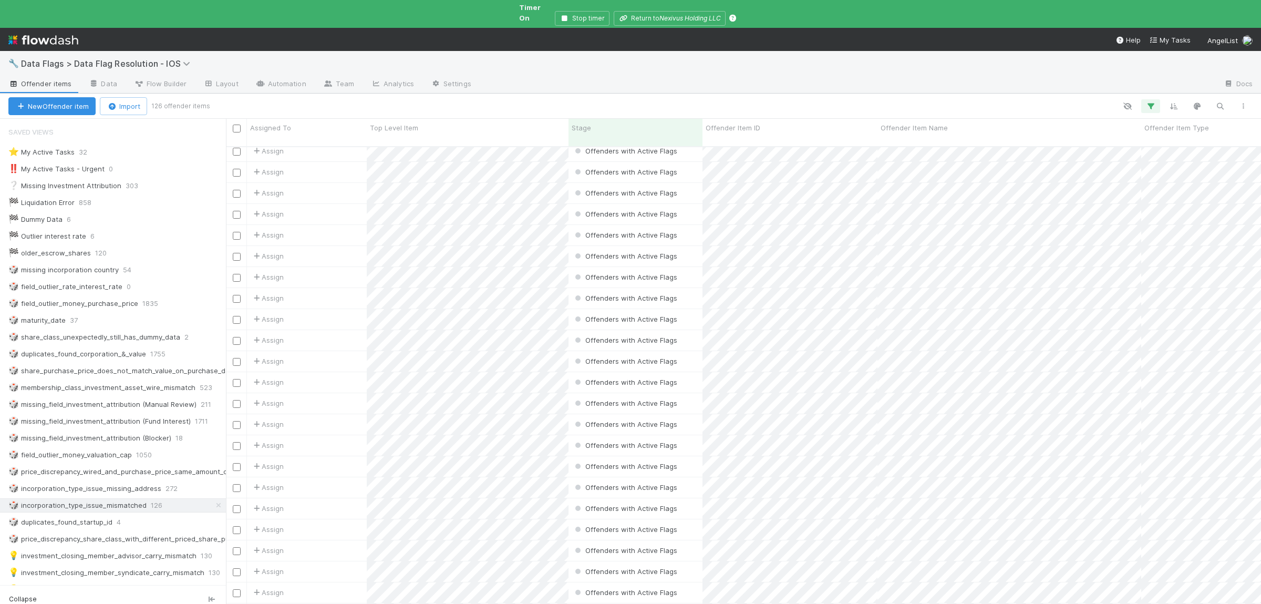
scroll to position [0, 0]
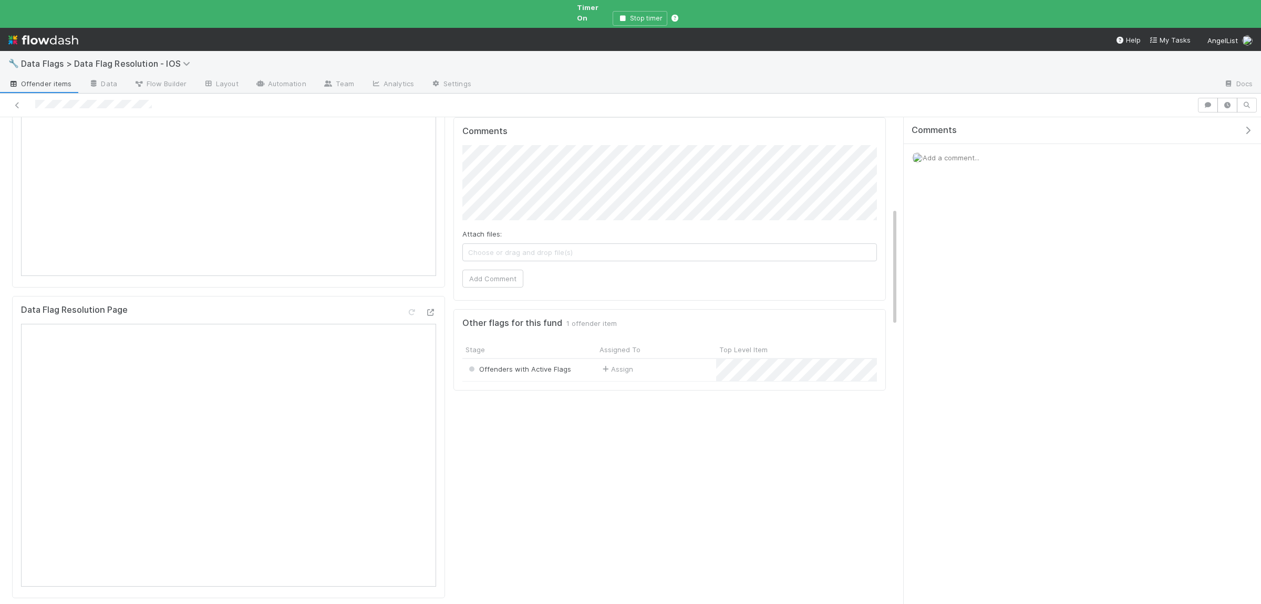
scroll to position [256, 0]
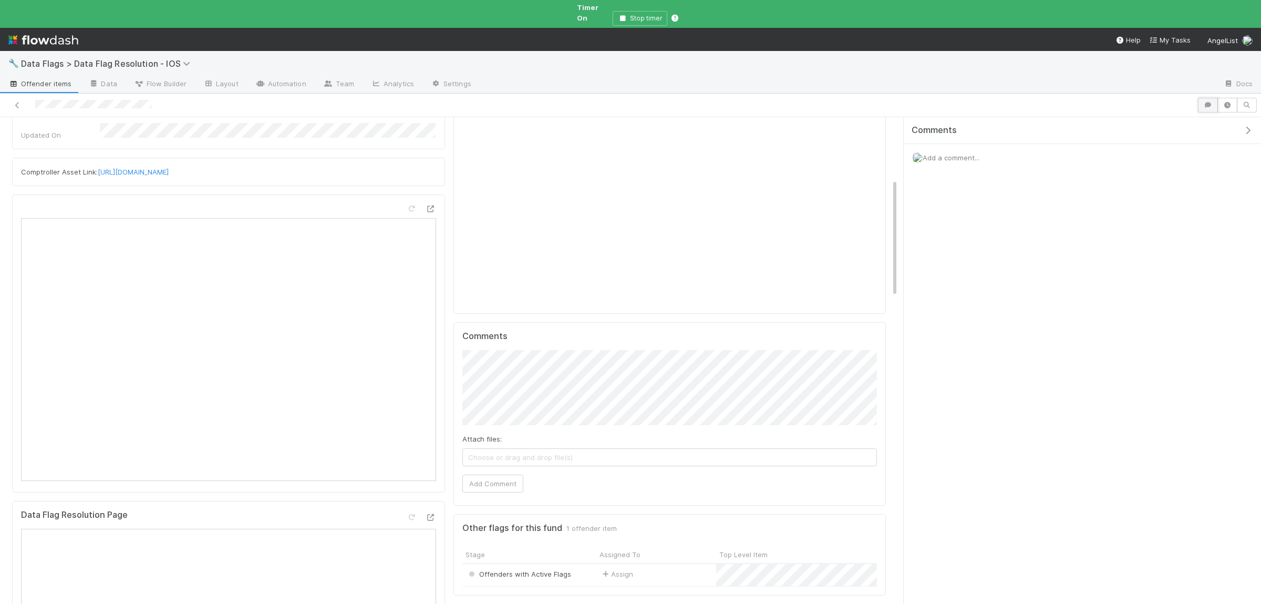
click at [1204, 102] on icon "button" at bounding box center [1207, 105] width 11 height 6
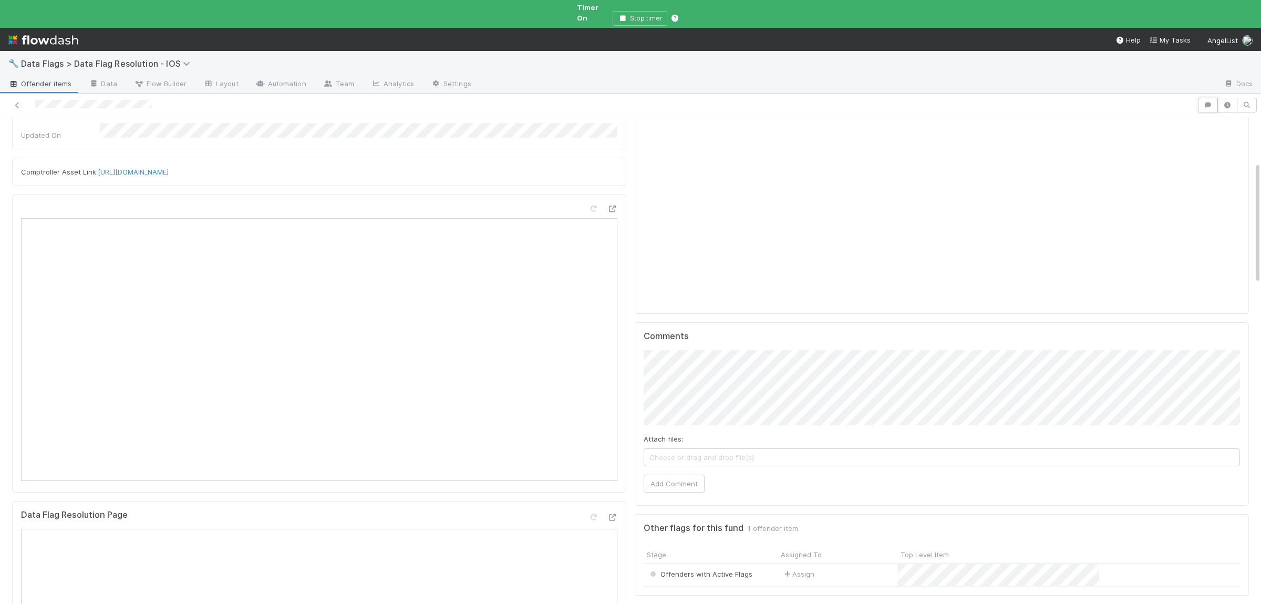
scroll to position [0, 0]
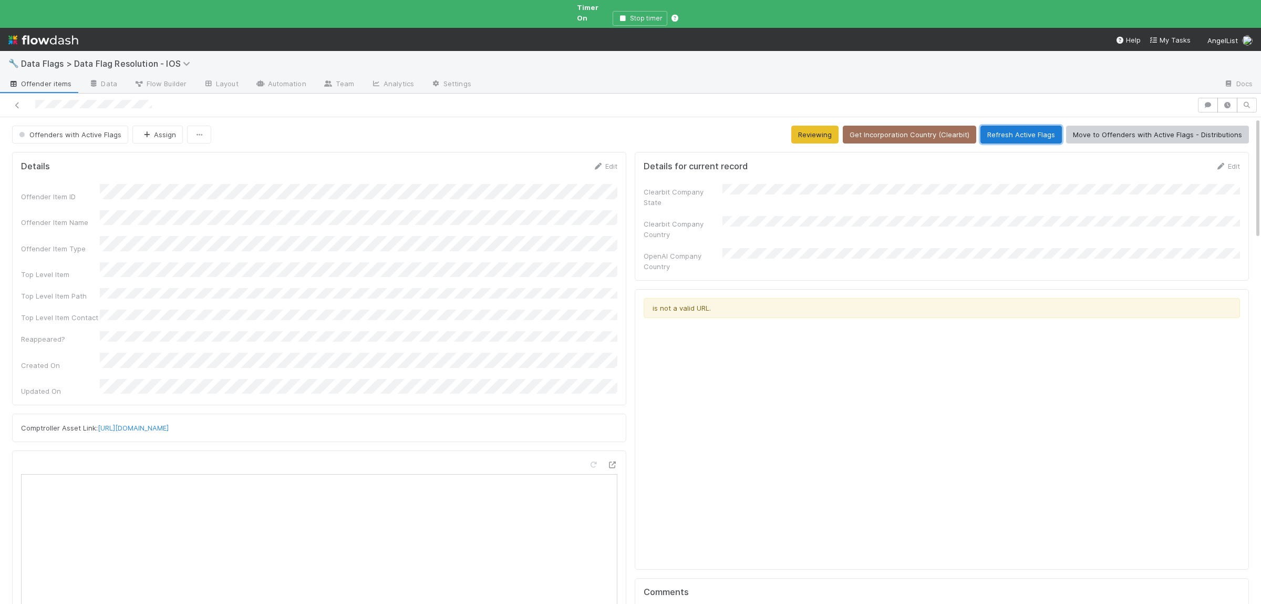
click at [1043, 127] on button "Refresh Active Flags" at bounding box center [1020, 135] width 81 height 18
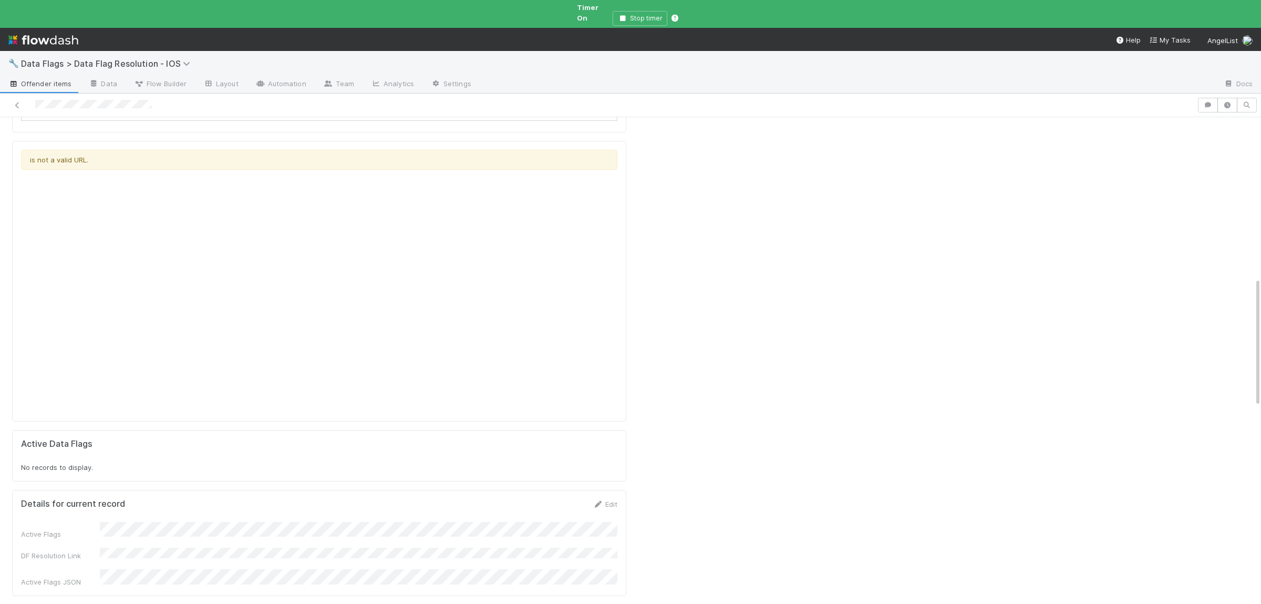
scroll to position [615, 0]
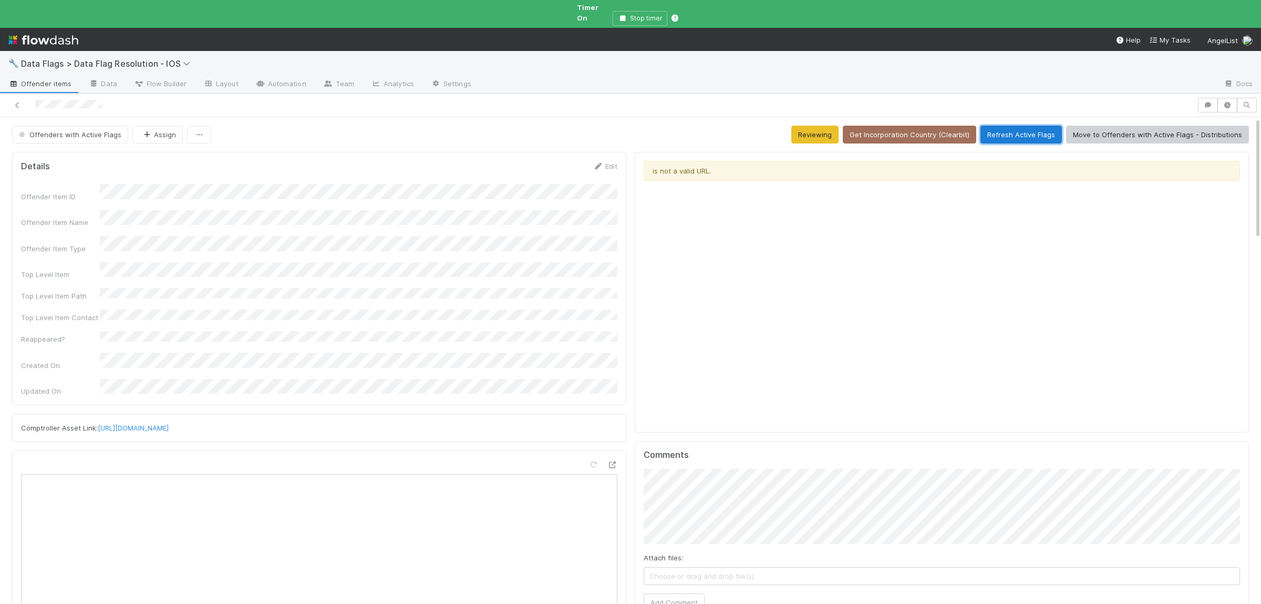
click at [1035, 126] on button "Refresh Active Flags" at bounding box center [1020, 135] width 81 height 18
click at [1022, 131] on button "Refresh Active Flags" at bounding box center [1020, 135] width 81 height 18
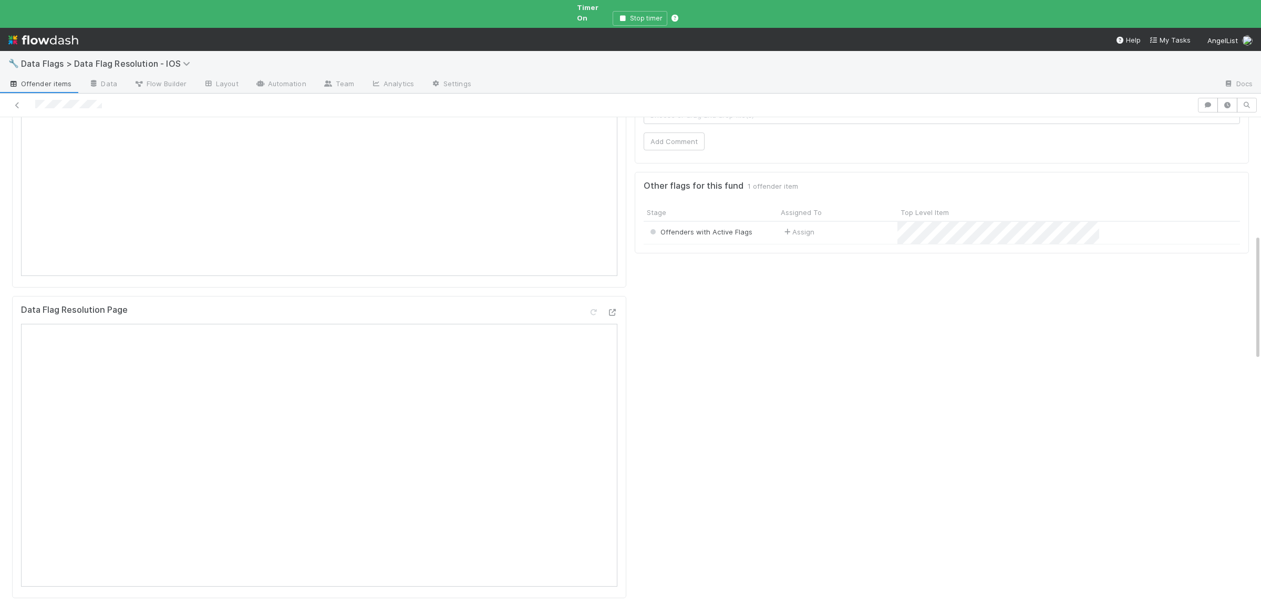
scroll to position [256, 0]
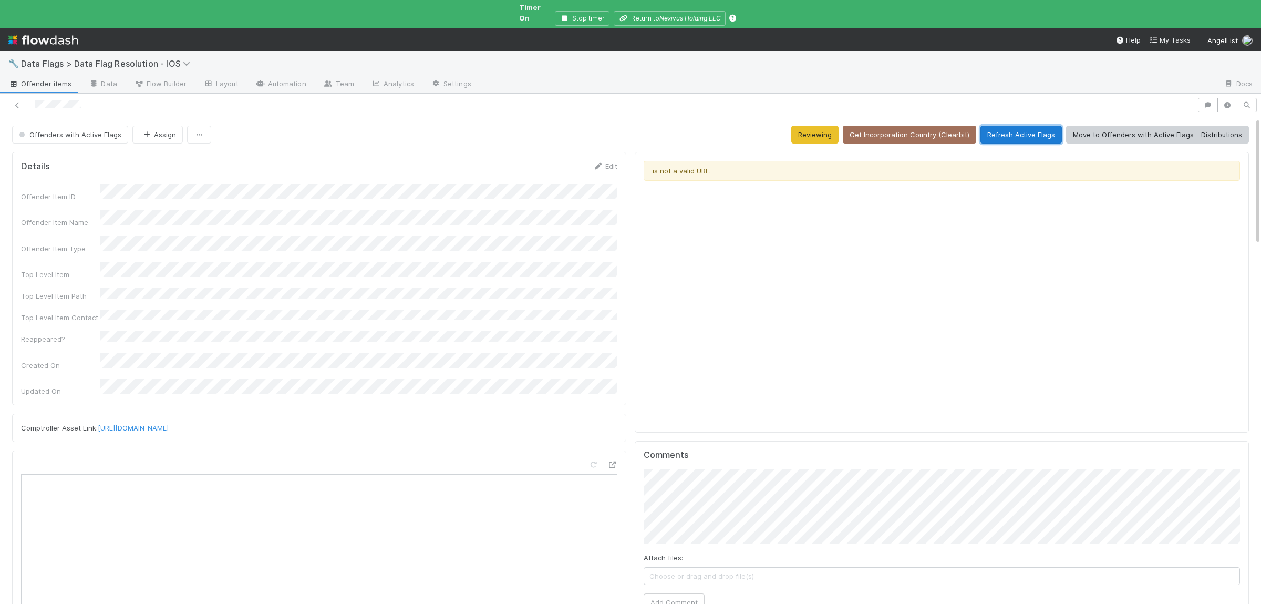
click at [1030, 126] on button "Refresh Active Flags" at bounding box center [1020, 135] width 81 height 18
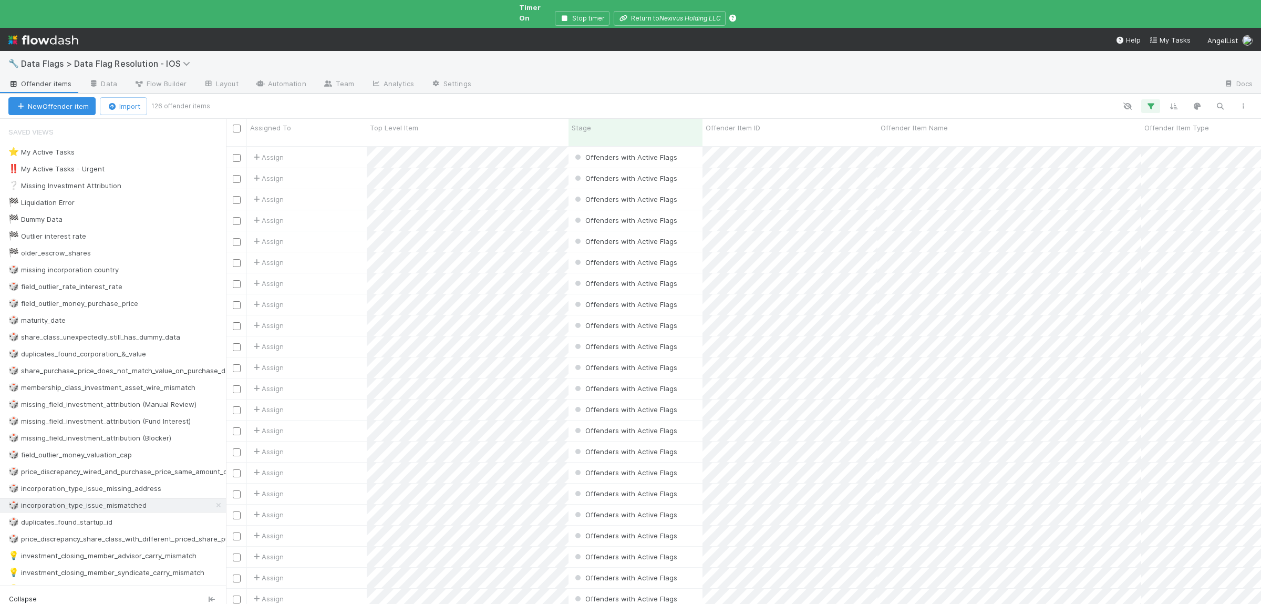
scroll to position [475, 1035]
click at [320, 168] on div "Assign" at bounding box center [307, 178] width 120 height 20
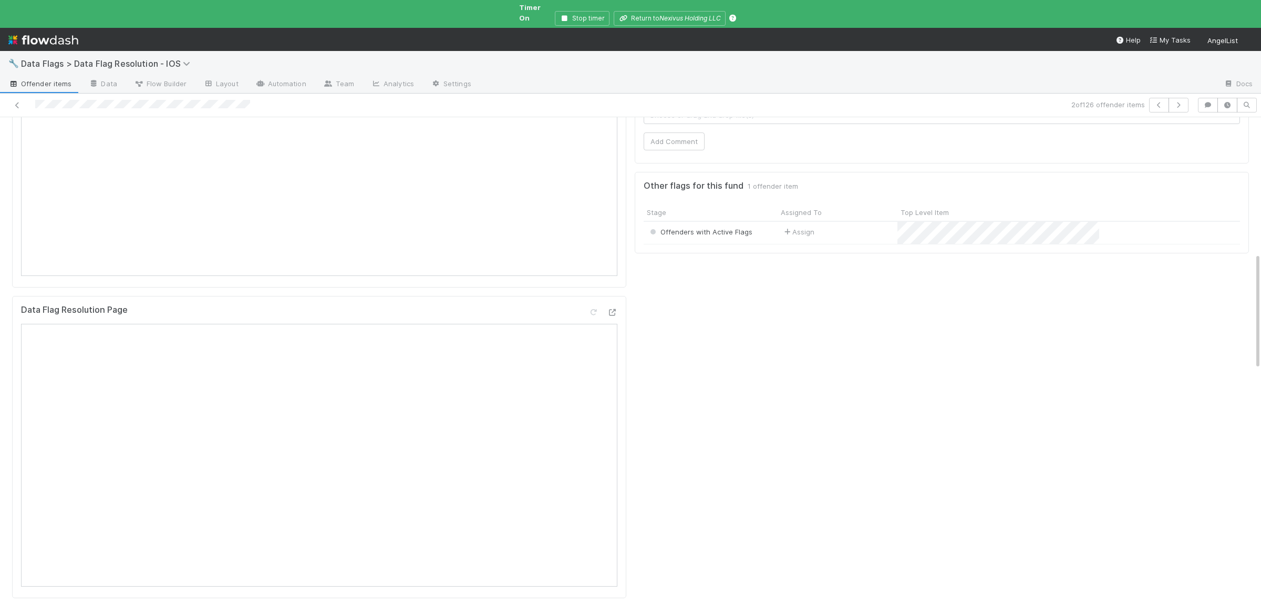
scroll to position [666, 0]
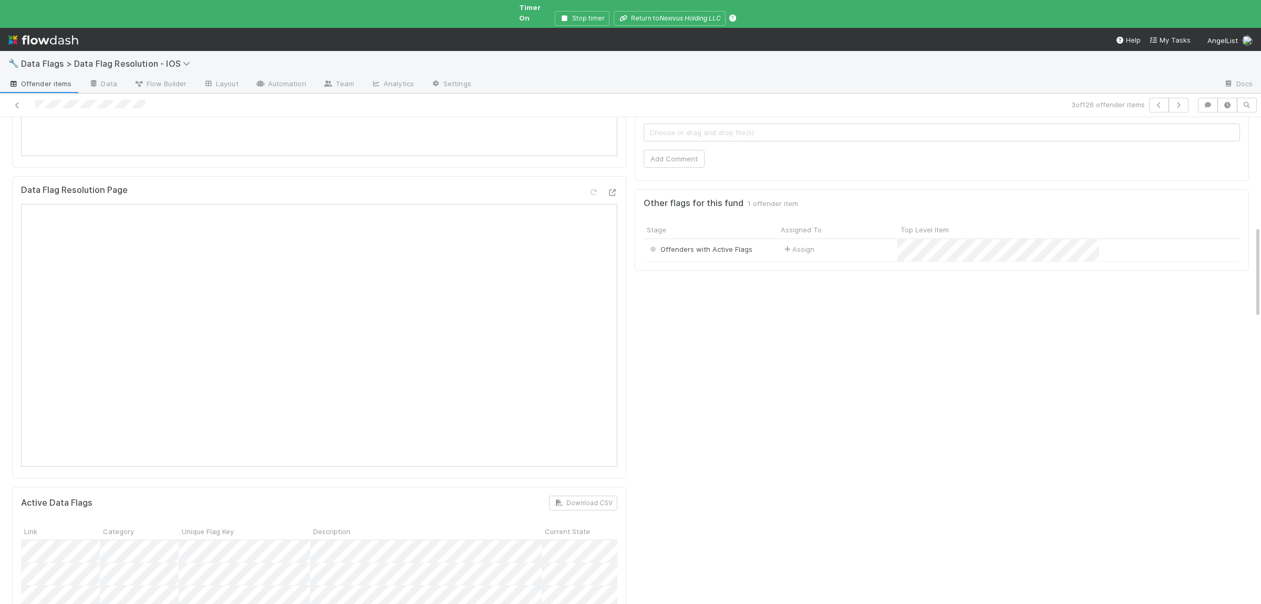
scroll to position [615, 0]
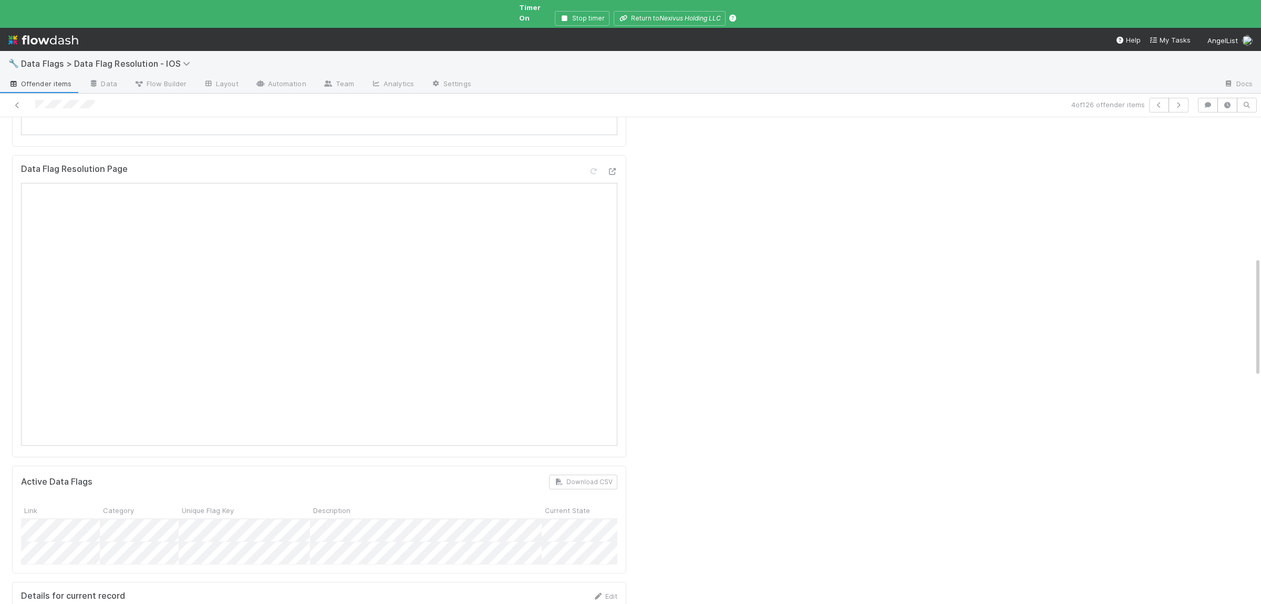
scroll to position [666, 0]
